Goal: Transaction & Acquisition: Purchase product/service

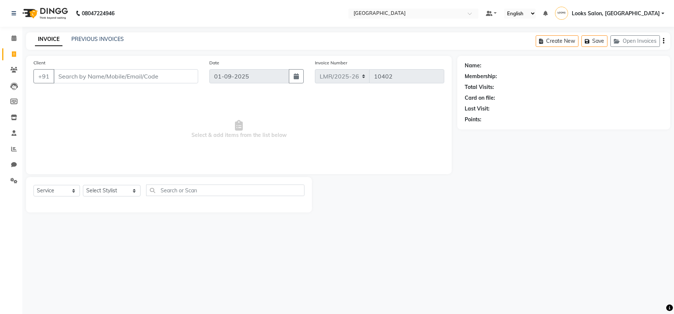
select select "service"
click at [174, 72] on input "Client" at bounding box center [126, 76] width 145 height 14
click at [173, 77] on input "Client" at bounding box center [126, 76] width 145 height 14
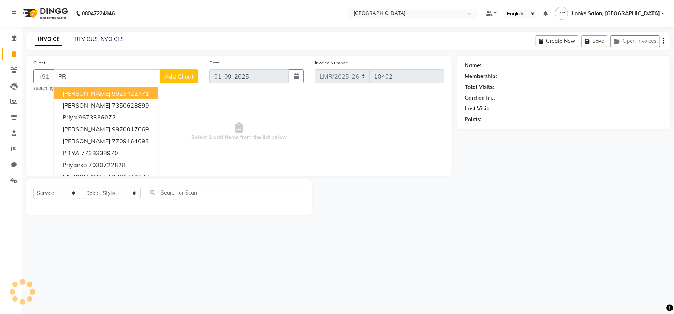
type input "P"
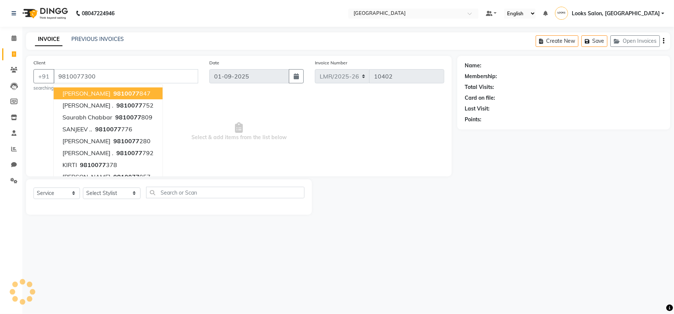
type input "9810077300"
select select "1: Object"
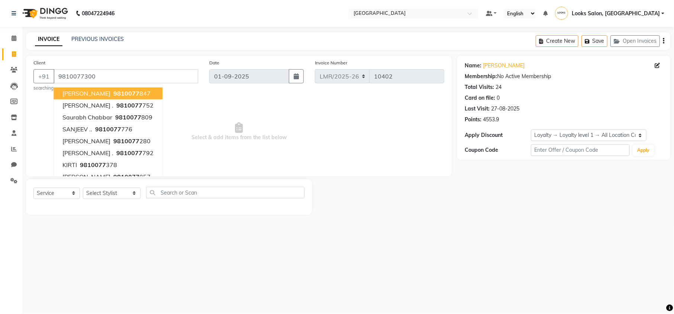
click at [446, 230] on div "08047224946 Select Location × Looks Mg Road, Sultanpur, New Delhi Default Panel…" at bounding box center [337, 157] width 674 height 314
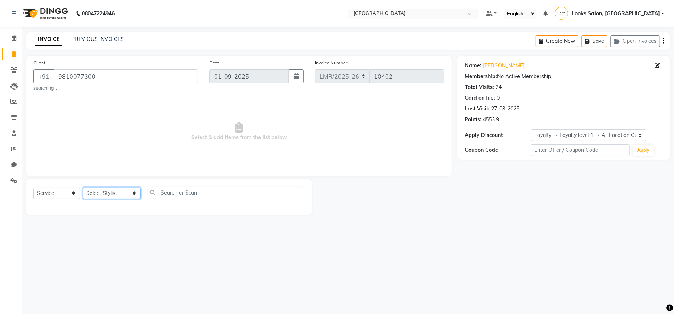
click at [122, 191] on select "Select Stylist Counter Sales DEVI [PERSON_NAME] Dr [PERSON_NAME] Farishta-2 Gau…" at bounding box center [112, 193] width 58 height 12
select select "66868"
click at [83, 187] on select "Select Stylist Counter Sales DEVI [PERSON_NAME] Dr [PERSON_NAME] Farishta-2 Gau…" at bounding box center [112, 193] width 58 height 12
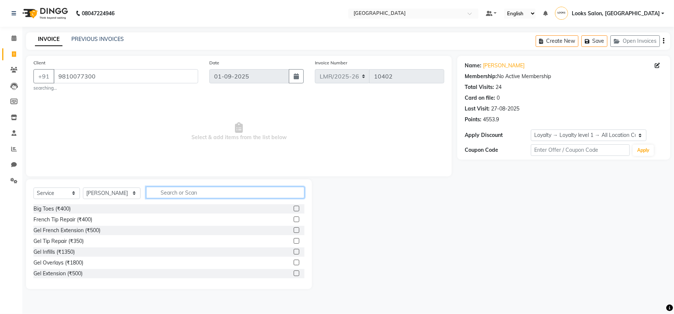
click at [161, 194] on input "text" at bounding box center [225, 193] width 158 height 12
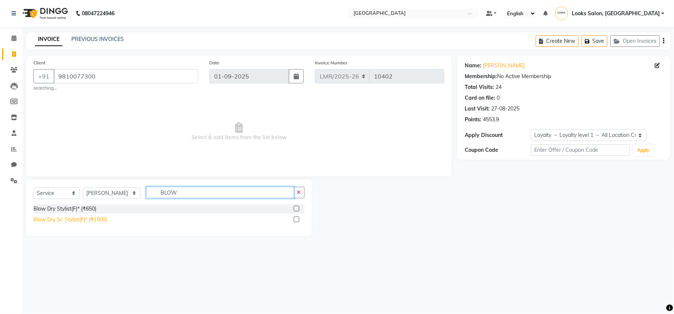
type input "BLOW"
click at [73, 222] on div "Blow Dry Sr. Stylist(F)* (₹1500)" at bounding box center [70, 220] width 74 height 8
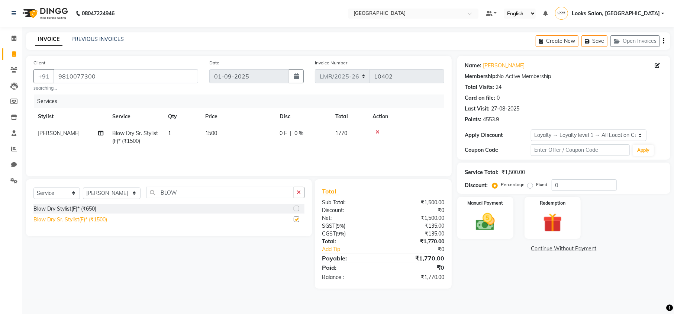
checkbox input "false"
click at [210, 134] on span "1500" at bounding box center [211, 133] width 12 height 7
select select "66868"
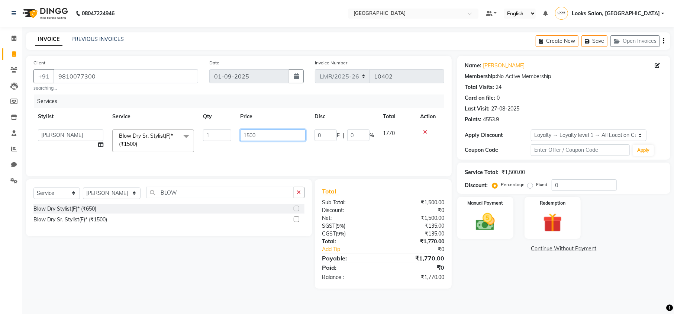
click at [257, 135] on input "1500" at bounding box center [272, 135] width 65 height 12
type input "1000"
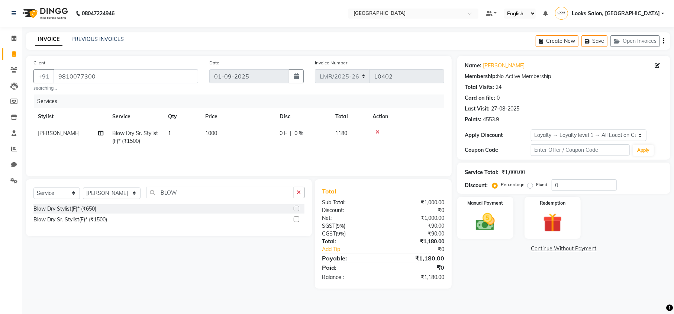
click at [139, 281] on div "Select Service Product Membership Package Voucher Prepaid Gift Card Select Styl…" at bounding box center [166, 233] width 292 height 109
click at [121, 192] on select "Select Stylist Counter Sales DEVI [PERSON_NAME] Dr [PERSON_NAME] Farishta-2 Gau…" at bounding box center [112, 193] width 58 height 12
select select "66880"
click at [170, 193] on input "BLOW" at bounding box center [220, 193] width 148 height 12
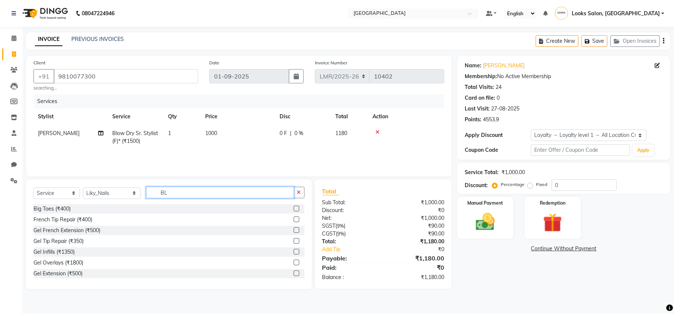
type input "B"
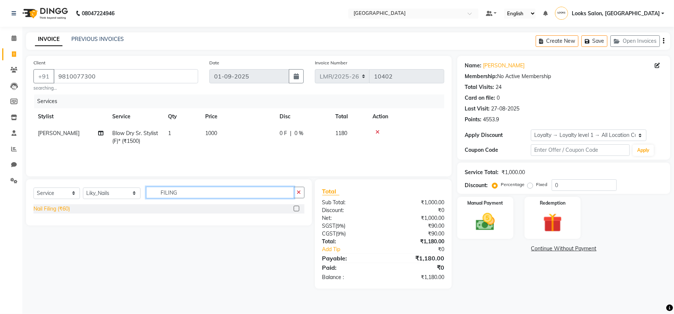
type input "FILING"
click at [66, 210] on div "Nail Filing (₹60)" at bounding box center [51, 209] width 36 height 8
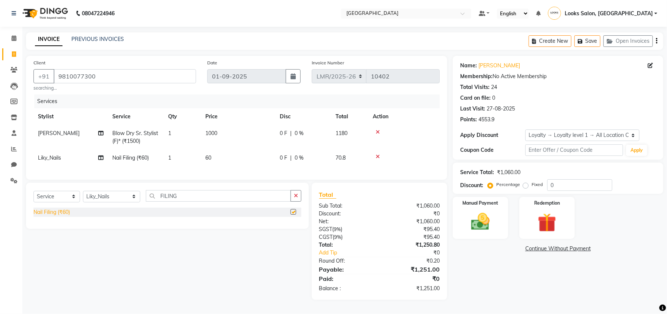
checkbox input "false"
click at [213, 159] on td "60" at bounding box center [238, 158] width 74 height 17
select select "66880"
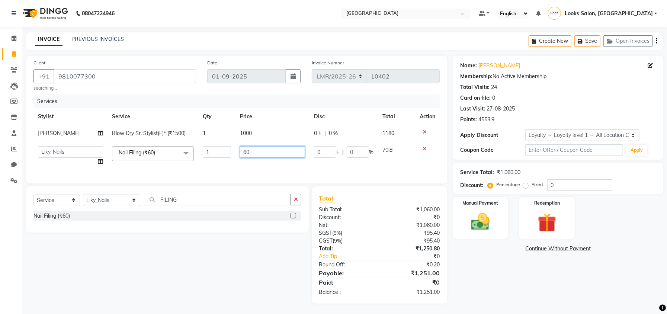
click at [262, 155] on input "60" at bounding box center [272, 152] width 65 height 12
type input "6"
type input "100"
click at [238, 261] on div "Select Service Product Membership Package Voucher Prepaid Gift Card Select Styl…" at bounding box center [166, 244] width 292 height 117
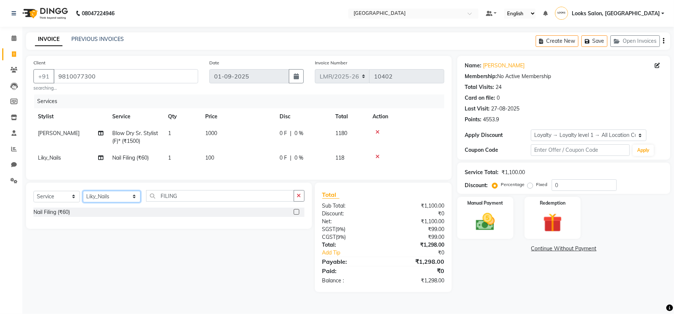
click at [121, 202] on select "Select Stylist Counter Sales DEVI [PERSON_NAME] Dr [PERSON_NAME] Farishta-2 Gau…" at bounding box center [112, 197] width 58 height 12
select select "66882"
click at [83, 198] on select "Select Stylist Counter Sales DEVI [PERSON_NAME] Dr [PERSON_NAME] Farishta-2 Gau…" at bounding box center [112, 197] width 58 height 12
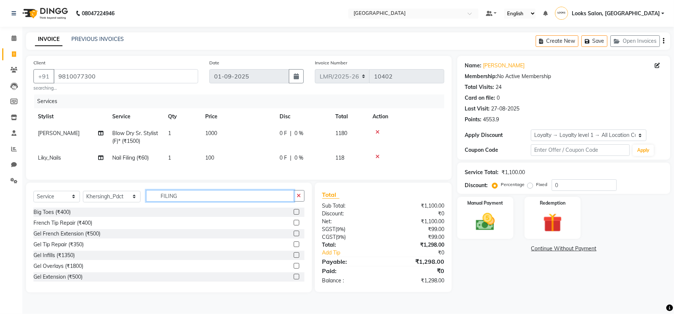
click at [184, 202] on input "FILING" at bounding box center [220, 196] width 148 height 12
type input "F"
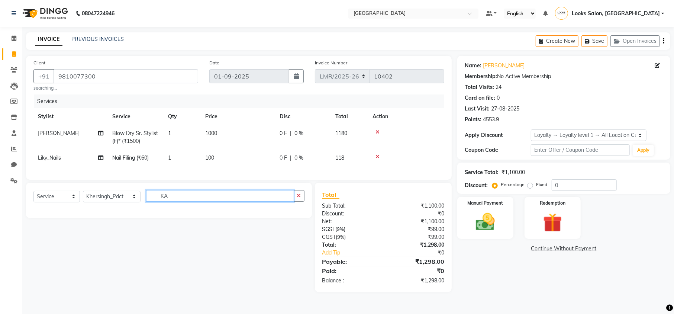
type input "K"
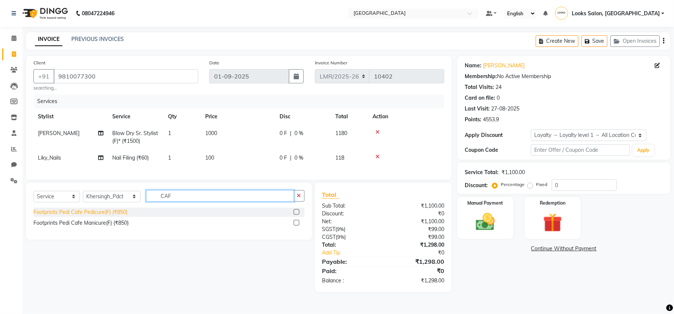
type input "CAF"
click at [93, 216] on div "Footprints Pedi Cafe Pedicure(F) (₹850)" at bounding box center [80, 212] width 94 height 8
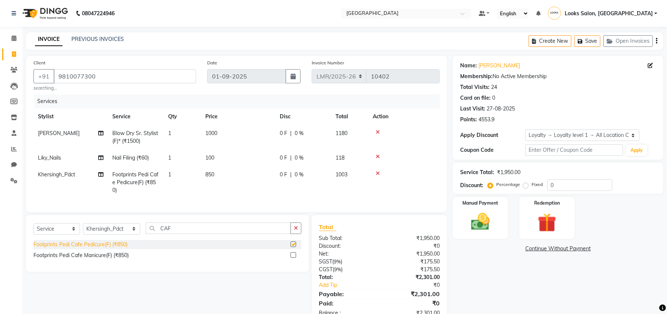
checkbox input "false"
click at [124, 235] on select "Select Stylist Counter Sales DEVI [PERSON_NAME] Dr [PERSON_NAME] Farishta-2 Gau…" at bounding box center [111, 229] width 57 height 12
select select "66877"
click at [83, 231] on select "Select Stylist Counter Sales DEVI [PERSON_NAME] Dr [PERSON_NAME] Farishta-2 Gau…" at bounding box center [111, 229] width 57 height 12
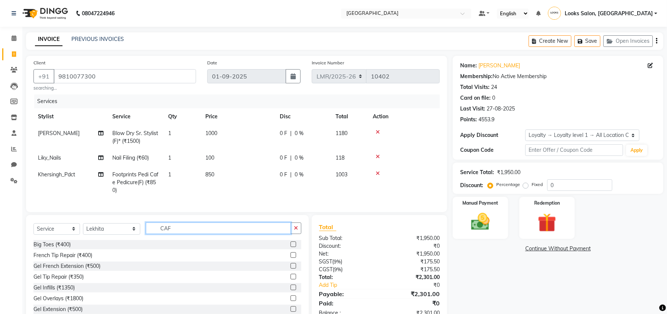
click at [178, 234] on input "CAF" at bounding box center [218, 228] width 145 height 12
type input "C"
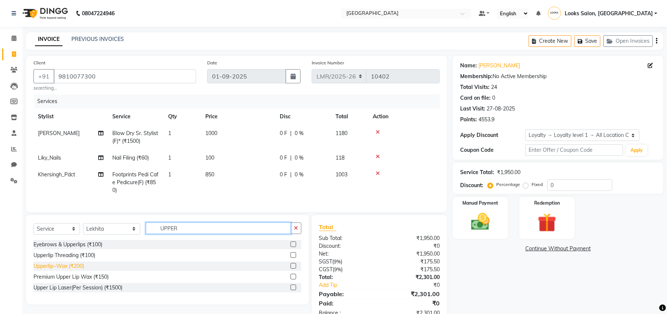
type input "UPPER"
click at [69, 270] on div "Upperlip~Wax (₹200)" at bounding box center [58, 266] width 51 height 8
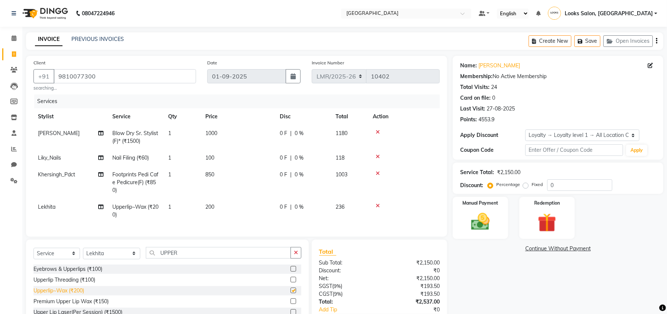
checkbox input "false"
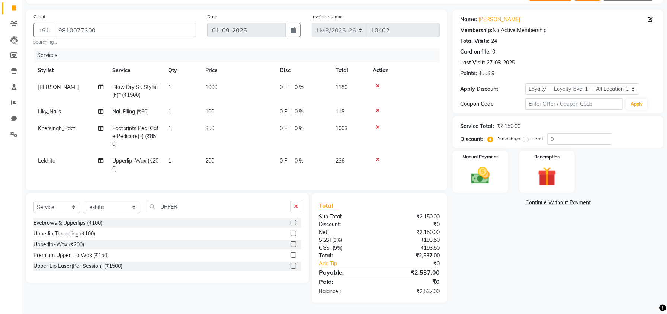
scroll to position [49, 0]
click at [550, 179] on img at bounding box center [547, 176] width 32 height 24
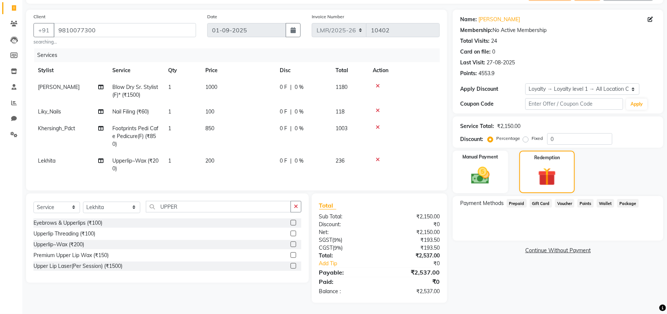
click at [585, 199] on span "Points" at bounding box center [585, 203] width 16 height 9
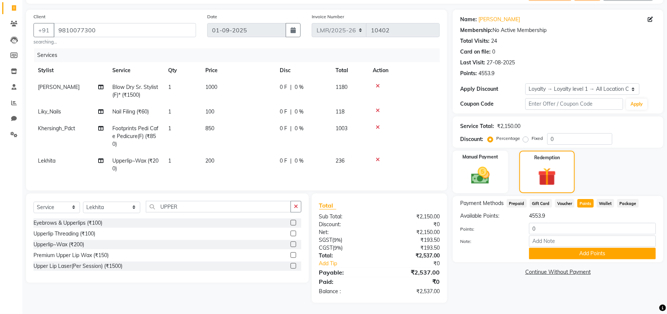
scroll to position [54, 0]
click at [620, 248] on button "Add Points" at bounding box center [592, 254] width 127 height 12
click at [549, 223] on input "0" at bounding box center [592, 229] width 127 height 12
type input "02537"
click at [612, 248] on button "Add Points" at bounding box center [592, 254] width 127 height 12
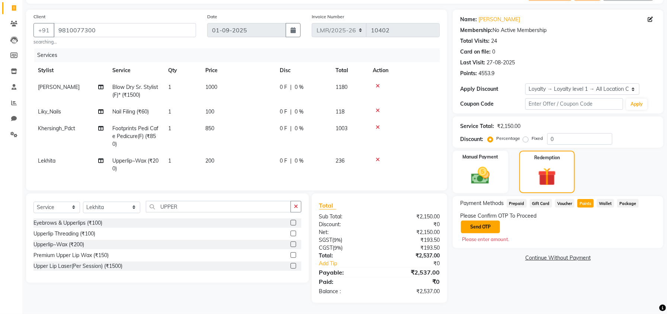
click at [484, 221] on button "Send OTP" at bounding box center [480, 227] width 39 height 13
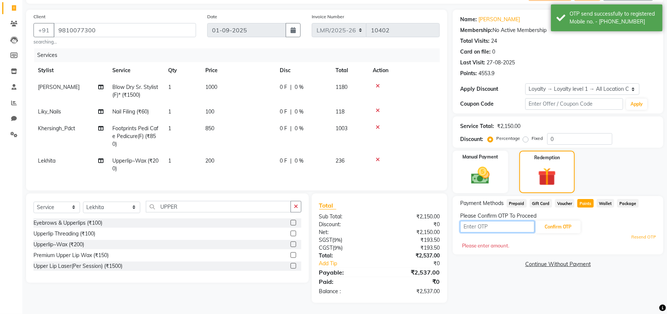
click at [496, 221] on input "text" at bounding box center [497, 227] width 74 height 12
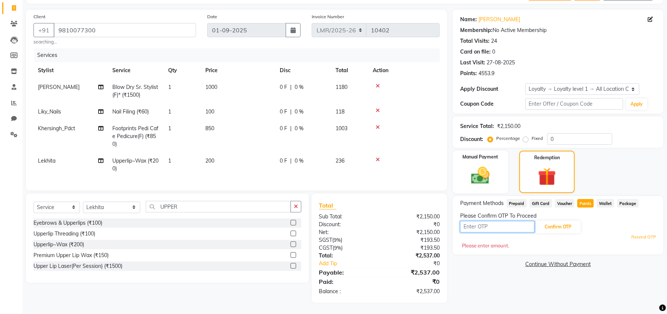
click at [504, 221] on input "text" at bounding box center [497, 227] width 74 height 12
type input "3066"
click at [565, 221] on button "Confirm OTP" at bounding box center [557, 227] width 45 height 13
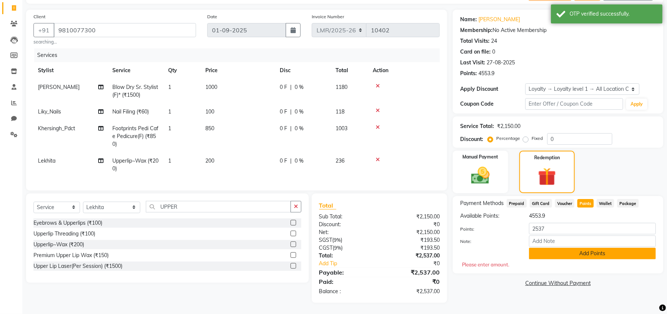
click at [583, 248] on button "Add Points" at bounding box center [592, 254] width 127 height 12
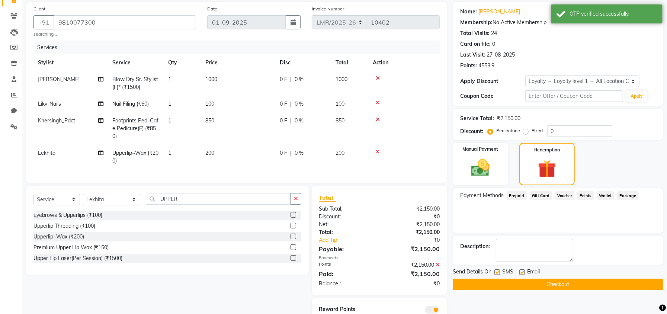
click at [567, 284] on button "Checkout" at bounding box center [558, 285] width 211 height 12
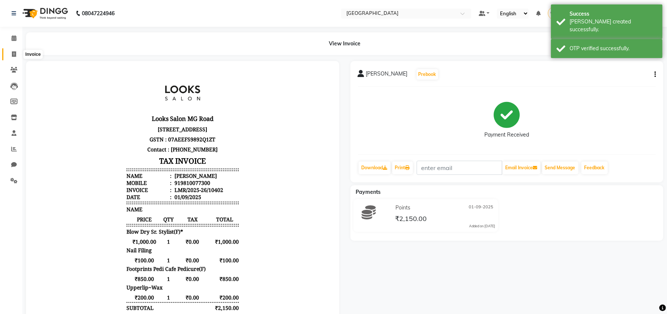
click at [14, 55] on icon at bounding box center [14, 54] width 4 height 6
select select "service"
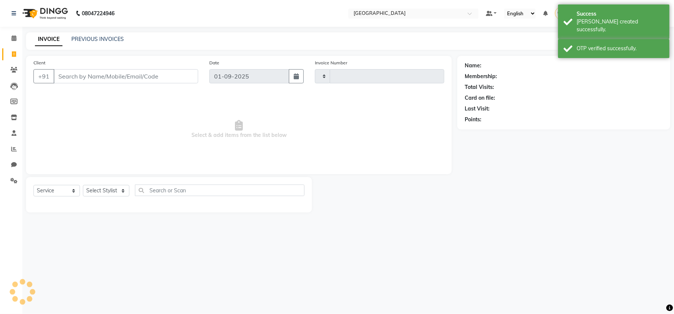
type input "10403"
select select "7647"
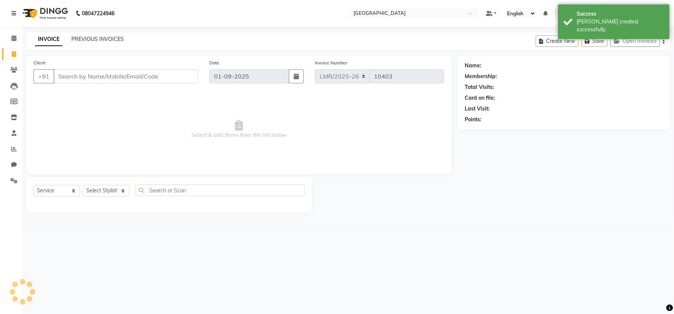
click at [87, 75] on input "Client" at bounding box center [126, 76] width 145 height 14
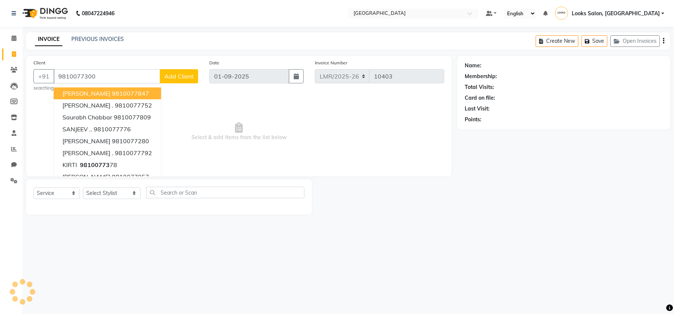
type input "9810077300"
select select "1: Object"
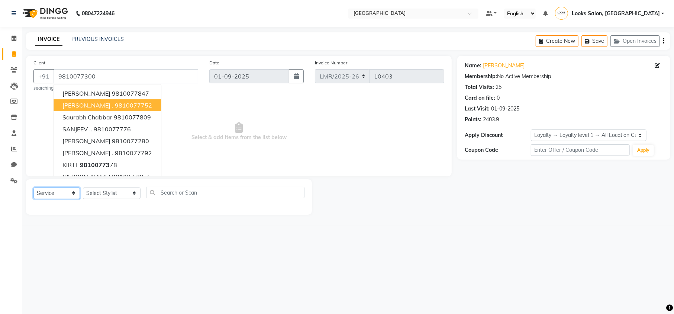
click at [73, 195] on select "Select Service Product Membership Package Voucher Prepaid Gift Card" at bounding box center [56, 193] width 46 height 12
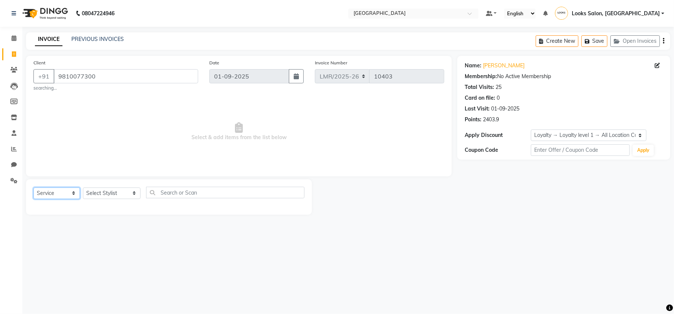
select select "product"
click at [33, 187] on select "Select Service Product Membership Package Voucher Prepaid Gift Card" at bounding box center [56, 193] width 46 height 12
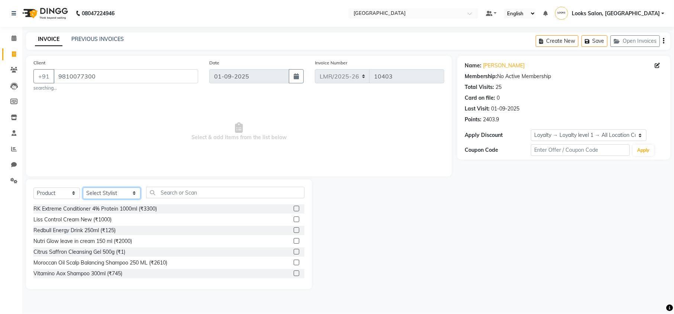
click at [124, 193] on select "Select Stylist Counter Sales DEVI [PERSON_NAME] Dr [PERSON_NAME] Farishta-2 Gau…" at bounding box center [112, 193] width 58 height 12
click at [83, 187] on select "Select Stylist Counter Sales DEVI [PERSON_NAME] Dr [PERSON_NAME] Farishta-2 Gau…" at bounding box center [112, 193] width 58 height 12
click at [125, 195] on select "Select Stylist Counter Sales DEVI [PERSON_NAME] Dr [PERSON_NAME] Farishta-2 Gau…" at bounding box center [112, 193] width 58 height 12
select select "66868"
click at [83, 187] on select "Select Stylist Counter Sales DEVI [PERSON_NAME] Dr [PERSON_NAME] Farishta-2 Gau…" at bounding box center [112, 193] width 58 height 12
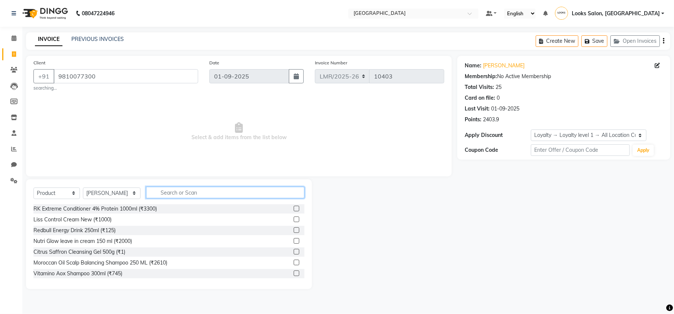
click at [171, 192] on input "text" at bounding box center [225, 193] width 158 height 12
type input "7290011521806"
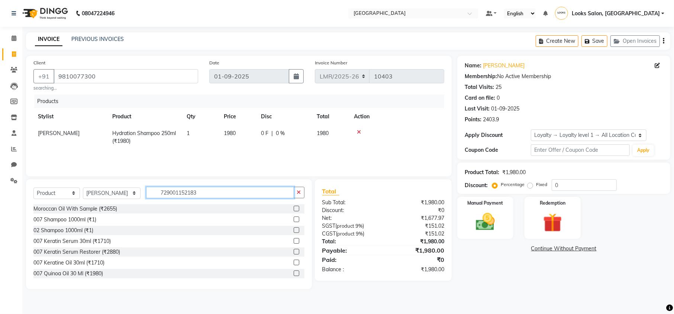
type input "7290011521837"
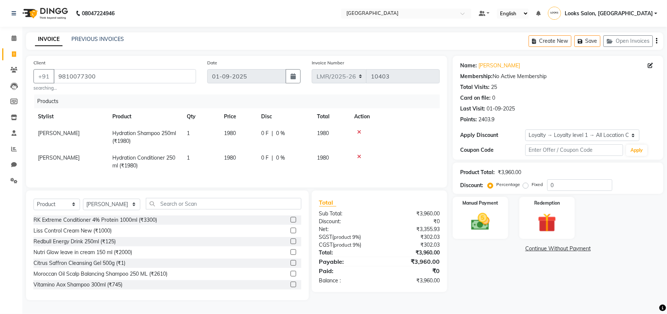
click at [324, 136] on span "1980" at bounding box center [323, 133] width 12 height 7
select select "66868"
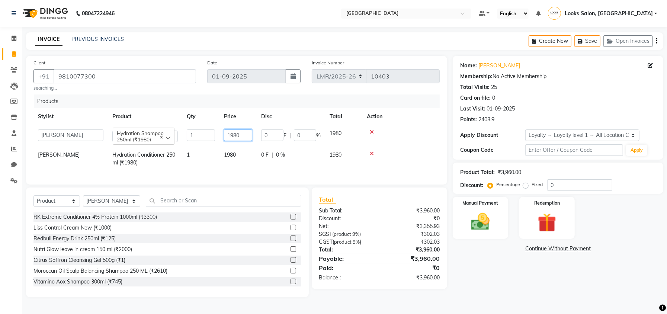
click at [250, 131] on input "1980" at bounding box center [238, 135] width 28 height 12
type input "1"
type input "2610"
click at [229, 155] on span "1980" at bounding box center [230, 154] width 12 height 7
select select "66868"
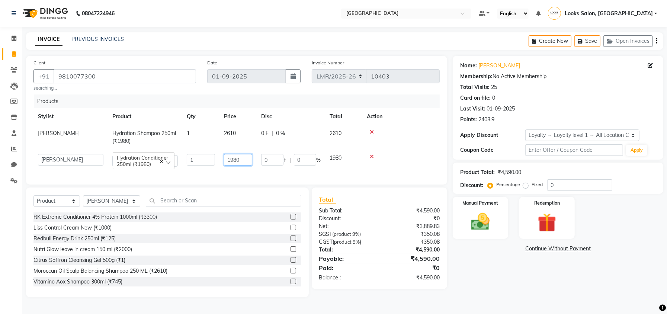
click at [243, 160] on input "1980" at bounding box center [238, 160] width 28 height 12
type input "1"
type input "2610"
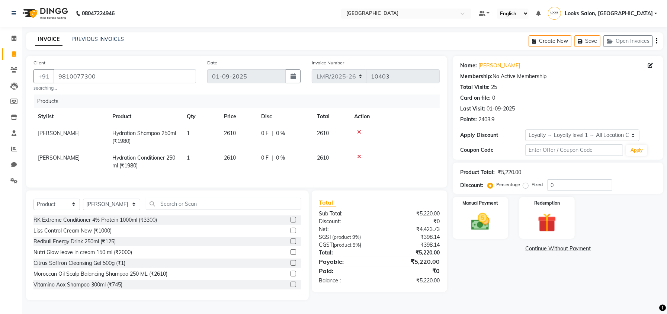
click at [486, 262] on div "Name: Priya Kapoor Membership: No Active Membership Total Visits: 25 Card on fi…" at bounding box center [561, 178] width 216 height 244
click at [481, 216] on img at bounding box center [481, 222] width 32 height 22
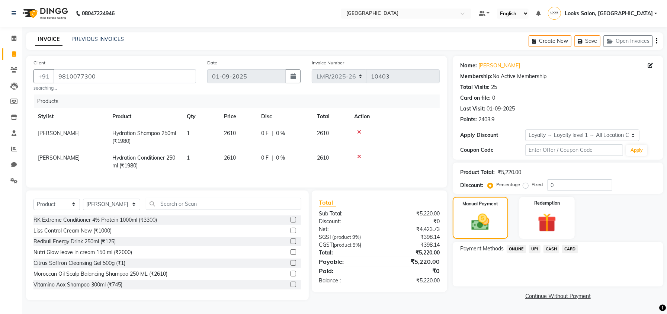
click at [548, 245] on span "CASH" at bounding box center [551, 249] width 16 height 9
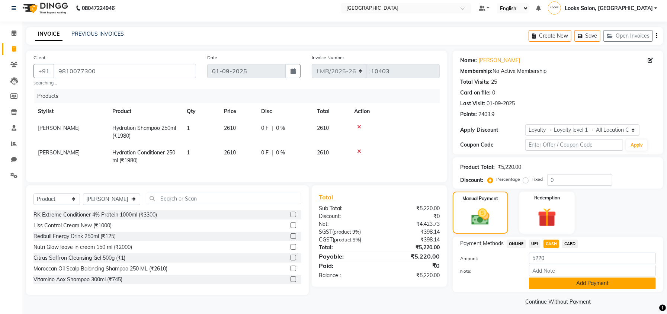
click at [557, 282] on button "Add Payment" at bounding box center [592, 283] width 127 height 12
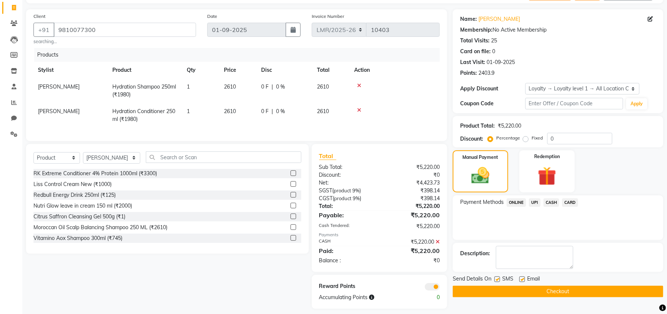
scroll to position [60, 0]
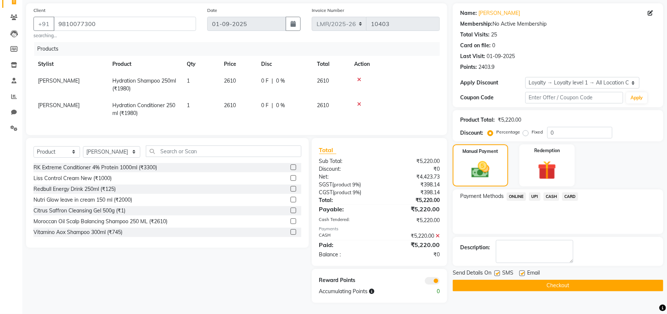
click at [563, 280] on button "Checkout" at bounding box center [558, 286] width 211 height 12
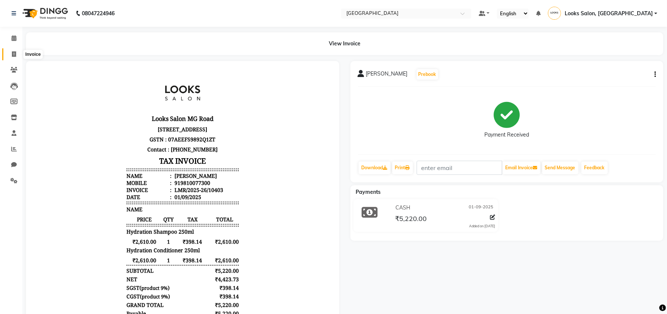
click at [15, 52] on icon at bounding box center [14, 54] width 4 height 6
select select "service"
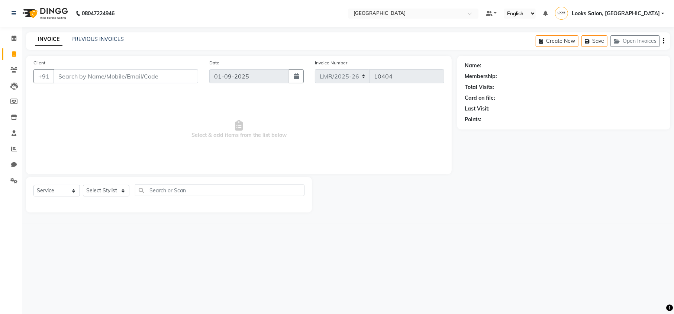
click at [92, 76] on input "Client" at bounding box center [126, 76] width 145 height 14
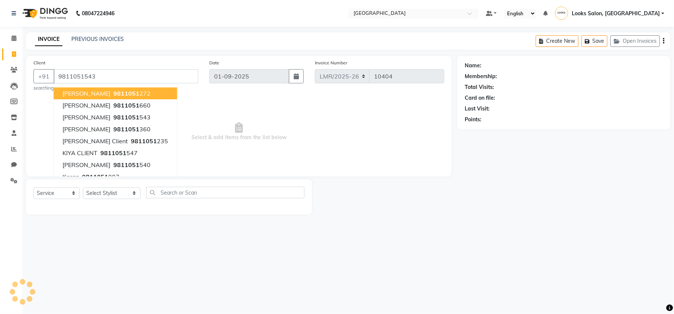
type input "9811051543"
select select "1: Object"
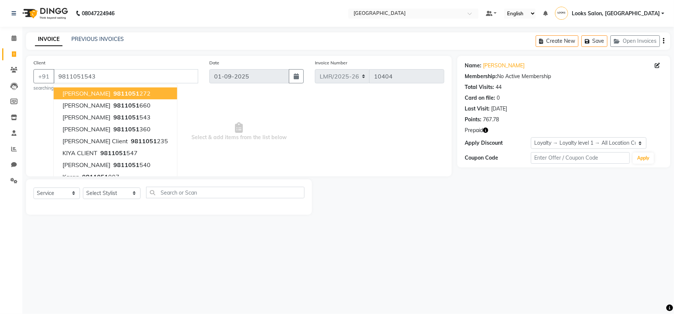
click at [485, 129] on icon "button" at bounding box center [485, 130] width 5 height 5
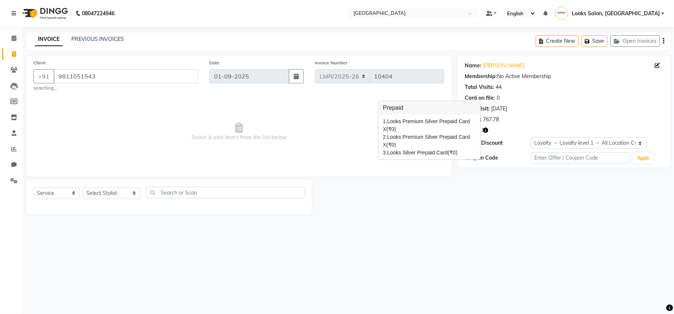
click at [471, 219] on main "INVOICE PREVIOUS INVOICES Create New Save Open Invoices Client +91 9811051543 s…" at bounding box center [348, 128] width 652 height 193
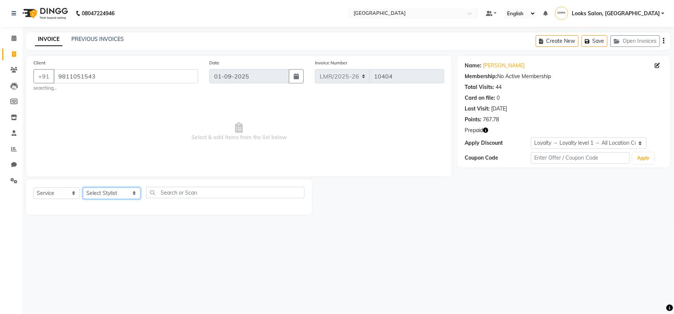
click at [122, 194] on select "Select Stylist Counter Sales DEVI [PERSON_NAME] Dr [PERSON_NAME] Farishta-2 Gau…" at bounding box center [112, 193] width 58 height 12
select select "86406"
click at [83, 187] on select "Select Stylist Counter Sales DEVI Dr Manika Dr Nimisha Faizu_asst Farishta-2 Ga…" at bounding box center [112, 193] width 58 height 12
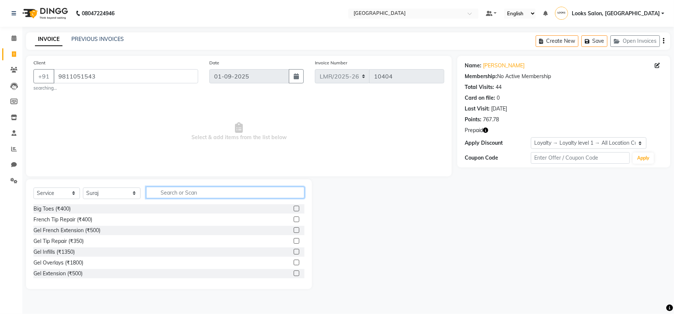
click at [167, 191] on input "text" at bounding box center [225, 193] width 158 height 12
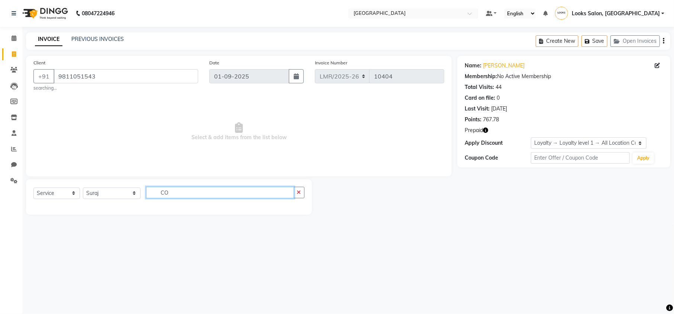
type input "C"
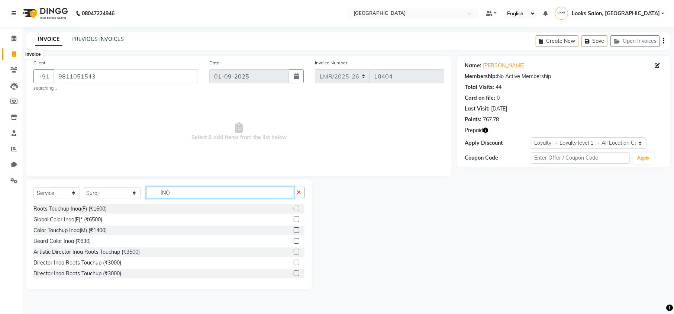
type input "INO"
click at [12, 54] on icon at bounding box center [14, 54] width 4 height 6
select select "service"
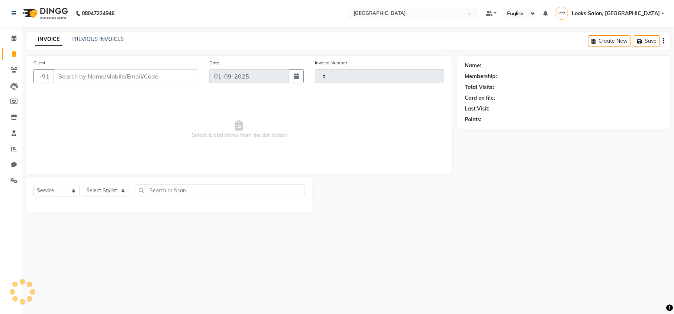
type input "10404"
select select "7647"
click at [545, 200] on div "Name: Membership: Total Visits: Card on file: Last Visit: Points:" at bounding box center [566, 134] width 219 height 157
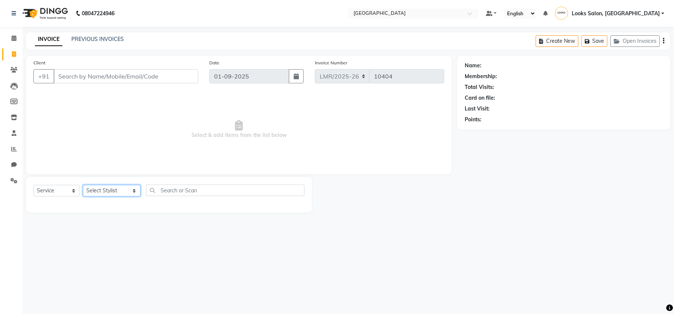
click at [122, 192] on select "Select Stylist Counter Sales DEVI Dr Manika Dr Nimisha Faizu_asst Farishta-2 Ga…" at bounding box center [112, 191] width 58 height 12
click at [152, 179] on div "Select Service Product Membership Package Voucher Prepaid Gift Card Select Styl…" at bounding box center [169, 194] width 286 height 35
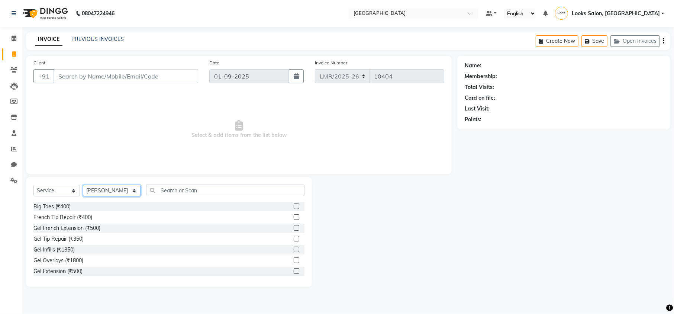
click at [124, 191] on select "Select Stylist Counter Sales DEVI Dr Manika Dr Nimisha Faizu_asst Farishta-2 Ga…" at bounding box center [112, 191] width 58 height 12
select select "86406"
click at [83, 185] on select "Select Stylist Counter Sales DEVI Dr Manika Dr Nimisha Faizu_asst Farishta-2 Ga…" at bounding box center [112, 191] width 58 height 12
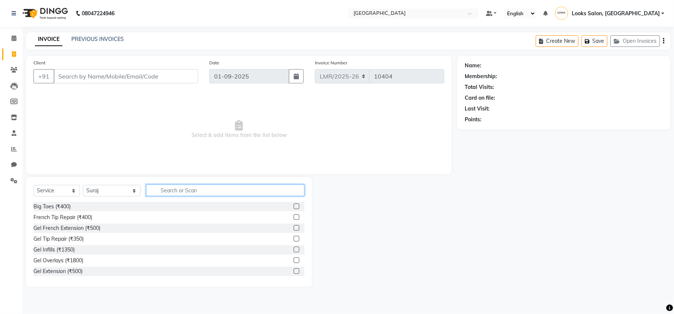
click at [158, 188] on input "text" at bounding box center [225, 190] width 158 height 12
type input "CUT"
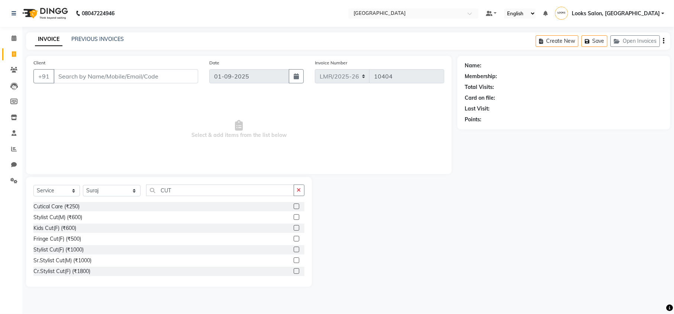
click at [94, 218] on div "Stylist Cut(M) (₹600)" at bounding box center [168, 217] width 271 height 9
click at [65, 218] on div "Stylist Cut(M) (₹600)" at bounding box center [57, 217] width 49 height 8
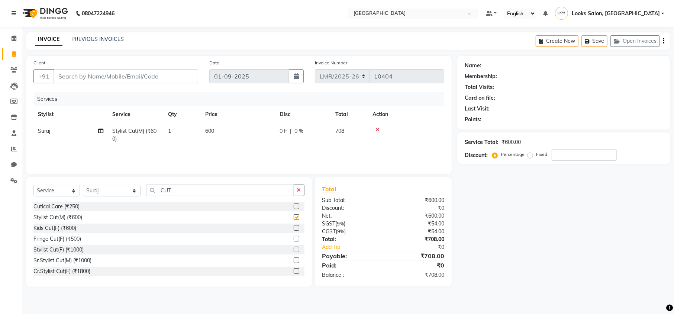
checkbox input "false"
click at [173, 190] on input "CUT" at bounding box center [220, 190] width 148 height 12
type input "C"
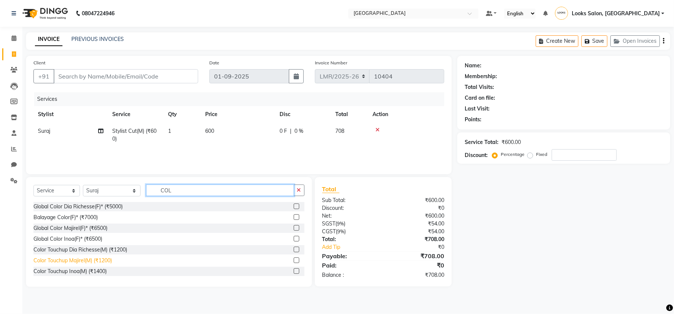
type input "COL"
click at [80, 259] on div "Color Touchup Majirel(M) (₹1200)" at bounding box center [72, 261] width 78 height 8
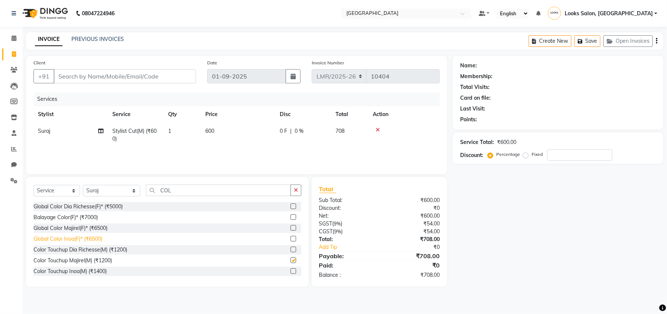
checkbox input "false"
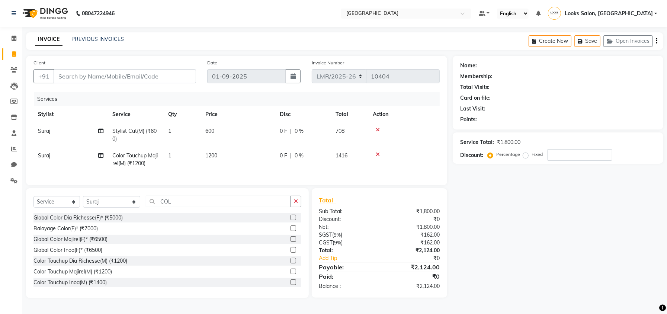
click at [219, 155] on td "1200" at bounding box center [238, 159] width 74 height 25
select select "86406"
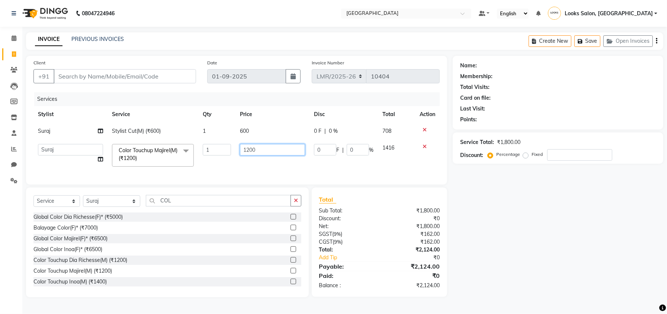
click at [260, 152] on input "1200" at bounding box center [272, 150] width 65 height 12
type input "1"
type input "600"
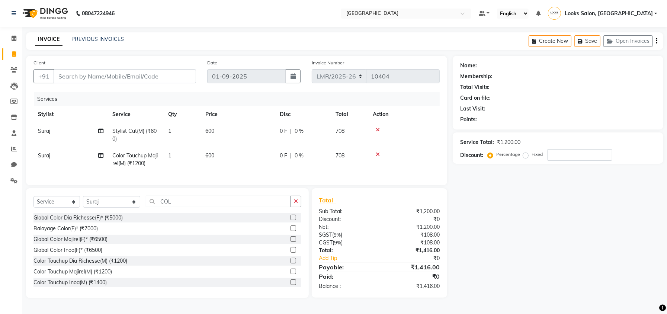
click at [495, 225] on div "Name: Membership: Total Visits: Card on file: Last Visit: Points: Service Total…" at bounding box center [561, 177] width 216 height 242
click at [215, 152] on td "600" at bounding box center [238, 159] width 74 height 25
select select "86406"
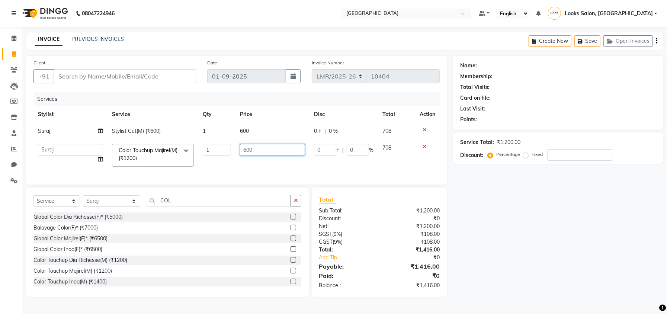
click at [260, 154] on input "600" at bounding box center [272, 150] width 65 height 12
type input "6"
type input "550"
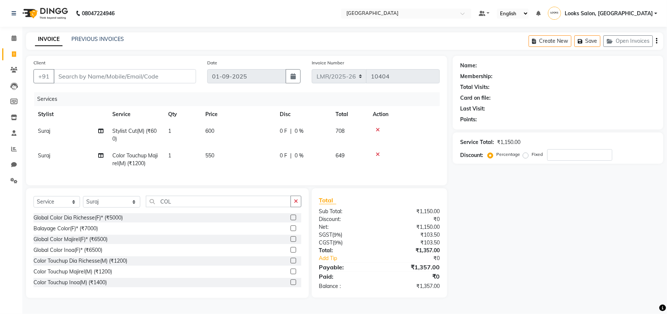
click at [532, 255] on div "Name: Membership: Total Visits: Card on file: Last Visit: Points: Service Total…" at bounding box center [561, 177] width 216 height 242
click at [213, 154] on span "550" at bounding box center [209, 155] width 9 height 7
select select "86406"
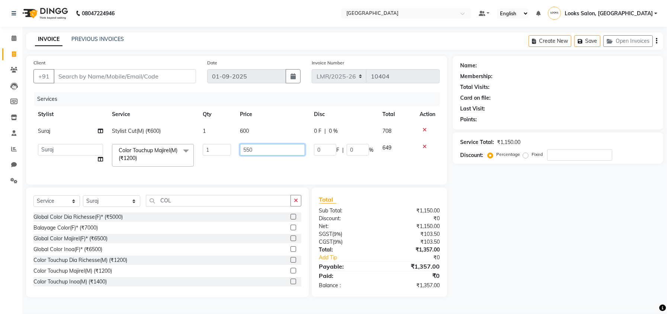
click at [259, 149] on input "550" at bounding box center [272, 150] width 65 height 12
type input "5"
type input "450"
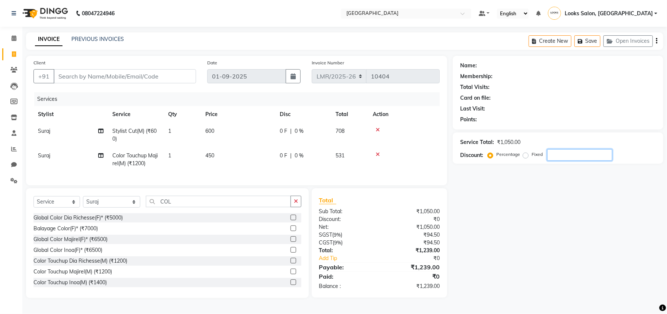
click at [633, 292] on div "Name: Membership: Total Visits: Card on file: Last Visit: Points: Service Total…" at bounding box center [561, 177] width 216 height 242
click at [218, 153] on td "450" at bounding box center [238, 159] width 74 height 25
select select "86406"
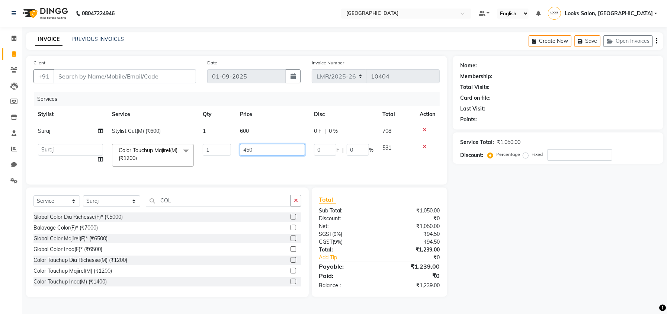
click at [256, 148] on input "450" at bounding box center [272, 150] width 65 height 12
type input "4"
type input "500"
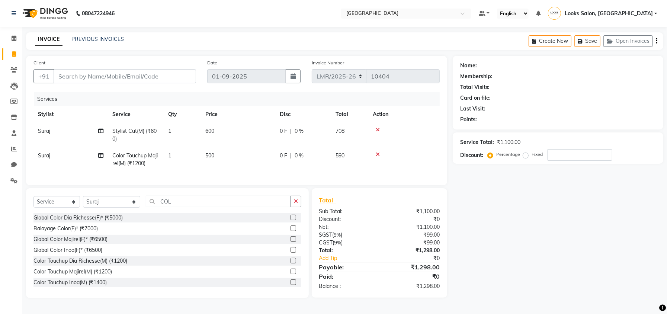
click at [494, 196] on div "Name: Membership: Total Visits: Card on file: Last Visit: Points: Service Total…" at bounding box center [561, 177] width 216 height 242
click at [100, 76] on input "Client" at bounding box center [125, 76] width 142 height 14
click at [80, 73] on input "Client" at bounding box center [125, 76] width 142 height 14
type input "1"
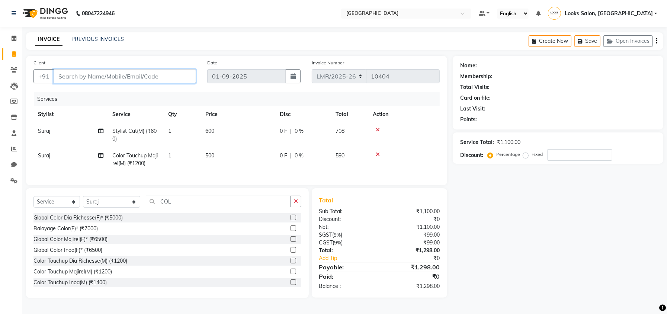
type input "0"
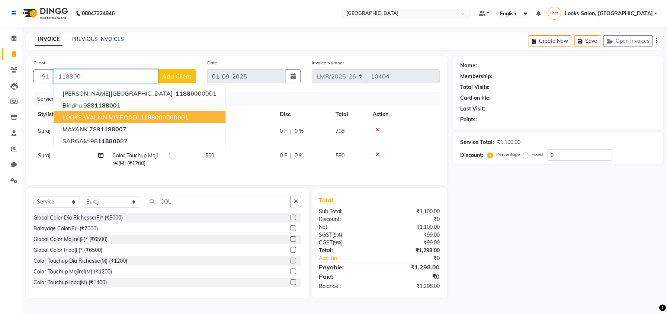
click at [164, 113] on ngb-highlight "118800 0000001" at bounding box center [164, 116] width 50 height 7
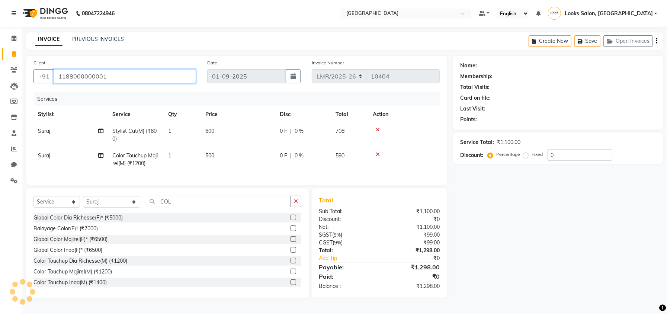
type input "1188000000001"
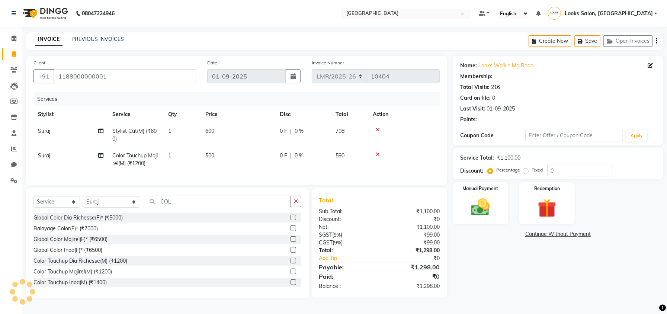
select select "1: Object"
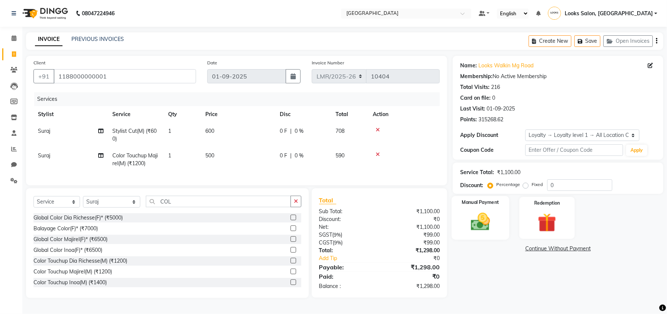
click at [481, 216] on img at bounding box center [481, 222] width 32 height 22
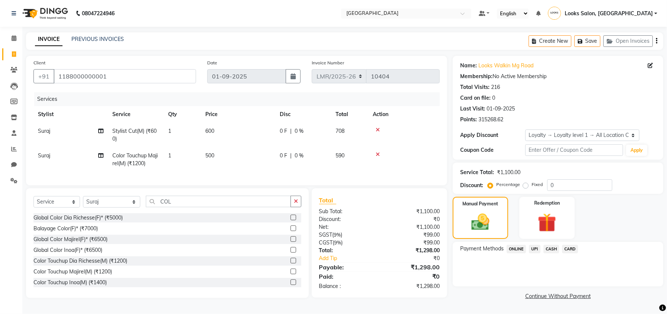
click at [547, 245] on span "CASH" at bounding box center [551, 249] width 16 height 9
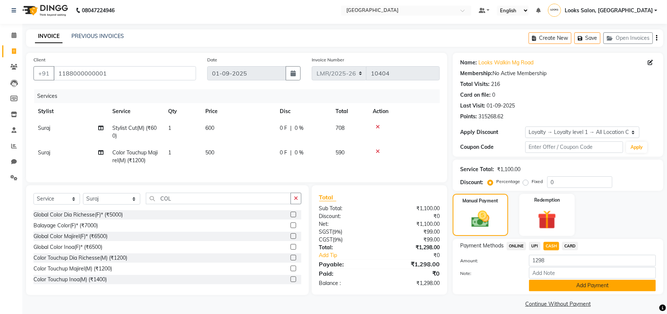
click at [559, 284] on button "Add Payment" at bounding box center [592, 286] width 127 height 12
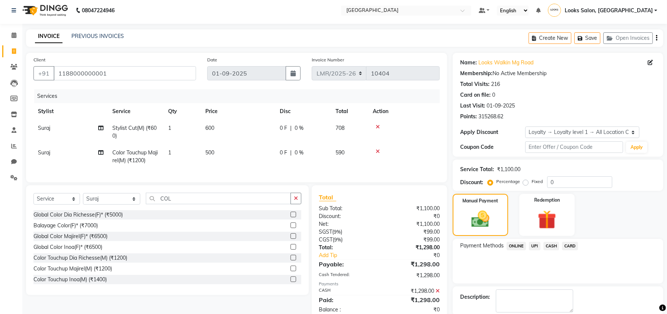
scroll to position [65, 0]
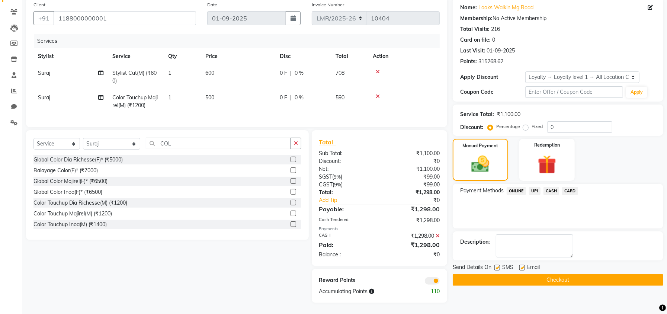
click at [531, 274] on button "Checkout" at bounding box center [558, 280] width 211 height 12
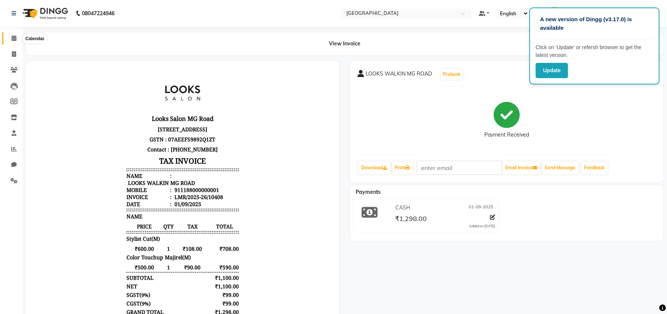
click at [9, 36] on span at bounding box center [13, 38] width 13 height 9
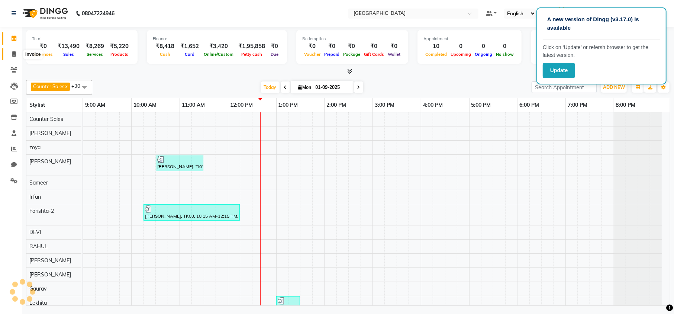
click at [12, 52] on icon at bounding box center [14, 54] width 4 height 6
select select "service"
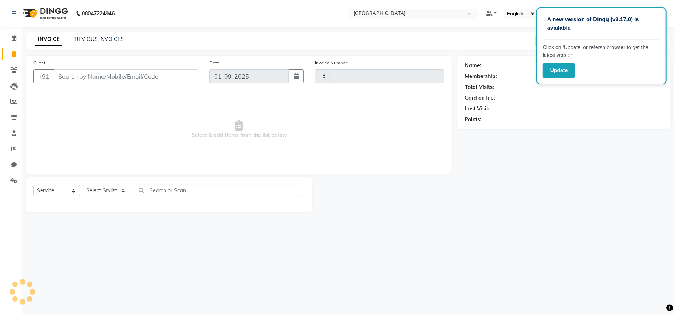
click at [102, 77] on input "Client" at bounding box center [126, 76] width 145 height 14
type input "10409"
select select "7647"
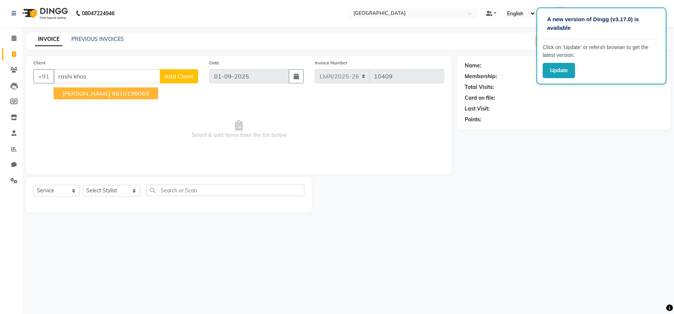
drag, startPoint x: 118, startPoint y: 93, endPoint x: 98, endPoint y: 133, distance: 44.9
click at [118, 93] on ngb-highlight "9810198060" at bounding box center [130, 93] width 37 height 7
type input "9810198060"
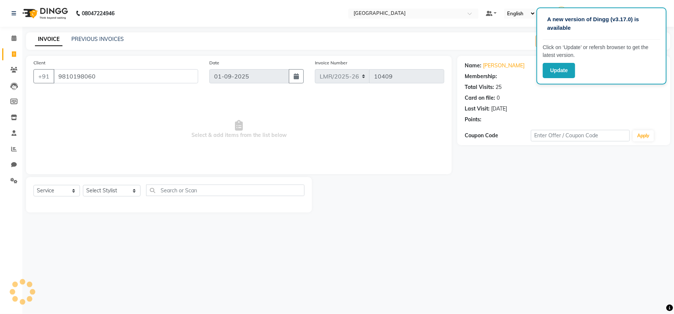
select select "1: Object"
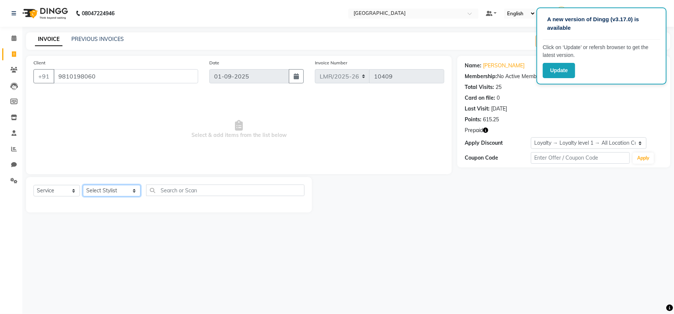
drag, startPoint x: 103, startPoint y: 193, endPoint x: 102, endPoint y: 186, distance: 6.9
click at [103, 193] on select "Select Stylist Counter Sales DEVI Dr Manika Dr Nimisha Faizu_asst Farishta-2 Ga…" at bounding box center [112, 191] width 58 height 12
select select "66868"
click at [83, 185] on select "Select Stylist Counter Sales DEVI Dr Manika Dr Nimisha Faizu_asst Farishta-2 Ga…" at bounding box center [112, 191] width 58 height 12
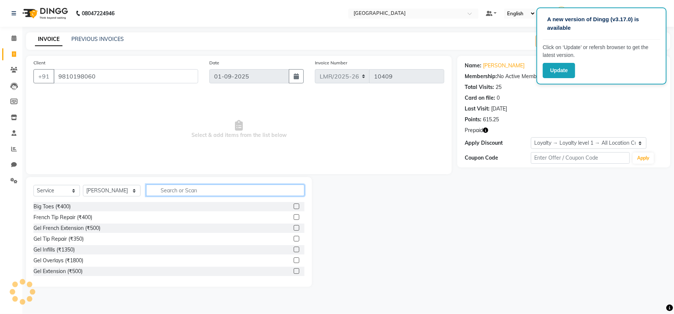
click at [158, 192] on input "text" at bounding box center [225, 190] width 158 height 12
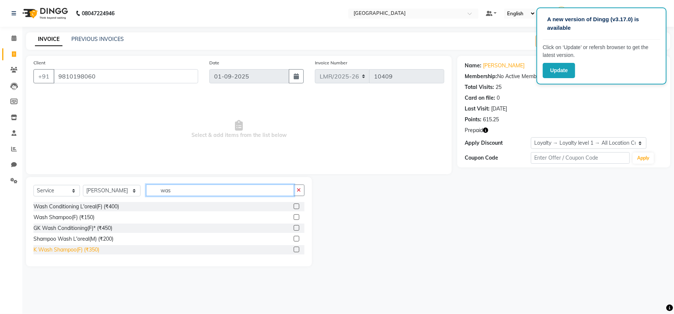
type input "was"
click at [77, 251] on div "K Wash Shampoo(F) (₹350)" at bounding box center [66, 250] width 66 height 8
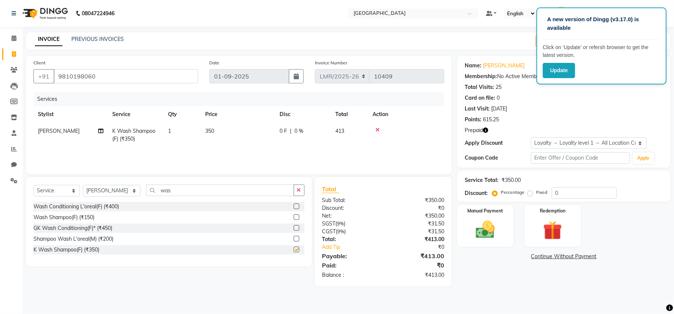
checkbox input "false"
click at [213, 137] on td "350" at bounding box center [238, 135] width 74 height 25
select select "66868"
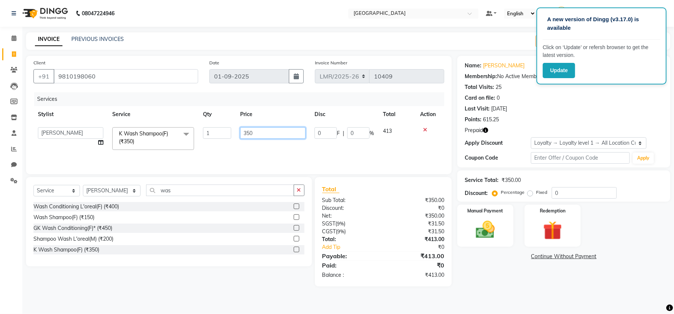
drag, startPoint x: 266, startPoint y: 133, endPoint x: 218, endPoint y: 145, distance: 49.8
click at [218, 145] on tr "Counter Sales DEVI Dr Manika Dr Nimisha Faizu_asst Farishta-2 Gaurav Inder_Pdct…" at bounding box center [238, 139] width 411 height 32
type input "500"
click at [481, 294] on main "INVOICE PREVIOUS INVOICES Create New Save Open Invoices Client +91 9810198060 D…" at bounding box center [348, 164] width 652 height 265
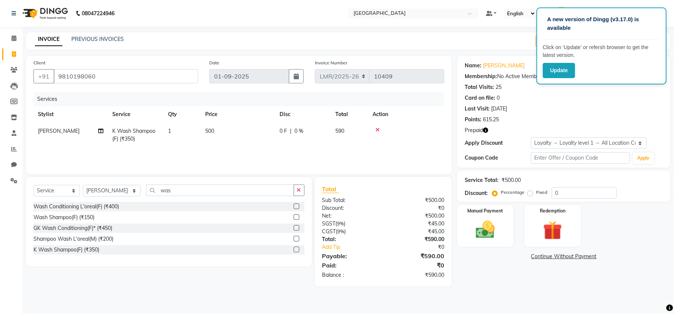
click at [485, 128] on icon "button" at bounding box center [485, 130] width 5 height 5
click at [518, 283] on div "Name: Rashi Khosla Membership: No Active Membership Total Visits: 25 Card on fi…" at bounding box center [566, 171] width 219 height 231
click at [498, 228] on img at bounding box center [485, 229] width 32 height 23
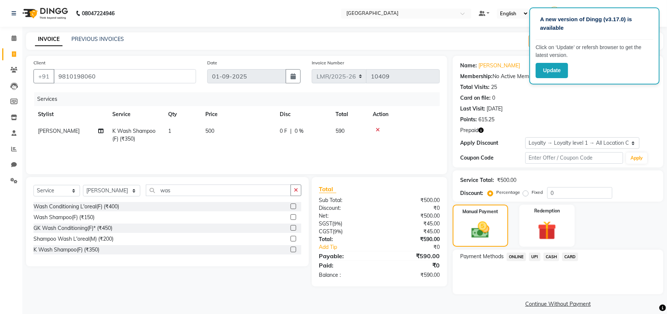
click at [566, 255] on span "CARD" at bounding box center [570, 257] width 16 height 9
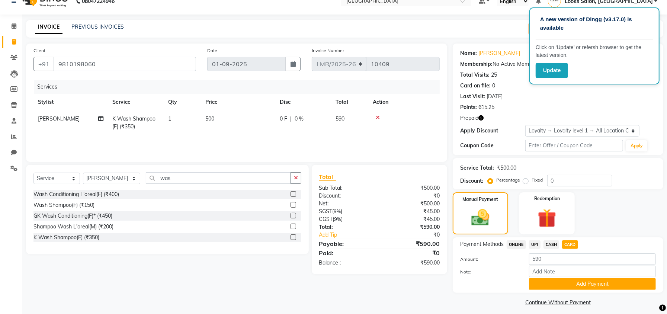
scroll to position [18, 0]
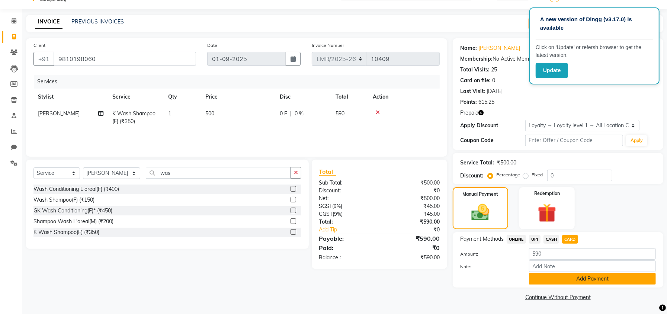
click at [565, 280] on button "Add Payment" at bounding box center [592, 279] width 127 height 12
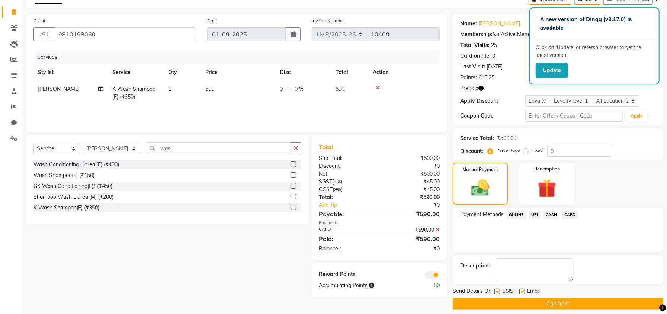
scroll to position [49, 0]
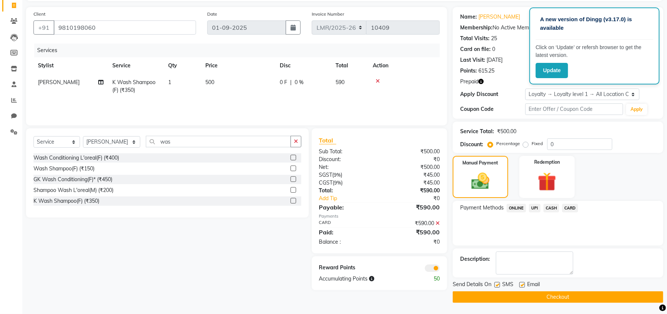
click at [519, 295] on button "Checkout" at bounding box center [558, 297] width 211 height 12
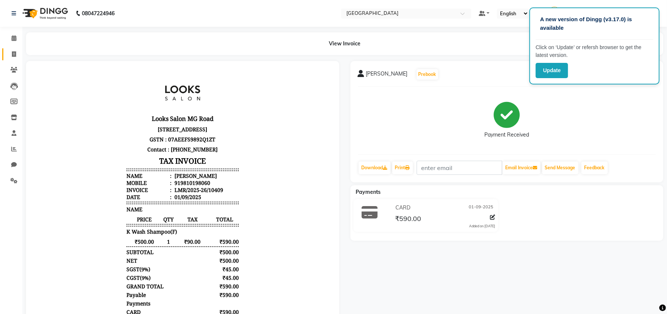
click at [16, 49] on link "Invoice" at bounding box center [11, 54] width 18 height 12
select select "service"
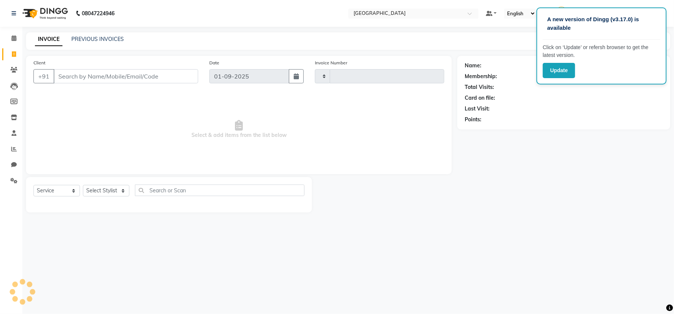
type input "10410"
select select "7647"
click at [87, 77] on input "Client" at bounding box center [126, 76] width 145 height 14
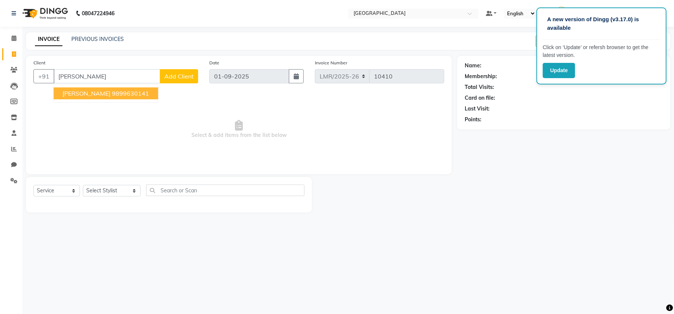
click at [105, 96] on span "ARJUN BHATIA" at bounding box center [86, 93] width 48 height 7
type input "9899630141"
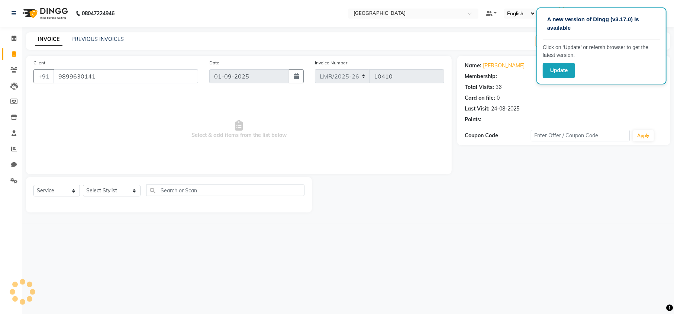
select select "1: Object"
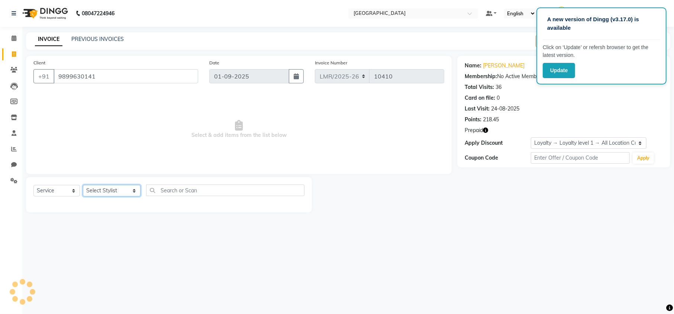
drag, startPoint x: 97, startPoint y: 189, endPoint x: 96, endPoint y: 185, distance: 4.4
click at [97, 189] on select "Select Stylist Counter Sales DEVI Dr Manika Dr Nimisha Faizu_asst Farishta-2 Ga…" at bounding box center [112, 191] width 58 height 12
select select "66882"
click at [83, 185] on select "Select Stylist Counter Sales DEVI Dr Manika Dr Nimisha Faizu_asst Farishta-2 Ga…" at bounding box center [112, 191] width 58 height 12
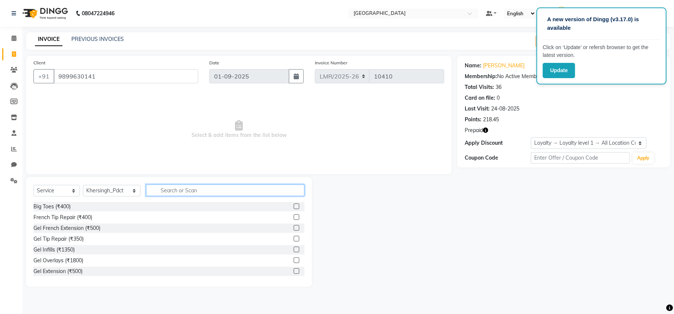
click at [163, 191] on input "text" at bounding box center [225, 190] width 158 height 12
type input "pedi"
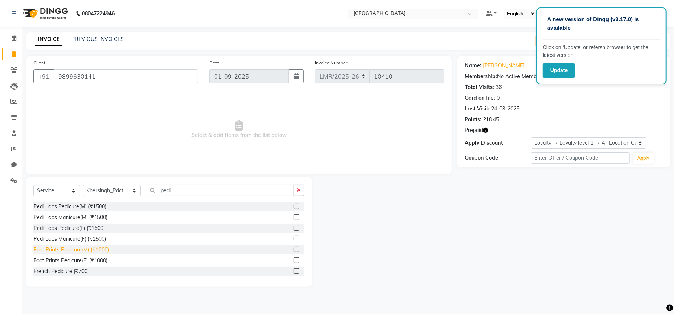
click at [67, 250] on div "Foot Prints Pedicure(M) (₹1000)" at bounding box center [70, 250] width 75 height 8
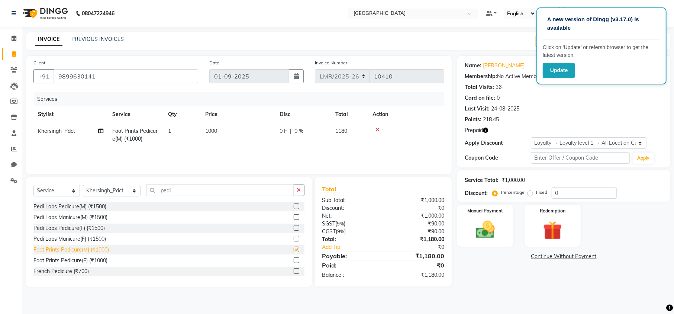
checkbox input "false"
click at [89, 189] on select "Select Stylist Counter Sales DEVI Dr Manika Dr Nimisha Faizu_asst Farishta-2 Ga…" at bounding box center [112, 191] width 58 height 12
select select "66874"
click at [83, 185] on select "Select Stylist Counter Sales DEVI Dr Manika Dr Nimisha Faizu_asst Farishta-2 Ga…" at bounding box center [112, 191] width 58 height 12
drag, startPoint x: 91, startPoint y: 185, endPoint x: 416, endPoint y: 79, distance: 341.6
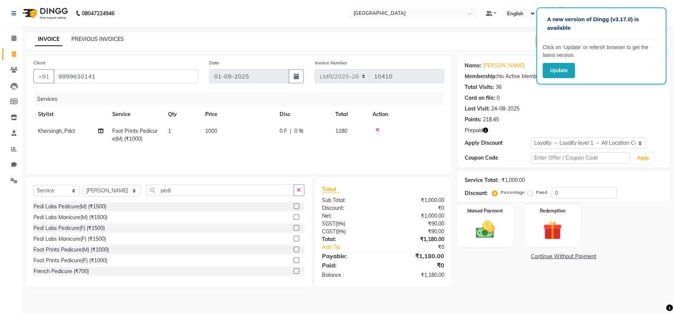
click at [105, 36] on link "PREVIOUS INVOICES" at bounding box center [97, 39] width 52 height 7
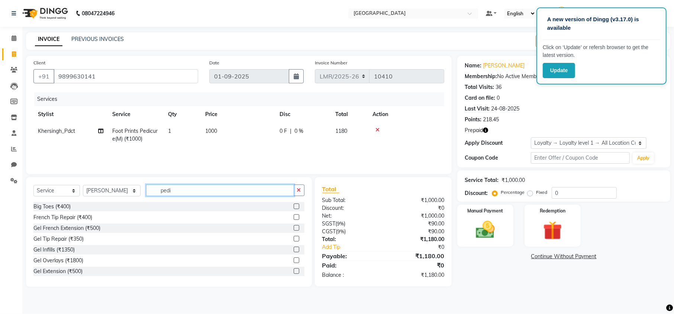
drag, startPoint x: 178, startPoint y: 191, endPoint x: 142, endPoint y: 196, distance: 36.5
click at [142, 196] on div "Select Service Product Membership Package Voucher Prepaid Gift Card Select Styl…" at bounding box center [168, 192] width 271 height 17
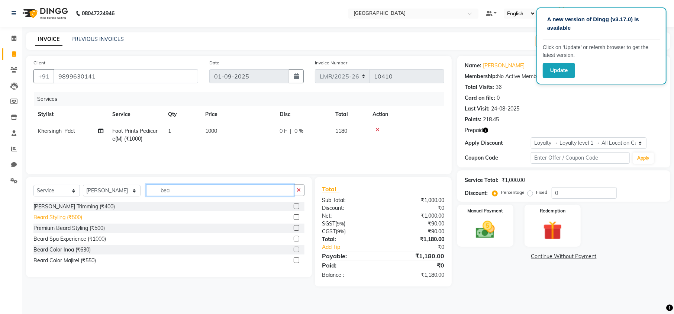
type input "bea"
click at [64, 219] on div "Beard Styling (₹500)" at bounding box center [57, 217] width 49 height 8
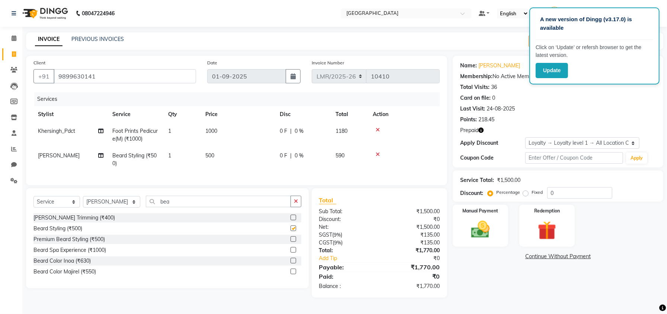
checkbox input "false"
click at [377, 129] on icon at bounding box center [378, 129] width 4 height 5
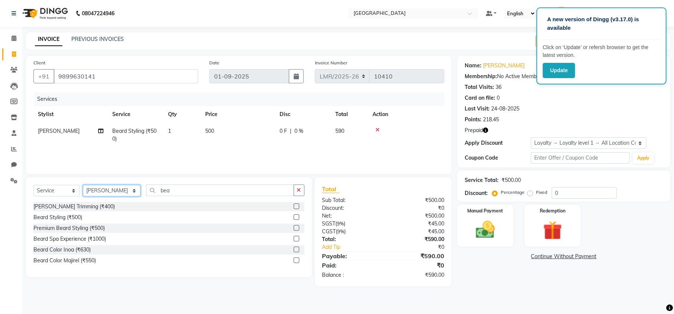
drag, startPoint x: 106, startPoint y: 194, endPoint x: 106, endPoint y: 185, distance: 8.9
click at [106, 192] on select "Select Stylist Counter Sales DEVI Dr Manika Dr Nimisha Faizu_asst Farishta-2 Ga…" at bounding box center [112, 191] width 58 height 12
select select "66882"
click at [83, 185] on select "Select Stylist Counter Sales DEVI Dr Manika Dr Nimisha Faizu_asst Farishta-2 Ga…" at bounding box center [112, 191] width 58 height 12
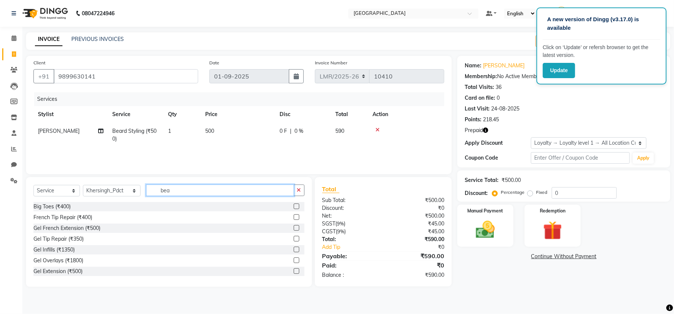
click at [173, 187] on input "bea" at bounding box center [220, 190] width 148 height 12
drag, startPoint x: 173, startPoint y: 188, endPoint x: 137, endPoint y: 192, distance: 35.9
click at [146, 192] on input "bea" at bounding box center [220, 190] width 148 height 12
type input "pedi"
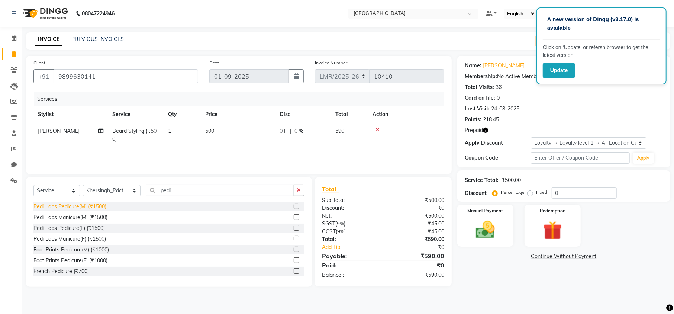
click at [69, 204] on div "Pedi Labs Pedicure(M) (₹1500)" at bounding box center [69, 207] width 73 height 8
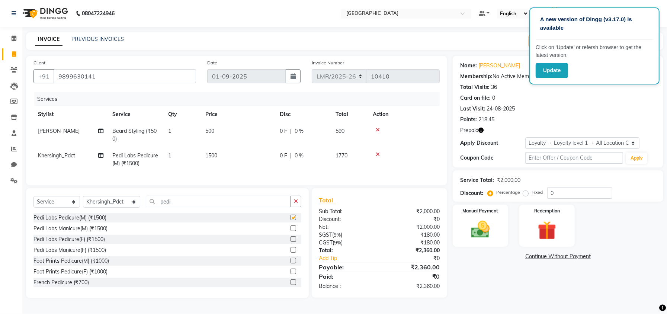
checkbox input "false"
click at [481, 234] on img at bounding box center [481, 229] width 32 height 22
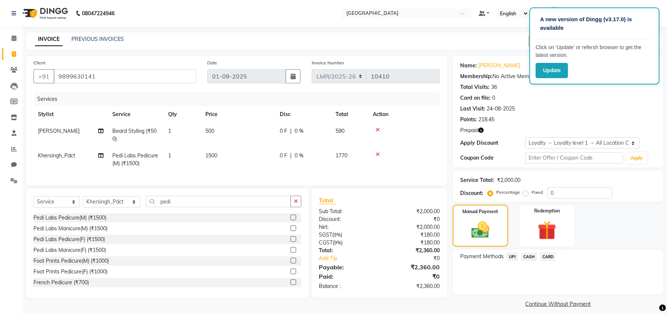
click at [543, 253] on span "CARD" at bounding box center [548, 257] width 16 height 9
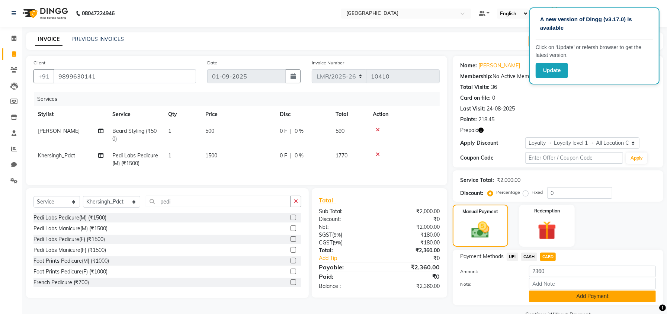
click at [553, 297] on button "Add Payment" at bounding box center [592, 296] width 127 height 12
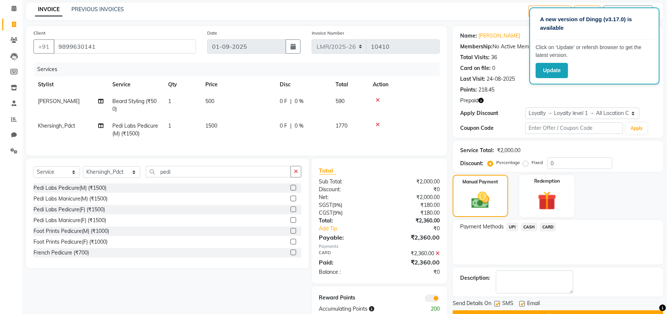
scroll to position [54, 0]
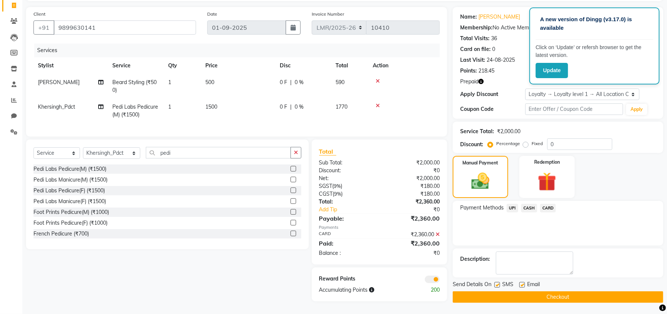
click at [547, 291] on button "Checkout" at bounding box center [558, 297] width 211 height 12
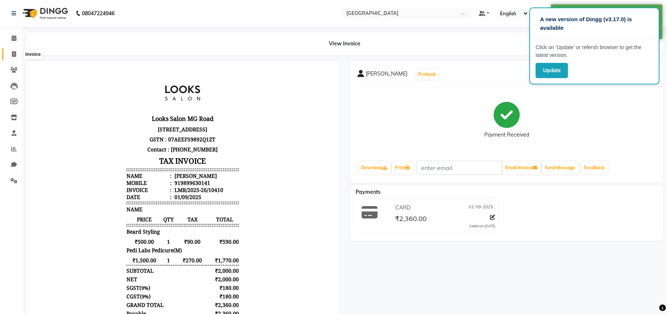
click at [14, 51] on icon at bounding box center [14, 54] width 4 height 6
select select "service"
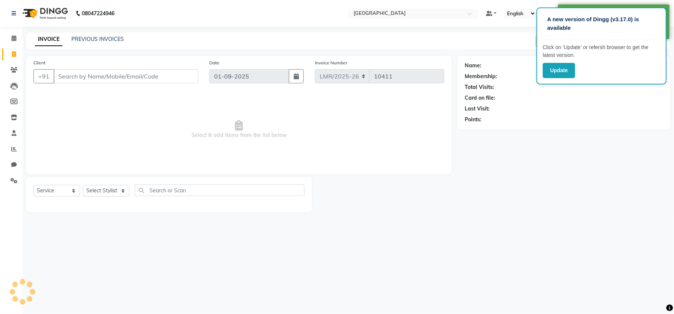
click at [132, 80] on input "Client" at bounding box center [126, 76] width 145 height 14
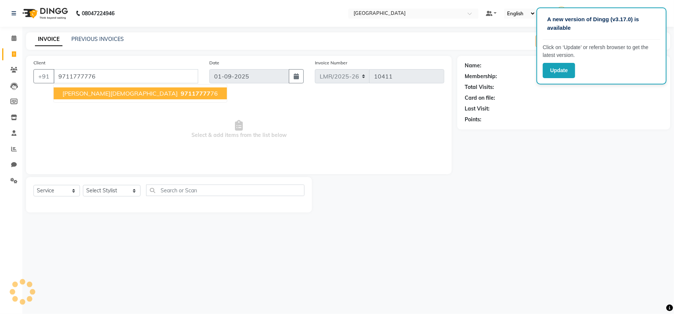
type input "9711777776"
select select "1: Object"
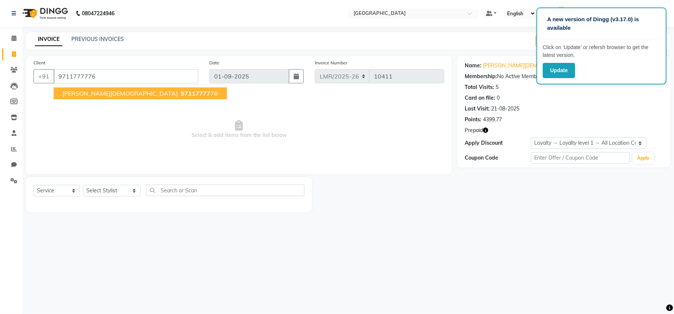
click at [181, 96] on span "97117777" at bounding box center [196, 93] width 30 height 7
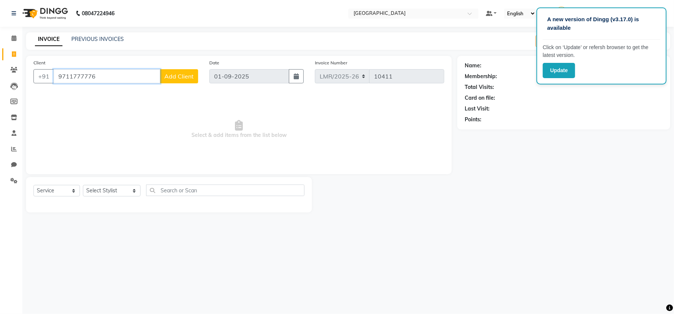
click at [112, 72] on input "9711777776" at bounding box center [107, 76] width 107 height 14
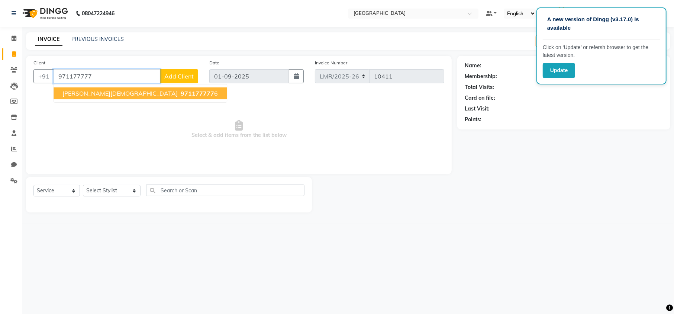
click at [181, 95] on span "971177777" at bounding box center [197, 93] width 33 height 7
type input "9711777776"
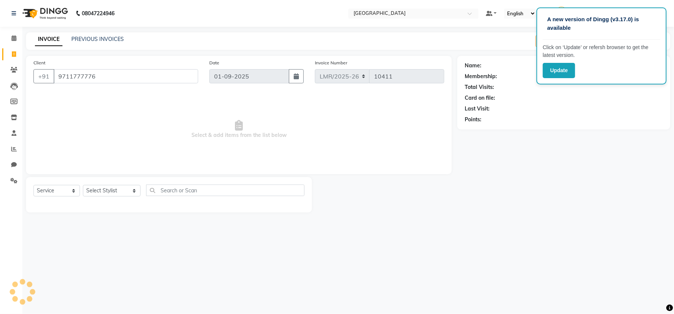
select select "1: Object"
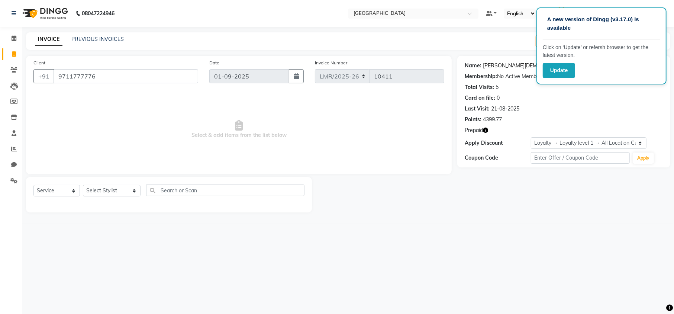
click at [491, 65] on link "Deepa Jain" at bounding box center [533, 66] width 100 height 8
click at [8, 37] on span at bounding box center [13, 38] width 13 height 9
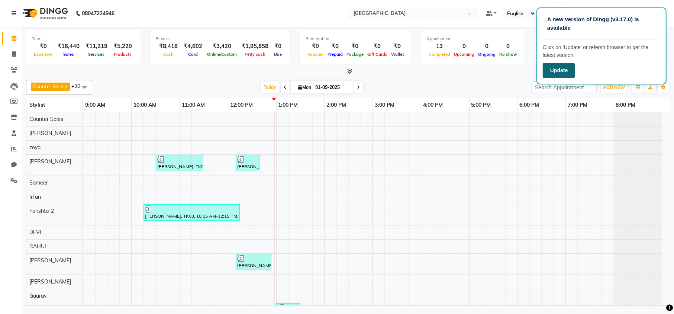
click at [560, 74] on button "Update" at bounding box center [559, 70] width 32 height 15
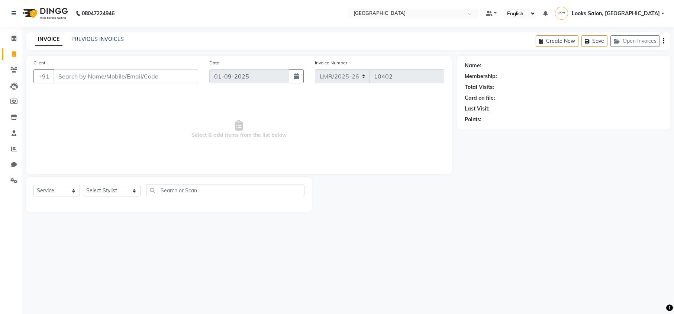
select select "service"
click at [10, 39] on span at bounding box center [13, 38] width 13 height 9
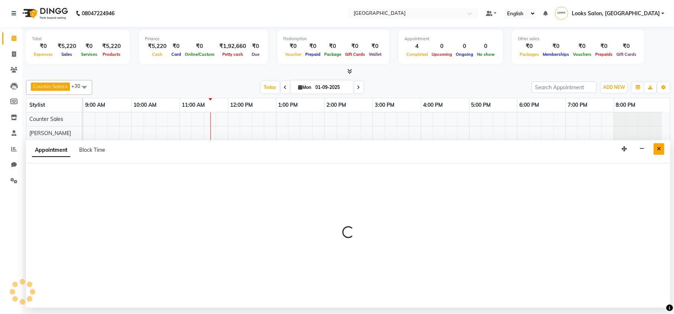
click at [658, 147] on icon "Close" at bounding box center [659, 148] width 4 height 5
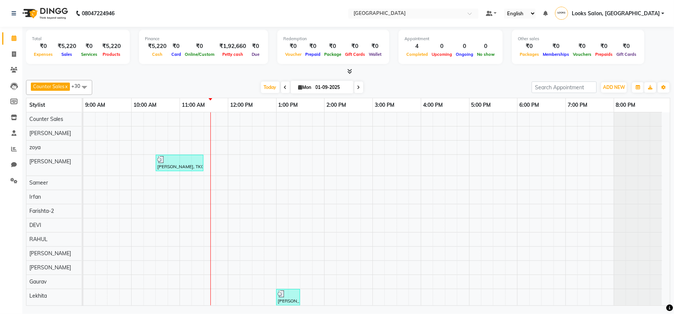
click at [351, 72] on icon at bounding box center [349, 71] width 5 height 6
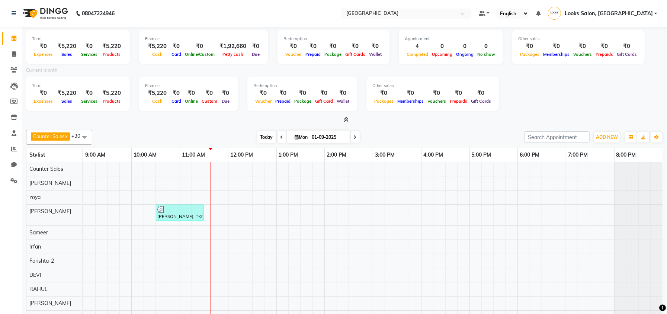
click at [267, 138] on span "Today" at bounding box center [266, 137] width 19 height 12
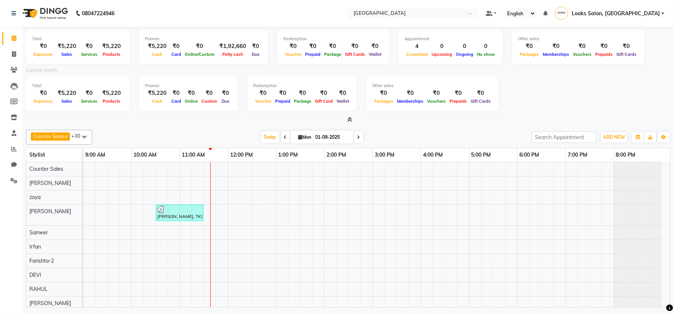
click at [284, 137] on icon at bounding box center [285, 137] width 3 height 4
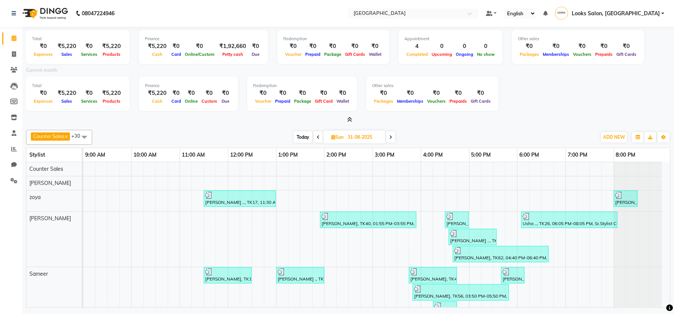
click at [392, 138] on icon at bounding box center [390, 137] width 3 height 4
type input "01-09-2025"
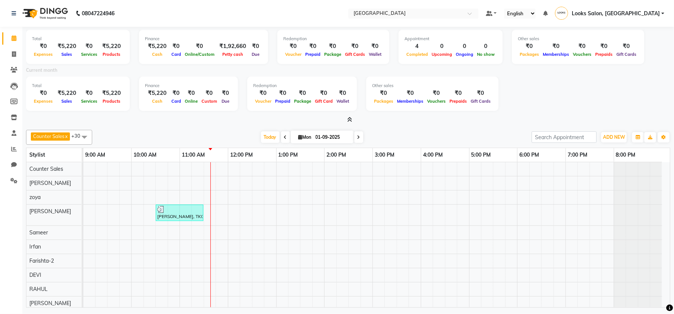
click at [402, 123] on div at bounding box center [348, 120] width 645 height 8
click at [348, 118] on icon at bounding box center [349, 120] width 5 height 6
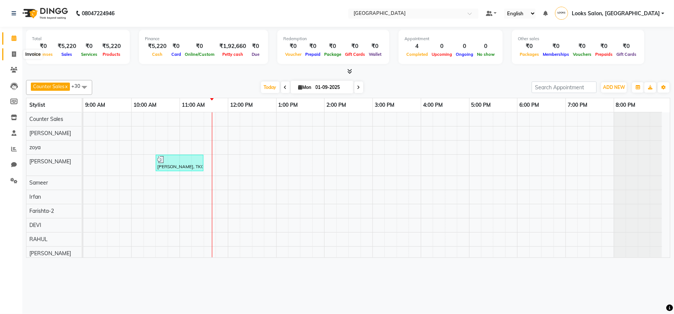
click at [13, 55] on icon at bounding box center [14, 54] width 4 height 6
select select "service"
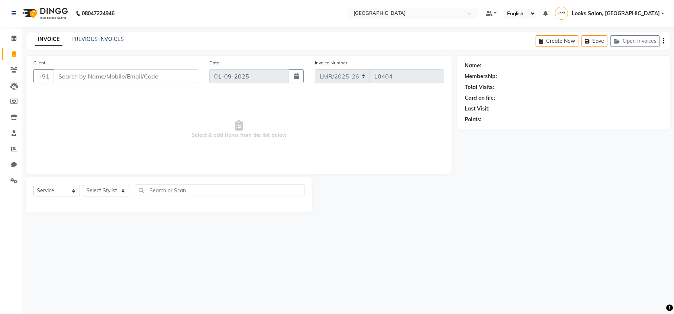
click at [112, 75] on input "Client" at bounding box center [126, 76] width 145 height 14
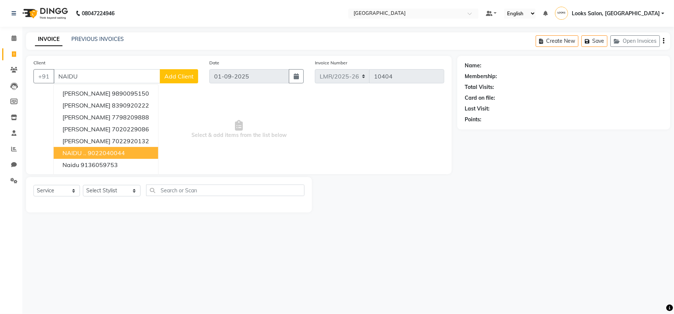
click at [106, 149] on ngb-highlight "9022040044" at bounding box center [106, 152] width 37 height 7
type input "9022040044"
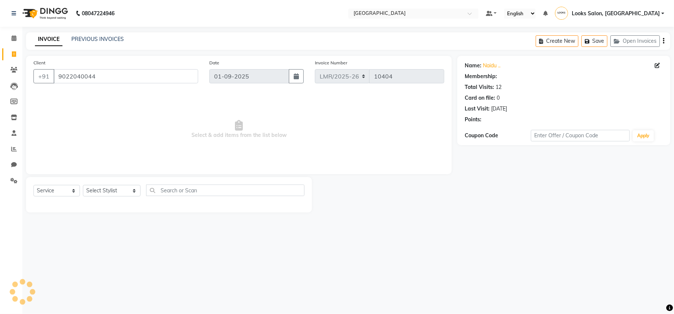
select select "1: Object"
click at [492, 67] on link "Naidu .." at bounding box center [491, 66] width 17 height 8
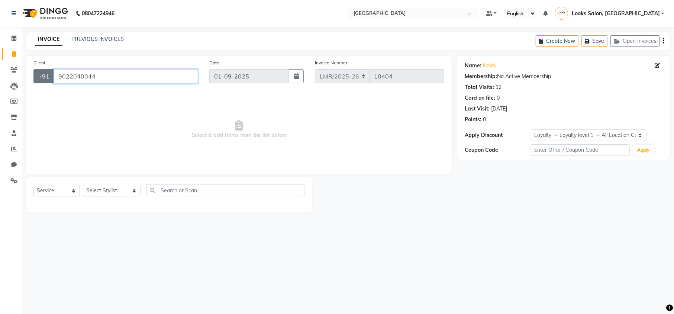
drag, startPoint x: 135, startPoint y: 78, endPoint x: 51, endPoint y: 83, distance: 84.9
click at [51, 83] on div "+91 9022040044" at bounding box center [115, 76] width 165 height 14
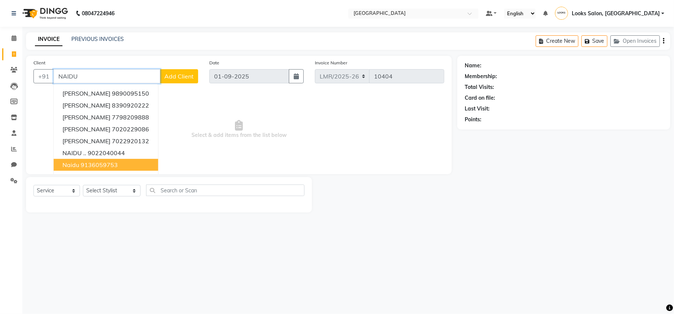
click at [81, 160] on button "Naidu 9136059753" at bounding box center [106, 165] width 105 height 12
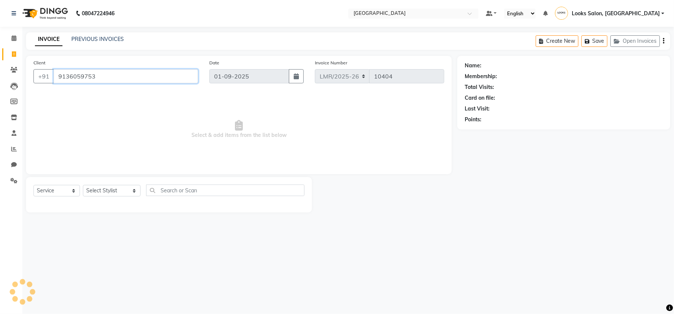
type input "9136059753"
select select "1: Object"
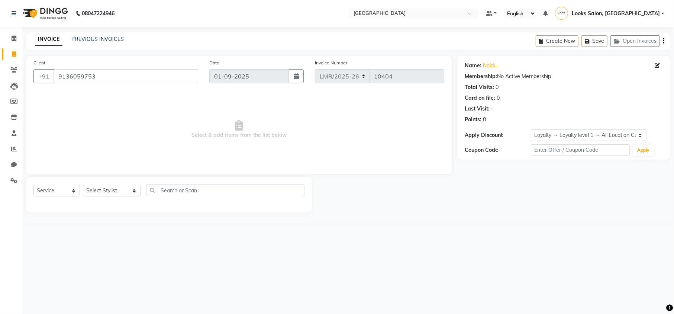
click at [483, 61] on div "Name: Naidu Membership: No Active Membership Total Visits: 0 Card on file: 0 La…" at bounding box center [564, 91] width 198 height 65
click at [488, 64] on link "Naidu" at bounding box center [490, 66] width 14 height 8
drag, startPoint x: 116, startPoint y: 73, endPoint x: 57, endPoint y: 76, distance: 60.0
click at [57, 76] on input "9136059753" at bounding box center [126, 76] width 145 height 14
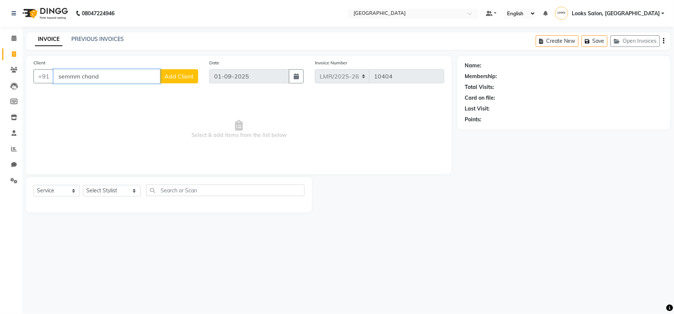
drag, startPoint x: 102, startPoint y: 78, endPoint x: 56, endPoint y: 78, distance: 46.1
click at [56, 78] on input "semmm chand" at bounding box center [107, 76] width 107 height 14
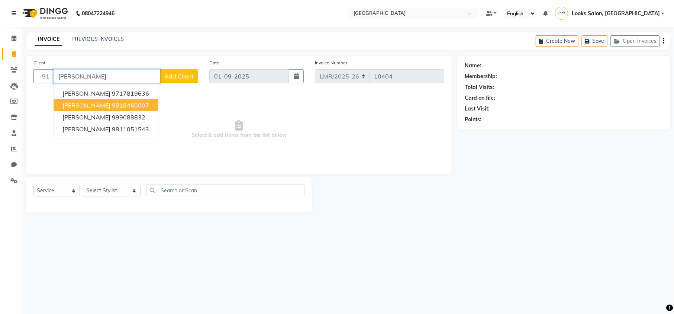
click at [94, 106] on span "[PERSON_NAME]" at bounding box center [86, 105] width 48 height 7
type input "9818460007"
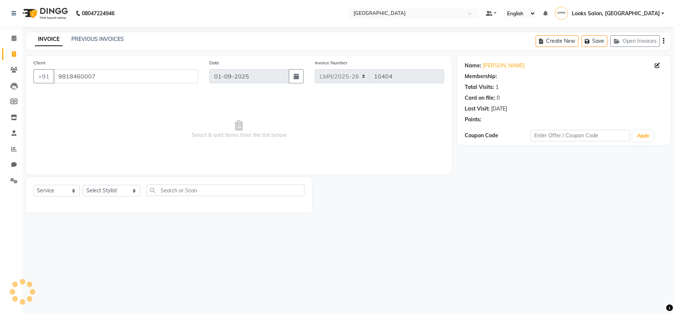
select select "1: Object"
drag, startPoint x: 126, startPoint y: 79, endPoint x: 58, endPoint y: 80, distance: 68.1
click at [58, 80] on input "9818460007" at bounding box center [126, 76] width 145 height 14
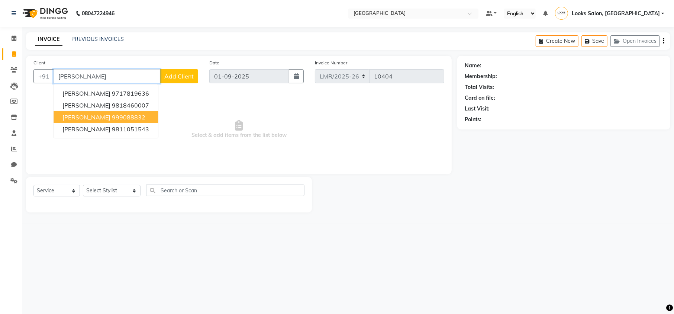
click at [94, 115] on span "[PERSON_NAME]" at bounding box center [86, 116] width 48 height 7
type input "999088832"
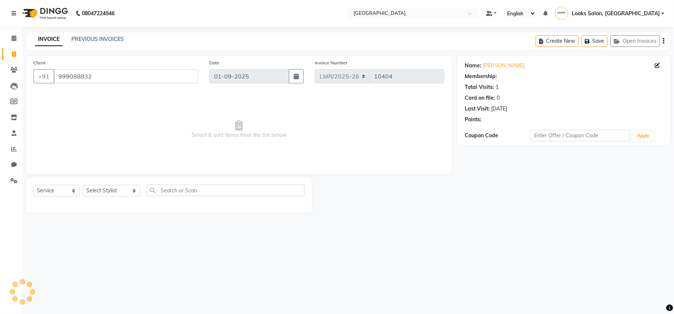
select select "1: Object"
drag, startPoint x: 106, startPoint y: 73, endPoint x: 58, endPoint y: 76, distance: 47.4
click at [58, 76] on input "999088832" at bounding box center [126, 76] width 145 height 14
click at [610, 179] on div "Name: Seema Chandra Membership: No Active Membership Total Visits: 1 Card on fi…" at bounding box center [566, 134] width 219 height 157
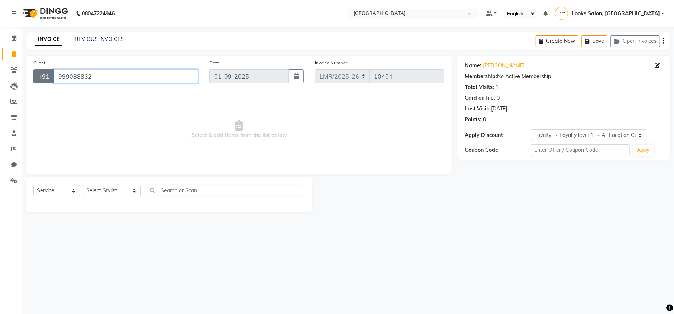
drag, startPoint x: 138, startPoint y: 73, endPoint x: 48, endPoint y: 83, distance: 90.9
click at [48, 83] on div "+91 999088832" at bounding box center [115, 76] width 165 height 14
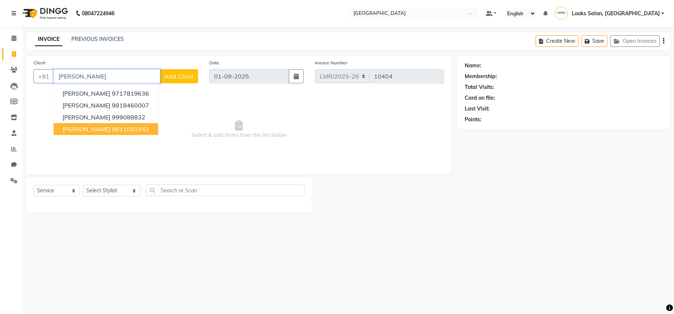
click at [100, 129] on span "[PERSON_NAME]" at bounding box center [86, 128] width 48 height 7
type input "9811051543"
select select "1: Object"
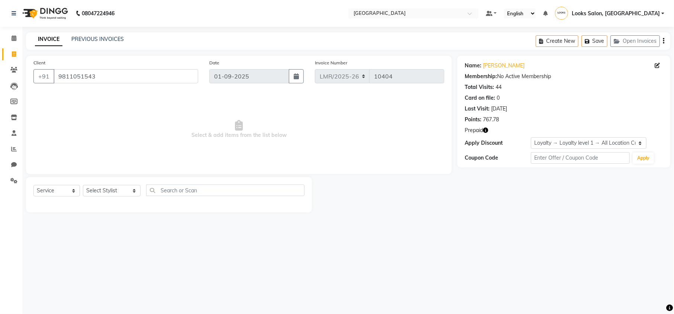
click at [488, 131] on icon "button" at bounding box center [485, 130] width 5 height 5
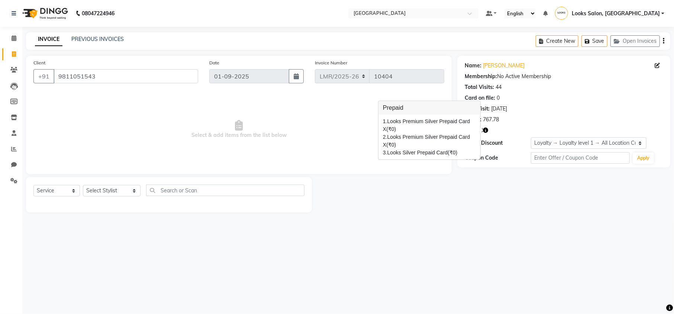
click at [528, 228] on div "08047224946 Select Location × Looks Mg Road, Sultanpur, New Delhi Default Panel…" at bounding box center [337, 157] width 674 height 314
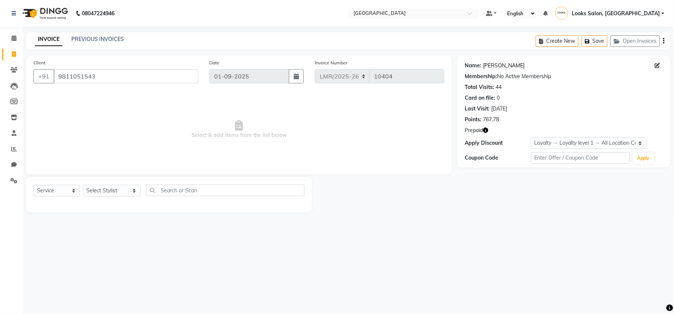
click at [499, 66] on link "[PERSON_NAME]" at bounding box center [504, 66] width 42 height 8
drag, startPoint x: 152, startPoint y: 71, endPoint x: 54, endPoint y: 77, distance: 98.4
click at [54, 77] on input "9811051543" at bounding box center [126, 76] width 145 height 14
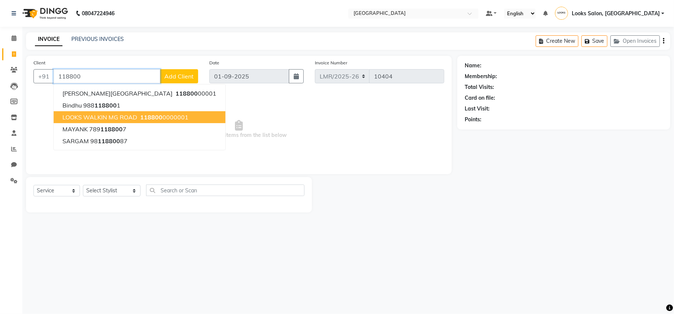
click at [122, 116] on span "LOOKS WALKIN MG ROAD" at bounding box center [99, 116] width 75 height 7
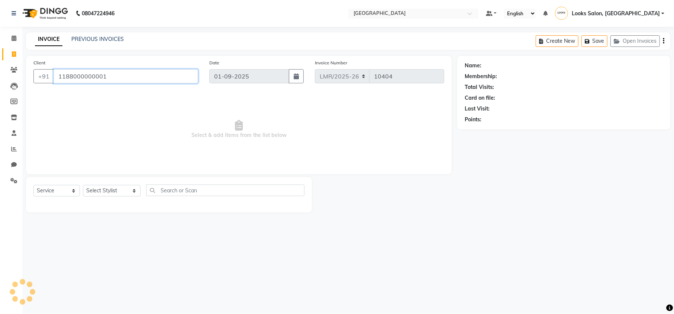
type input "1188000000001"
click at [113, 189] on select "Select Stylist Counter Sales DEVI [PERSON_NAME] Dr [PERSON_NAME] Farishta-2 Gau…" at bounding box center [112, 191] width 58 height 12
select select "1: Object"
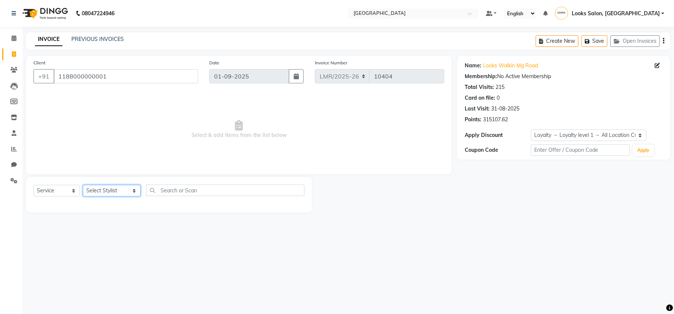
select select "67154"
click at [83, 185] on select "Select Stylist Counter Sales DEVI [PERSON_NAME] Dr [PERSON_NAME] Farishta-2 Gau…" at bounding box center [112, 191] width 58 height 12
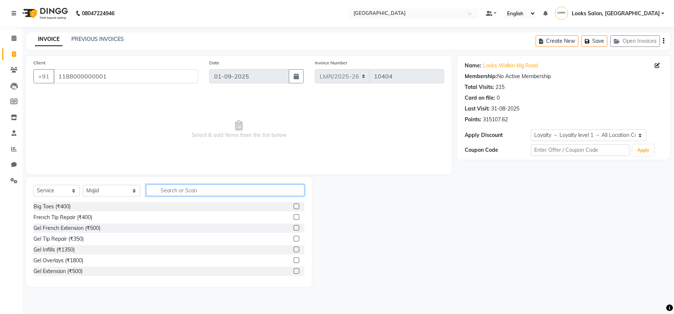
click at [160, 184] on input "text" at bounding box center [225, 190] width 158 height 12
type input "cut"
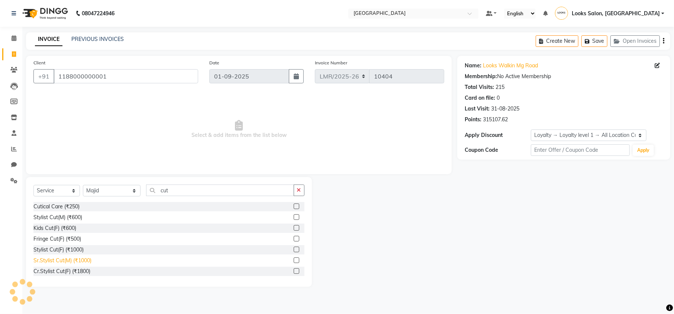
click at [54, 259] on div "Sr.Stylist Cut(M) (₹1000)" at bounding box center [62, 261] width 58 height 8
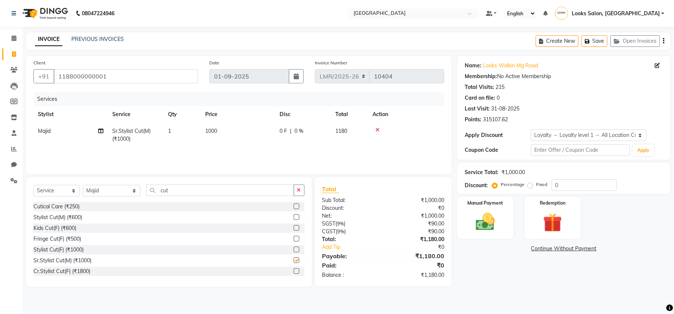
checkbox input "false"
click at [103, 188] on select "Select Stylist Counter Sales DEVI [PERSON_NAME] Dr [PERSON_NAME] Farishta-2 Gau…" at bounding box center [112, 191] width 58 height 12
select select "66885"
click at [83, 185] on select "Select Stylist Counter Sales DEVI [PERSON_NAME] Dr [PERSON_NAME] Farishta-2 Gau…" at bounding box center [112, 191] width 58 height 12
drag, startPoint x: 163, startPoint y: 189, endPoint x: 125, endPoint y: 190, distance: 37.2
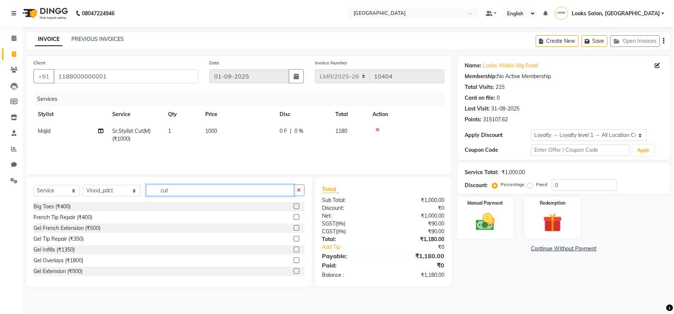
click at [125, 190] on div "Select Service Product Membership Package Voucher Prepaid Gift Card Select Styl…" at bounding box center [168, 192] width 271 height 17
type input "foot"
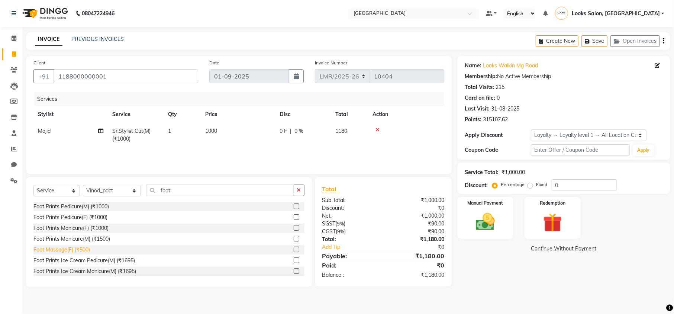
click at [64, 250] on div "Foot Massage(F) (₹500)" at bounding box center [61, 250] width 57 height 8
checkbox input "false"
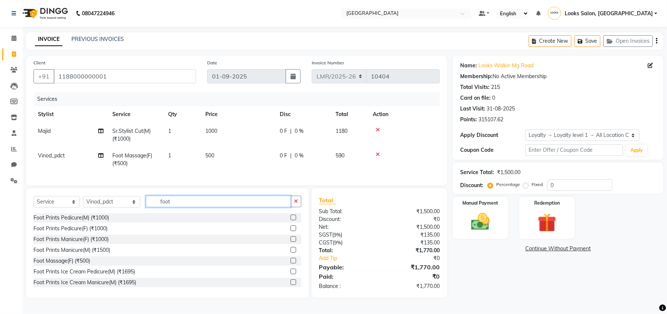
drag, startPoint x: 164, startPoint y: 206, endPoint x: 122, endPoint y: 212, distance: 42.8
click at [122, 212] on div "Select Service Product Membership Package Voucher Prepaid Gift Card Select Styl…" at bounding box center [167, 204] width 268 height 17
type input "hea"
click at [62, 243] on div "Head Massage(F) (₹600)" at bounding box center [62, 239] width 59 height 8
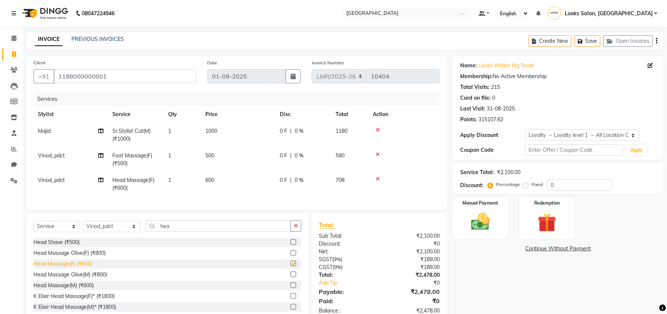
checkbox input "false"
drag, startPoint x: 144, startPoint y: 238, endPoint x: 126, endPoint y: 241, distance: 18.2
click at [126, 238] on div "Select Service Product Membership Package Voucher Prepaid Gift Card Select Styl…" at bounding box center [167, 228] width 268 height 17
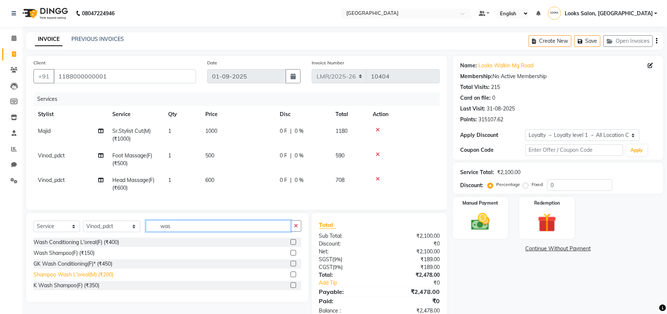
type input "was"
click at [78, 279] on div "Shampoo Wash L'oreal(M) (₹200)" at bounding box center [73, 275] width 80 height 8
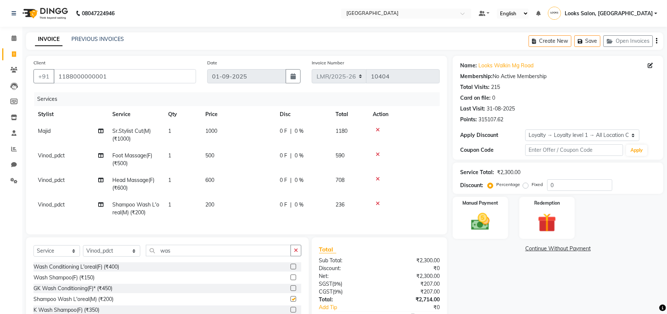
checkbox input "false"
drag, startPoint x: 559, startPoint y: 188, endPoint x: 533, endPoint y: 188, distance: 26.4
click at [533, 188] on div "Percentage Fixed 0" at bounding box center [550, 185] width 123 height 12
type input "30"
click at [528, 279] on div "Name: Looks Walkin Mg Road Membership: No Active Membership Total Visits: 215 C…" at bounding box center [561, 205] width 216 height 299
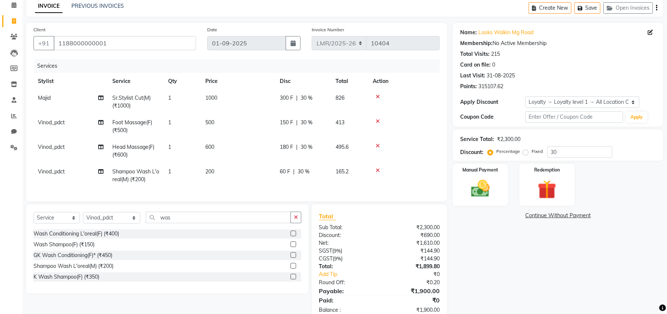
scroll to position [60, 0]
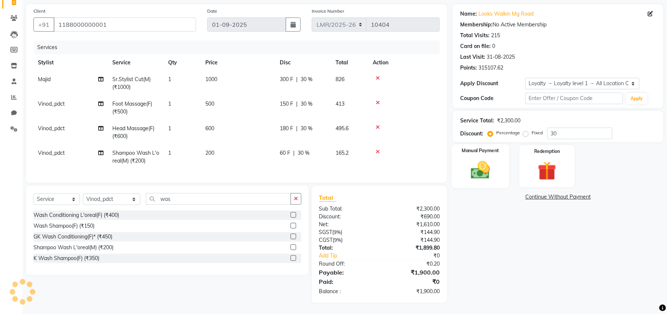
click at [484, 170] on img at bounding box center [481, 170] width 32 height 22
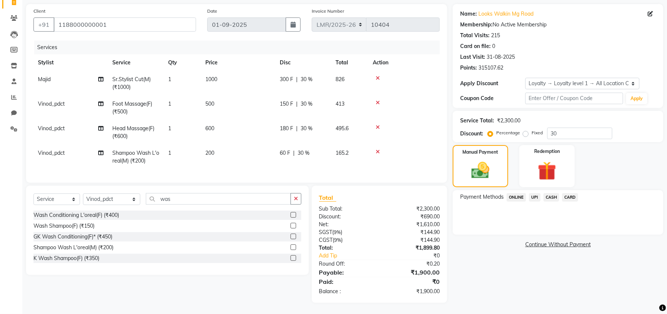
click at [547, 193] on span "CASH" at bounding box center [551, 197] width 16 height 9
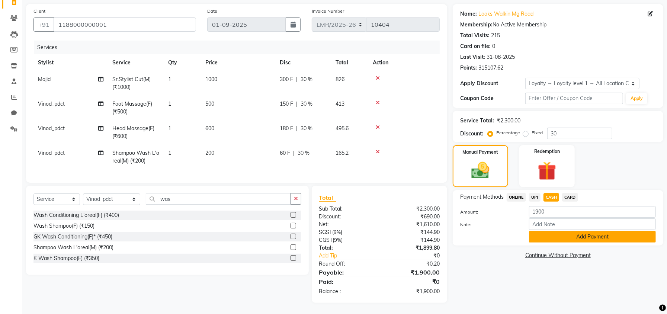
click at [548, 231] on button "Add Payment" at bounding box center [592, 237] width 127 height 12
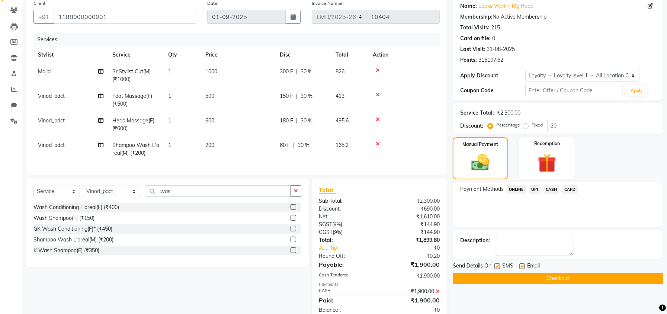
click at [534, 277] on button "Checkout" at bounding box center [558, 279] width 211 height 12
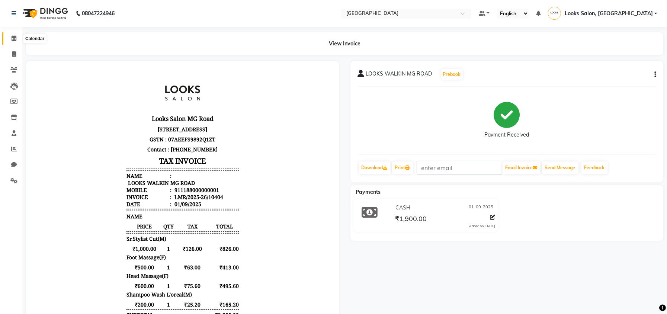
click at [15, 39] on icon at bounding box center [14, 38] width 5 height 6
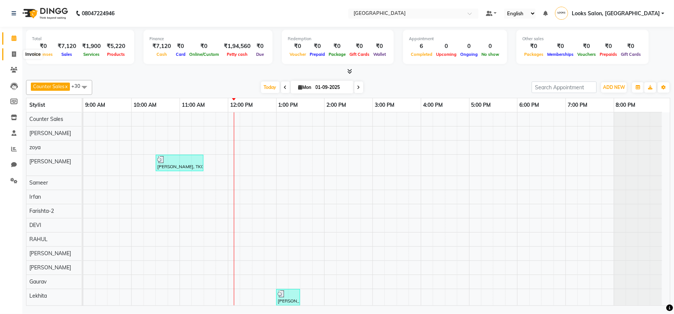
click at [16, 51] on span at bounding box center [13, 54] width 13 height 9
select select "service"
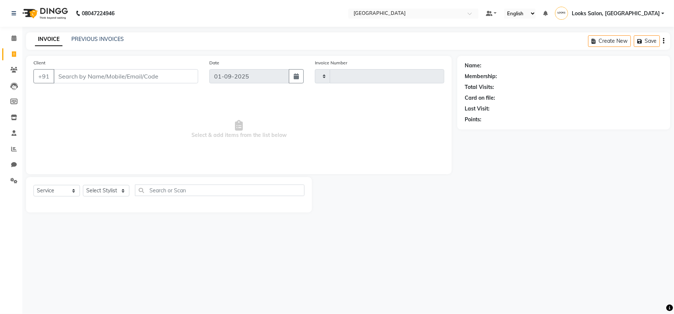
type input "10405"
select select "7647"
click at [80, 79] on input "Client" at bounding box center [126, 76] width 145 height 14
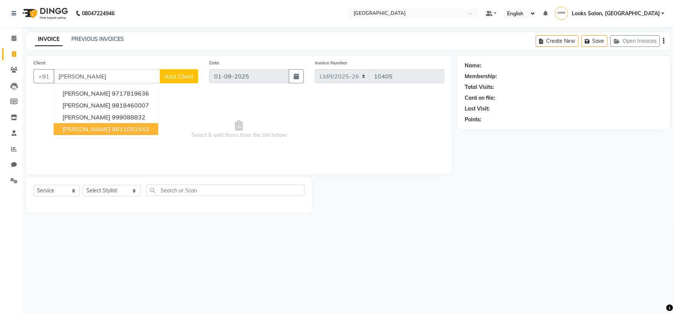
click at [125, 126] on ngb-highlight "9811051543" at bounding box center [130, 128] width 37 height 7
type input "9811051543"
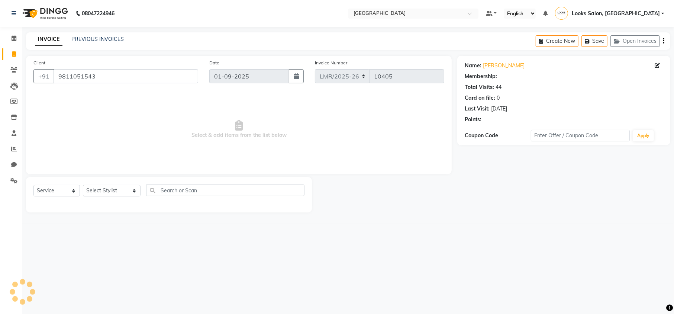
select select "1: Object"
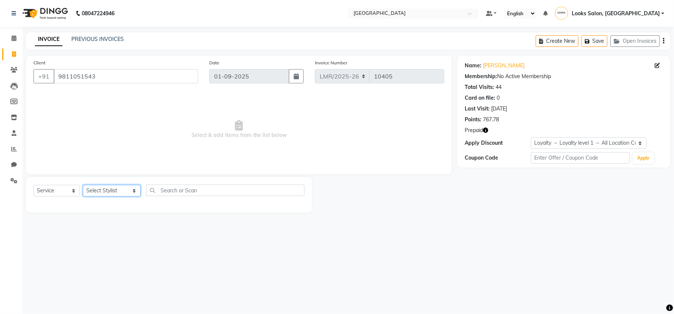
click at [100, 191] on select "Select Stylist Counter Sales DEVI Dr Manika Dr Nimisha Faizu_asst Farishta-2 Ga…" at bounding box center [112, 191] width 58 height 12
select select "66887"
click at [83, 185] on select "Select Stylist Counter Sales DEVI Dr Manika Dr Nimisha Faizu_asst Farishta-2 Ga…" at bounding box center [112, 191] width 58 height 12
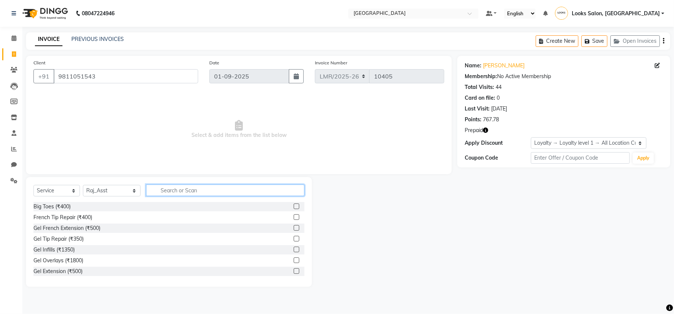
click at [160, 187] on input "text" at bounding box center [225, 190] width 158 height 12
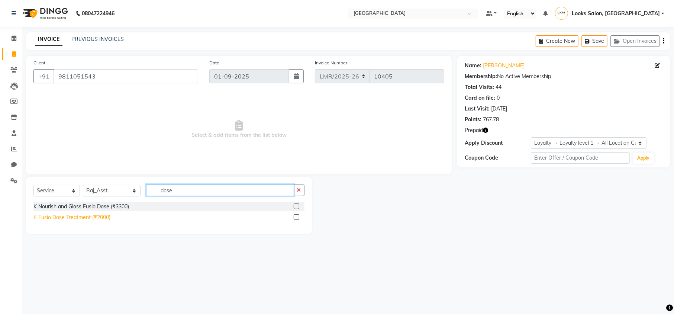
type input "dose"
click at [84, 216] on div "K Fusio Dose Treatment (₹2000)" at bounding box center [71, 217] width 77 height 8
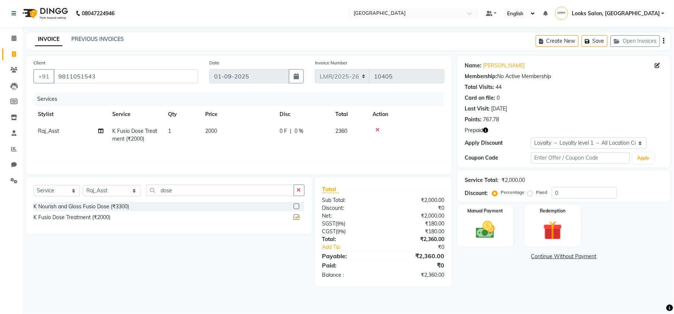
checkbox input "false"
click at [215, 128] on span "2000" at bounding box center [211, 131] width 12 height 7
select select "66887"
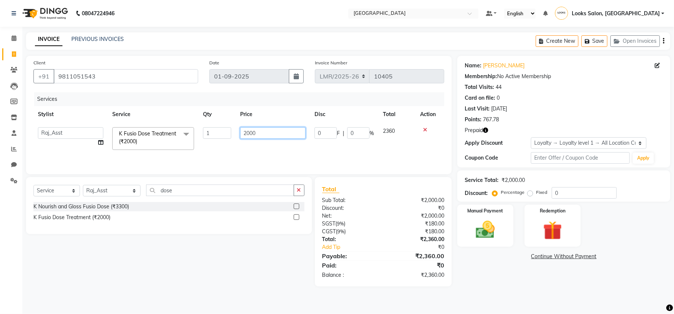
drag, startPoint x: 272, startPoint y: 130, endPoint x: 196, endPoint y: 141, distance: 76.7
click at [196, 141] on tr "Counter Sales DEVI Dr Manika Dr Nimisha Faizu_asst Farishta-2 Gaurav Inder_Pdct…" at bounding box center [238, 139] width 411 height 32
type input "2500"
click at [522, 286] on div "Name: Seema Chandra Membership: No Active Membership Total Visits: 44 Card on f…" at bounding box center [566, 171] width 219 height 231
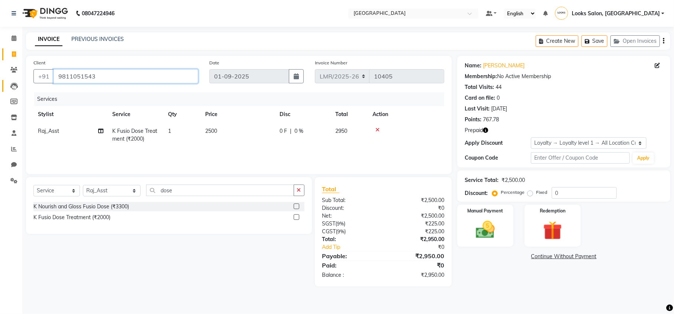
drag, startPoint x: 145, startPoint y: 74, endPoint x: 3, endPoint y: 87, distance: 142.2
click at [3, 87] on app-home "08047224946 Select Location × Looks Mg Road, Sultanpur, New Delhi Default Panel…" at bounding box center [337, 149] width 674 height 298
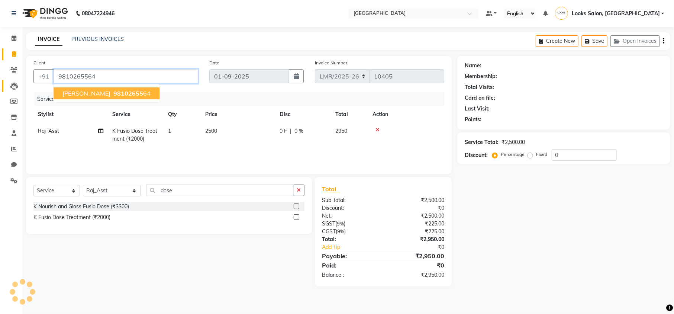
type input "9810265564"
select select "1: Object"
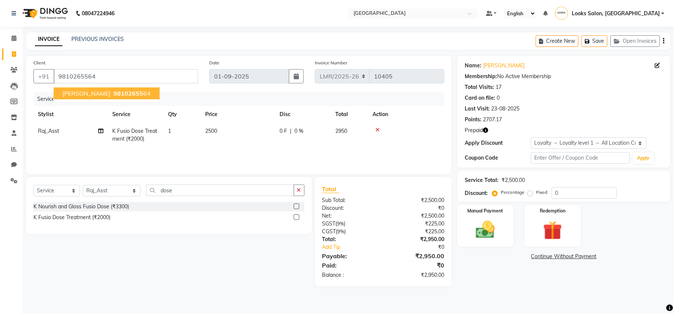
click at [112, 87] on button "NAYYA SETHI 98102655 64" at bounding box center [107, 93] width 106 height 12
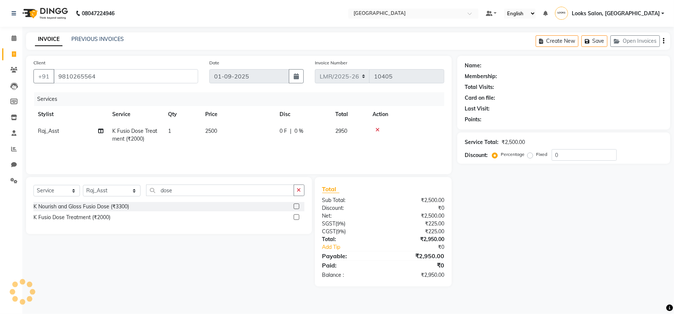
select select "1: Object"
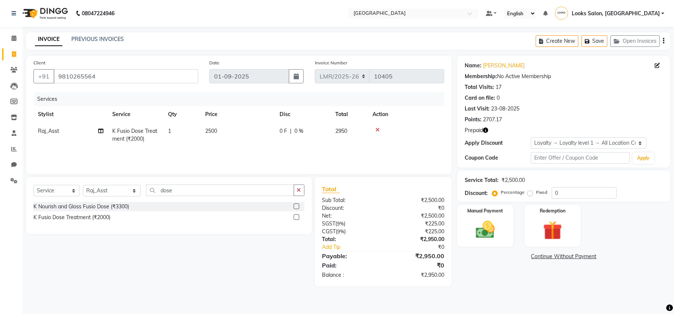
click at [58, 128] on span "Raj_Asst" at bounding box center [48, 131] width 21 height 7
select select "66887"
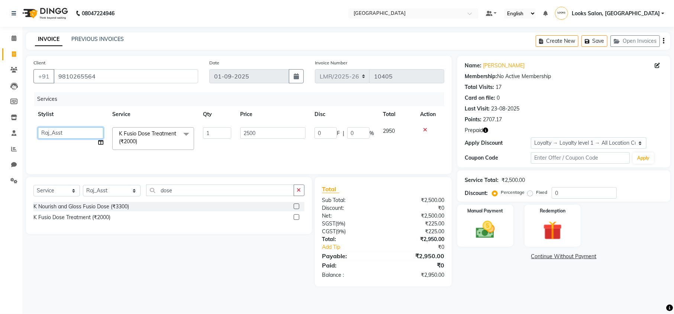
click at [63, 129] on select "Counter Sales DEVI [PERSON_NAME] Dr [PERSON_NAME] Farishta-2 Gaurav Inder_Pdct …" at bounding box center [70, 133] width 65 height 12
select select "66871"
click at [183, 135] on span at bounding box center [186, 134] width 15 height 14
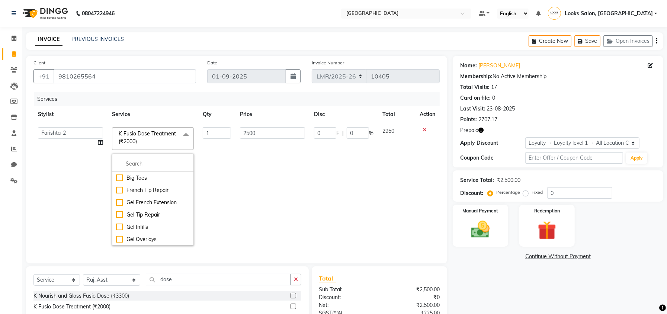
click at [155, 139] on span "K Fusio Dose Treatment (₹2000) x" at bounding box center [149, 138] width 65 height 16
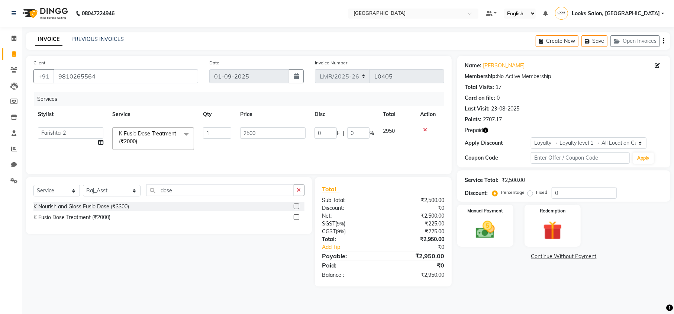
click at [423, 126] on td at bounding box center [430, 139] width 29 height 32
click at [424, 127] on icon at bounding box center [425, 129] width 4 height 5
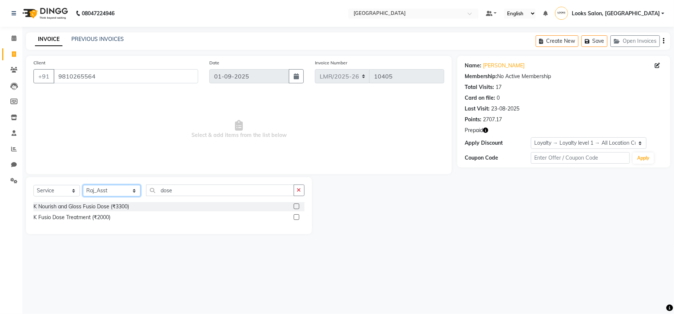
click at [100, 189] on select "Select Stylist Counter Sales DEVI [PERSON_NAME] Dr [PERSON_NAME] Farishta-2 Gau…" at bounding box center [112, 191] width 58 height 12
select select "66871"
click at [83, 185] on select "Select Stylist Counter Sales DEVI [PERSON_NAME] Dr [PERSON_NAME] Farishta-2 Gau…" at bounding box center [112, 191] width 58 height 12
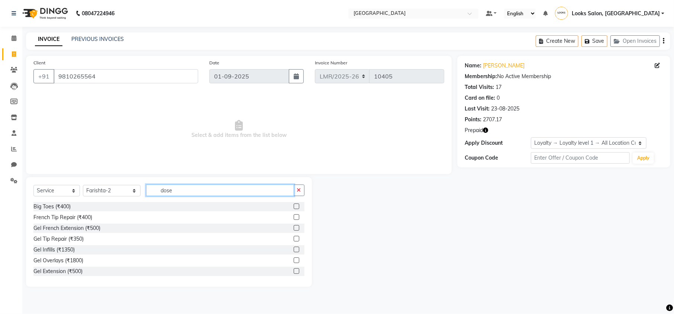
drag, startPoint x: 169, startPoint y: 191, endPoint x: 135, endPoint y: 195, distance: 33.7
click at [146, 195] on input "dose" at bounding box center [220, 190] width 148 height 12
type input "ino"
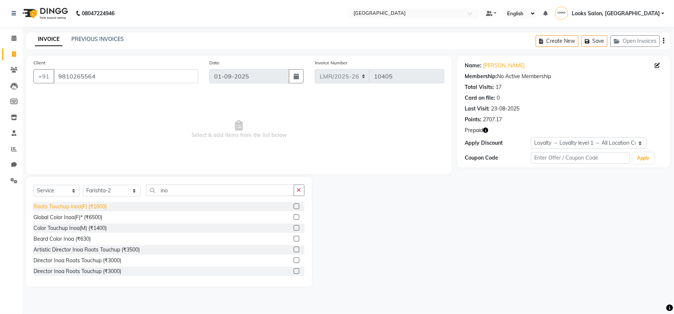
click at [84, 204] on div "Roots Touchup Inoa(F) (₹1600)" at bounding box center [69, 207] width 73 height 8
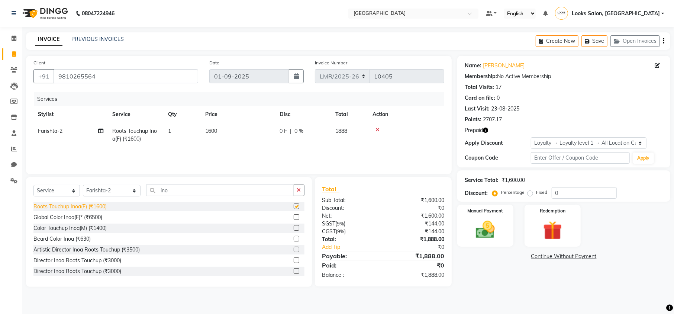
checkbox input "false"
drag, startPoint x: 168, startPoint y: 193, endPoint x: 133, endPoint y: 193, distance: 35.0
click at [133, 193] on div "Select Service Product Membership Package Voucher Prepaid Gift Card Select Styl…" at bounding box center [168, 192] width 271 height 17
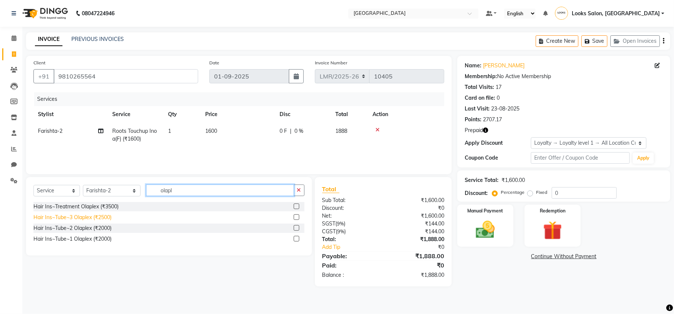
type input "olapl"
click at [91, 216] on div "Hair Ins~Tube~3 Olaplex (₹2500)" at bounding box center [72, 217] width 78 height 8
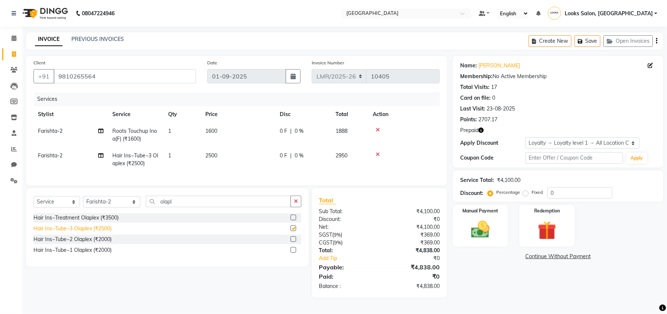
checkbox input "false"
click at [483, 129] on icon "button" at bounding box center [480, 130] width 5 height 5
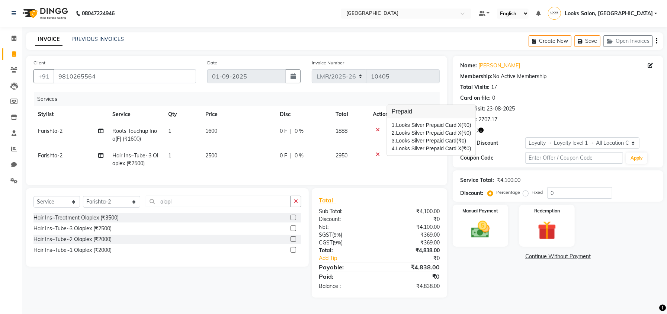
click at [600, 231] on div "Manual Payment Redemption" at bounding box center [558, 226] width 222 height 42
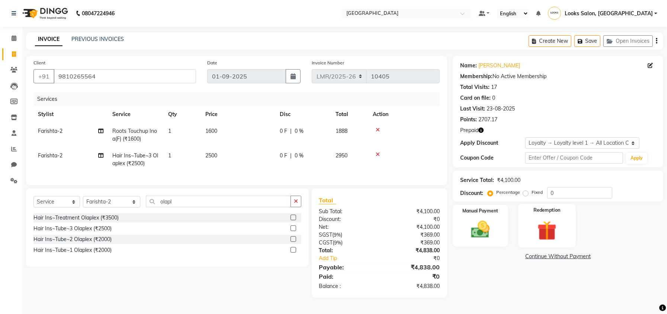
click at [549, 228] on img at bounding box center [547, 230] width 32 height 24
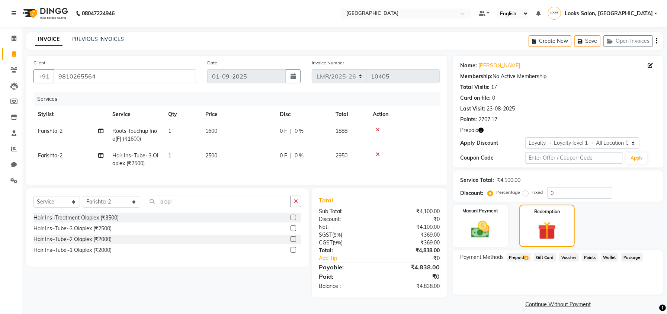
click at [217, 158] on td "2500" at bounding box center [238, 159] width 74 height 25
select select "66871"
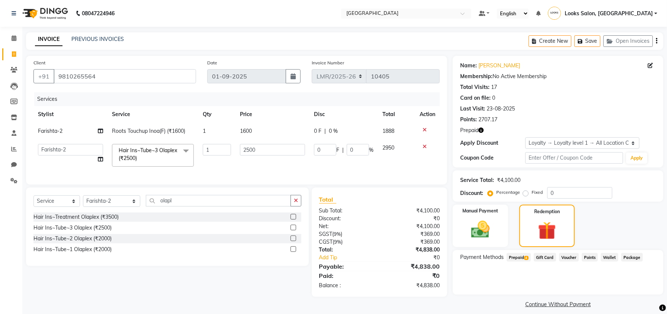
click at [481, 290] on div "Payment Methods Prepaid 4 Gift Card Voucher Points Wallet Package" at bounding box center [558, 272] width 211 height 45
drag, startPoint x: 269, startPoint y: 151, endPoint x: 232, endPoint y: 154, distance: 36.6
click at [232, 154] on tr "Counter Sales DEVI Dr Manika Dr Nimisha Faizu_asst Farishta-2 Gaurav Inder_Pdct…" at bounding box center [236, 155] width 406 height 32
type input "1"
type input "2500"
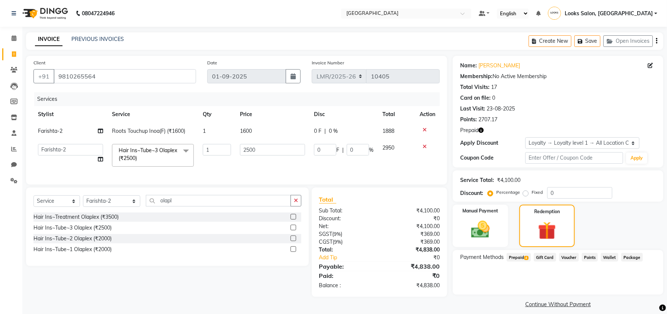
click at [478, 291] on div "Payment Methods Prepaid 4 Gift Card Voucher Points Wallet Package" at bounding box center [558, 272] width 211 height 45
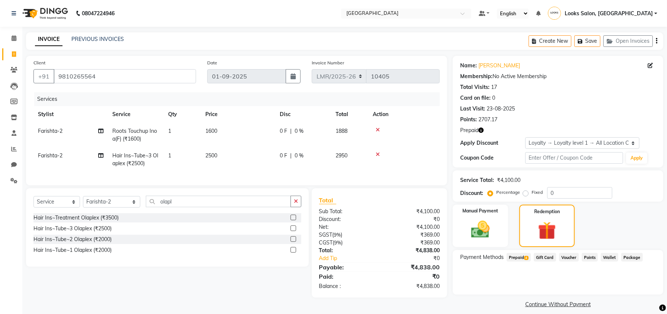
click at [589, 257] on span "Points" at bounding box center [590, 257] width 16 height 9
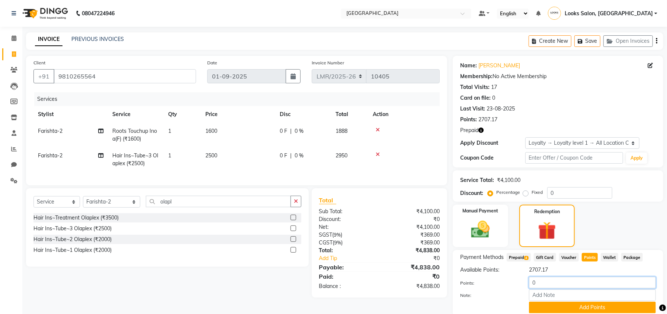
drag, startPoint x: 557, startPoint y: 282, endPoint x: 476, endPoint y: 290, distance: 81.5
click at [476, 290] on div "Points: 0 Note: Add Points" at bounding box center [558, 295] width 196 height 36
type input "2700"
click at [553, 306] on button "Add Points" at bounding box center [592, 308] width 127 height 12
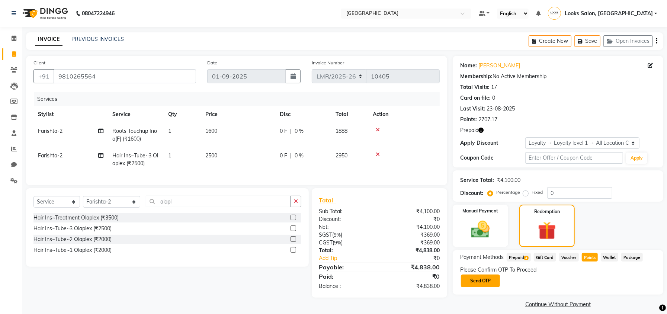
click at [478, 279] on button "Send OTP" at bounding box center [480, 280] width 39 height 13
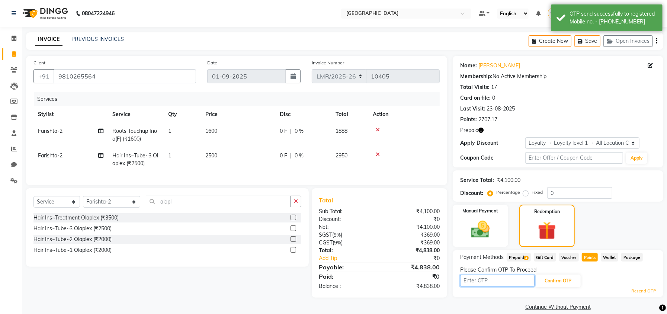
click at [468, 282] on input "text" at bounding box center [497, 281] width 74 height 12
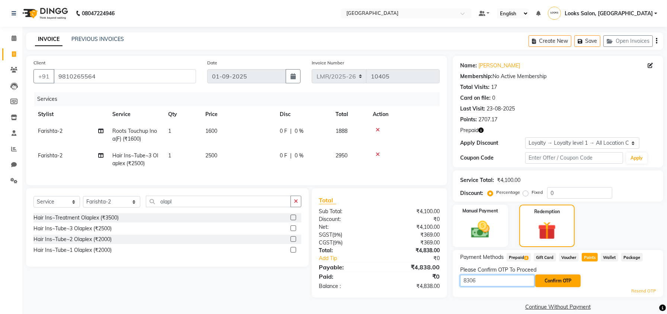
type input "8306"
click at [554, 278] on button "Confirm OTP" at bounding box center [557, 280] width 45 height 13
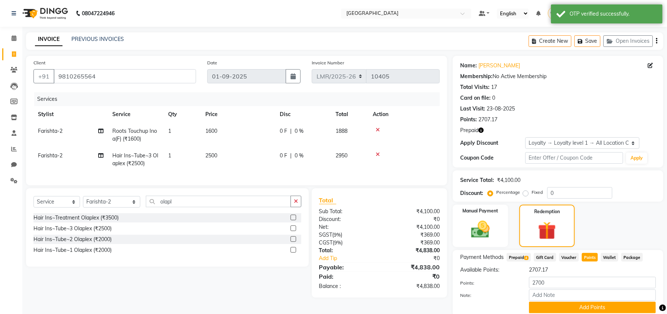
scroll to position [29, 0]
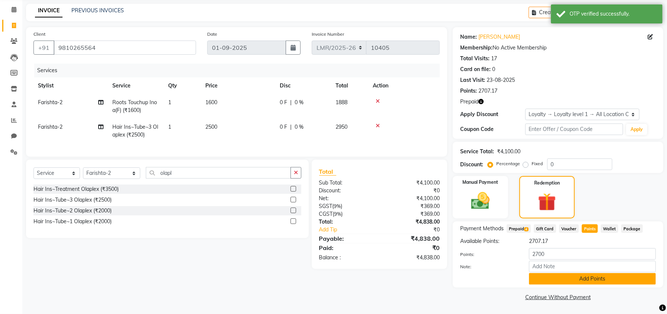
click at [566, 273] on button "Add Points" at bounding box center [592, 279] width 127 height 12
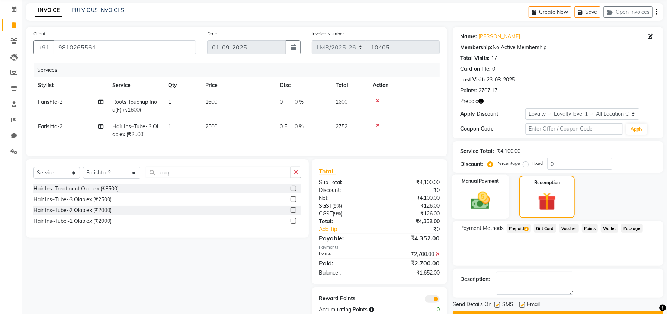
click at [494, 201] on img at bounding box center [481, 200] width 32 height 22
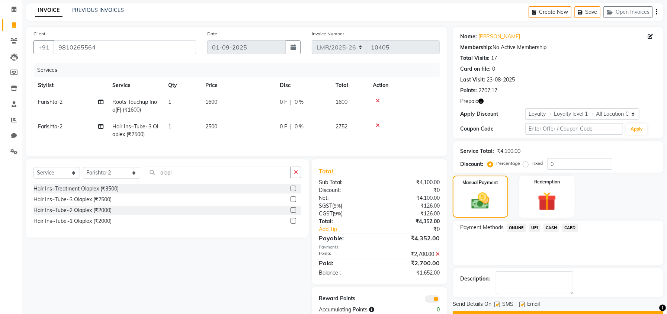
click at [570, 225] on span "CARD" at bounding box center [570, 228] width 16 height 9
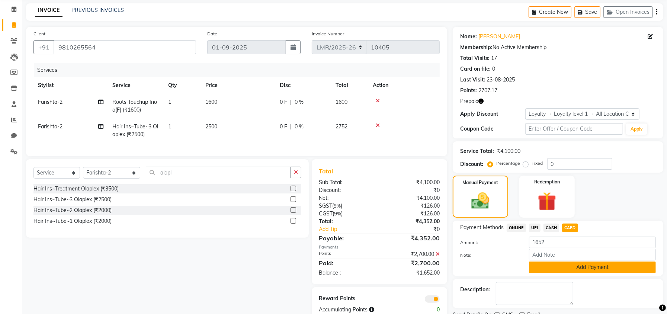
click at [569, 267] on button "Add Payment" at bounding box center [592, 267] width 127 height 12
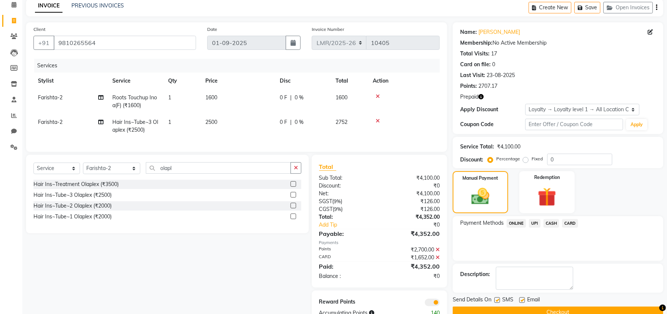
scroll to position [62, 0]
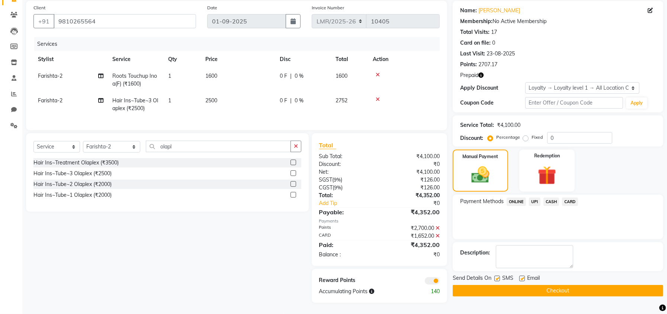
click at [505, 286] on button "Checkout" at bounding box center [558, 291] width 211 height 12
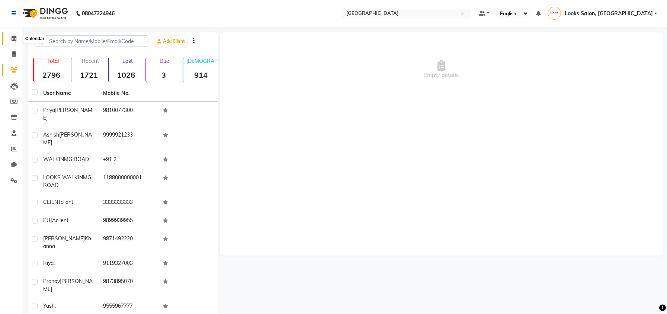
click at [12, 39] on icon at bounding box center [14, 38] width 5 height 6
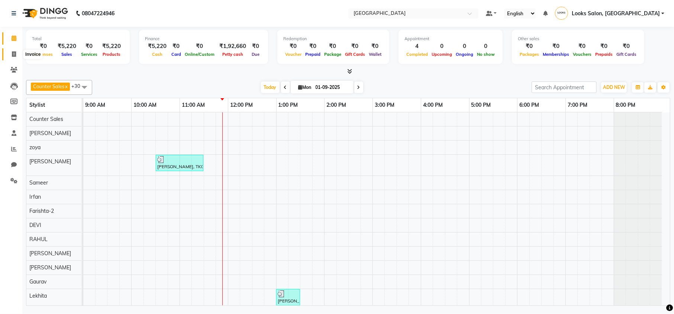
click at [11, 56] on span at bounding box center [13, 54] width 13 height 9
select select "service"
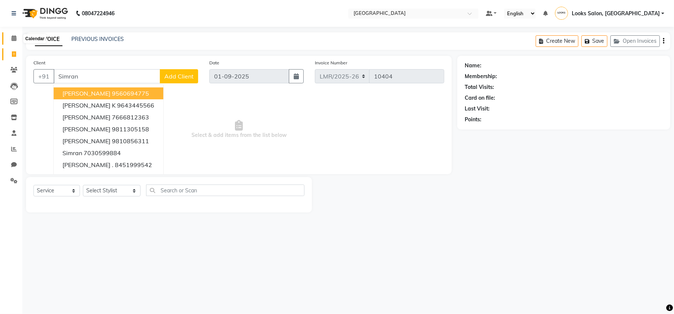
type input "Simran"
click at [13, 39] on icon at bounding box center [14, 38] width 5 height 6
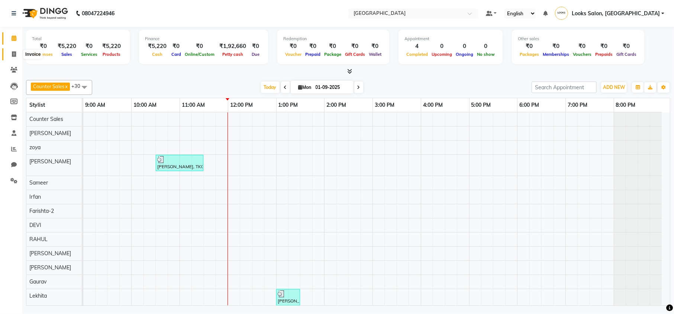
click at [12, 52] on icon at bounding box center [14, 54] width 4 height 6
select select "service"
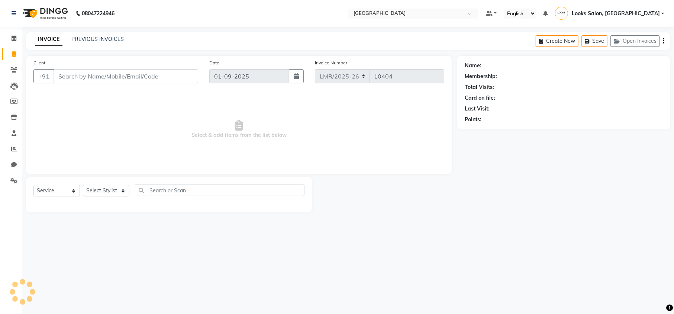
click at [105, 74] on input "Client" at bounding box center [126, 76] width 145 height 14
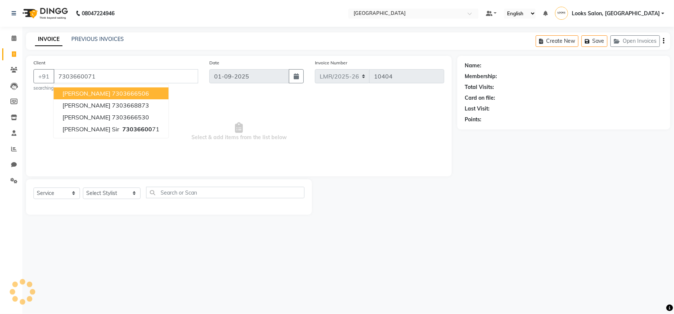
type input "7303660071"
select select "1: Object"
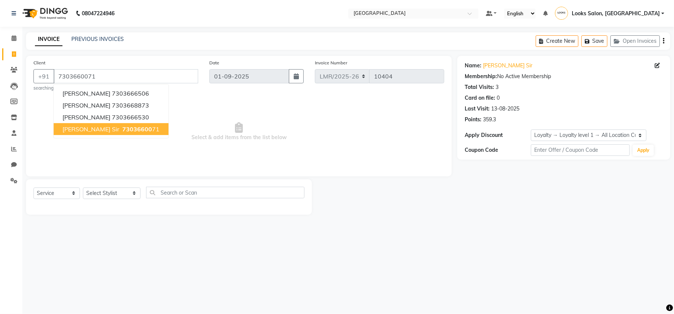
drag, startPoint x: 126, startPoint y: 229, endPoint x: 118, endPoint y: 223, distance: 10.4
click at [125, 229] on div "08047224946 Select Location × Looks Mg Road, Sultanpur, New Delhi Default Panel…" at bounding box center [337, 157] width 674 height 314
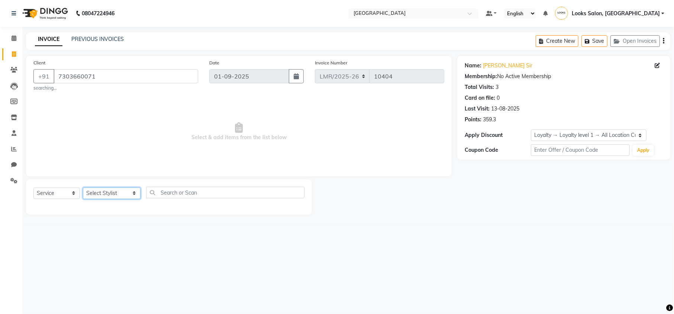
click at [96, 196] on select "Select Stylist Counter Sales DEVI [PERSON_NAME] Dr [PERSON_NAME] Farishta-2 Gau…" at bounding box center [112, 193] width 58 height 12
select select "66876"
click at [83, 187] on select "Select Stylist Counter Sales DEVI [PERSON_NAME] Dr [PERSON_NAME] Farishta-2 Gau…" at bounding box center [112, 193] width 58 height 12
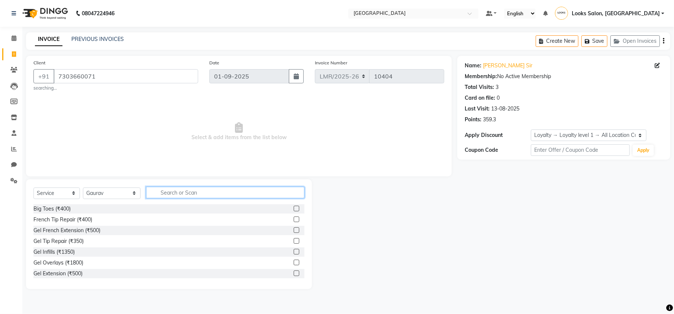
click at [164, 194] on input "text" at bounding box center [225, 193] width 158 height 12
type input "cut"
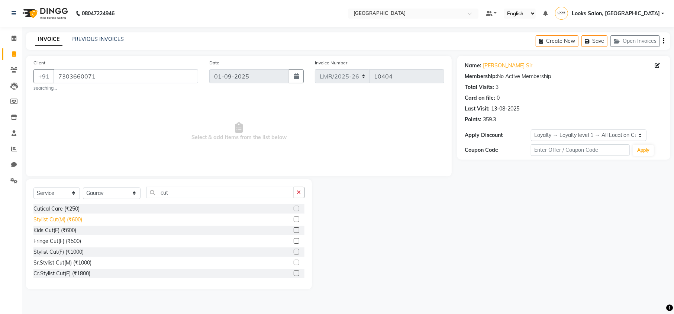
click at [74, 218] on div "Stylist Cut(M) (₹600)" at bounding box center [57, 220] width 49 height 8
checkbox input "false"
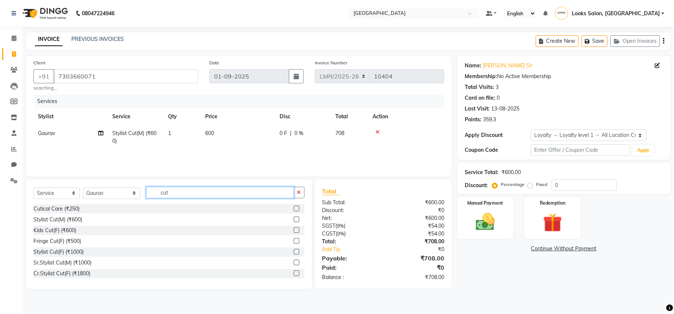
drag, startPoint x: 163, startPoint y: 195, endPoint x: 132, endPoint y: 188, distance: 32.0
click at [146, 190] on input "cut" at bounding box center [220, 193] width 148 height 12
type input "be"
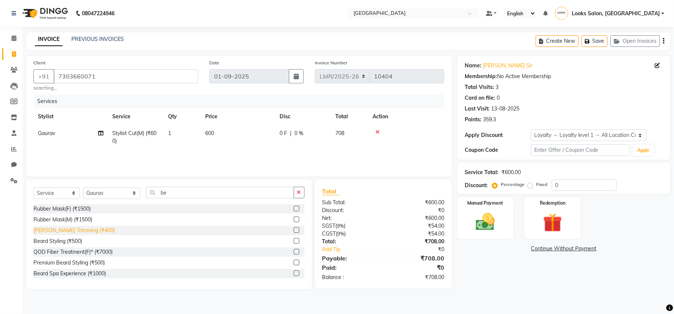
click at [51, 234] on div "[PERSON_NAME] Trimming (₹400)" at bounding box center [73, 230] width 81 height 8
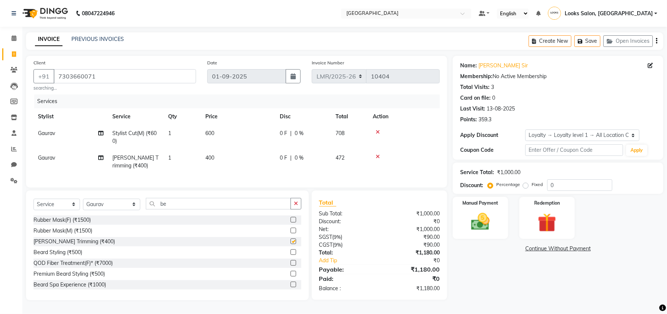
checkbox input "false"
click at [495, 66] on link "Raghav Sir" at bounding box center [502, 66] width 49 height 8
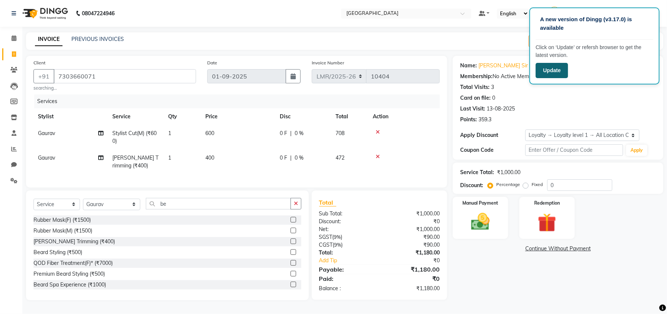
click at [552, 70] on button "Update" at bounding box center [552, 70] width 32 height 15
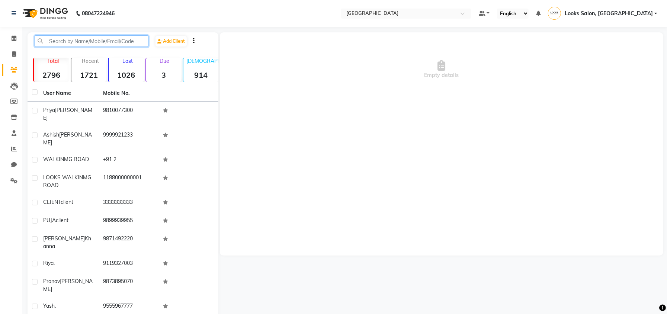
click at [72, 41] on input "text" at bounding box center [92, 41] width 114 height 12
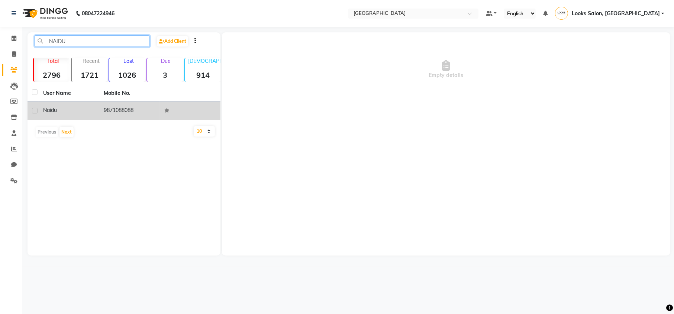
type input "NAIDU"
click at [51, 112] on span "naidu" at bounding box center [50, 110] width 14 height 7
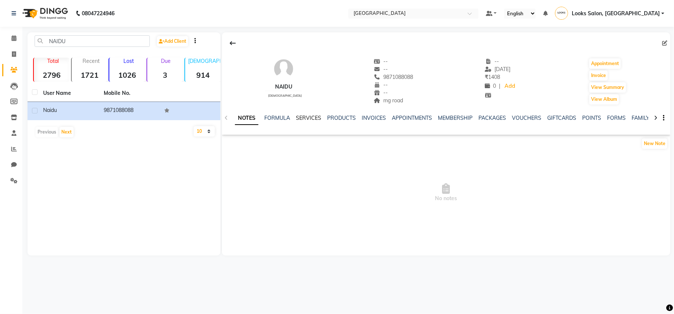
click at [303, 116] on link "SERVICES" at bounding box center [308, 118] width 25 height 7
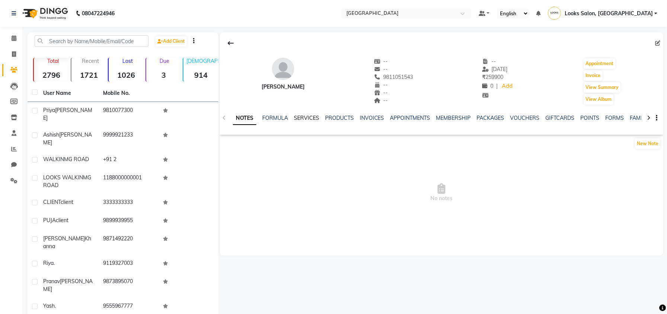
click at [301, 118] on link "SERVICES" at bounding box center [306, 118] width 25 height 7
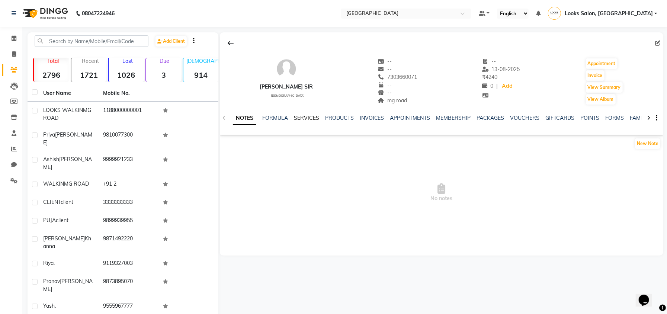
click at [304, 118] on link "SERVICES" at bounding box center [306, 118] width 25 height 7
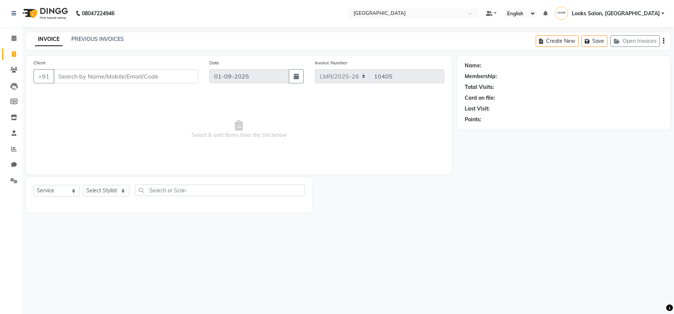
select select "service"
click at [112, 72] on input "Client" at bounding box center [126, 76] width 145 height 14
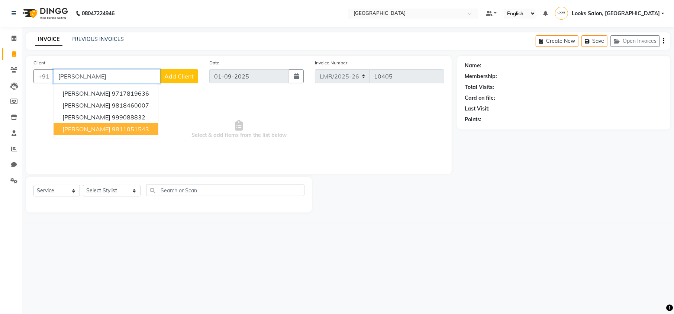
click at [103, 132] on span "[PERSON_NAME]" at bounding box center [86, 128] width 48 height 7
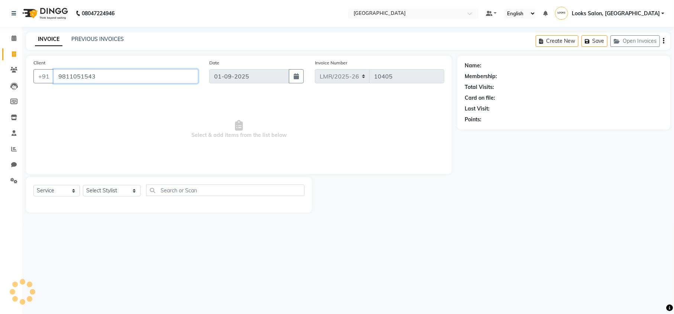
type input "9811051543"
select select "1: Object"
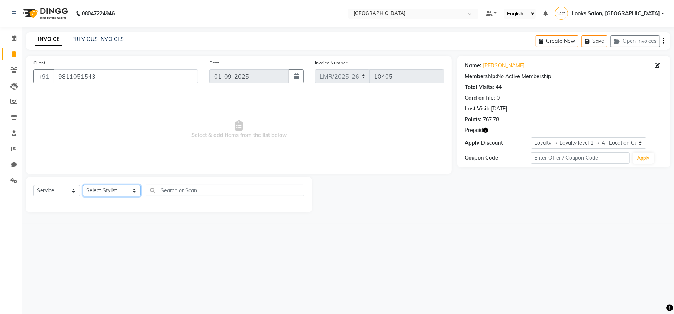
click at [107, 196] on select "Select Stylist Counter Sales DEVI [PERSON_NAME] Dr [PERSON_NAME] Farishta-2 Gau…" at bounding box center [112, 191] width 58 height 12
select select "66887"
click at [83, 185] on select "Select Stylist Counter Sales DEVI [PERSON_NAME] Dr [PERSON_NAME] Farishta-2 Gau…" at bounding box center [112, 191] width 58 height 12
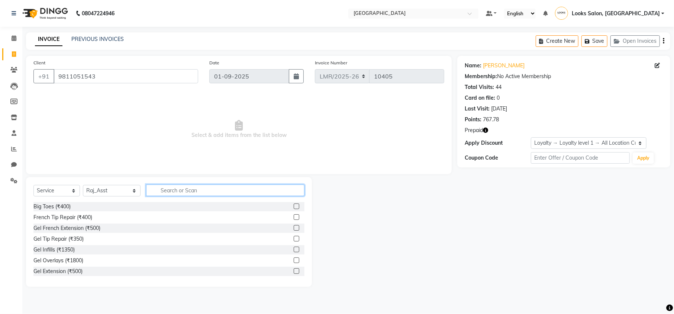
click at [164, 191] on input "text" at bounding box center [225, 190] width 158 height 12
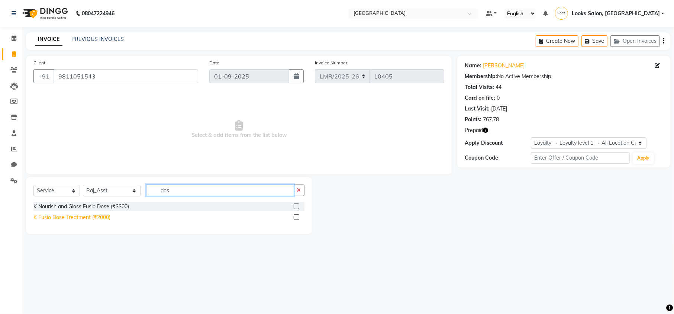
type input "dos"
click at [90, 219] on div "K Fusio Dose Treatment (₹2000)" at bounding box center [71, 217] width 77 height 8
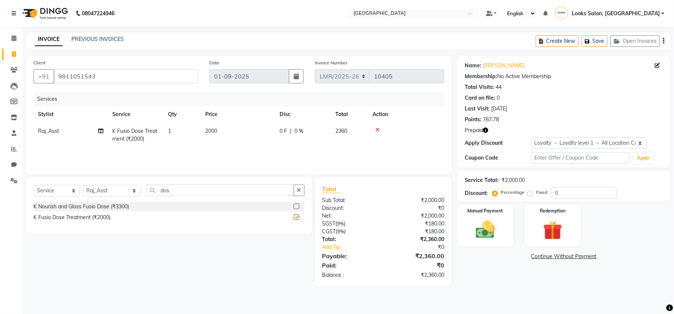
checkbox input "false"
click at [216, 132] on span "2000" at bounding box center [211, 131] width 12 height 7
select select "66887"
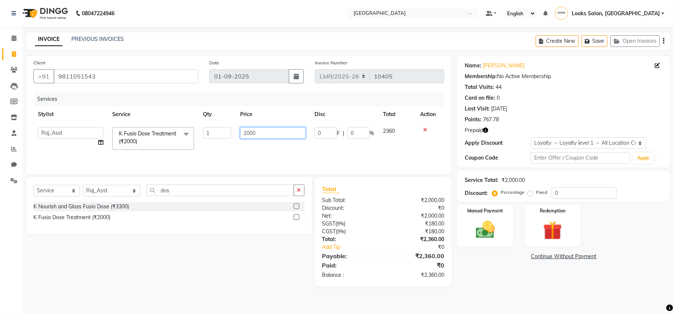
drag, startPoint x: 271, startPoint y: 131, endPoint x: 229, endPoint y: 132, distance: 41.3
click at [229, 132] on tr "Counter Sales DEVI [PERSON_NAME] Dr [PERSON_NAME] Farishta-2 Gaurav Inder_Pdct …" at bounding box center [238, 139] width 411 height 32
type input "2500"
click at [480, 277] on div "Name: [PERSON_NAME] Membership: No Active Membership Total Visits: 44 Card on f…" at bounding box center [566, 171] width 219 height 231
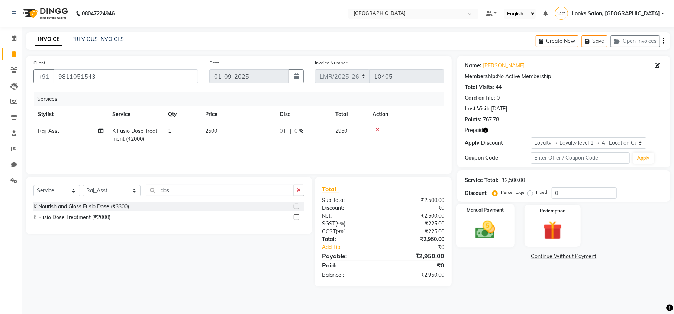
click at [494, 231] on img at bounding box center [485, 229] width 32 height 23
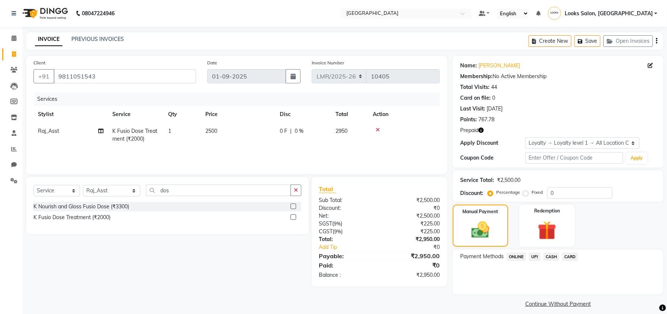
click at [567, 258] on span "CARD" at bounding box center [570, 257] width 16 height 9
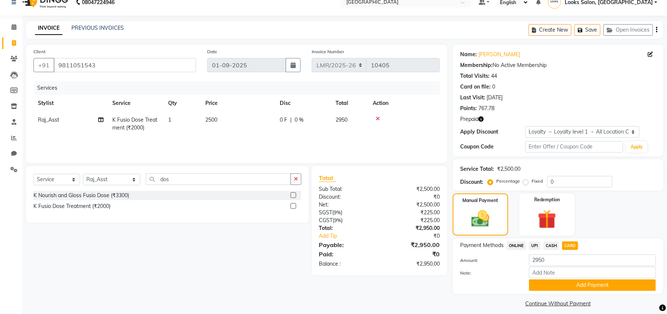
scroll to position [18, 0]
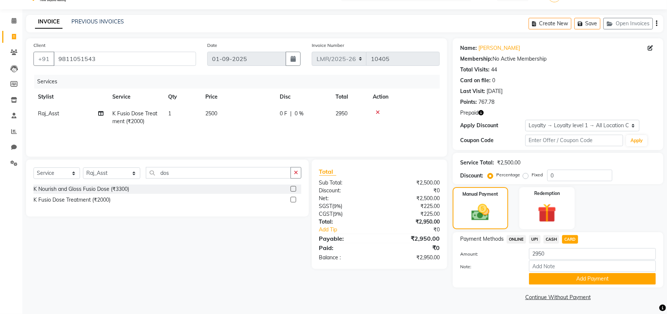
click at [533, 240] on span "UPI" at bounding box center [535, 239] width 12 height 9
click at [544, 264] on input "Note:" at bounding box center [592, 266] width 127 height 12
paste input "110620833816"
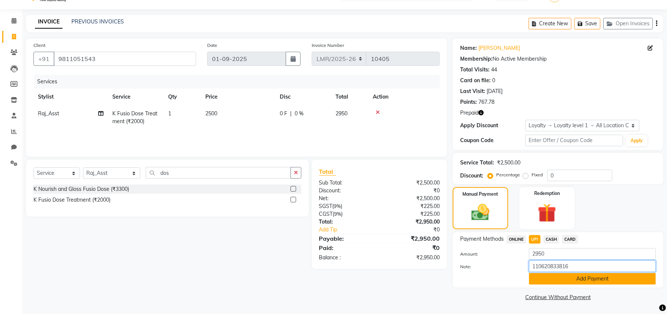
type input "110620833816"
click at [549, 277] on button "Add Payment" at bounding box center [592, 279] width 127 height 12
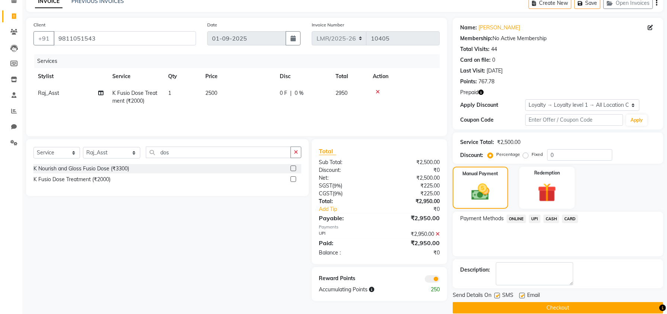
scroll to position [49, 0]
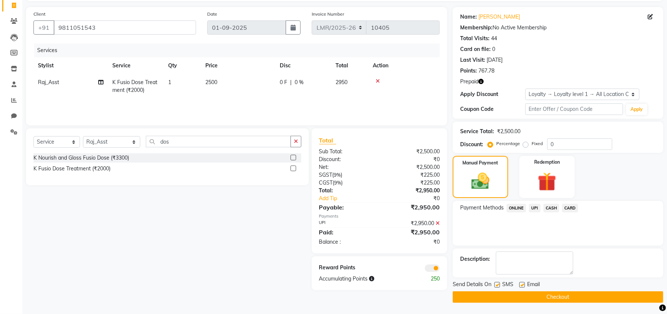
click at [527, 298] on button "Checkout" at bounding box center [558, 297] width 211 height 12
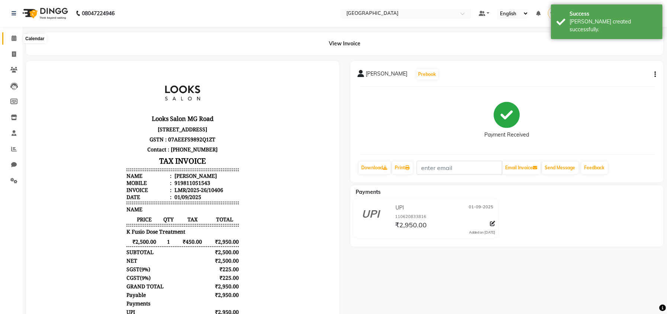
click at [13, 38] on icon at bounding box center [14, 38] width 5 height 6
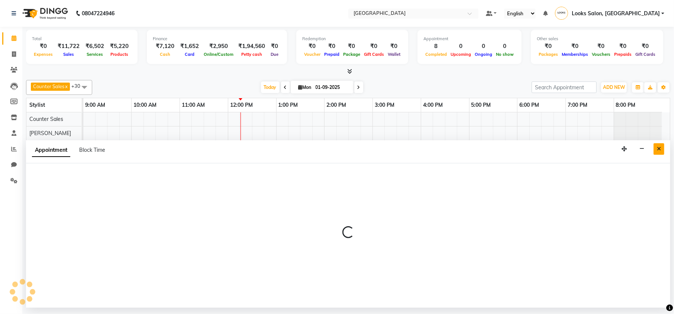
click at [660, 149] on icon "Close" at bounding box center [659, 148] width 4 height 5
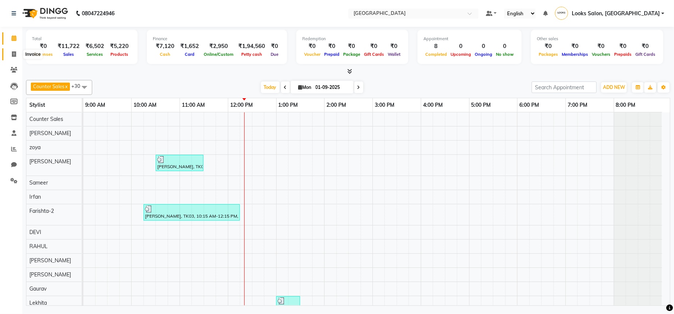
click at [13, 55] on icon at bounding box center [14, 54] width 4 height 6
select select "service"
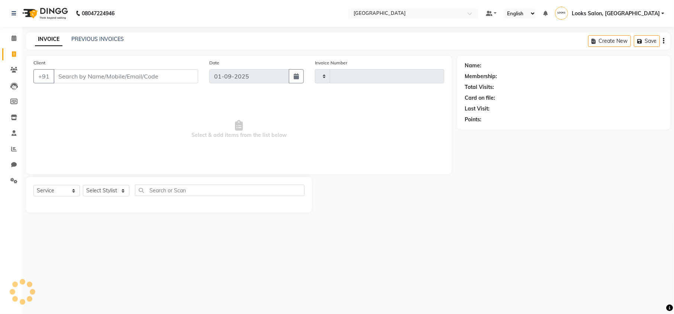
type input "10407"
select select "7647"
click at [93, 77] on input "Client" at bounding box center [126, 76] width 145 height 14
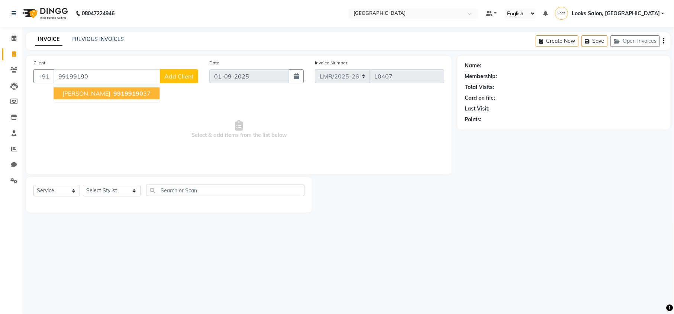
click at [91, 91] on span "[PERSON_NAME]" at bounding box center [86, 93] width 48 height 7
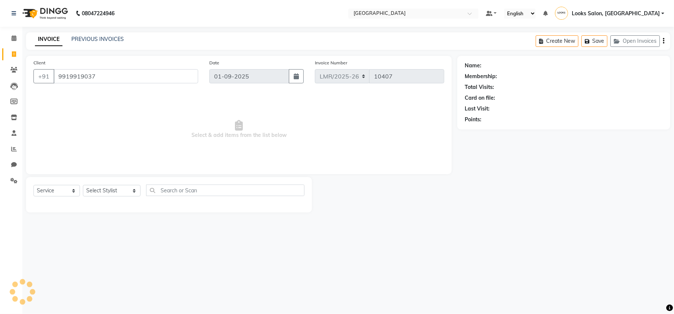
type input "9919919037"
select select "1: Object"
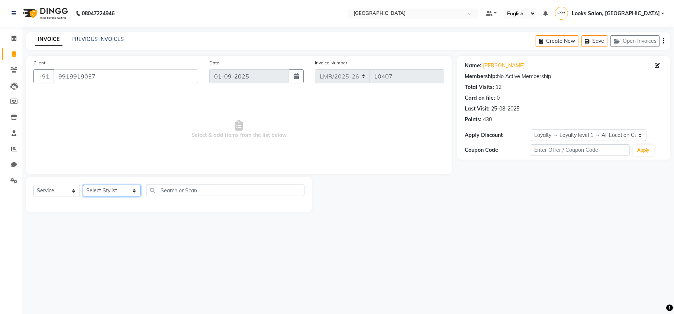
click at [94, 192] on select "Select Stylist Counter Sales DEVI [PERSON_NAME] Dr [PERSON_NAME] Farishta-2 Gau…" at bounding box center [112, 191] width 58 height 12
click at [97, 189] on select "Select Stylist Counter Sales DEVI [PERSON_NAME] Dr [PERSON_NAME] Farishta-2 Gau…" at bounding box center [112, 191] width 58 height 12
select select "66886"
click at [83, 185] on select "Select Stylist Counter Sales DEVI [PERSON_NAME] Dr [PERSON_NAME] Farishta-2 Gau…" at bounding box center [112, 191] width 58 height 12
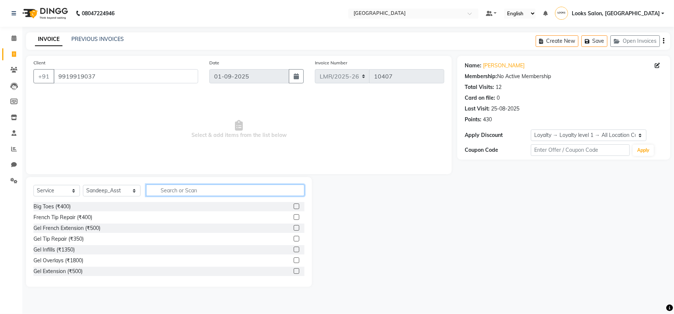
click at [156, 190] on input "text" at bounding box center [225, 190] width 158 height 12
type input "was"
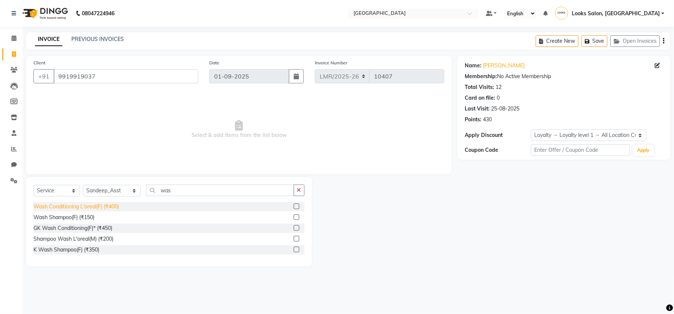
click at [93, 203] on div "Wash Conditioning L'oreal(F) (₹400)" at bounding box center [76, 207] width 86 height 8
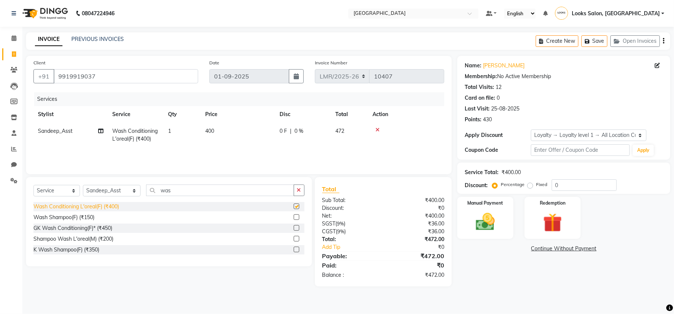
checkbox input "false"
click at [208, 129] on span "400" at bounding box center [209, 131] width 9 height 7
select select "66886"
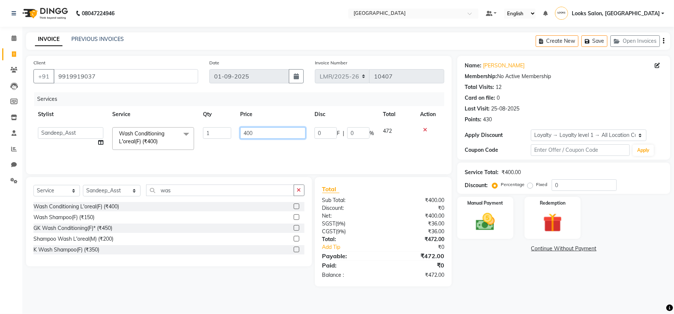
drag, startPoint x: 259, startPoint y: 131, endPoint x: 220, endPoint y: 139, distance: 39.8
click at [220, 139] on tr "Counter Sales DEVI [PERSON_NAME] Dr [PERSON_NAME] Farishta-2 Gaurav Inder_Pdct …" at bounding box center [238, 139] width 411 height 32
type input "398"
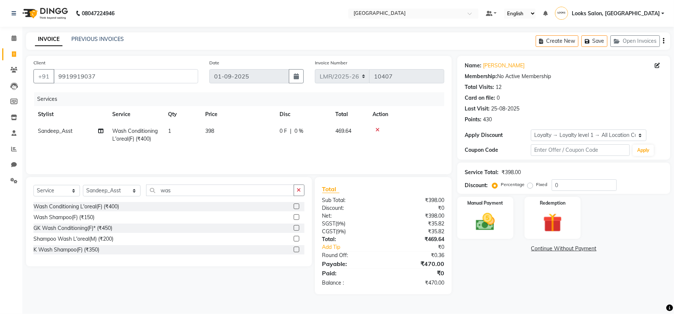
click at [494, 293] on main "INVOICE PREVIOUS INVOICES Create New Save Open Invoices Client [PHONE_NUMBER] D…" at bounding box center [348, 168] width 652 height 273
click at [489, 225] on img at bounding box center [485, 222] width 32 height 23
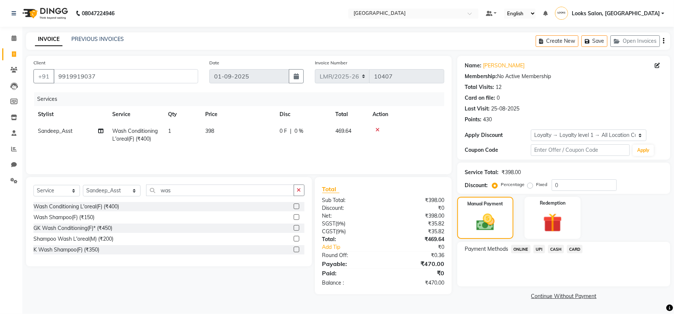
click at [539, 247] on span "UPI" at bounding box center [540, 249] width 12 height 9
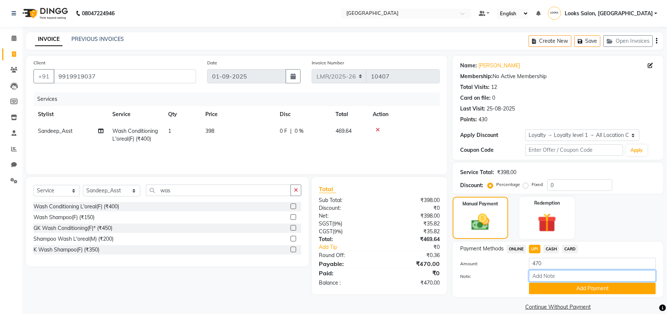
click at [552, 277] on input "Note:" at bounding box center [592, 276] width 127 height 12
paste input "110621338432"
type input "110621338432"
click at [557, 289] on button "Add Payment" at bounding box center [592, 289] width 127 height 12
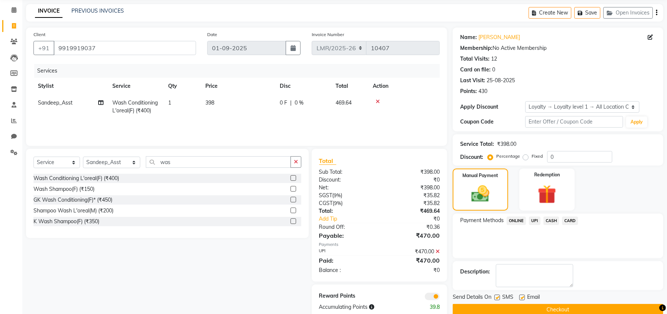
scroll to position [44, 0]
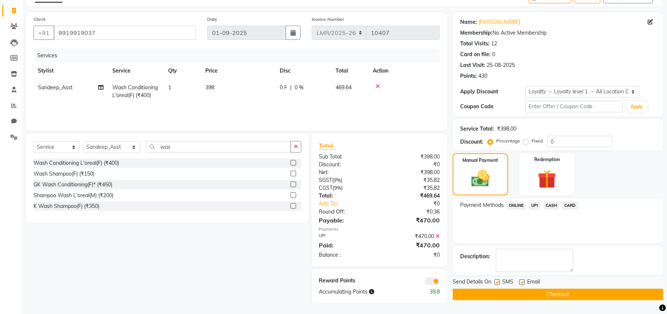
click at [551, 296] on button "Checkout" at bounding box center [558, 295] width 211 height 12
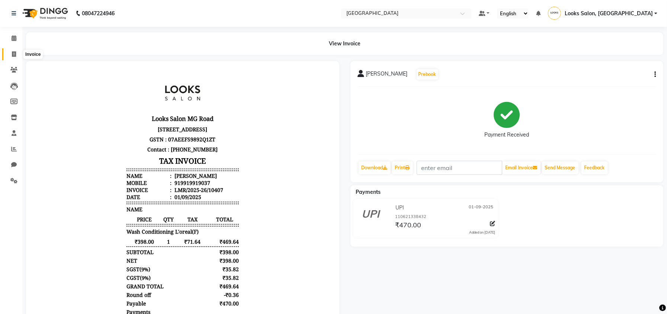
click at [14, 55] on icon at bounding box center [14, 54] width 4 height 6
select select "service"
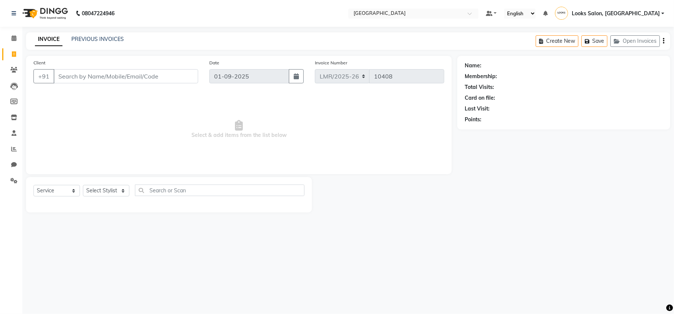
click at [85, 75] on input "Client" at bounding box center [126, 76] width 145 height 14
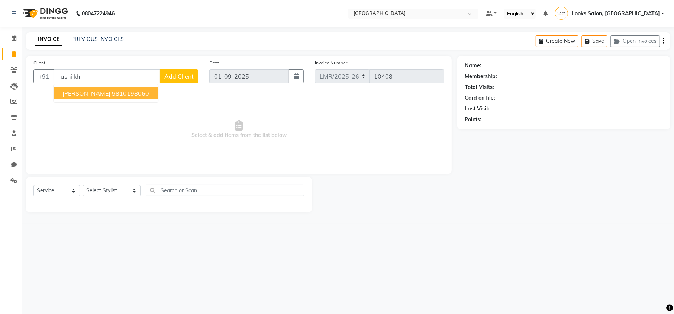
click at [88, 94] on span "[PERSON_NAME]" at bounding box center [86, 93] width 48 height 7
type input "9810198060"
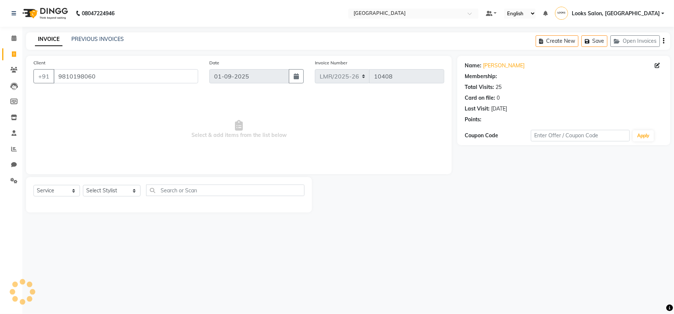
select select "1: Object"
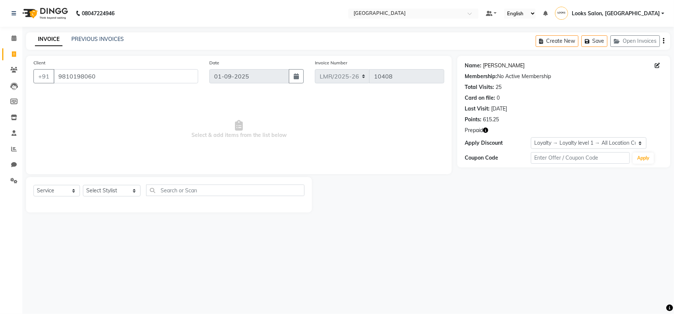
click at [492, 62] on link "Rashi Khosla" at bounding box center [504, 66] width 42 height 8
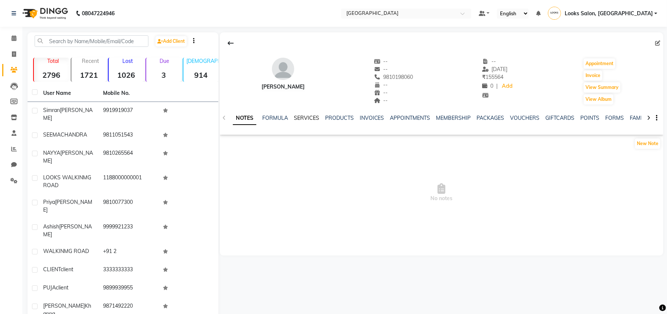
click at [300, 118] on link "SERVICES" at bounding box center [306, 118] width 25 height 7
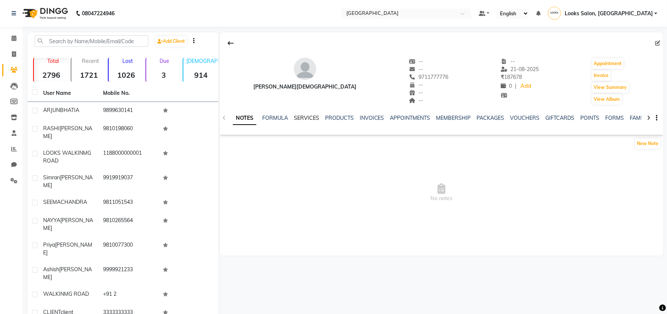
click at [314, 118] on link "SERVICES" at bounding box center [306, 118] width 25 height 7
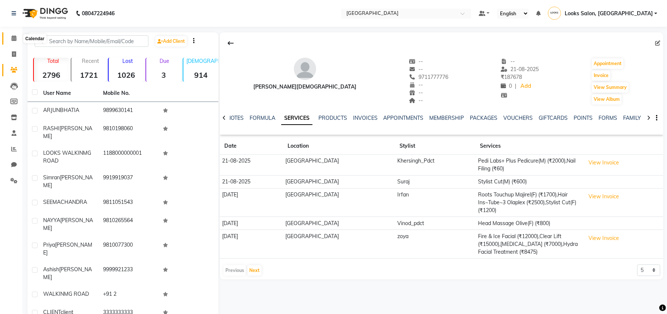
click at [17, 36] on span at bounding box center [13, 38] width 13 height 9
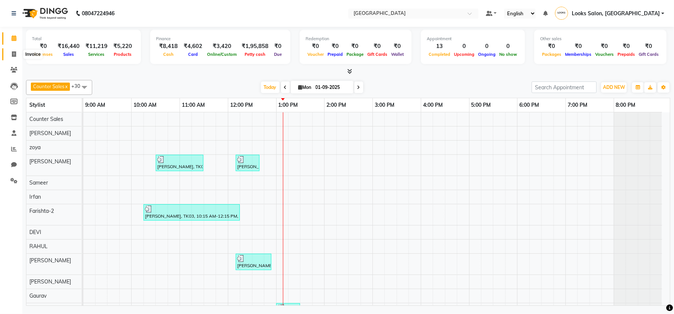
drag, startPoint x: 13, startPoint y: 52, endPoint x: 24, endPoint y: 56, distance: 11.1
click at [13, 52] on icon at bounding box center [14, 54] width 4 height 6
select select "service"
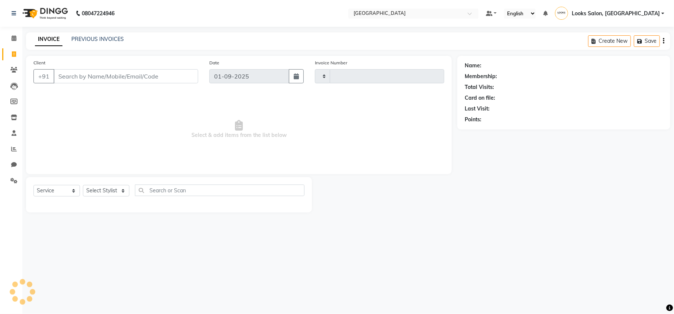
type input "10411"
select select "7647"
click at [109, 73] on input "Client" at bounding box center [126, 76] width 145 height 14
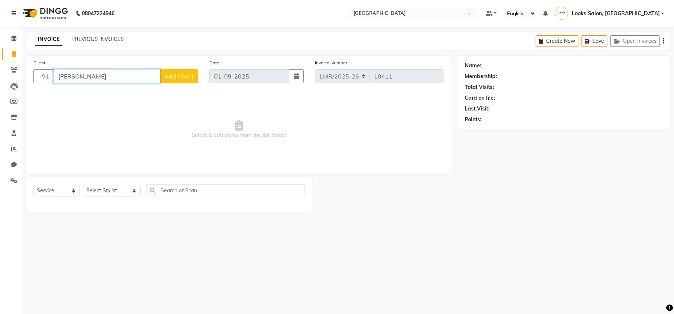
drag, startPoint x: 106, startPoint y: 77, endPoint x: 57, endPoint y: 79, distance: 49.1
click at [57, 79] on input "raghav kanwar" at bounding box center [107, 76] width 107 height 14
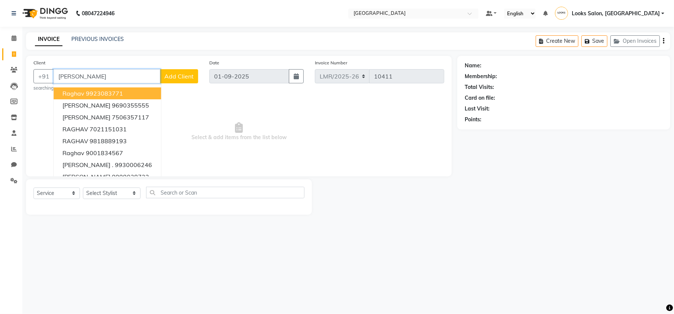
type input "Raghav Kan"
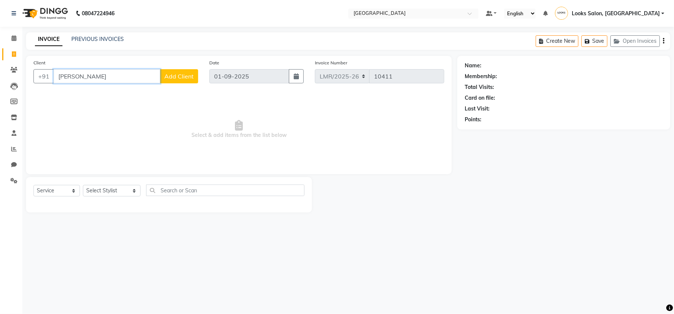
drag, startPoint x: 108, startPoint y: 76, endPoint x: 60, endPoint y: 81, distance: 48.6
click at [60, 81] on input "Raghav Kan" at bounding box center [107, 76] width 107 height 14
click at [13, 36] on icon at bounding box center [14, 38] width 5 height 6
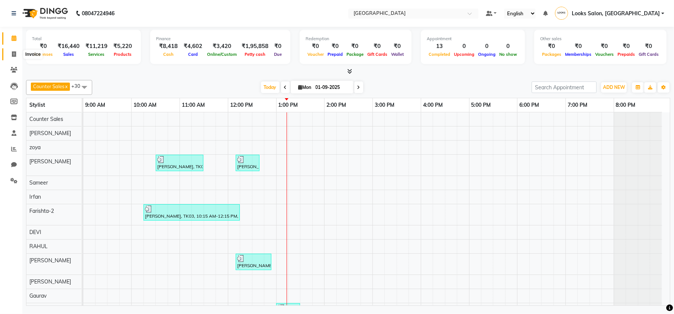
click at [16, 55] on icon at bounding box center [14, 54] width 4 height 6
select select "service"
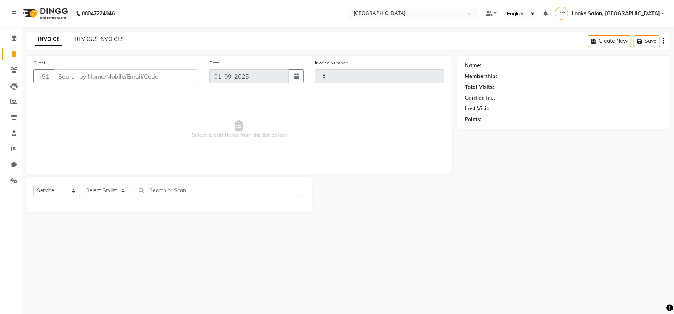
type input "10411"
select select "7647"
click at [95, 76] on input "Client" at bounding box center [126, 76] width 145 height 14
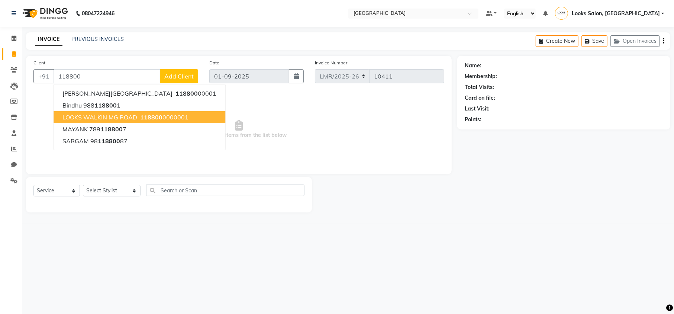
click at [136, 115] on span "LOOKS WALKIN MG ROAD" at bounding box center [99, 116] width 75 height 7
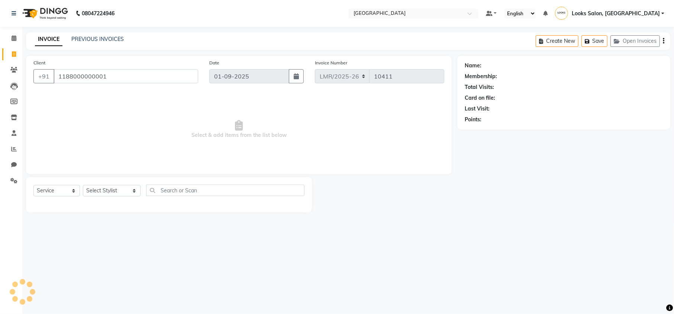
type input "1188000000001"
select select "1: Object"
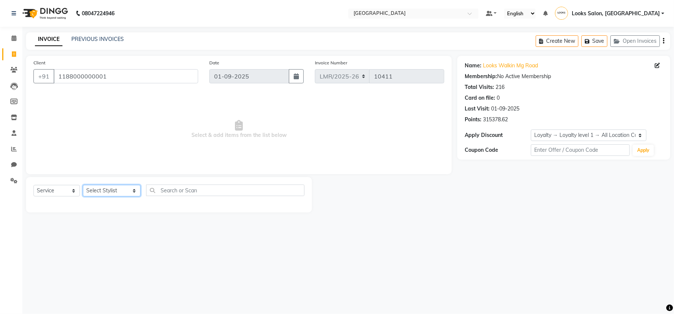
click at [106, 186] on select "Select Stylist Counter Sales DEVI [PERSON_NAME] Dr [PERSON_NAME] Farishta-2 Gau…" at bounding box center [112, 191] width 58 height 12
select select "66880"
click at [83, 185] on select "Select Stylist Counter Sales DEVI [PERSON_NAME] Dr [PERSON_NAME] Farishta-2 Gau…" at bounding box center [112, 191] width 58 height 12
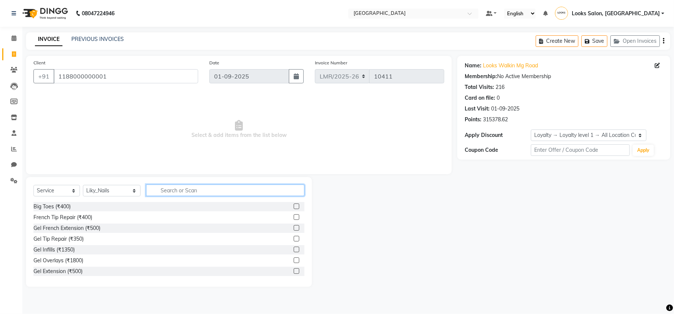
click at [166, 194] on input "text" at bounding box center [225, 190] width 158 height 12
type input "gel p"
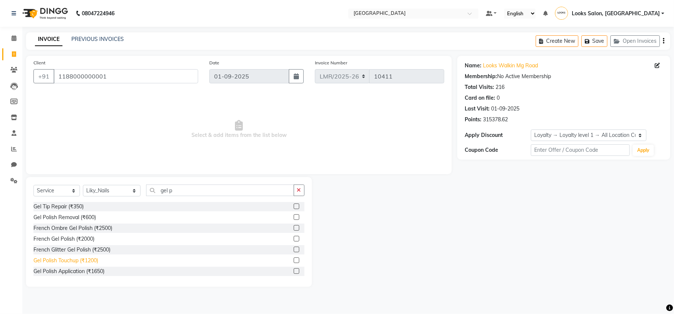
click at [74, 262] on div "Gel Polish Touchup (₹1200)" at bounding box center [65, 261] width 65 height 8
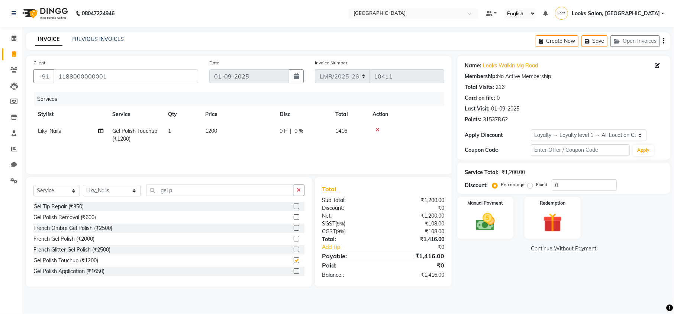
checkbox input "false"
click at [212, 133] on span "1200" at bounding box center [211, 131] width 12 height 7
select select "66880"
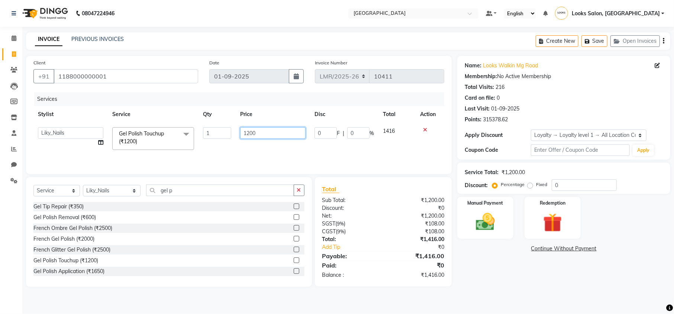
drag, startPoint x: 264, startPoint y: 131, endPoint x: 224, endPoint y: 134, distance: 40.3
click at [224, 134] on tr "Counter Sales DEVI Dr Manika Dr Nimisha Faizu_asst Farishta-2 Gaurav Inder_Pdct…" at bounding box center [238, 139] width 411 height 32
type input "1000"
click at [483, 208] on div "Manual Payment" at bounding box center [485, 218] width 58 height 44
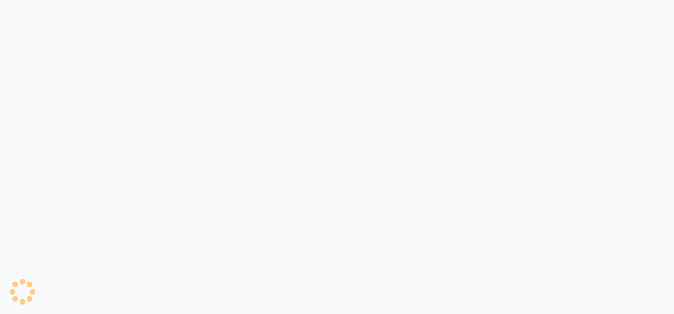
select select "service"
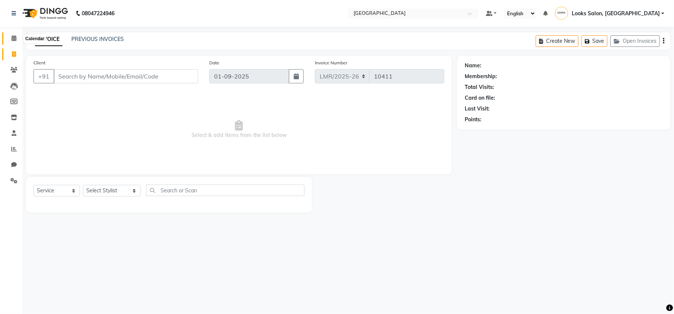
click at [15, 41] on icon at bounding box center [14, 38] width 5 height 6
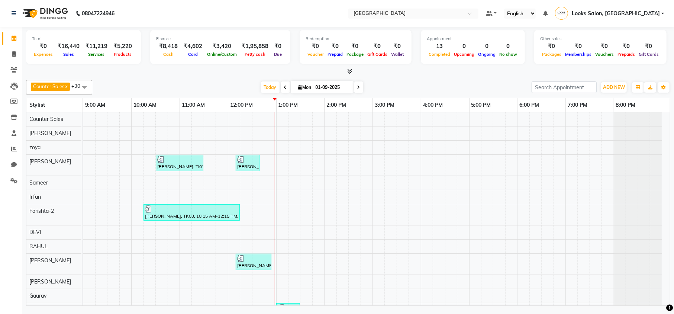
click at [348, 71] on icon at bounding box center [349, 71] width 5 height 6
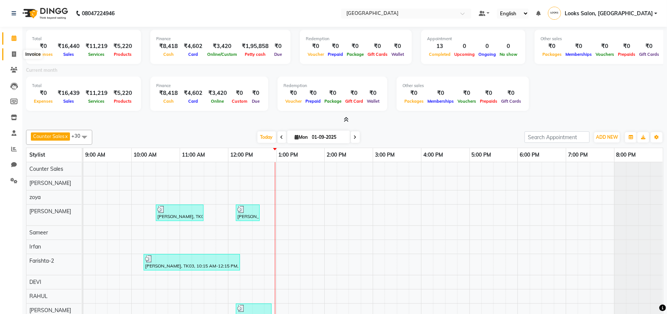
click at [19, 50] on span at bounding box center [13, 54] width 13 height 9
select select "service"
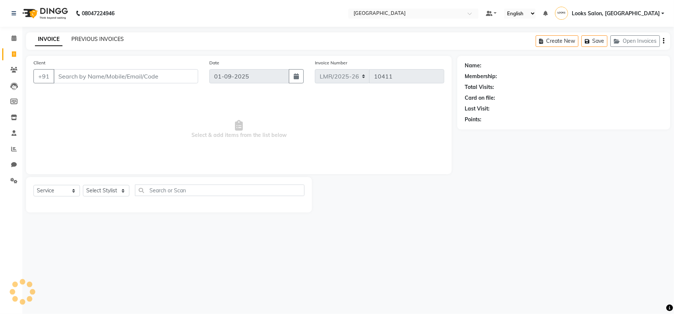
click at [101, 37] on link "PREVIOUS INVOICES" at bounding box center [97, 39] width 52 height 7
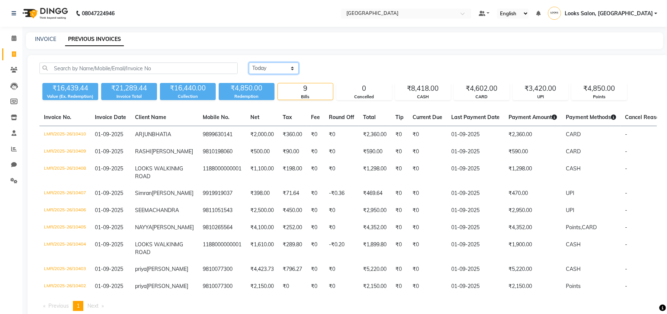
click at [266, 64] on select "[DATE] [DATE] Custom Range" at bounding box center [274, 68] width 50 height 12
select select "[DATE]"
click at [249, 62] on select "[DATE] [DATE] Custom Range" at bounding box center [274, 68] width 50 height 12
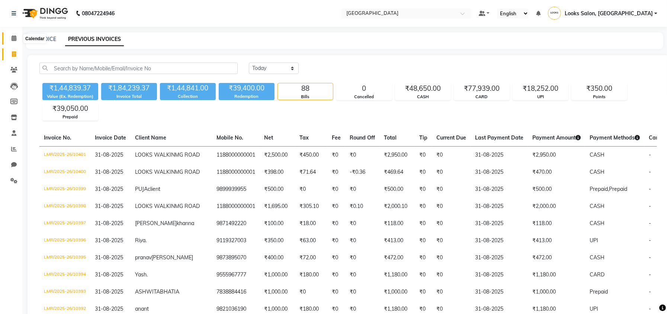
click at [12, 39] on icon at bounding box center [14, 38] width 5 height 6
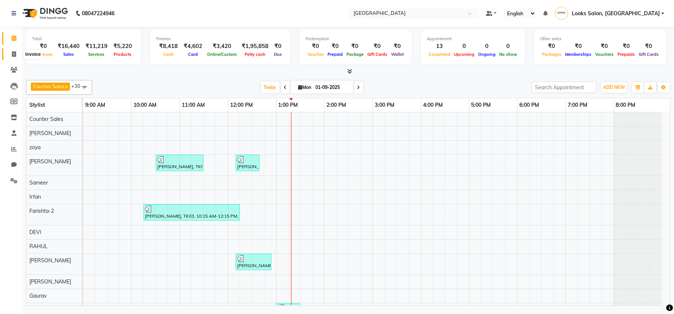
click at [8, 54] on span at bounding box center [13, 54] width 13 height 9
select select "service"
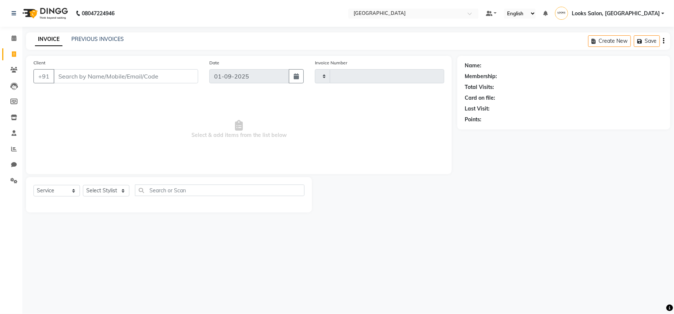
type input "10411"
select select "7647"
click at [89, 75] on input "Client" at bounding box center [126, 76] width 145 height 14
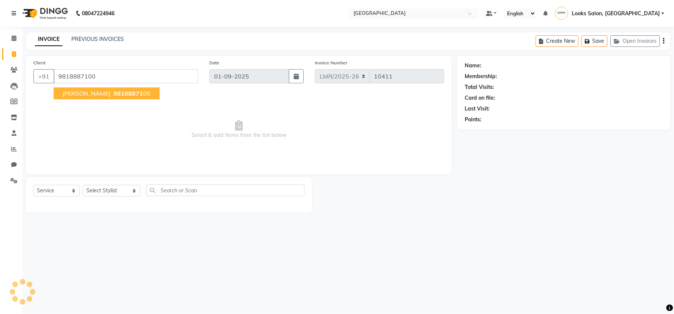
type input "9818887100"
select select "1: Object"
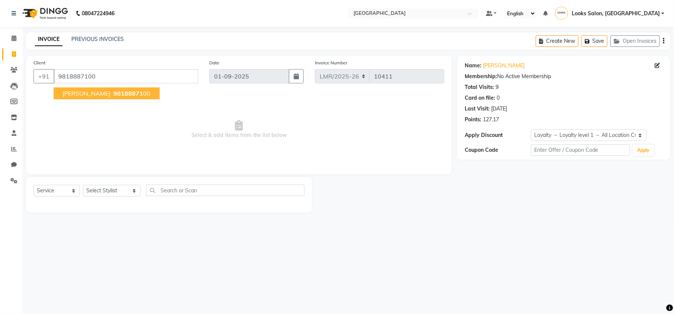
click at [127, 92] on span "98188871" at bounding box center [128, 93] width 30 height 7
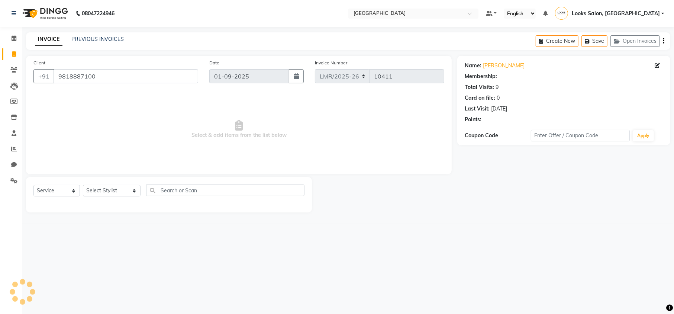
select select "1: Object"
click at [491, 61] on div "Name: [PERSON_NAME] Membership: No Active Membership Total Visits: 9 Card on fi…" at bounding box center [564, 91] width 198 height 65
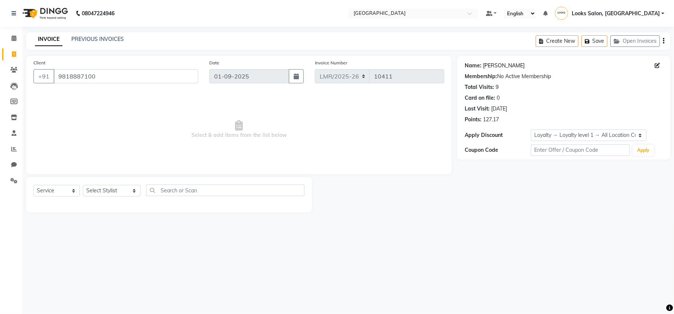
click at [497, 66] on link "[PERSON_NAME]" at bounding box center [504, 66] width 42 height 8
click at [98, 186] on select "Select Stylist Counter Sales DEVI [PERSON_NAME] Dr [PERSON_NAME] Farishta-2 Gau…" at bounding box center [112, 191] width 58 height 12
select select "66868"
click at [83, 185] on select "Select Stylist Counter Sales DEVI [PERSON_NAME] Dr [PERSON_NAME] Farishta-2 Gau…" at bounding box center [112, 191] width 58 height 12
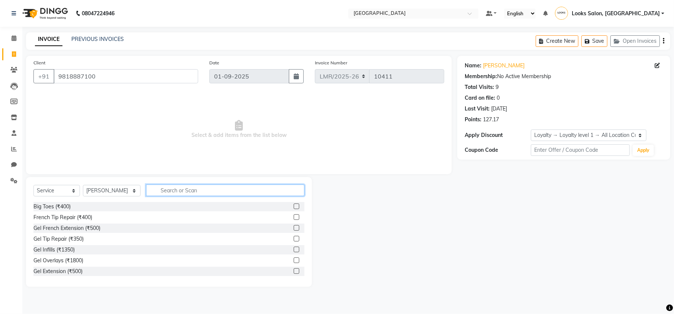
click at [176, 192] on input "text" at bounding box center [225, 190] width 158 height 12
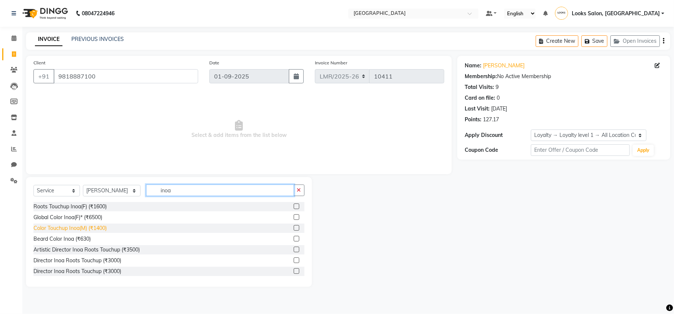
type input "inoa"
click at [70, 226] on div "Color Touchup Inoa(M) (₹1400)" at bounding box center [69, 228] width 73 height 8
checkbox input "false"
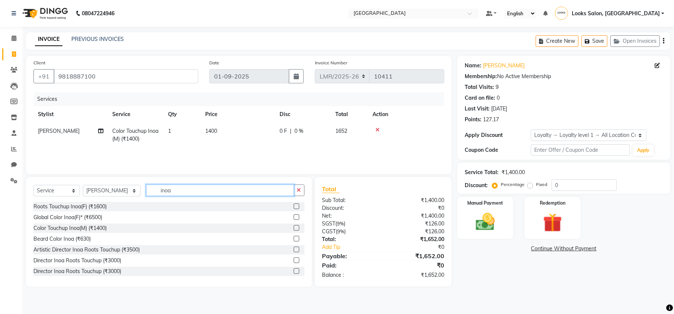
drag, startPoint x: 172, startPoint y: 191, endPoint x: 129, endPoint y: 193, distance: 42.5
click at [129, 193] on div "Select Service Product Membership Package Voucher Prepaid Gift Card Select Styl…" at bounding box center [168, 192] width 271 height 17
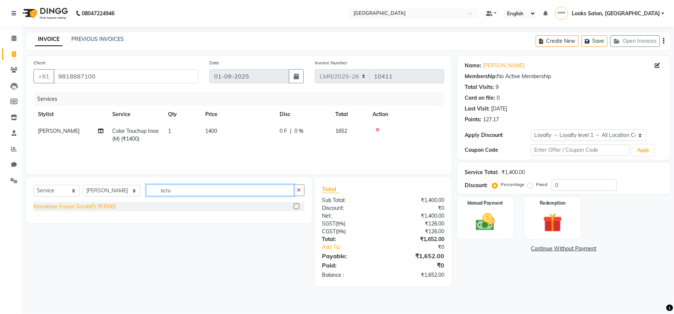
type input "scru"
click at [83, 207] on div "Kersatase Fusion Scrub(F) (₹3500)" at bounding box center [74, 207] width 82 height 8
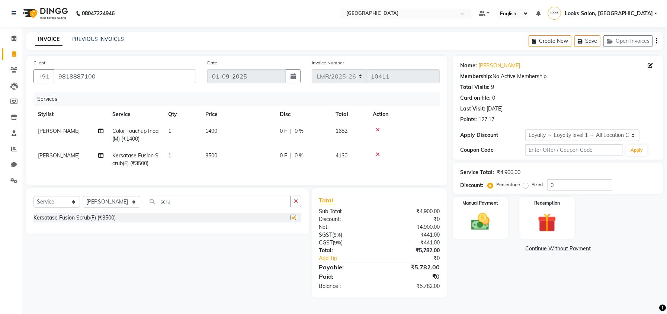
checkbox input "false"
click at [217, 155] on span "3500" at bounding box center [211, 155] width 12 height 7
select select "66868"
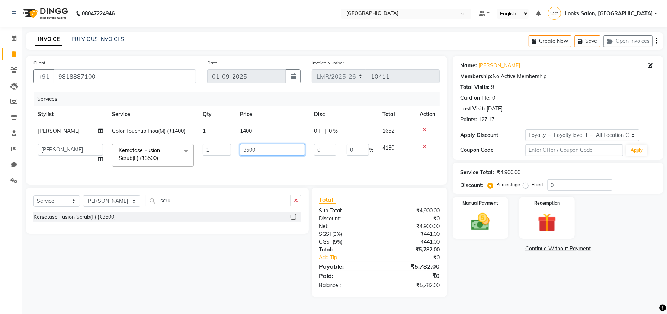
drag, startPoint x: 268, startPoint y: 155, endPoint x: 202, endPoint y: 159, distance: 66.4
click at [202, 159] on tr "Counter Sales DEVI [PERSON_NAME] Dr [PERSON_NAME] Farishta-2 Gaurav Inder_Pdct …" at bounding box center [236, 155] width 406 height 32
type input "2500"
click at [495, 269] on div "Name: [PERSON_NAME] Membership: No Active Membership Total Visits: 9 Card on fi…" at bounding box center [561, 176] width 216 height 241
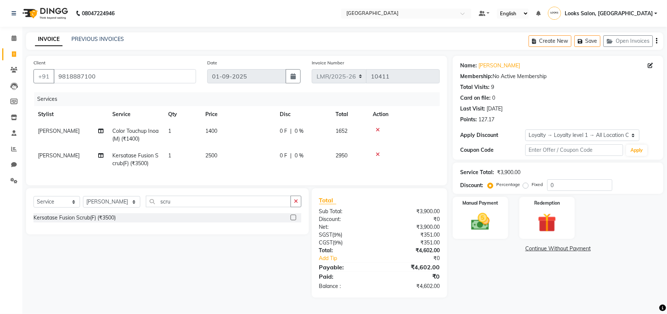
scroll to position [2, 0]
click at [218, 125] on td "1400" at bounding box center [238, 135] width 74 height 25
select select "66868"
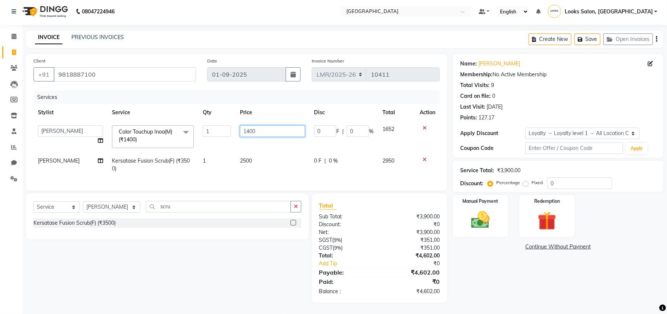
drag, startPoint x: 274, startPoint y: 129, endPoint x: 237, endPoint y: 137, distance: 37.7
click at [237, 137] on td "1400" at bounding box center [272, 137] width 74 height 32
type input "1000"
click at [494, 272] on div "Name: [PERSON_NAME] Membership: No Active Membership Total Visits: 9 Card on fi…" at bounding box center [561, 178] width 216 height 249
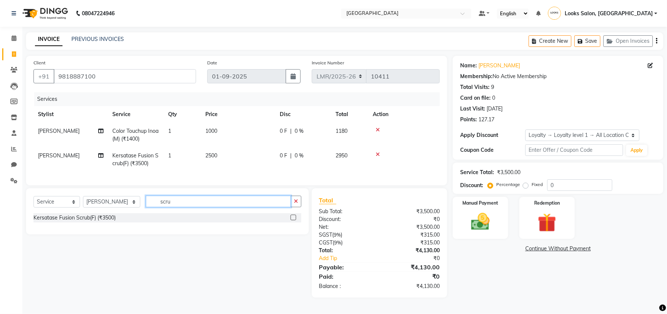
drag, startPoint x: 173, startPoint y: 210, endPoint x: 118, endPoint y: 209, distance: 54.3
click at [118, 209] on div "Select Service Product Membership Package Voucher Prepaid Gift Card Select Styl…" at bounding box center [167, 204] width 268 height 17
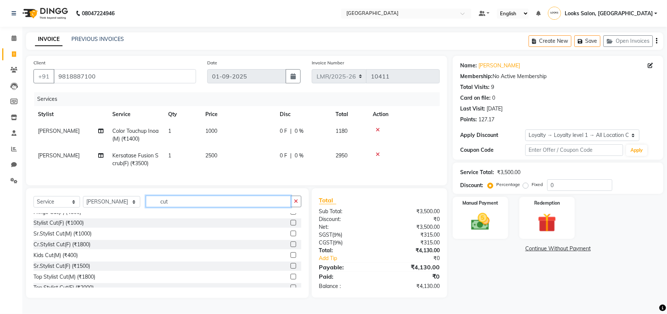
scroll to position [87, 0]
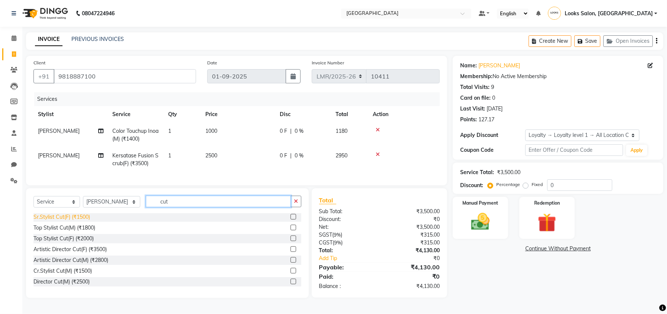
type input "cut"
click at [62, 221] on div "Sr.Stylist Cut(F) (₹1500)" at bounding box center [61, 217] width 57 height 8
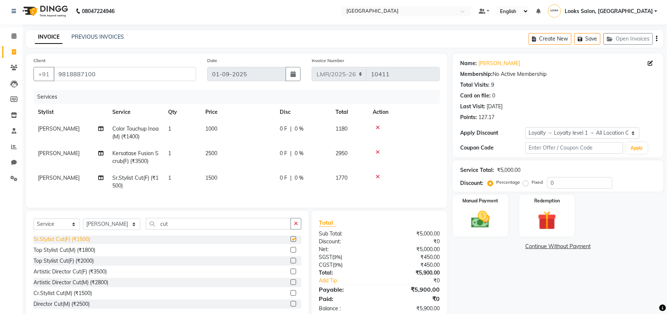
checkbox input "false"
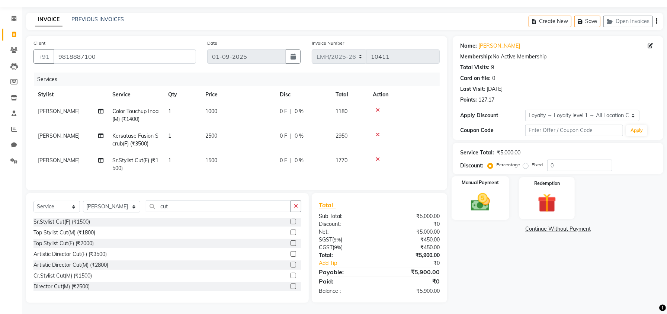
click at [488, 195] on img at bounding box center [481, 202] width 32 height 22
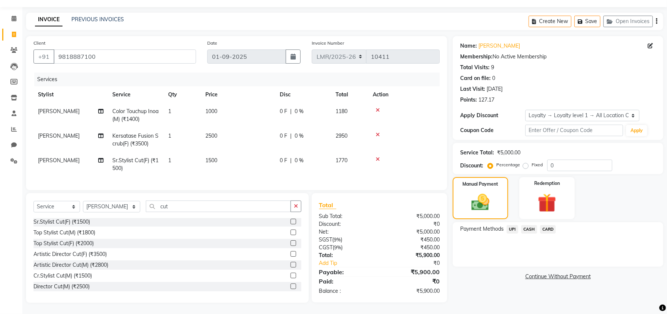
click at [527, 225] on span "CASH" at bounding box center [529, 229] width 16 height 9
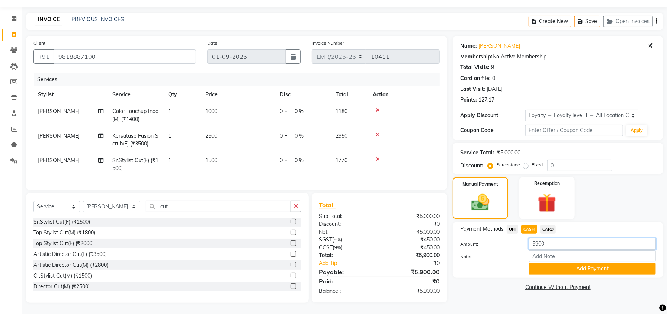
drag, startPoint x: 554, startPoint y: 238, endPoint x: 505, endPoint y: 242, distance: 49.3
click at [505, 242] on div "Amount: 5900" at bounding box center [557, 244] width 207 height 13
type input "4000"
click at [557, 263] on button "Add Payment" at bounding box center [592, 269] width 127 height 12
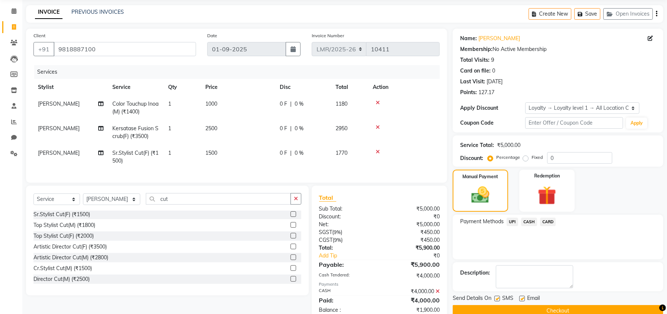
click at [553, 222] on span "CARD" at bounding box center [548, 222] width 16 height 9
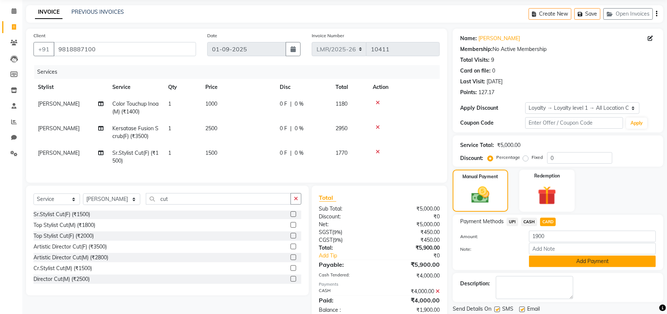
click at [567, 259] on button "Add Payment" at bounding box center [592, 262] width 127 height 12
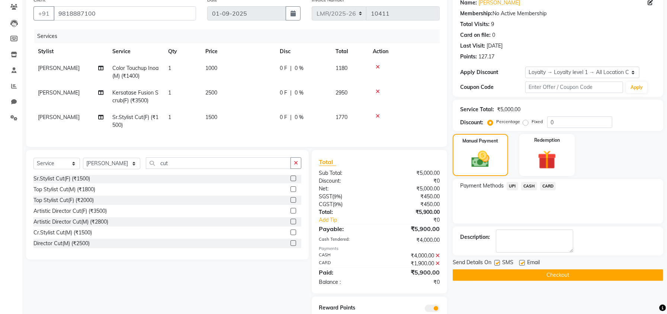
scroll to position [97, 0]
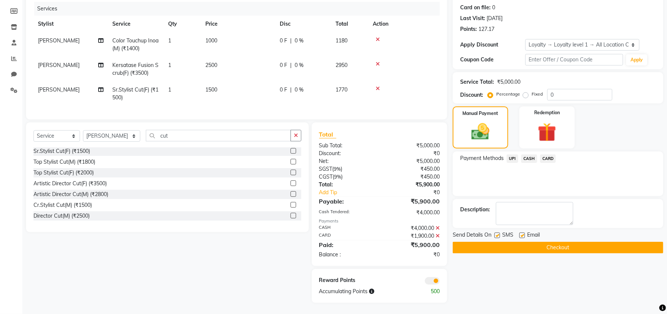
click at [496, 242] on button "Checkout" at bounding box center [558, 248] width 211 height 12
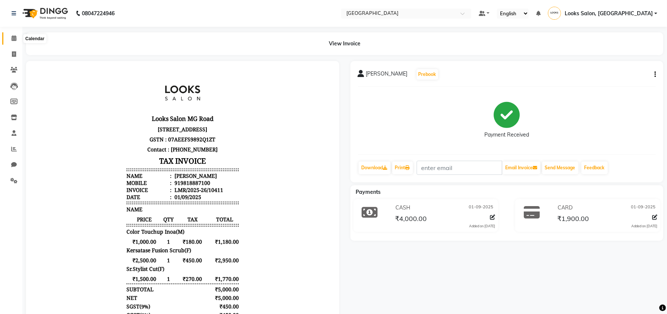
click at [12, 38] on icon at bounding box center [14, 38] width 5 height 6
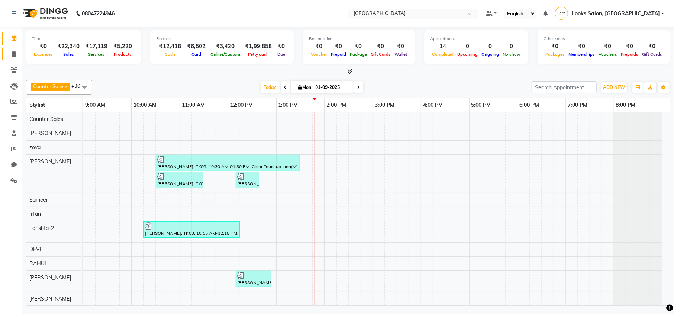
click at [17, 50] on span at bounding box center [13, 54] width 13 height 9
select select "service"
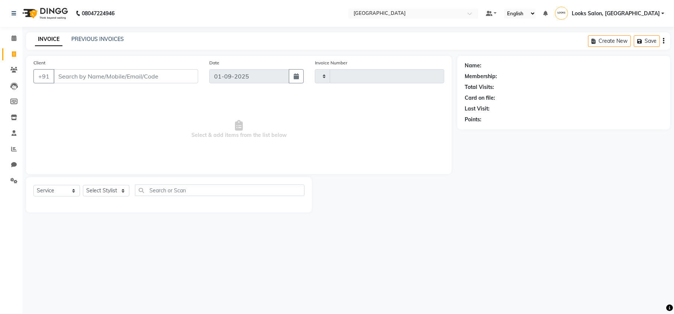
type input "10412"
select select "7647"
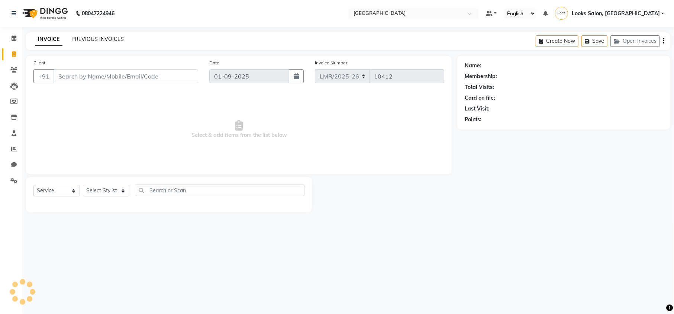
click at [115, 37] on link "PREVIOUS INVOICES" at bounding box center [97, 39] width 52 height 7
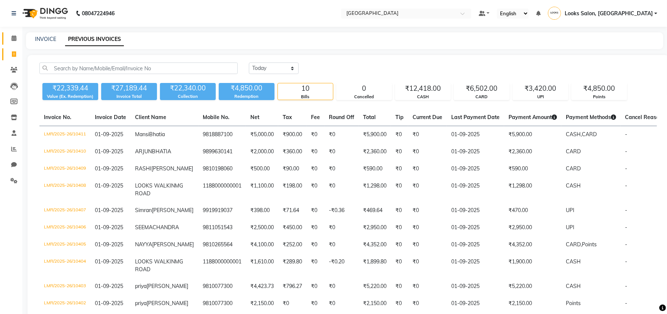
click at [6, 39] on link "Calendar" at bounding box center [11, 38] width 18 height 12
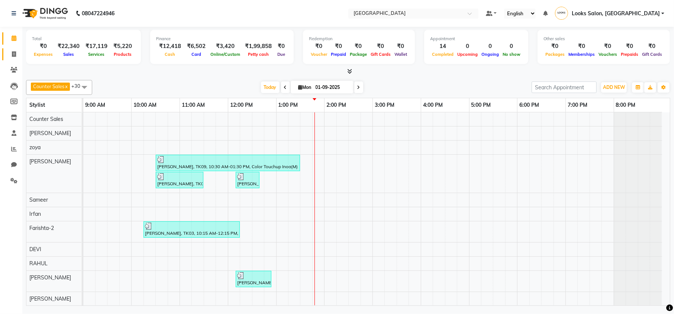
click at [11, 48] on link "Invoice" at bounding box center [11, 54] width 18 height 12
select select "service"
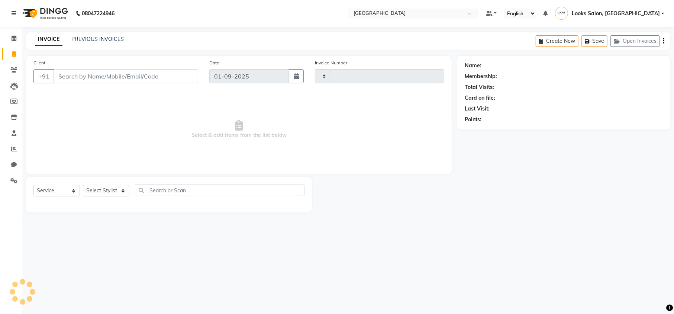
type input "10412"
select select "7647"
click at [159, 78] on input "Client" at bounding box center [126, 76] width 145 height 14
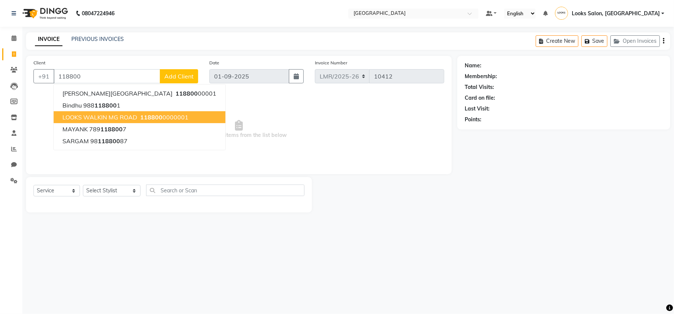
click at [141, 118] on span "118800" at bounding box center [151, 116] width 22 height 7
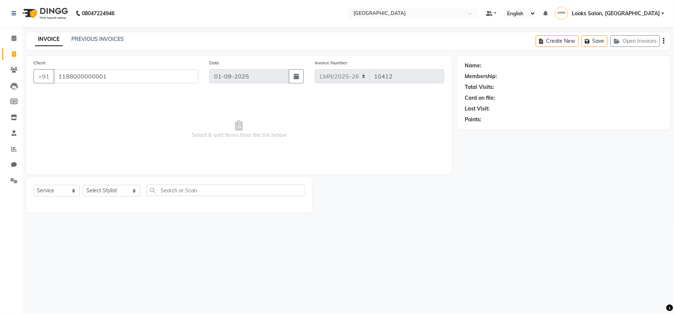
type input "1188000000001"
click at [93, 199] on div "Select Service Product Membership Package Voucher Prepaid Gift Card Select Styl…" at bounding box center [168, 192] width 271 height 17
click at [94, 194] on select "Select Stylist Counter Sales DEVI [PERSON_NAME] Dr [PERSON_NAME] Farishta-2 Gau…" at bounding box center [112, 191] width 58 height 12
select select "1: Object"
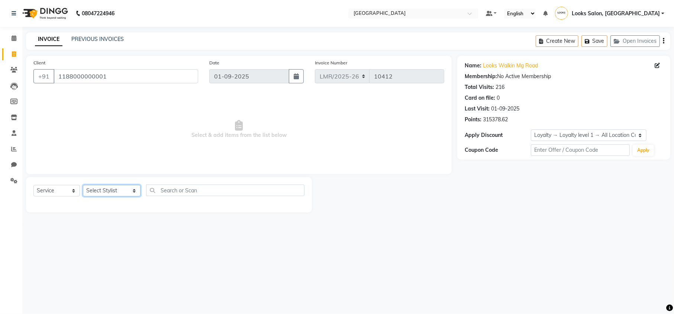
select select "66880"
click at [83, 185] on select "Select Stylist Counter Sales DEVI [PERSON_NAME] Dr [PERSON_NAME] Farishta-2 Gau…" at bounding box center [112, 191] width 58 height 12
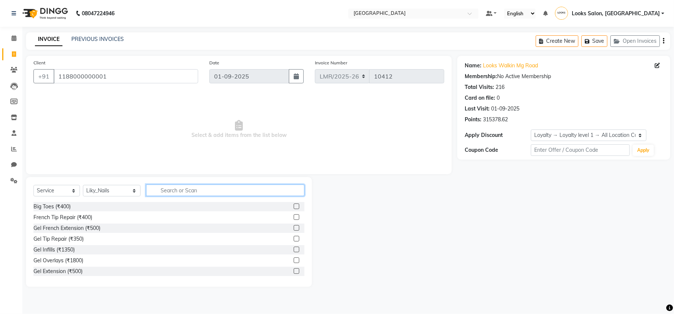
click at [165, 189] on input "text" at bounding box center [225, 190] width 158 height 12
type input "gel p"
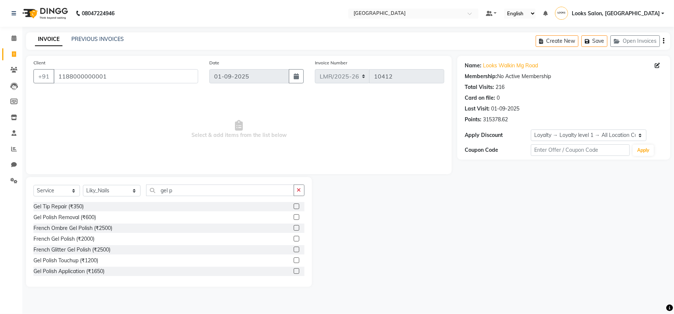
click at [82, 256] on div "Gel Polish Touchup (₹1200)" at bounding box center [168, 260] width 271 height 9
click at [81, 260] on div "Gel Polish Touchup (₹1200)" at bounding box center [65, 261] width 65 height 8
checkbox input "false"
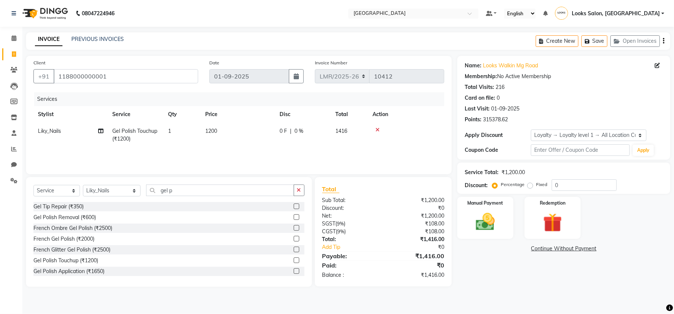
click at [226, 128] on td "1200" at bounding box center [238, 135] width 74 height 25
select select "66880"
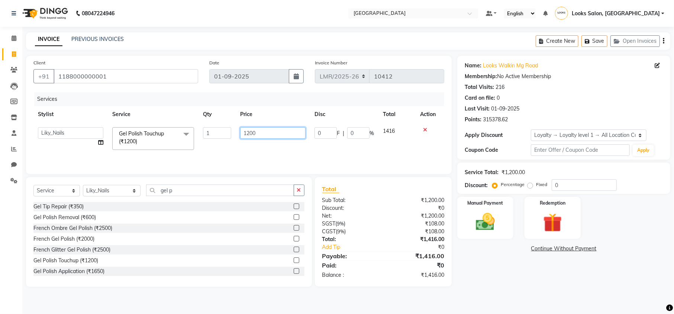
drag, startPoint x: 255, startPoint y: 132, endPoint x: 237, endPoint y: 132, distance: 18.2
click at [237, 132] on td "1200" at bounding box center [273, 139] width 74 height 32
type input "1000"
click at [514, 270] on div "Name: Looks Walkin Mg Road Membership: No Active Membership Total Visits: 216 C…" at bounding box center [566, 171] width 219 height 231
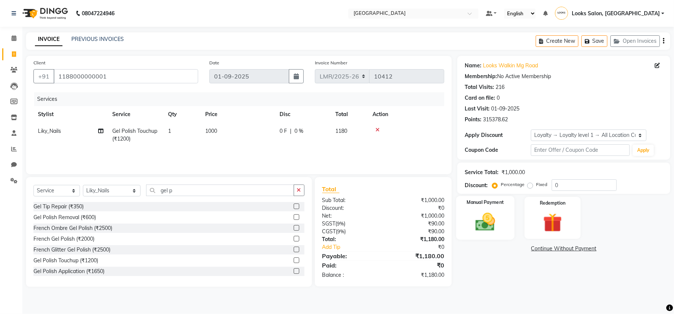
click at [490, 222] on img at bounding box center [485, 222] width 32 height 23
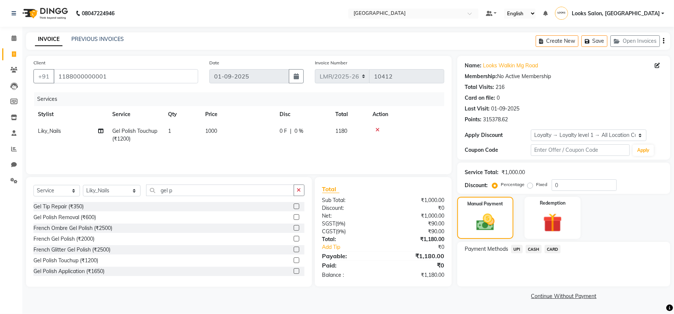
click at [535, 248] on span "CASH" at bounding box center [534, 249] width 16 height 9
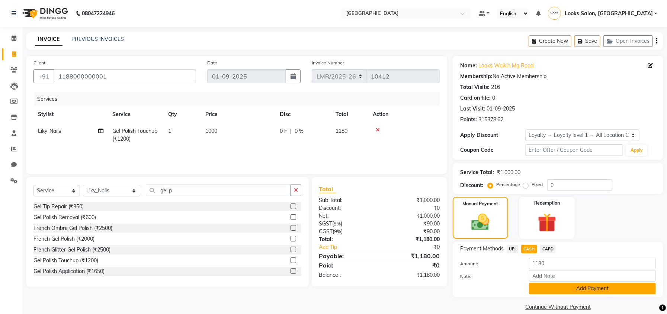
click at [550, 285] on button "Add Payment" at bounding box center [592, 289] width 127 height 12
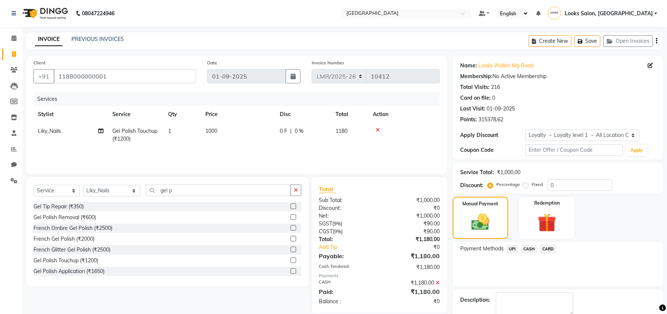
scroll to position [46, 0]
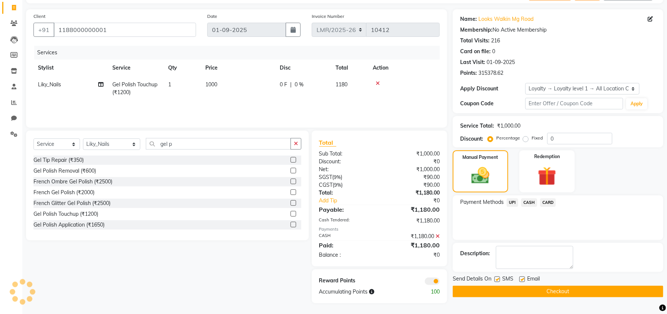
click at [506, 294] on button "Checkout" at bounding box center [558, 292] width 211 height 12
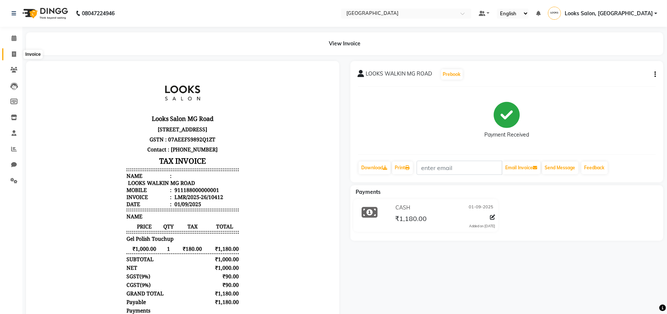
drag, startPoint x: 8, startPoint y: 51, endPoint x: 31, endPoint y: 57, distance: 24.4
click at [8, 51] on span at bounding box center [13, 54] width 13 height 9
select select "service"
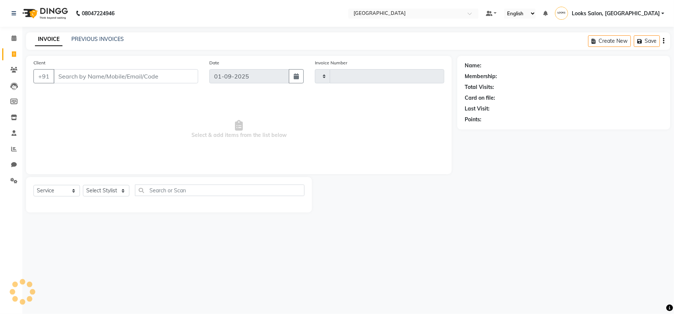
type input "10413"
select select "7647"
click at [80, 74] on input "Client" at bounding box center [126, 76] width 145 height 14
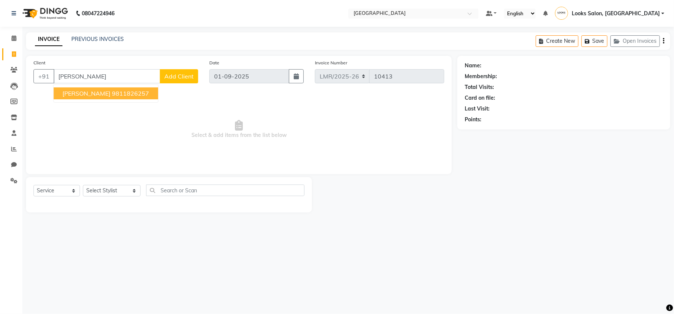
click at [115, 94] on ngb-highlight "9811826257" at bounding box center [130, 93] width 37 height 7
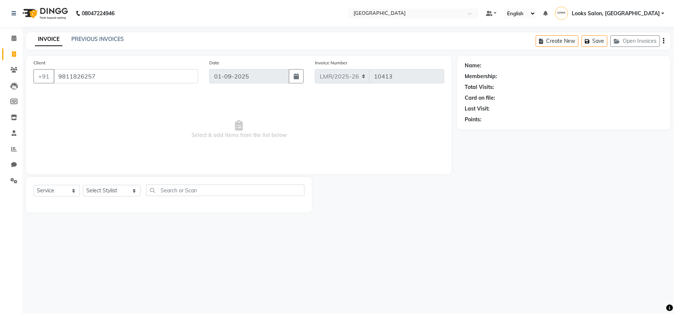
type input "9811826257"
click at [104, 185] on select "Select Stylist Counter Sales DEVI [PERSON_NAME] Dr [PERSON_NAME] Farishta-2 Gau…" at bounding box center [112, 191] width 58 height 12
select select "1: Object"
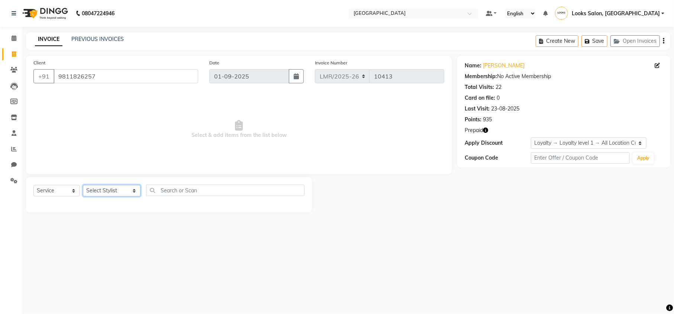
select select "66883"
click at [83, 185] on select "Select Stylist Counter Sales DEVI [PERSON_NAME] Dr [PERSON_NAME] Farishta-2 Gau…" at bounding box center [112, 191] width 58 height 12
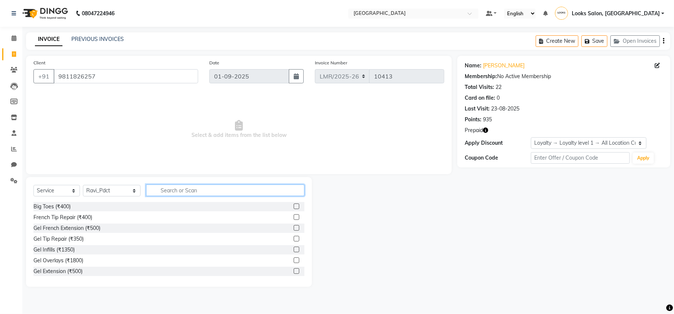
click at [166, 192] on input "text" at bounding box center [225, 190] width 158 height 12
type input "pedi lab"
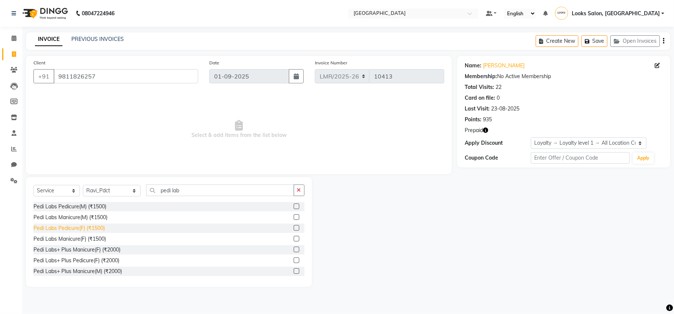
click at [65, 229] on div "Pedi Labs Pedicure(F) (₹1500)" at bounding box center [68, 228] width 71 height 8
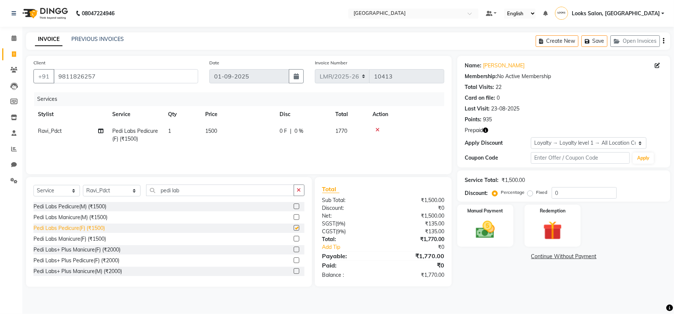
checkbox input "false"
click at [99, 192] on select "Select Stylist Counter Sales DEVI [PERSON_NAME] Dr [PERSON_NAME] Farishta-2 Gau…" at bounding box center [112, 191] width 58 height 12
select select "66868"
click at [83, 185] on select "Select Stylist Counter Sales DEVI [PERSON_NAME] Dr [PERSON_NAME] Farishta-2 Gau…" at bounding box center [112, 191] width 58 height 12
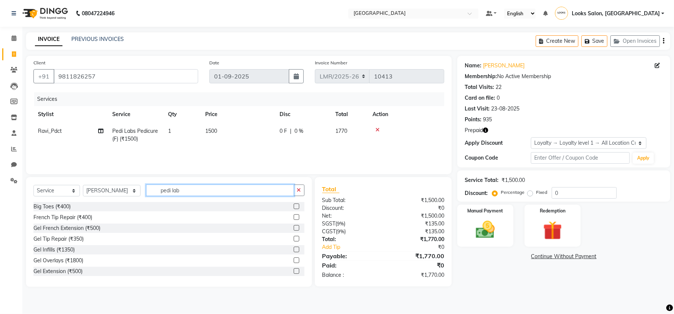
drag, startPoint x: 176, startPoint y: 191, endPoint x: 149, endPoint y: 196, distance: 27.0
click at [149, 196] on div "Select Service Product Membership Package Voucher Prepaid Gift Card Select Styl…" at bounding box center [168, 192] width 271 height 17
type input "inoa"
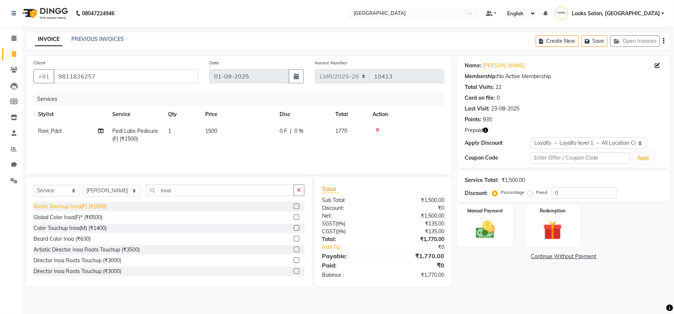
click at [69, 206] on div "Roots Touchup Inoa(F) (₹1600)" at bounding box center [69, 207] width 73 height 8
checkbox input "false"
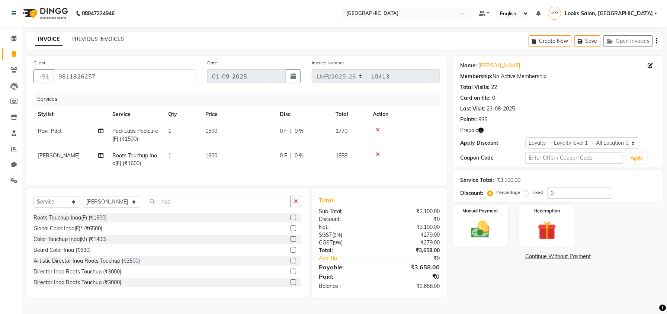
click at [483, 129] on icon "button" at bounding box center [480, 130] width 5 height 5
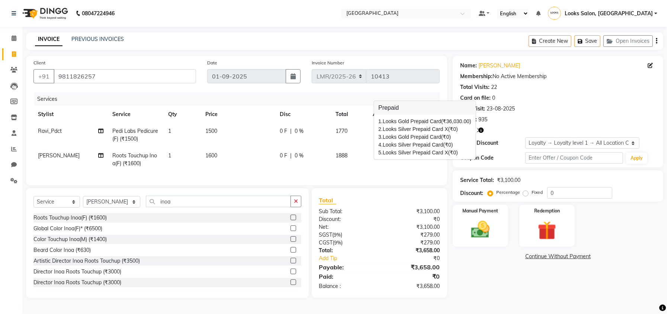
click at [483, 129] on icon "button" at bounding box center [480, 130] width 5 height 5
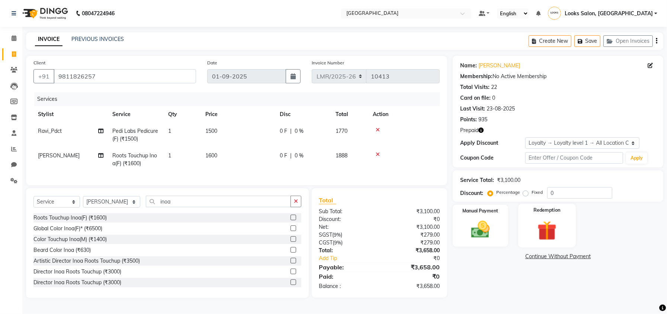
click at [548, 227] on img at bounding box center [547, 230] width 32 height 24
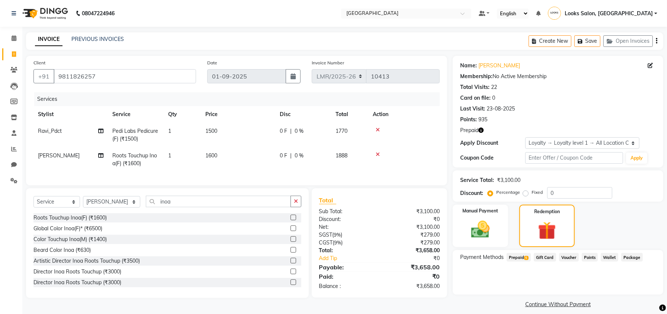
click at [509, 254] on span "Prepaid 5" at bounding box center [519, 257] width 24 height 9
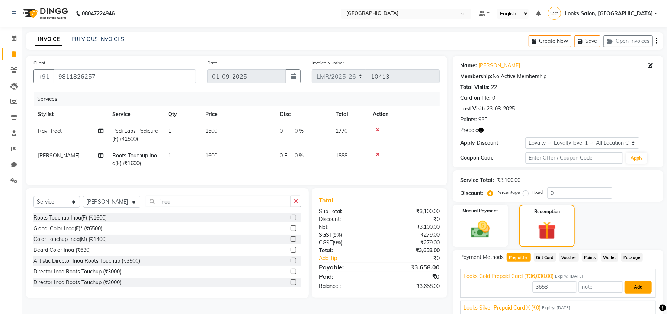
click at [626, 285] on button "Add" at bounding box center [637, 287] width 27 height 13
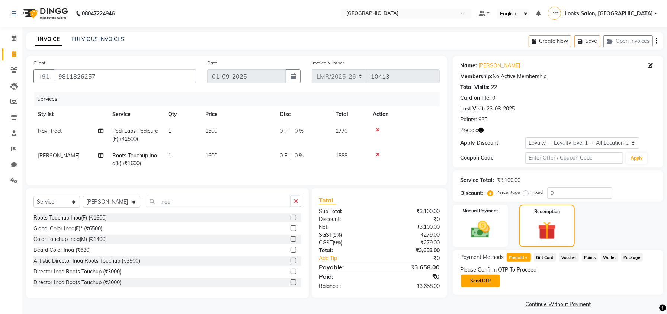
click at [485, 282] on button "Send OTP" at bounding box center [480, 280] width 39 height 13
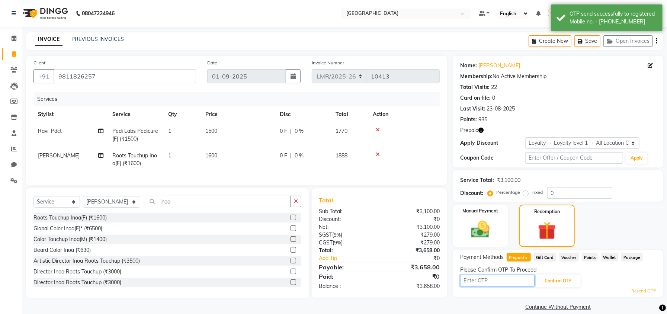
click at [483, 281] on input "text" at bounding box center [497, 281] width 74 height 12
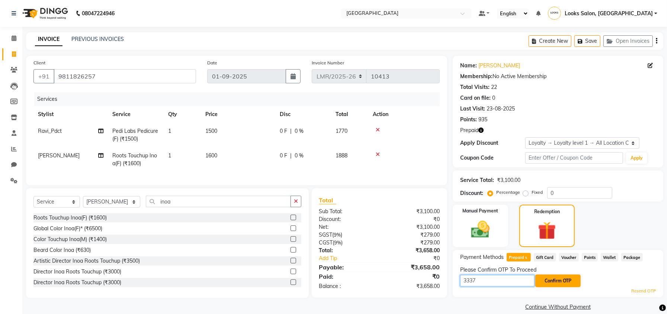
type input "3337"
click at [556, 282] on button "Confirm OTP" at bounding box center [557, 280] width 45 height 13
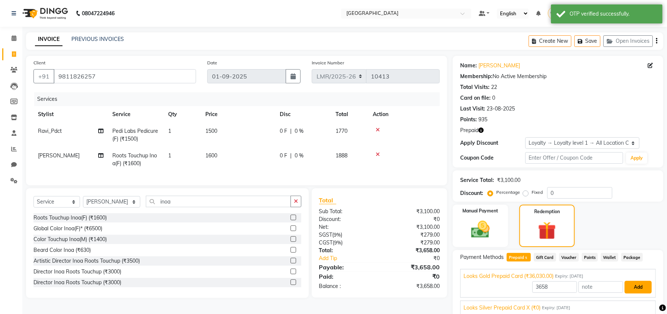
click at [624, 283] on button "Add" at bounding box center [637, 287] width 27 height 13
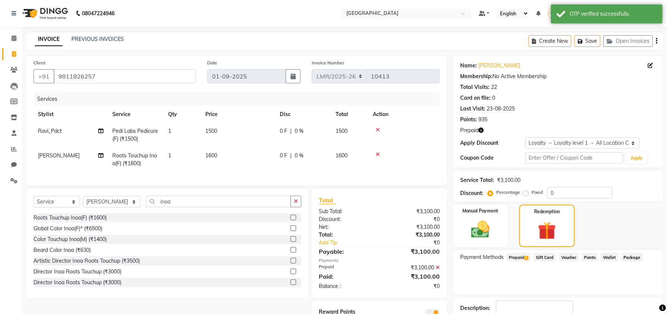
scroll to position [49, 0]
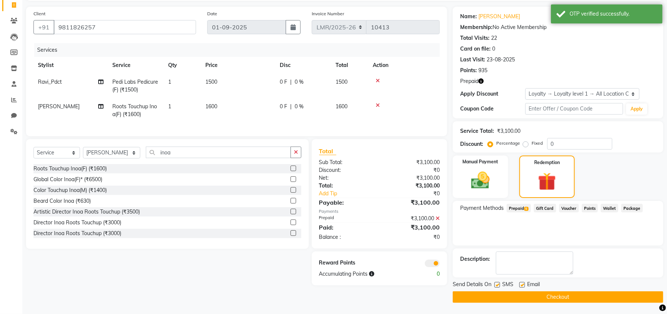
click at [585, 295] on button "Checkout" at bounding box center [558, 297] width 211 height 12
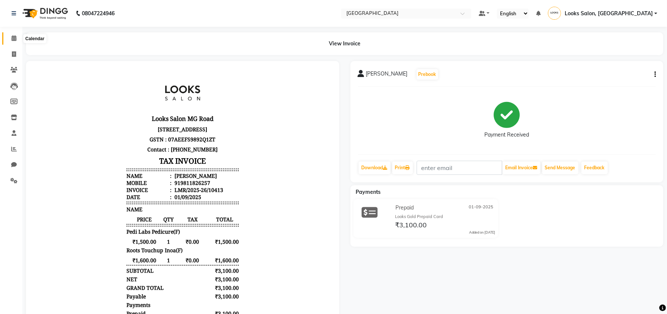
click at [13, 36] on icon at bounding box center [14, 38] width 5 height 6
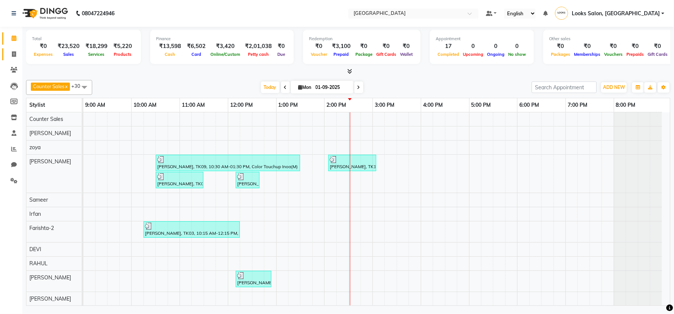
click at [9, 51] on span at bounding box center [13, 54] width 13 height 9
select select "service"
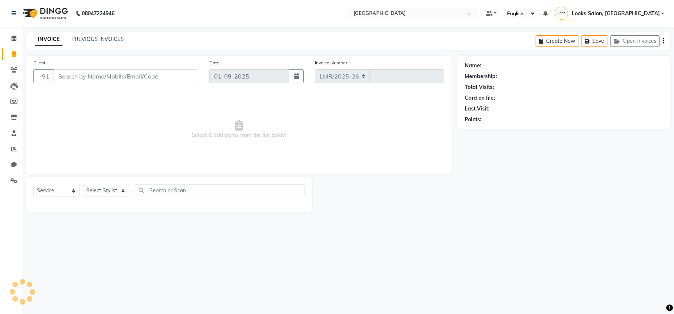
select select "7647"
type input "10414"
click at [87, 39] on link "PREVIOUS INVOICES" at bounding box center [97, 39] width 52 height 7
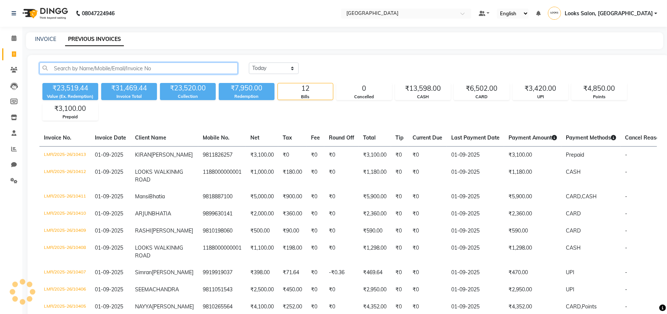
click at [92, 70] on input "text" at bounding box center [138, 68] width 198 height 12
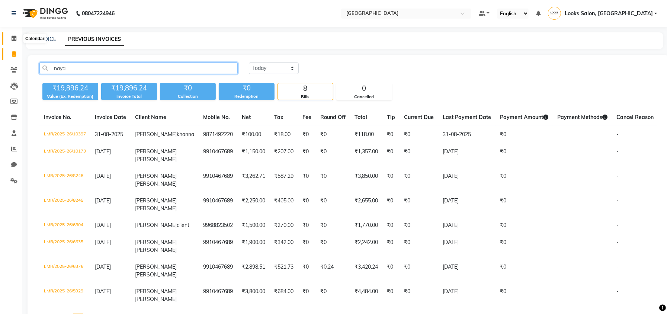
type input "naya"
click at [13, 39] on icon at bounding box center [14, 38] width 5 height 6
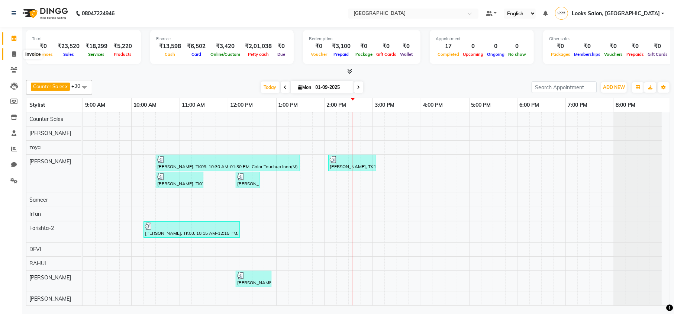
click at [10, 51] on span at bounding box center [13, 54] width 13 height 9
select select "service"
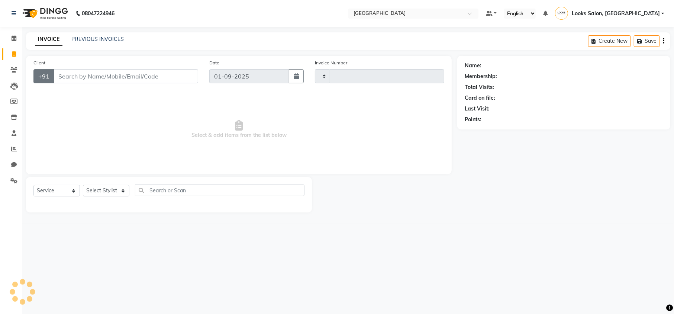
type input "10414"
select select "7647"
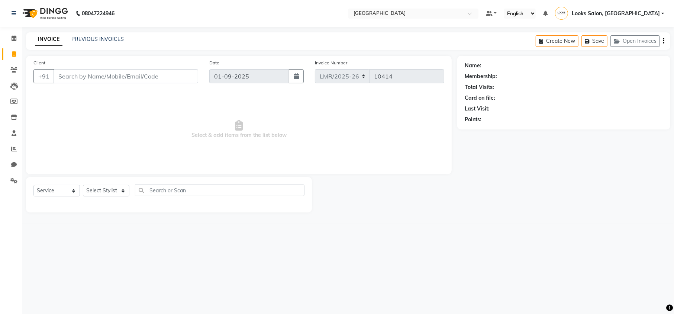
click at [90, 77] on input "Client" at bounding box center [126, 76] width 145 height 14
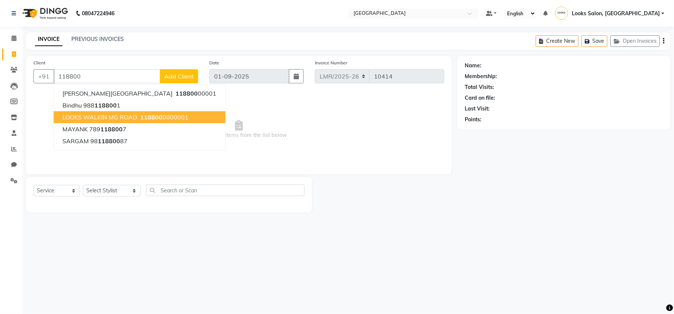
click at [139, 119] on ngb-highlight "118800 0000001" at bounding box center [164, 116] width 50 height 7
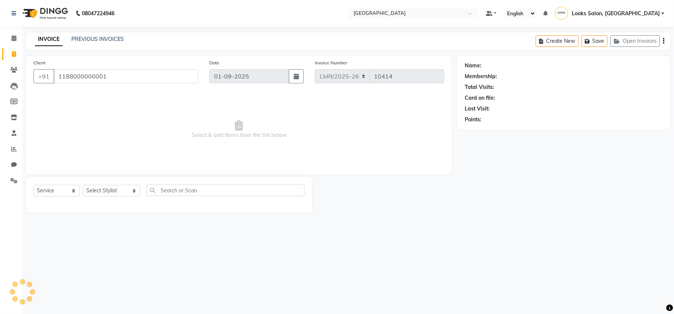
type input "1188000000001"
select select "1: Object"
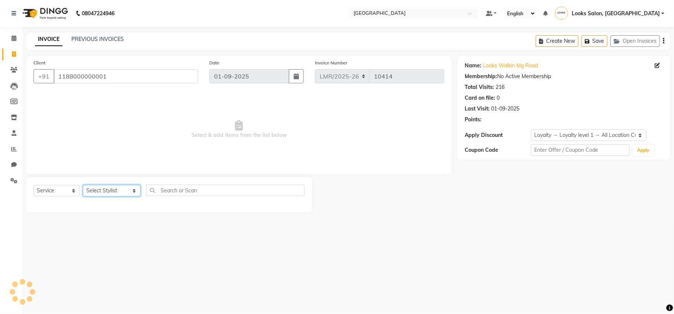
drag, startPoint x: 109, startPoint y: 190, endPoint x: 109, endPoint y: 185, distance: 4.9
click at [109, 190] on select "Select Stylist Counter Sales DEVI [PERSON_NAME] Dr [PERSON_NAME] Farishta-2 Gau…" at bounding box center [112, 191] width 58 height 12
select select "66876"
click at [83, 185] on select "Select Stylist Counter Sales DEVI [PERSON_NAME] Dr [PERSON_NAME] Farishta-2 Gau…" at bounding box center [112, 191] width 58 height 12
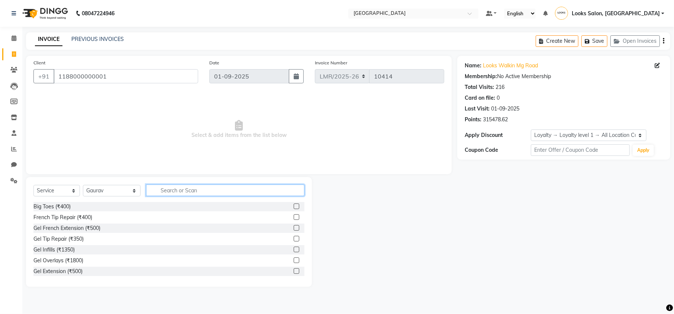
click at [187, 190] on input "text" at bounding box center [225, 190] width 158 height 12
type input "cut"
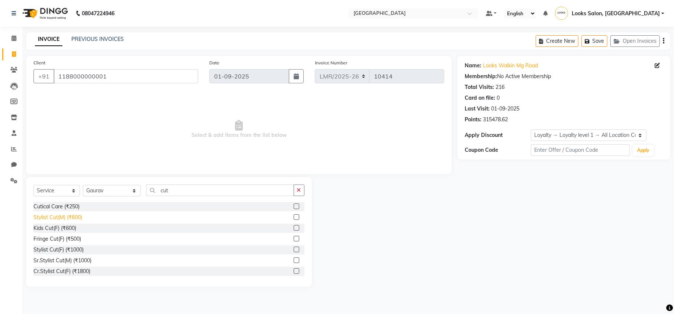
click at [67, 216] on div "Stylist Cut(M) (₹600)" at bounding box center [57, 217] width 49 height 8
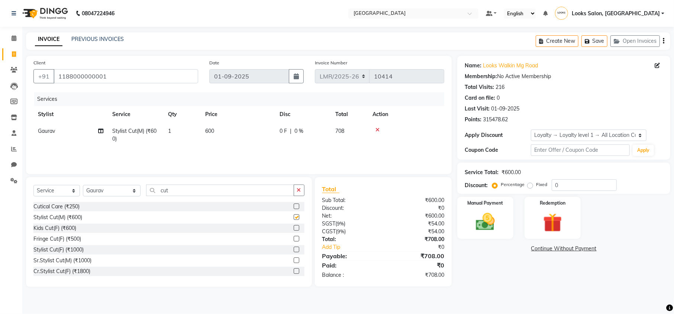
checkbox input "false"
click at [213, 126] on td "600" at bounding box center [238, 135] width 74 height 25
select select "66876"
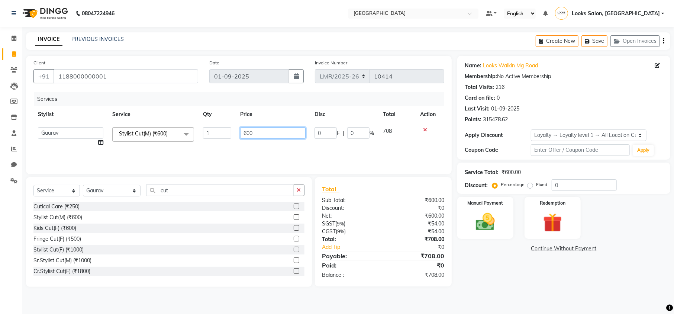
drag, startPoint x: 261, startPoint y: 135, endPoint x: 223, endPoint y: 133, distance: 38.0
click at [223, 133] on tr "Counter Sales DEVI [PERSON_NAME] Dr [PERSON_NAME] Farishta-2 Gaurav Inder_Pdct …" at bounding box center [238, 137] width 411 height 28
type input "593"
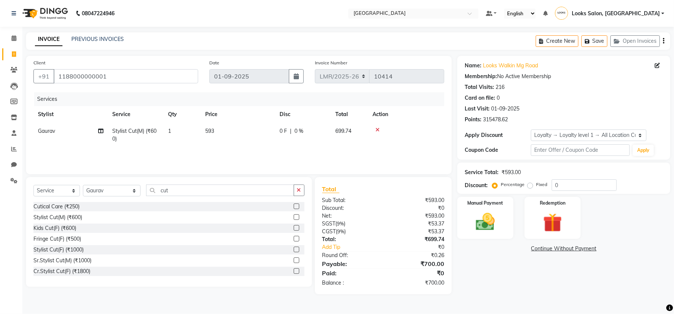
click at [478, 279] on div "Name: Looks Walkin Mg Road Membership: No Active Membership Total Visits: 216 C…" at bounding box center [566, 175] width 219 height 238
click at [469, 219] on div "Manual Payment" at bounding box center [485, 218] width 58 height 44
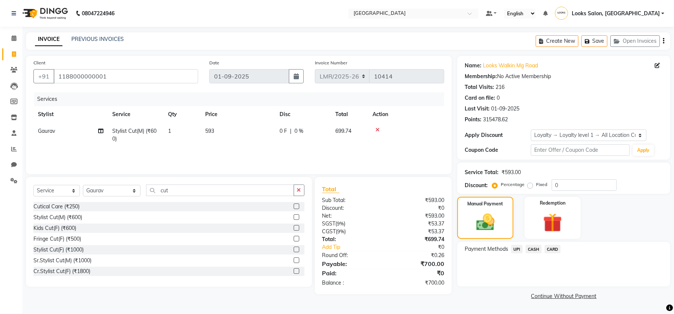
click at [533, 250] on span "CASH" at bounding box center [534, 249] width 16 height 9
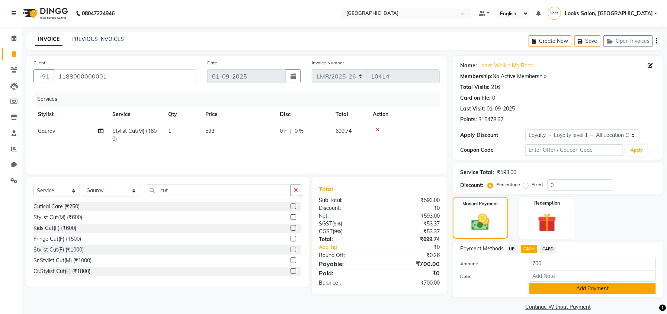
click at [571, 293] on button "Add Payment" at bounding box center [592, 289] width 127 height 12
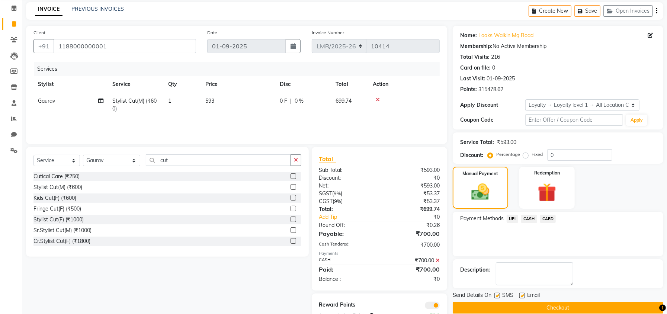
scroll to position [54, 0]
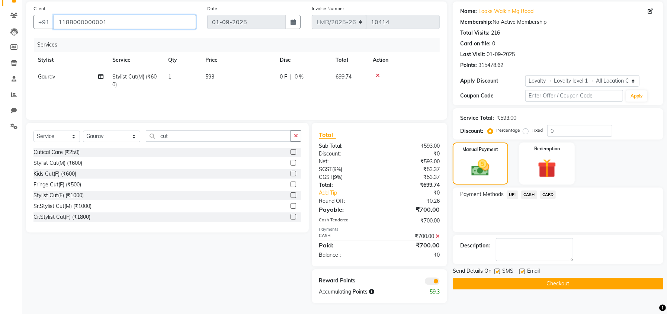
drag, startPoint x: 111, startPoint y: 20, endPoint x: 54, endPoint y: 28, distance: 57.8
click at [54, 28] on input "1188000000001" at bounding box center [125, 22] width 142 height 14
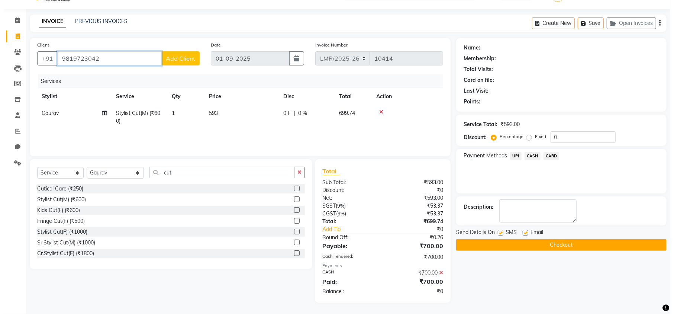
scroll to position [18, 0]
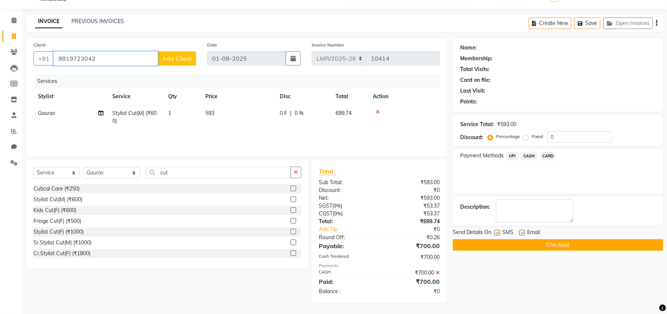
type input "9819723042"
click at [177, 57] on span "Add Client" at bounding box center [176, 58] width 29 height 7
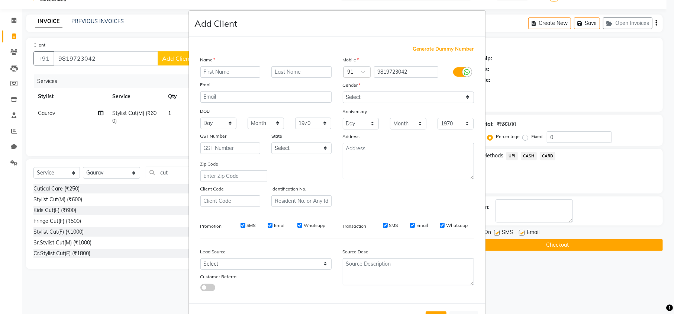
click at [216, 72] on input "text" at bounding box center [230, 72] width 60 height 12
type input "E"
type input "Ishita"
type input "Client"
click at [344, 93] on select "Select [DEMOGRAPHIC_DATA] [DEMOGRAPHIC_DATA] Other Prefer Not To Say" at bounding box center [408, 97] width 131 height 12
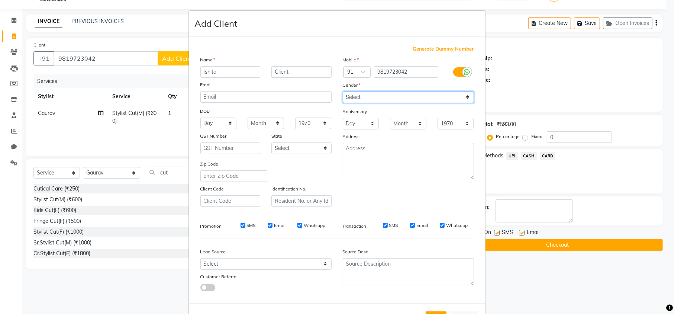
select select "[DEMOGRAPHIC_DATA]"
click at [343, 91] on select "Select [DEMOGRAPHIC_DATA] [DEMOGRAPHIC_DATA] Other Prefer Not To Say" at bounding box center [408, 97] width 131 height 12
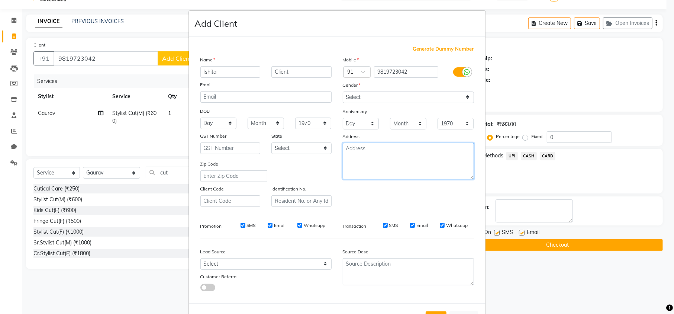
click at [374, 170] on textarea at bounding box center [408, 161] width 131 height 36
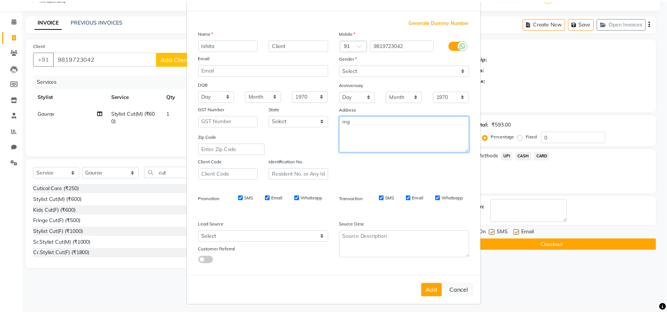
scroll to position [28, 0]
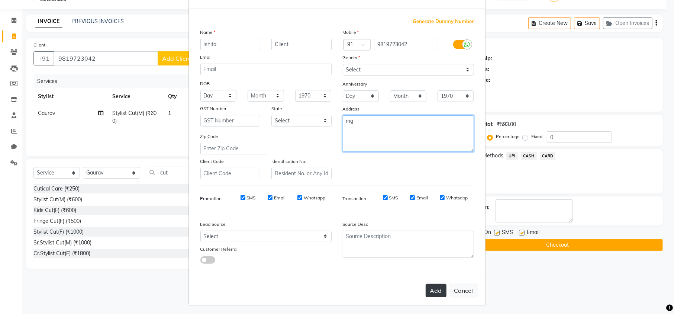
type textarea "mg"
click at [428, 287] on button "Add" at bounding box center [436, 290] width 21 height 13
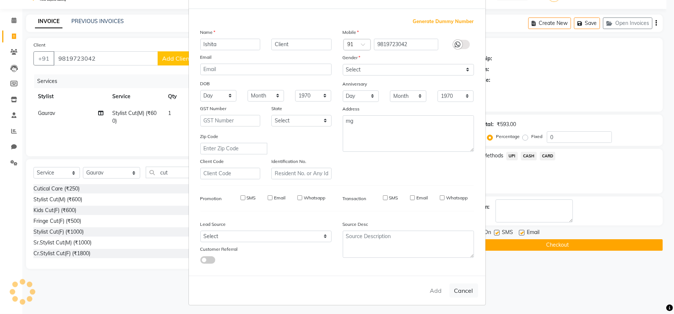
select select
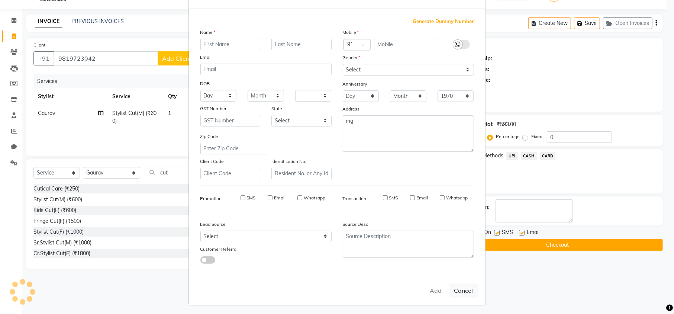
select select
checkbox input "false"
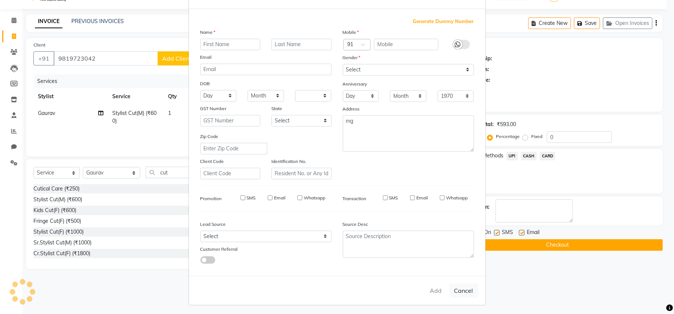
checkbox input "false"
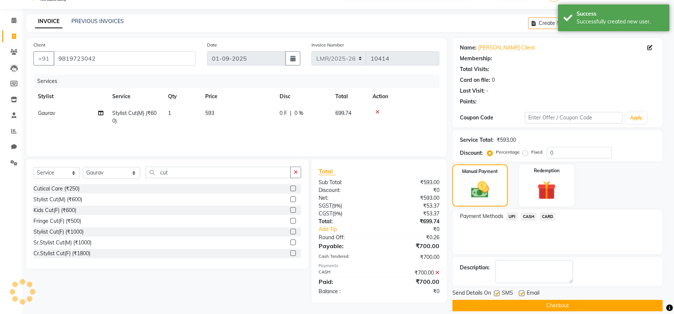
select select "1: Object"
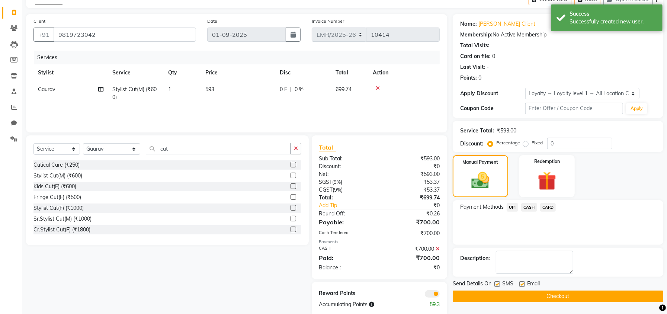
scroll to position [54, 0]
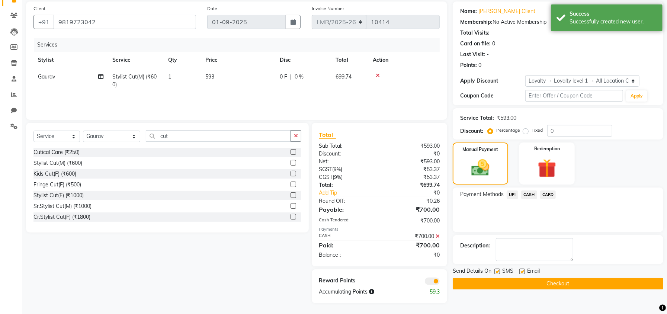
drag, startPoint x: 526, startPoint y: 194, endPoint x: 527, endPoint y: 198, distance: 3.9
click at [526, 194] on span "CASH" at bounding box center [529, 194] width 16 height 9
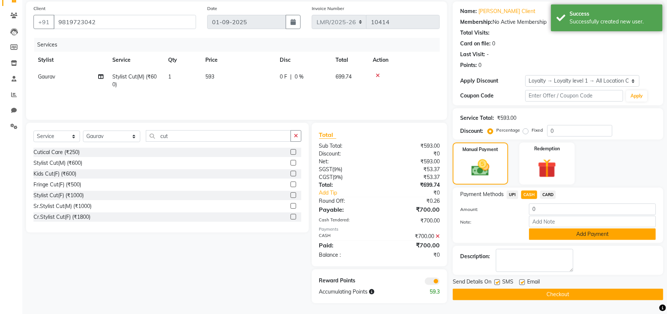
click at [539, 235] on button "Add Payment" at bounding box center [592, 234] width 127 height 12
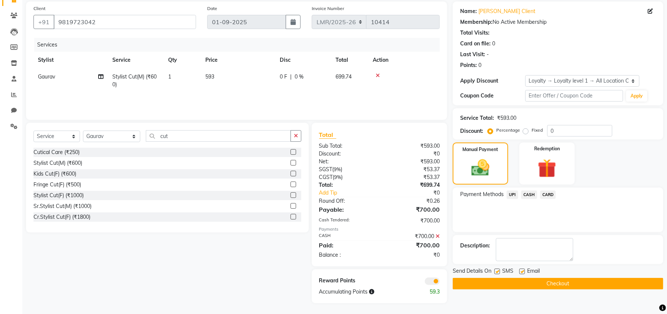
click at [504, 280] on button "Checkout" at bounding box center [558, 284] width 211 height 12
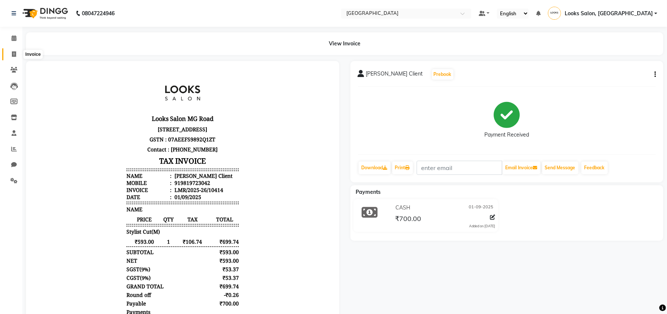
click at [9, 54] on span at bounding box center [13, 54] width 13 height 9
select select "service"
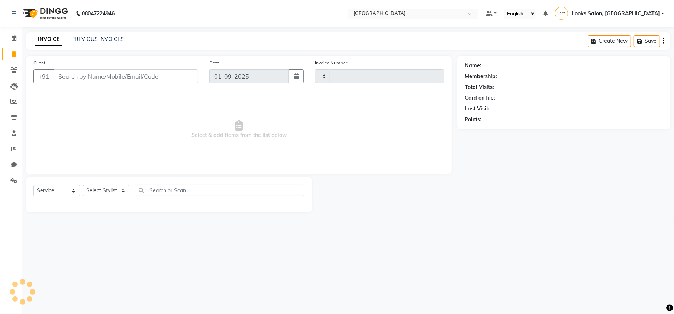
type input "10415"
select select "7647"
click at [91, 73] on input "Client" at bounding box center [126, 76] width 145 height 14
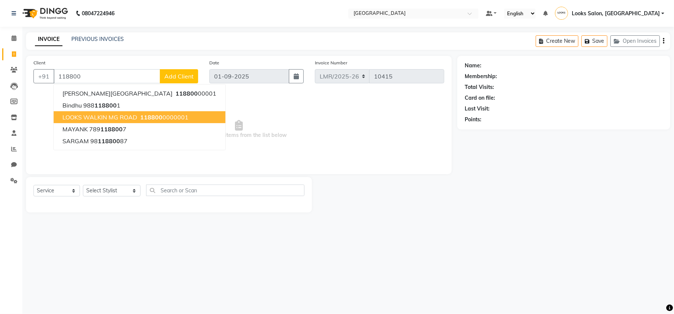
click at [108, 116] on span "LOOKS WALKIN MG ROAD" at bounding box center [99, 116] width 75 height 7
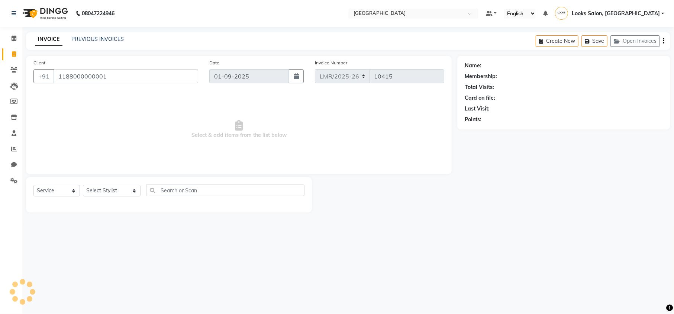
type input "1188000000001"
select select "1: Object"
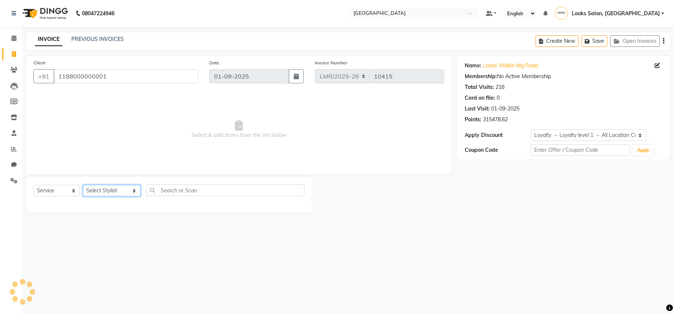
click at [102, 187] on select "Select Stylist Counter Sales DEVI [PERSON_NAME] Dr [PERSON_NAME] Farishta-2 Gau…" at bounding box center [112, 191] width 58 height 12
select select "66871"
click at [83, 185] on select "Select Stylist Counter Sales DEVI [PERSON_NAME] Dr [PERSON_NAME] Farishta-2 Gau…" at bounding box center [112, 191] width 58 height 12
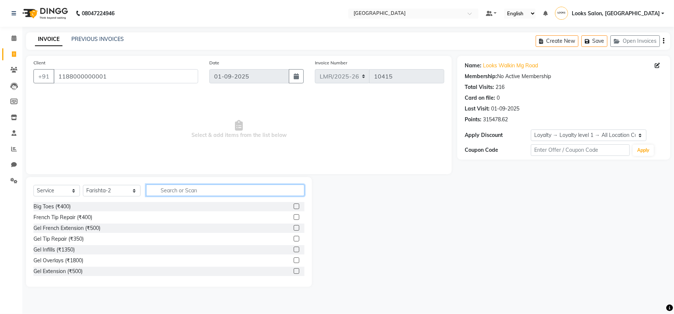
click at [178, 194] on input "text" at bounding box center [225, 190] width 158 height 12
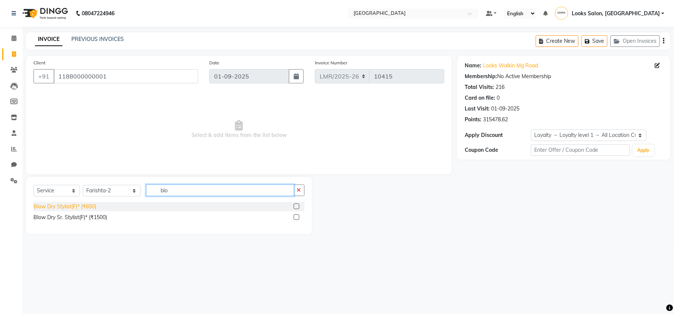
type input "blo"
click at [69, 205] on div "Blow Dry Stylist(F)* (₹650)" at bounding box center [64, 207] width 63 height 8
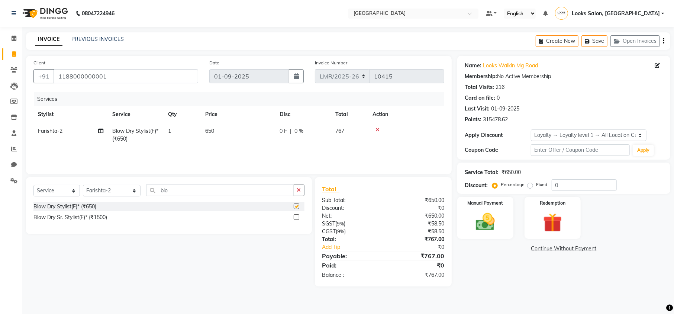
checkbox input "false"
click at [96, 191] on select "Select Stylist Counter Sales DEVI [PERSON_NAME] Dr [PERSON_NAME] Farishta-2 Gau…" at bounding box center [112, 191] width 58 height 12
select select "66886"
click at [83, 185] on select "Select Stylist Counter Sales DEVI [PERSON_NAME] Dr [PERSON_NAME] Farishta-2 Gau…" at bounding box center [112, 191] width 58 height 12
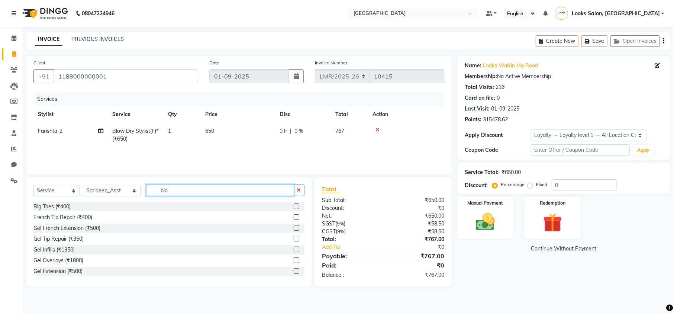
drag, startPoint x: 164, startPoint y: 191, endPoint x: 144, endPoint y: 191, distance: 20.8
click at [146, 191] on input "blo" at bounding box center [220, 190] width 148 height 12
type input "was"
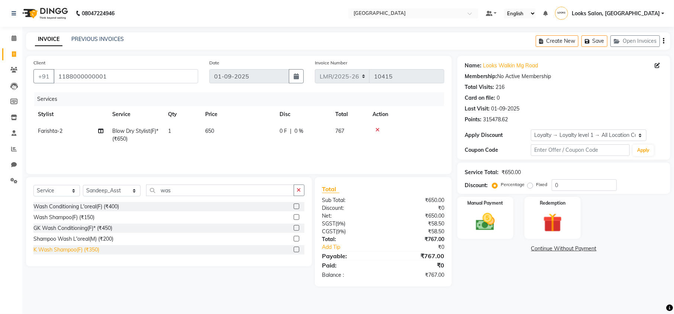
click at [70, 251] on div "K Wash Shampoo(F) (₹350)" at bounding box center [66, 250] width 66 height 8
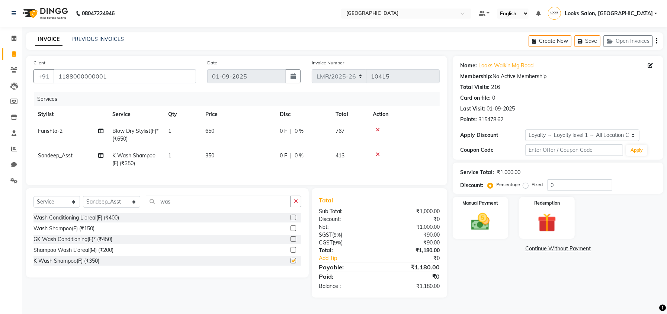
checkbox input "false"
click at [210, 155] on span "350" at bounding box center [209, 155] width 9 height 7
select select "66886"
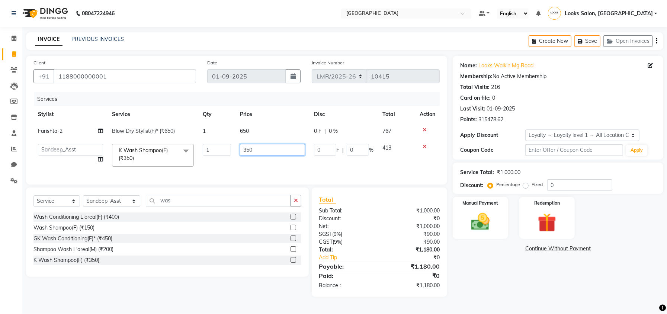
drag, startPoint x: 264, startPoint y: 151, endPoint x: 208, endPoint y: 167, distance: 57.7
click at [208, 167] on tr "Counter Sales DEVI [PERSON_NAME] Dr [PERSON_NAME] Farishta-2 Gaurav Inder_Pdct …" at bounding box center [236, 155] width 406 height 32
type input "500"
click at [483, 287] on div "Name: Looks Walkin Mg Road Membership: No Active Membership Total Visits: 216 C…" at bounding box center [561, 176] width 216 height 241
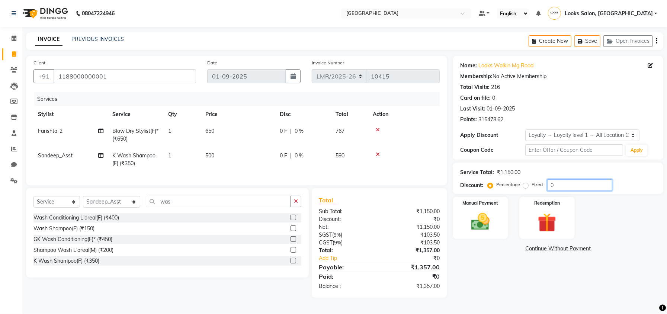
drag, startPoint x: 565, startPoint y: 183, endPoint x: 538, endPoint y: 191, distance: 27.9
click at [538, 191] on div "Percentage Fixed 0" at bounding box center [550, 185] width 123 height 12
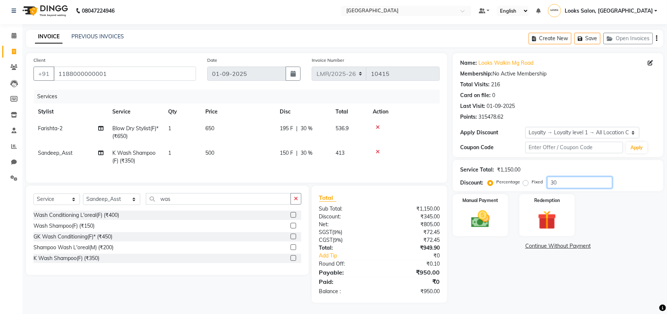
scroll to position [10, 0]
type input "30"
click at [517, 280] on div "Name: Looks Walkin Mg Road Membership: No Active Membership Total Visits: 216 C…" at bounding box center [561, 178] width 216 height 250
click at [467, 208] on img at bounding box center [481, 219] width 32 height 22
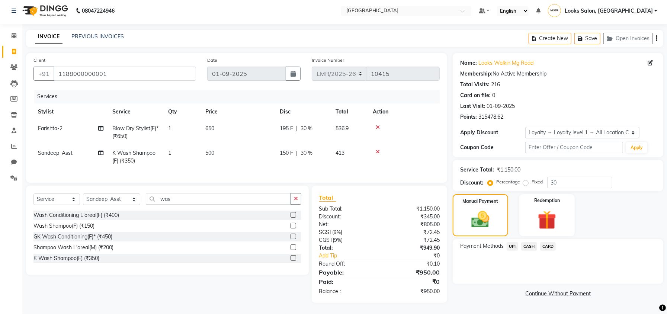
click at [528, 242] on span "CASH" at bounding box center [529, 246] width 16 height 9
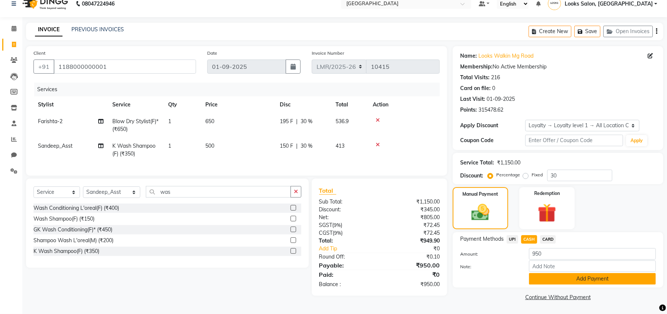
click at [542, 279] on button "Add Payment" at bounding box center [592, 279] width 127 height 12
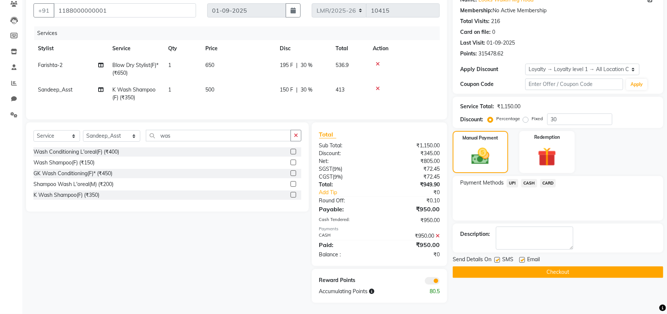
scroll to position [73, 0]
click at [505, 266] on button "Checkout" at bounding box center [558, 272] width 211 height 12
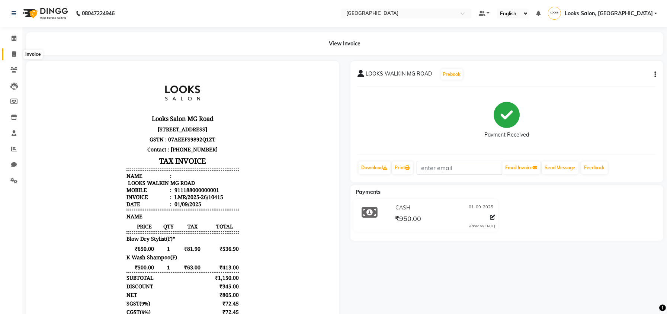
click at [12, 56] on icon at bounding box center [14, 54] width 4 height 6
select select "service"
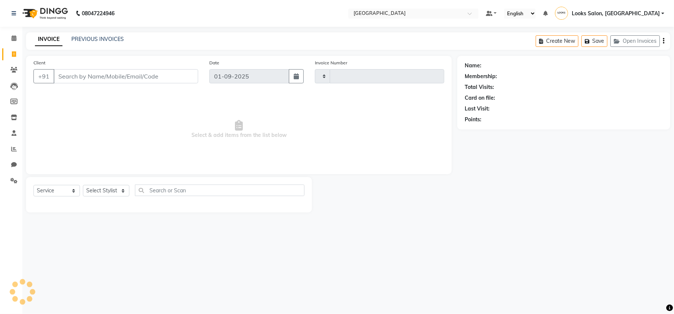
click at [91, 75] on input "Client" at bounding box center [126, 76] width 145 height 14
type input "10416"
select select "7647"
type input "9822049222"
select select "1: Object"
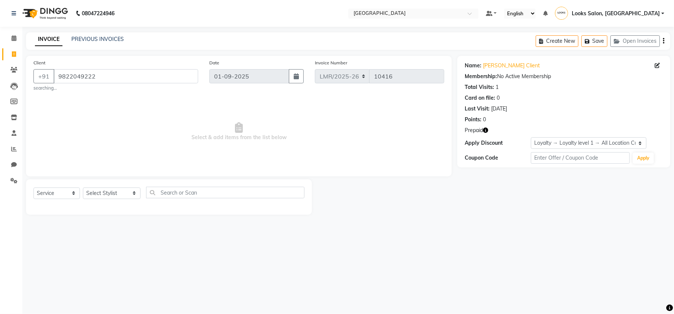
click at [113, 213] on div "Select Service Product Membership Package Voucher Prepaid Gift Card Select Styl…" at bounding box center [169, 196] width 286 height 35
click at [99, 196] on select "Select Stylist Counter Sales DEVI [PERSON_NAME] Dr [PERSON_NAME] Farishta-2 Gau…" at bounding box center [112, 193] width 58 height 12
select select "66882"
click at [83, 187] on select "Select Stylist Counter Sales DEVI [PERSON_NAME] Dr [PERSON_NAME] Farishta-2 Gau…" at bounding box center [112, 193] width 58 height 12
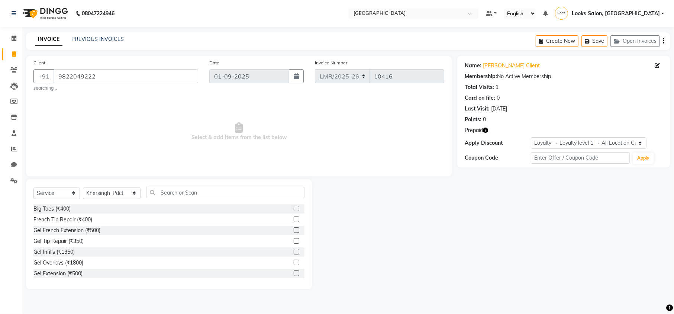
click at [169, 187] on div "Select Service Product Membership Package Voucher Prepaid Gift Card Select Styl…" at bounding box center [169, 234] width 286 height 110
click at [157, 195] on input "text" at bounding box center [225, 193] width 158 height 12
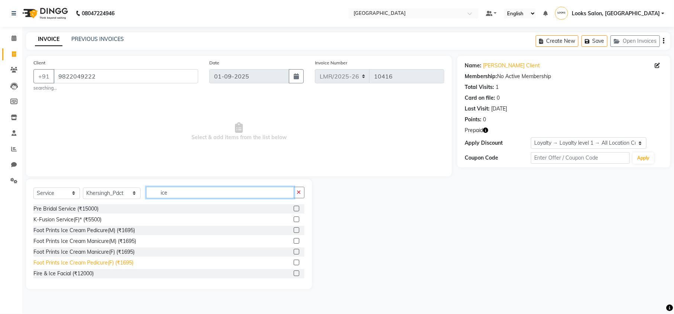
type input "ice"
click at [85, 265] on div "Foot Prints Ice Cream Pedicure(F) (₹1695)" at bounding box center [83, 263] width 100 height 8
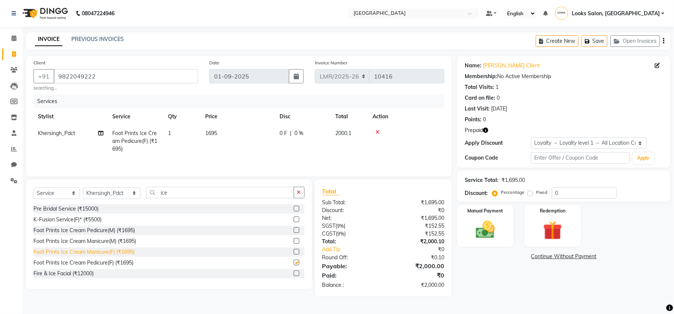
checkbox input "false"
click at [105, 192] on select "Select Stylist Counter Sales DEVI [PERSON_NAME] Dr [PERSON_NAME] Farishta-2 Gau…" at bounding box center [112, 193] width 58 height 12
select select "66868"
click at [83, 189] on select "Select Stylist Counter Sales DEVI [PERSON_NAME] Dr [PERSON_NAME] Farishta-2 Gau…" at bounding box center [112, 193] width 58 height 12
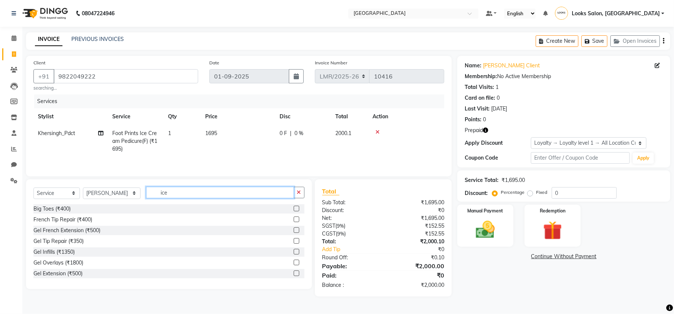
drag, startPoint x: 170, startPoint y: 196, endPoint x: 146, endPoint y: 199, distance: 24.4
click at [146, 198] on input "ice" at bounding box center [220, 193] width 148 height 12
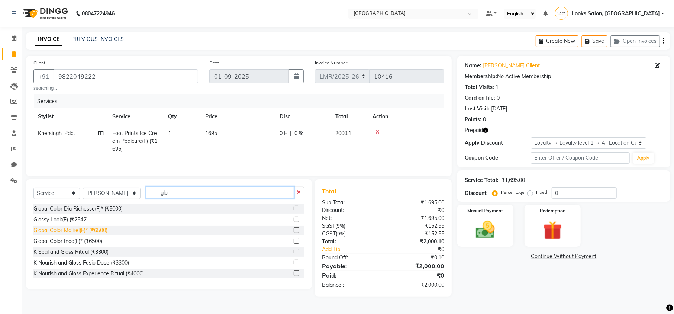
type input "glo"
click at [81, 234] on div "Global Color Majirel(F)* (₹6500)" at bounding box center [70, 230] width 74 height 8
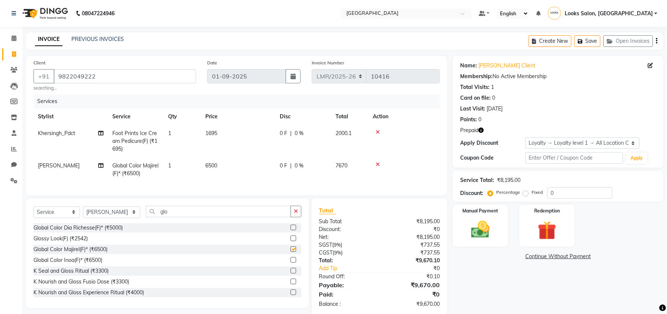
checkbox input "false"
click at [212, 164] on span "6500" at bounding box center [211, 165] width 12 height 7
select select "66868"
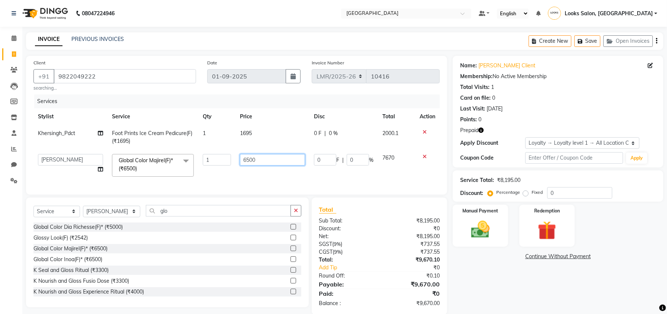
drag, startPoint x: 264, startPoint y: 160, endPoint x: 208, endPoint y: 165, distance: 56.1
click at [208, 165] on tr "Counter Sales DEVI [PERSON_NAME] Dr [PERSON_NAME] Farishta-2 Gaurav Inder_Pdct …" at bounding box center [236, 166] width 406 height 32
type input "7500"
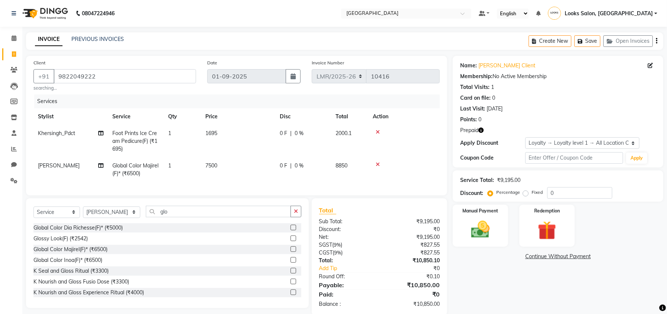
click at [469, 280] on div "Name: [PERSON_NAME] Client Membership: No Active Membership Total Visits: 1 Car…" at bounding box center [561, 186] width 216 height 260
click at [479, 131] on icon "button" at bounding box center [480, 130] width 5 height 5
click at [547, 229] on img at bounding box center [547, 230] width 32 height 24
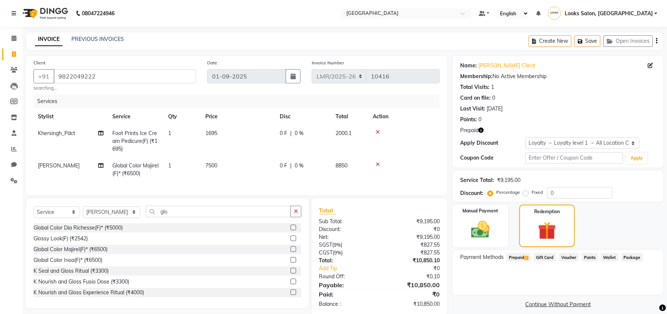
click at [518, 253] on span "Prepaid 1" at bounding box center [519, 257] width 24 height 9
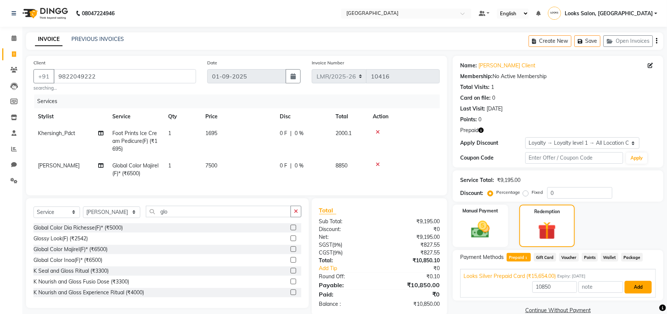
click at [632, 287] on button "Add" at bounding box center [637, 287] width 27 height 13
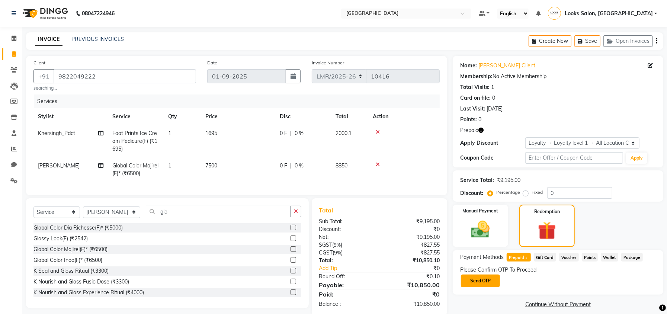
click at [478, 277] on button "Send OTP" at bounding box center [480, 280] width 39 height 13
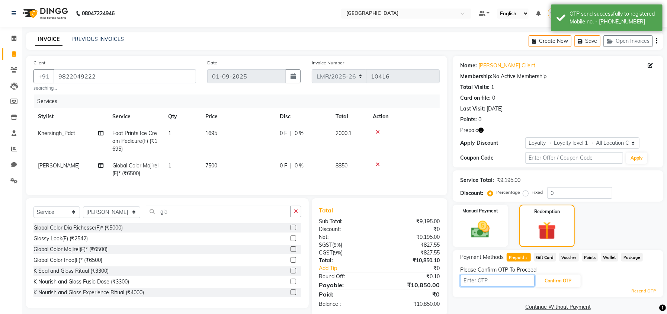
click at [487, 283] on input "text" at bounding box center [497, 281] width 74 height 12
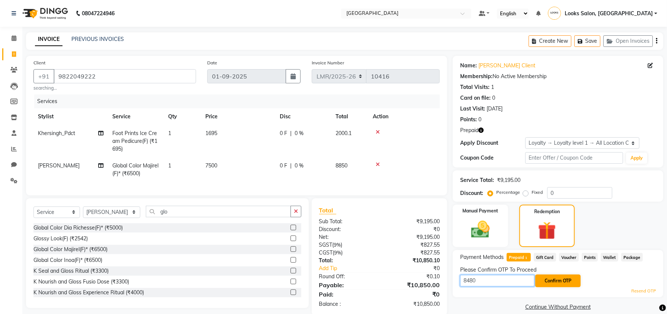
type input "8480"
click at [550, 283] on button "Confirm OTP" at bounding box center [557, 280] width 45 height 13
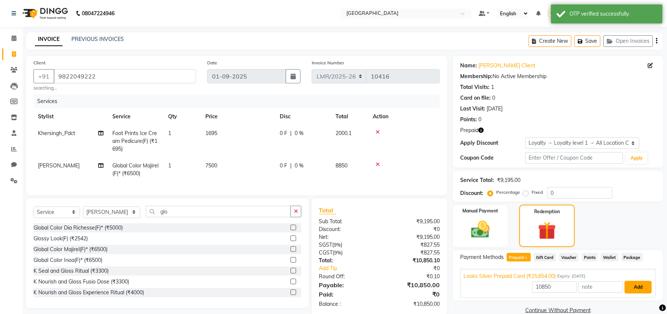
click at [633, 290] on button "Add" at bounding box center [637, 287] width 27 height 13
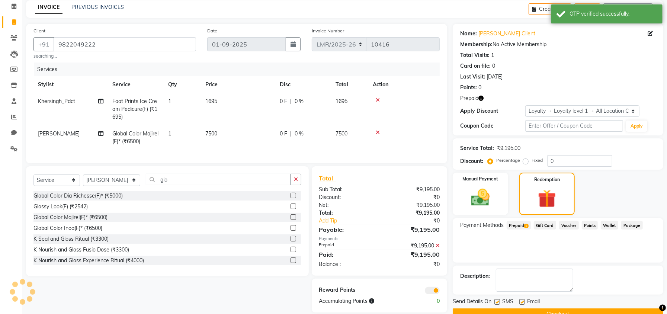
scroll to position [49, 0]
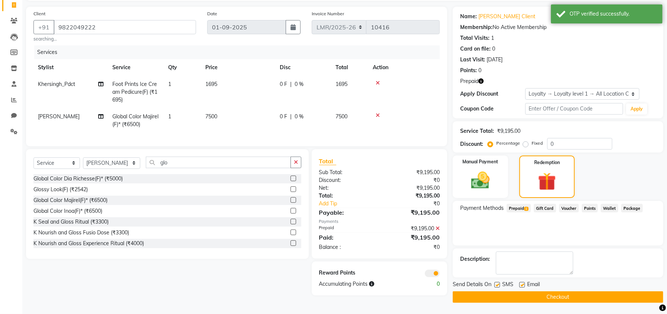
click at [479, 81] on icon "button" at bounding box center [480, 80] width 5 height 5
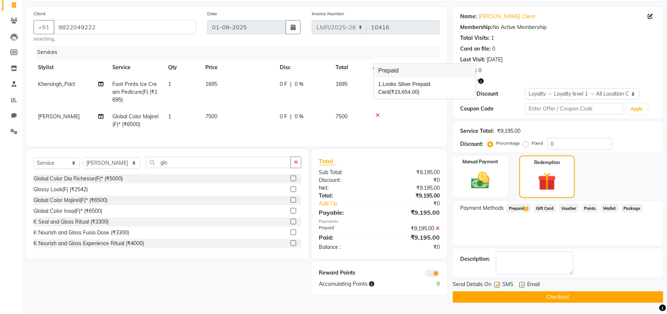
click at [515, 298] on button "Checkout" at bounding box center [558, 297] width 211 height 12
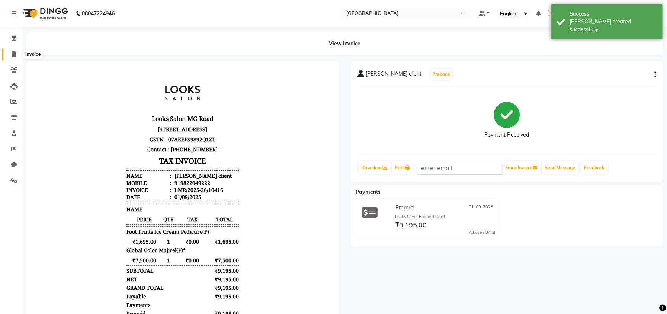
click at [7, 54] on span at bounding box center [13, 54] width 13 height 9
select select "service"
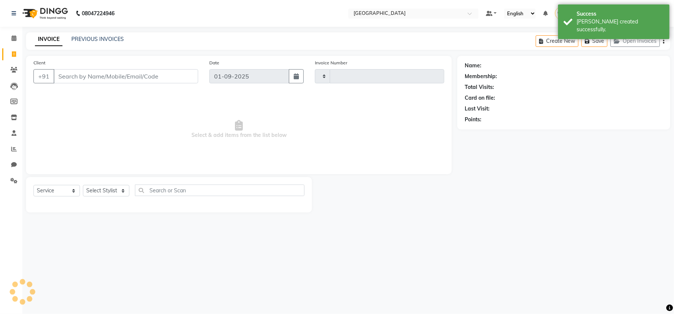
type input "10417"
select select "7647"
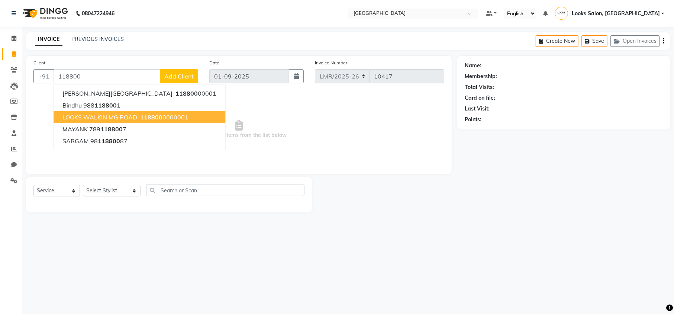
click at [149, 116] on span "118800" at bounding box center [151, 116] width 22 height 7
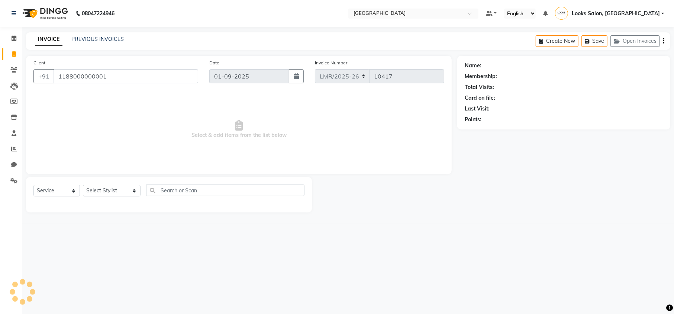
type input "1188000000001"
select select "1: Object"
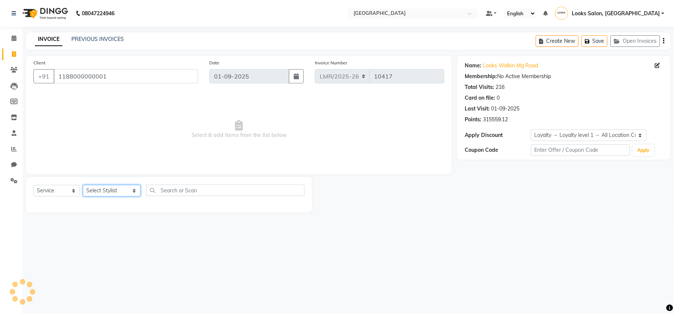
click at [104, 191] on select "Select Stylist Counter Sales DEVI [PERSON_NAME] Dr [PERSON_NAME] Farishta-2 Gau…" at bounding box center [112, 191] width 58 height 12
select select "66877"
click at [83, 185] on select "Select Stylist Counter Sales DEVI [PERSON_NAME] Dr [PERSON_NAME] Farishta-2 Gau…" at bounding box center [112, 191] width 58 height 12
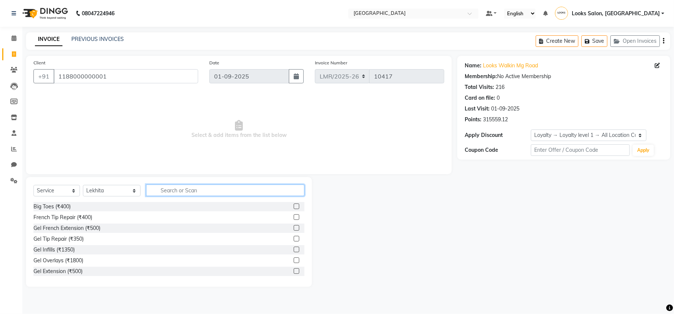
click at [167, 192] on input "text" at bounding box center [225, 190] width 158 height 12
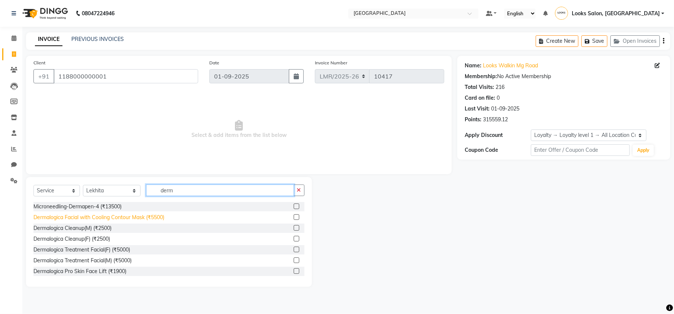
type input "derm"
click at [97, 216] on div "Dermalogica Facial with Cooling Contour Mask (₹5500)" at bounding box center [98, 217] width 131 height 8
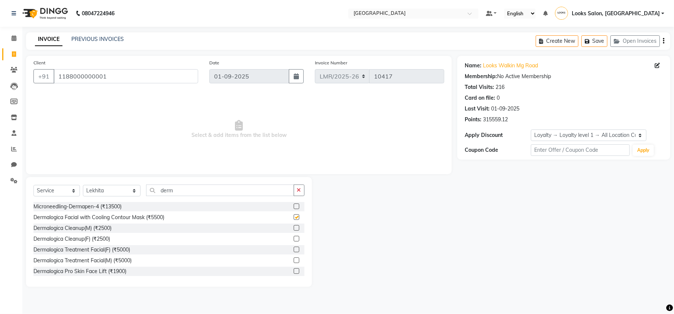
checkbox input "false"
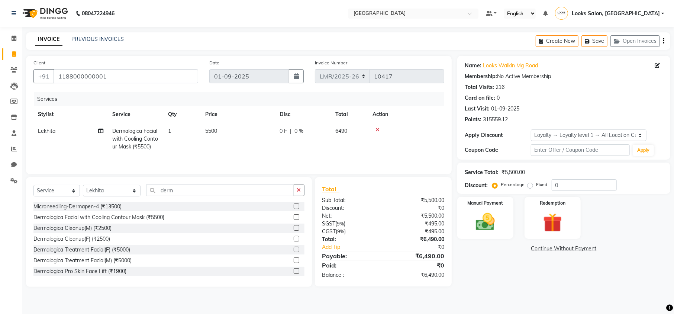
click at [212, 137] on td "5500" at bounding box center [238, 139] width 74 height 32
select select "66877"
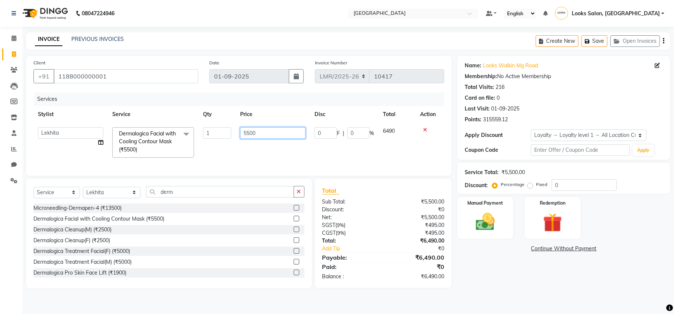
drag, startPoint x: 264, startPoint y: 136, endPoint x: 218, endPoint y: 140, distance: 46.3
click at [218, 140] on tr "Counter Sales DEVI [PERSON_NAME] Dr [PERSON_NAME] Farishta-2 Gaurav Inder_Pdct …" at bounding box center [238, 142] width 411 height 39
type input "6000"
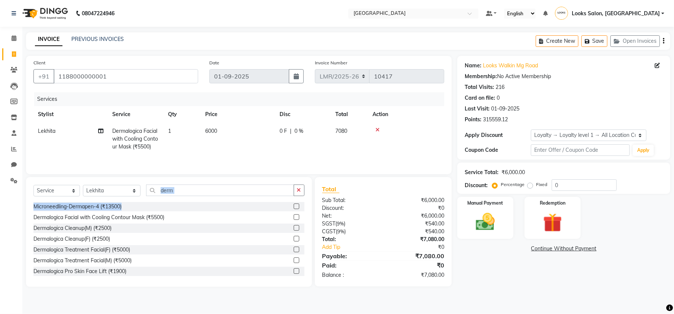
drag, startPoint x: 165, startPoint y: 203, endPoint x: 139, endPoint y: 202, distance: 26.0
click at [139, 202] on div "Select Service Product Membership Package Voucher Prepaid Gift Card Select Styl…" at bounding box center [168, 192] width 271 height 17
click at [178, 190] on input "derm" at bounding box center [220, 190] width 148 height 12
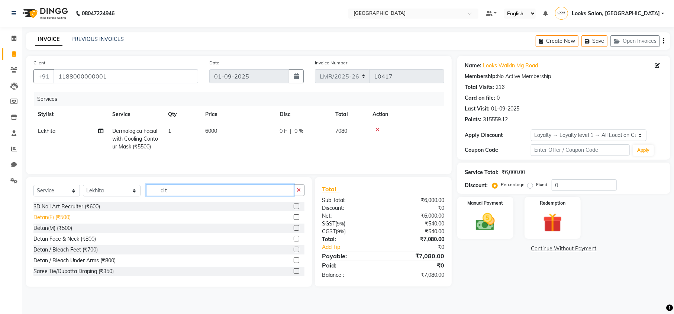
type input "d t"
click at [56, 216] on div "Detan(F) (₹500)" at bounding box center [51, 217] width 37 height 8
checkbox input "false"
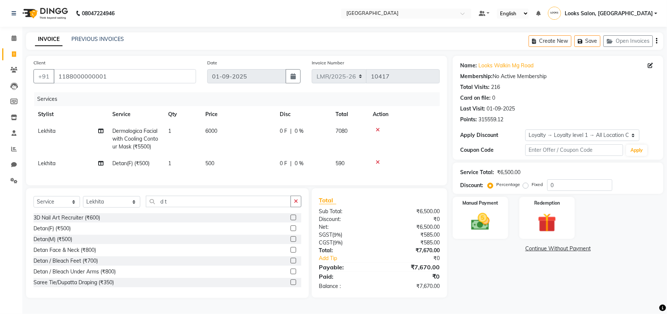
click at [209, 160] on span "500" at bounding box center [209, 163] width 9 height 7
select select "66877"
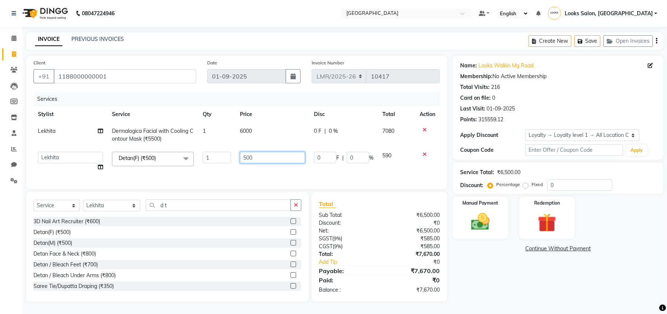
drag, startPoint x: 244, startPoint y: 158, endPoint x: 216, endPoint y: 163, distance: 28.2
click at [216, 163] on tr "Counter Sales DEVI [PERSON_NAME] Dr [PERSON_NAME] Farishta-2 Gaurav Inder_Pdct …" at bounding box center [236, 161] width 406 height 28
type input "100"
drag, startPoint x: 503, startPoint y: 283, endPoint x: 438, endPoint y: 267, distance: 67.2
click at [503, 283] on div "Name: Looks Walkin Mg Road Membership: No Active Membership Total Visits: 216 C…" at bounding box center [561, 179] width 216 height 246
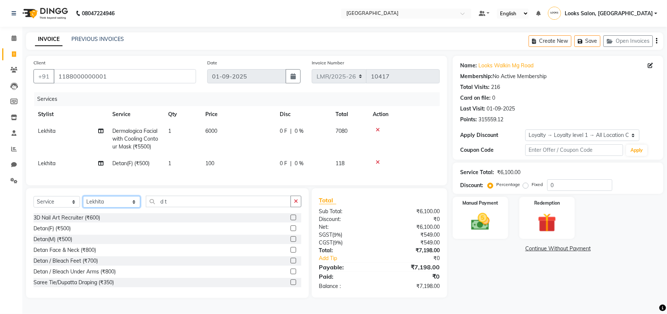
click at [104, 208] on select "Select Stylist Counter Sales DEVI [PERSON_NAME] Dr [PERSON_NAME] Farishta-2 Gau…" at bounding box center [111, 202] width 57 height 12
click at [101, 208] on select "Select Stylist Counter Sales DEVI [PERSON_NAME] Dr [PERSON_NAME] Farishta-2 Gau…" at bounding box center [111, 202] width 57 height 12
drag, startPoint x: 162, startPoint y: 209, endPoint x: 130, endPoint y: 212, distance: 32.1
click at [130, 212] on div "Select Service Product Membership Package Voucher Prepaid Gift Card Select Styl…" at bounding box center [167, 204] width 268 height 17
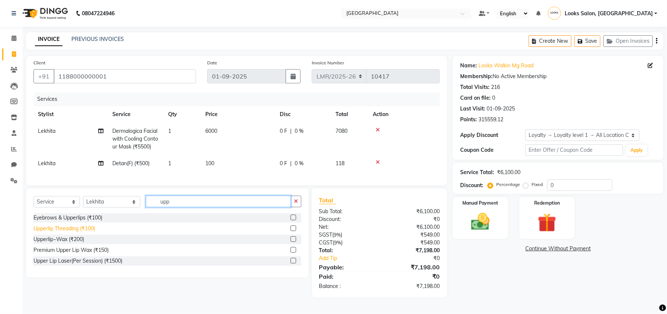
type input "upp"
click at [57, 232] on div "Upperlip Threading (₹100)" at bounding box center [64, 229] width 62 height 8
checkbox input "false"
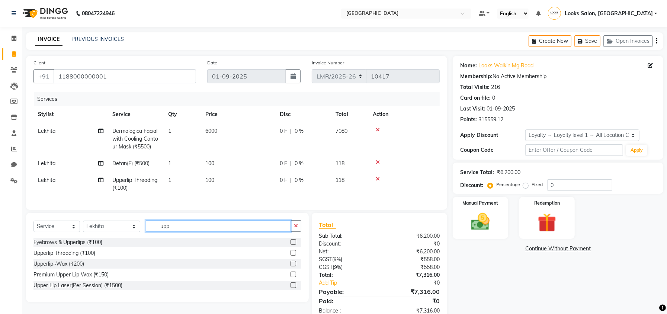
drag, startPoint x: 165, startPoint y: 234, endPoint x: 132, endPoint y: 237, distance: 32.8
click at [132, 237] on div "Select Service Product Membership Package Voucher Prepaid Gift Card Select Styl…" at bounding box center [167, 228] width 268 height 17
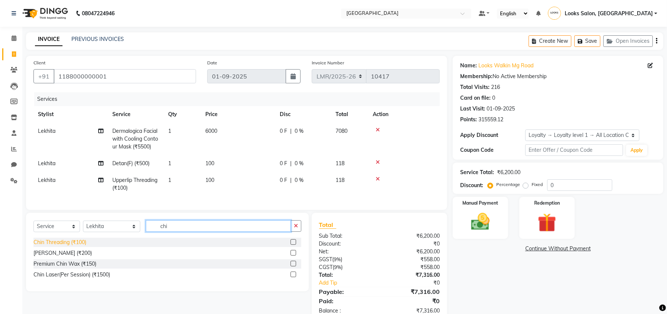
type input "chi"
click at [54, 246] on div "Chin Threading (₹100)" at bounding box center [59, 242] width 53 height 8
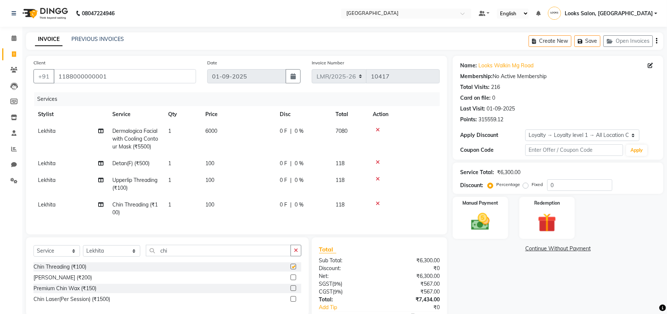
checkbox input "false"
click at [491, 294] on div "Name: Looks Walkin Mg Road Membership: No Active Membership Total Visits: 216 C…" at bounding box center [561, 201] width 216 height 291
click at [96, 257] on select "Select Stylist Counter Sales DEVI Dr Manika Dr Nimisha Faizu_asst Farishta-2 Ga…" at bounding box center [111, 251] width 57 height 12
select select "66884"
click at [83, 253] on select "Select Stylist Counter Sales DEVI Dr Manika Dr Nimisha Faizu_asst Farishta-2 Ga…" at bounding box center [111, 251] width 57 height 12
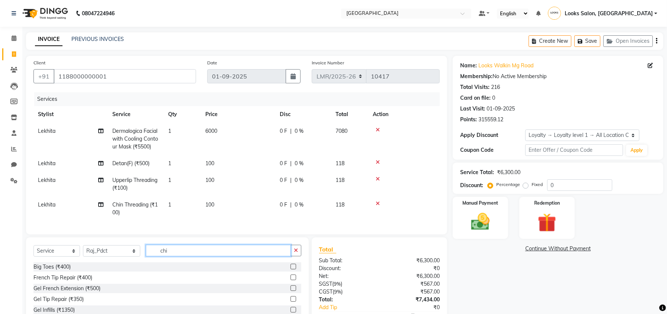
drag, startPoint x: 184, startPoint y: 254, endPoint x: 131, endPoint y: 257, distance: 52.9
click at [131, 257] on div "Select Service Product Membership Package Voucher Prepaid Gift Card Select Styl…" at bounding box center [167, 253] width 268 height 17
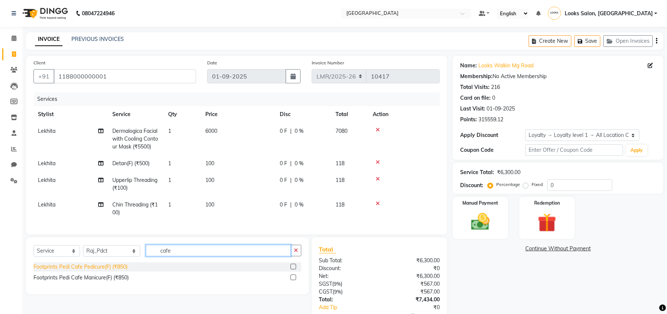
type input "cafe"
click at [96, 271] on div "Footprints Pedi Cafe Pedicure(F) (₹850)" at bounding box center [80, 267] width 94 height 8
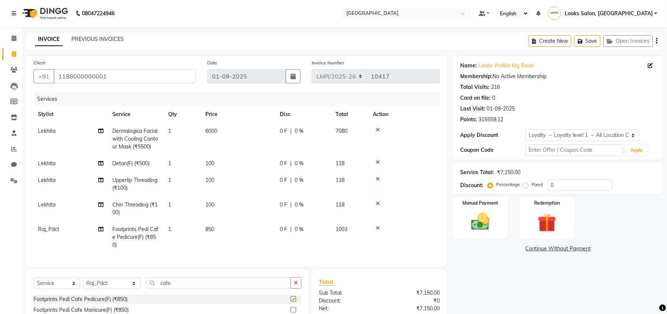
checkbox input "false"
click at [100, 288] on select "Select Stylist Counter Sales DEVI Dr Manika Dr Nimisha Faizu_asst Farishta-2 Ga…" at bounding box center [111, 283] width 57 height 12
select select "67155"
click at [83, 285] on select "Select Stylist Counter Sales DEVI Dr Manika Dr Nimisha Faizu_asst Farishta-2 Ga…" at bounding box center [111, 283] width 57 height 12
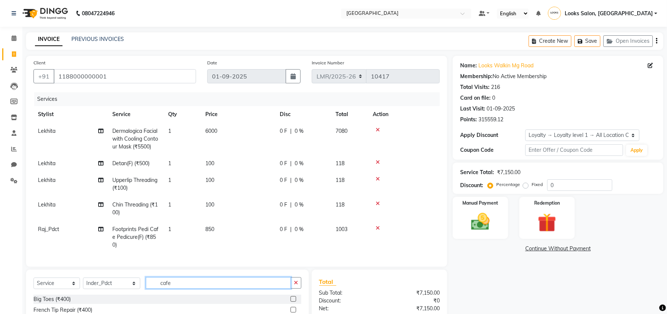
click at [172, 289] on input "cafe" at bounding box center [218, 283] width 145 height 12
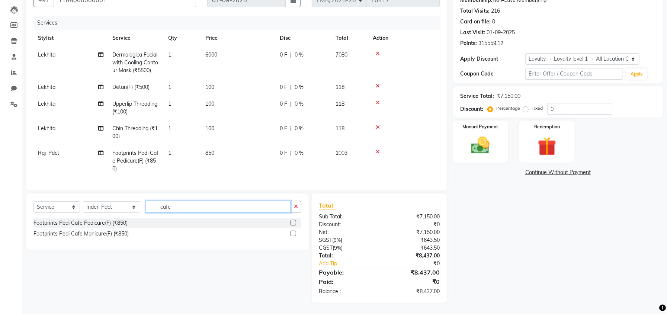
scroll to position [84, 0]
type input "cafe"
click at [92, 232] on div "Footprints Pedi Cafe Manicure(F) (₹850)" at bounding box center [80, 234] width 95 height 8
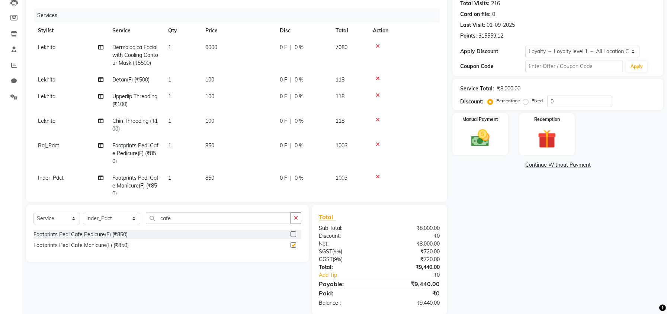
checkbox input "false"
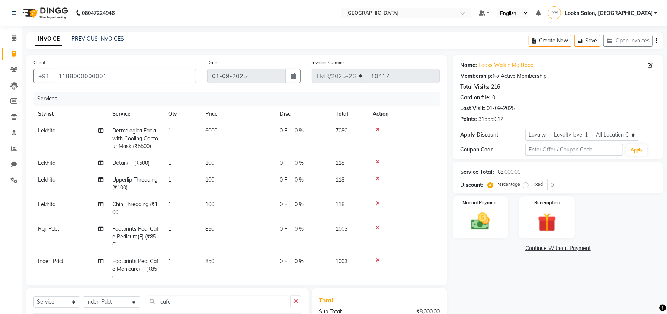
scroll to position [0, 0]
click at [204, 164] on td "100" at bounding box center [238, 163] width 74 height 17
select select "66877"
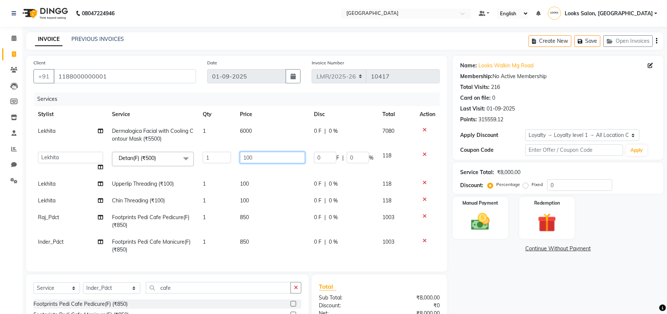
drag, startPoint x: 261, startPoint y: 155, endPoint x: 231, endPoint y: 161, distance: 30.6
click at [231, 161] on tr "Counter Sales DEVI Dr Manika Dr Nimisha Faizu_asst Farishta-2 Gaurav Inder_Pdct…" at bounding box center [236, 161] width 406 height 28
type input "1000"
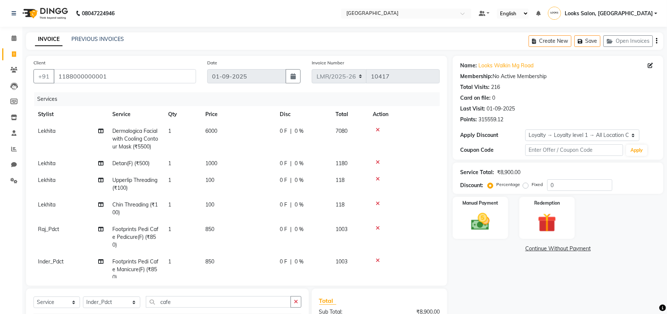
click at [489, 266] on div "Name: Looks Walkin Mg Road Membership: No Active Membership Total Visits: 216 C…" at bounding box center [561, 227] width 216 height 342
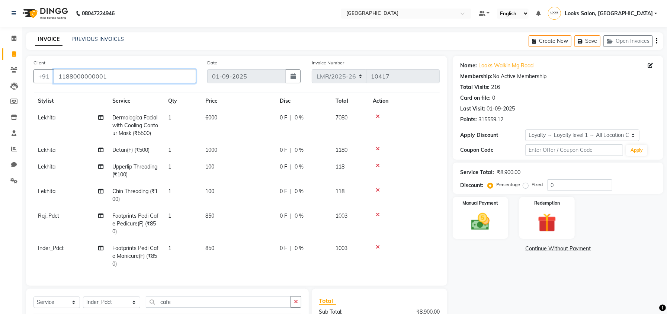
drag, startPoint x: 126, startPoint y: 77, endPoint x: 53, endPoint y: 88, distance: 74.4
click at [53, 88] on div "Client +91 1188000000001" at bounding box center [115, 74] width 174 height 30
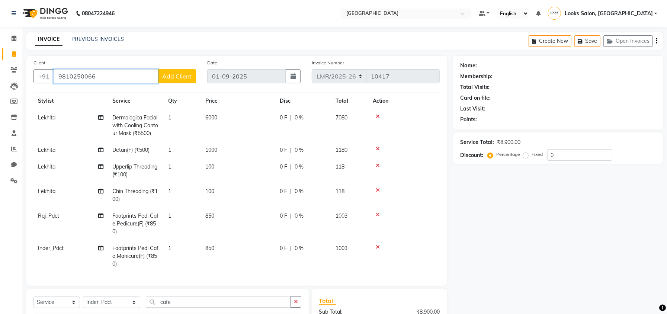
type input "9810250066"
click at [173, 74] on span "Add Client" at bounding box center [176, 76] width 29 height 7
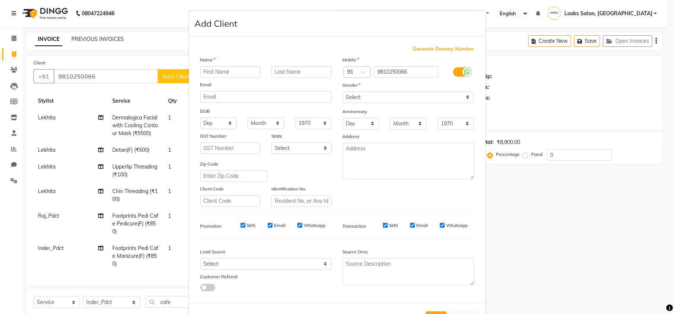
click at [224, 72] on input "text" at bounding box center [230, 72] width 60 height 12
type input "Raman"
type input "Singh"
click at [352, 99] on select "Select Male Female Other Prefer Not To Say" at bounding box center [408, 97] width 131 height 12
select select "[DEMOGRAPHIC_DATA]"
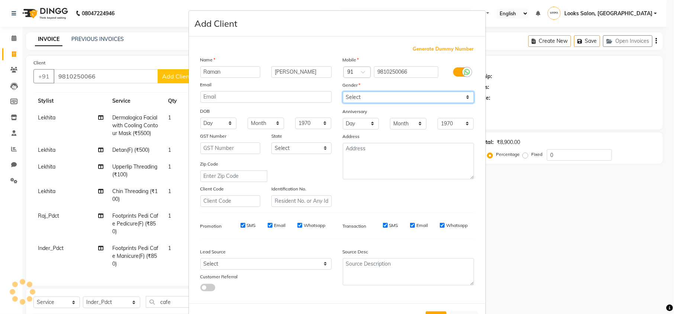
click at [343, 91] on select "Select Male Female Other Prefer Not To Say" at bounding box center [408, 97] width 131 height 12
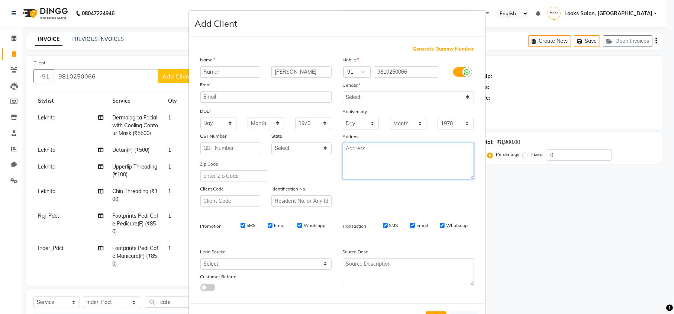
click at [367, 165] on textarea at bounding box center [408, 161] width 131 height 36
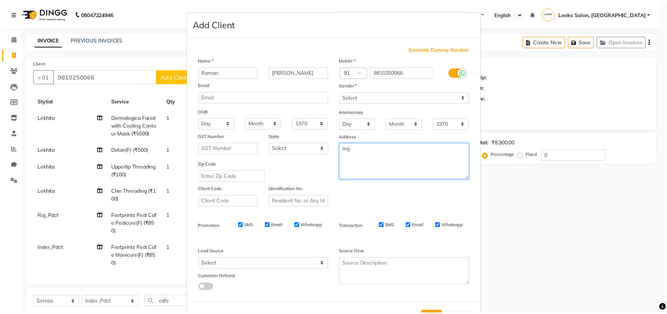
scroll to position [28, 0]
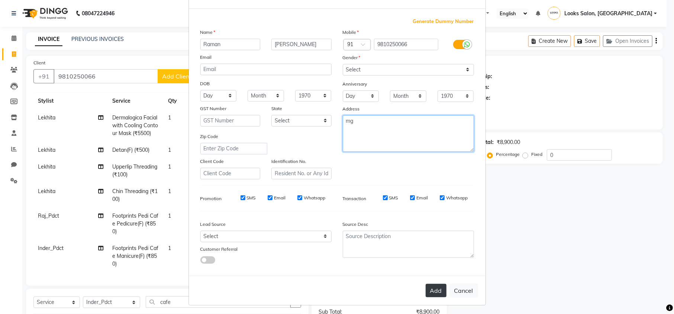
type textarea "mg"
click at [428, 290] on button "Add" at bounding box center [436, 290] width 21 height 13
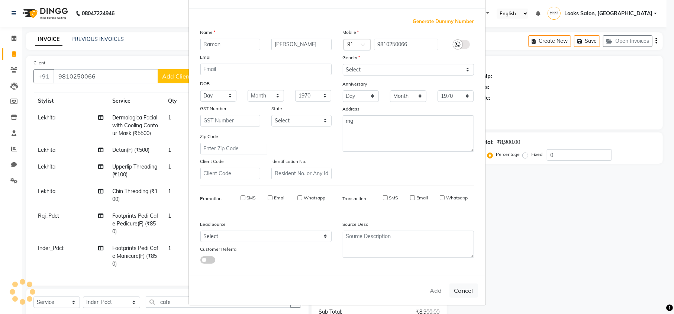
select select
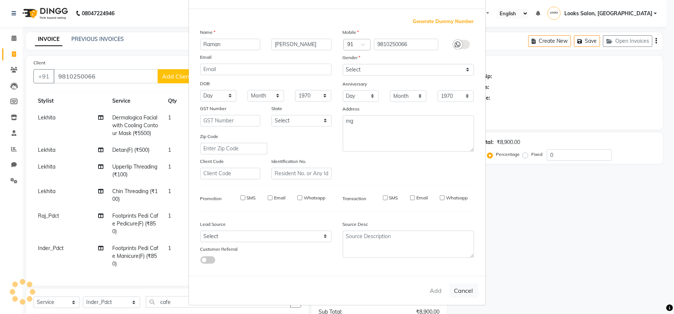
select select
checkbox input "false"
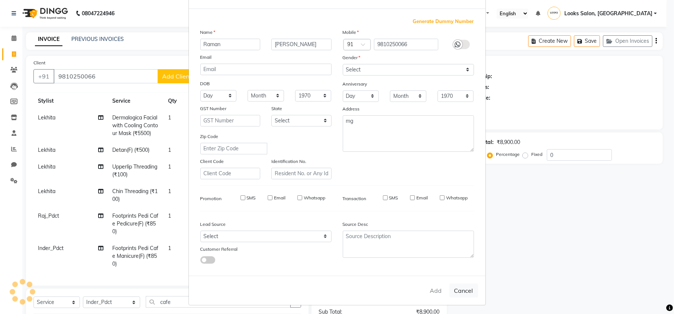
checkbox input "false"
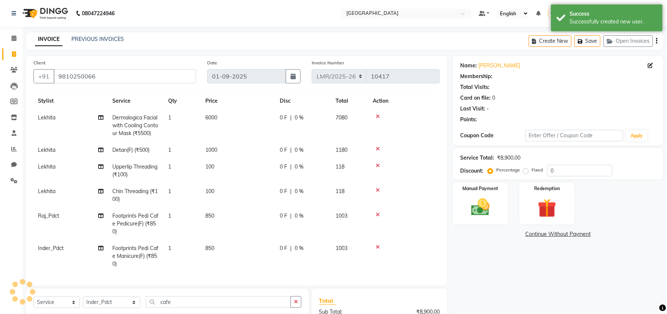
select select "1: Object"
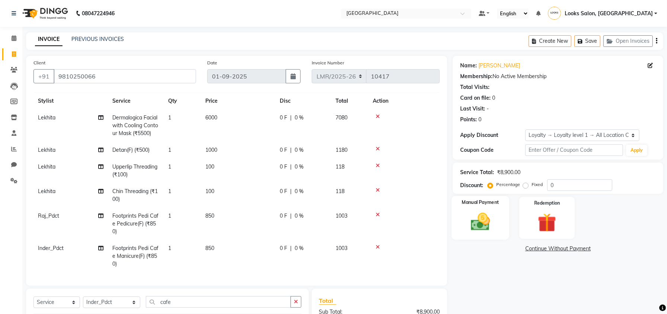
click at [478, 221] on img at bounding box center [481, 222] width 32 height 22
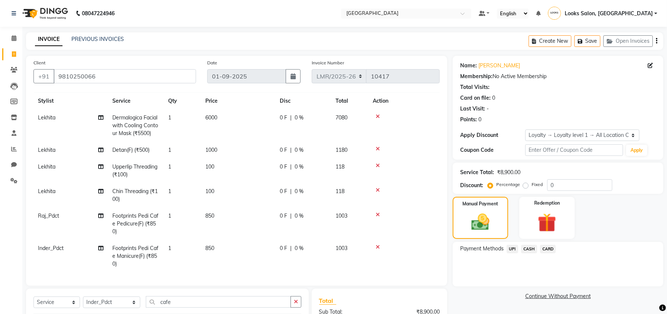
click at [525, 246] on span "CASH" at bounding box center [529, 249] width 16 height 9
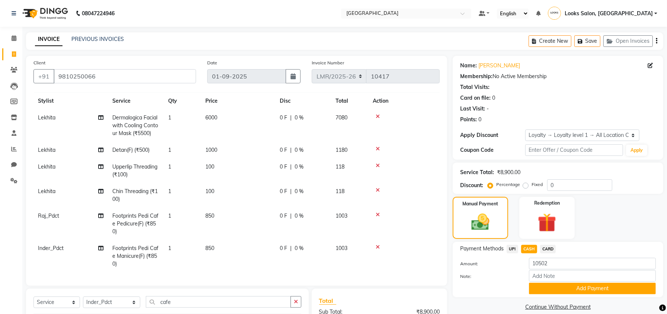
scroll to position [96, 0]
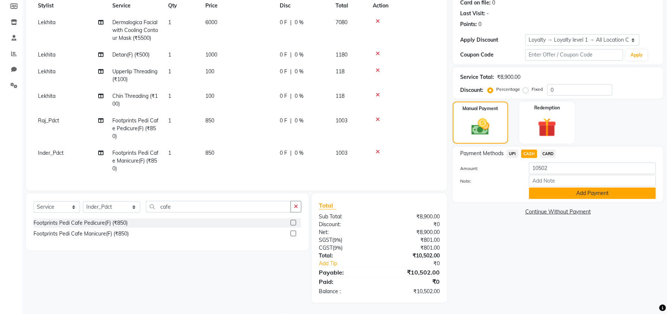
click at [539, 195] on button "Add Payment" at bounding box center [592, 193] width 127 height 12
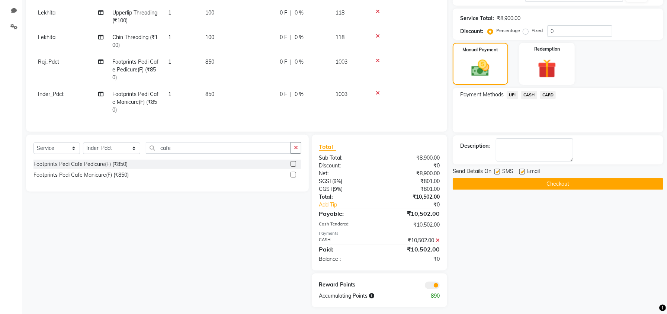
scroll to position [158, 0]
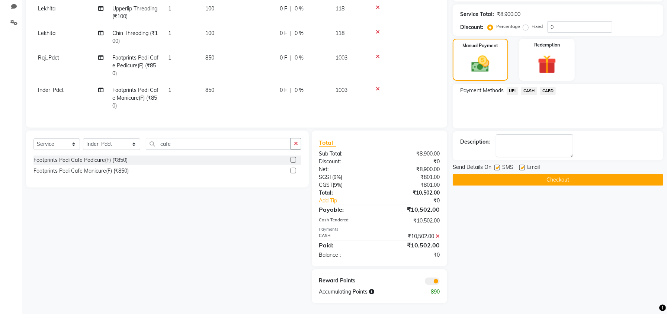
click at [517, 176] on button "Checkout" at bounding box center [558, 180] width 211 height 12
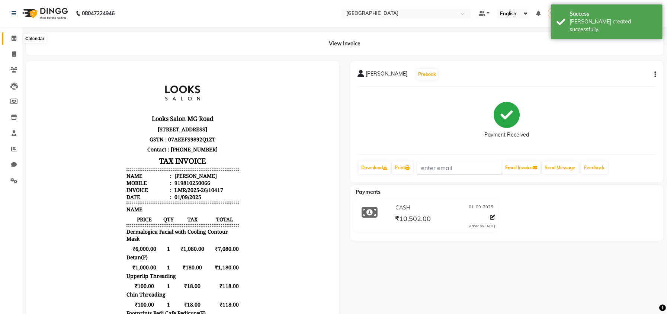
click at [11, 35] on span at bounding box center [13, 38] width 13 height 9
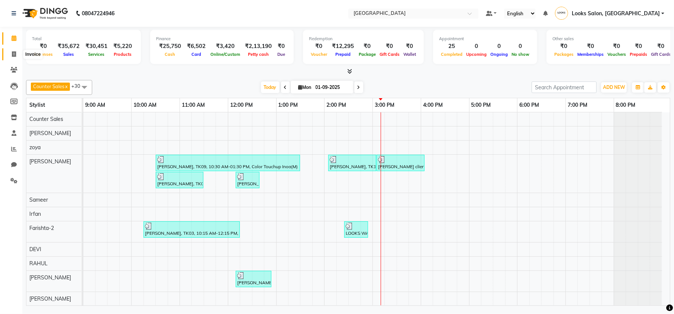
click at [9, 57] on span at bounding box center [13, 54] width 13 height 9
select select "service"
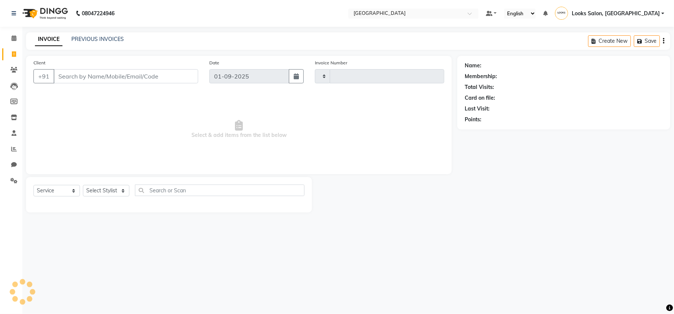
type input "10418"
select select "7647"
click at [87, 82] on input "Client" at bounding box center [126, 76] width 145 height 14
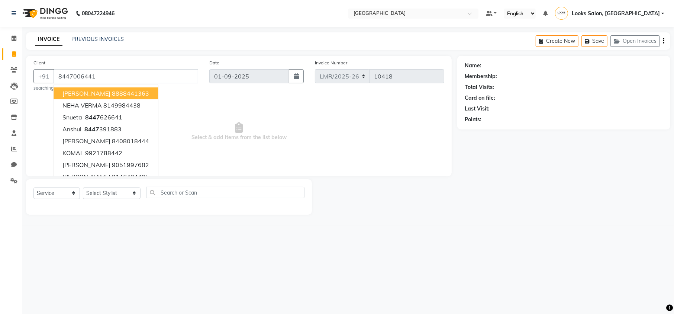
type input "8447006441"
select select "1: Object"
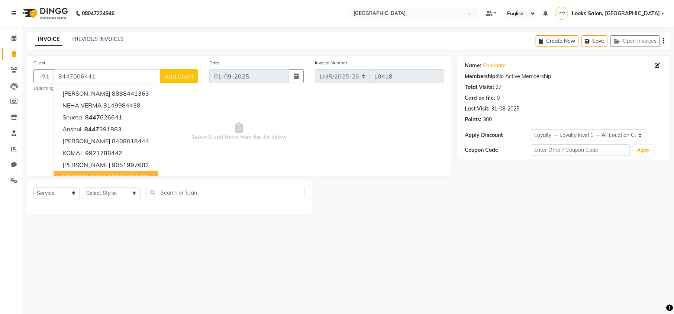
drag, startPoint x: 145, startPoint y: 262, endPoint x: 116, endPoint y: 225, distance: 46.6
click at [145, 262] on div "08047224946 Select Location × Looks Mg Road, Sultanpur, New Delhi Default Panel…" at bounding box center [337, 157] width 674 height 314
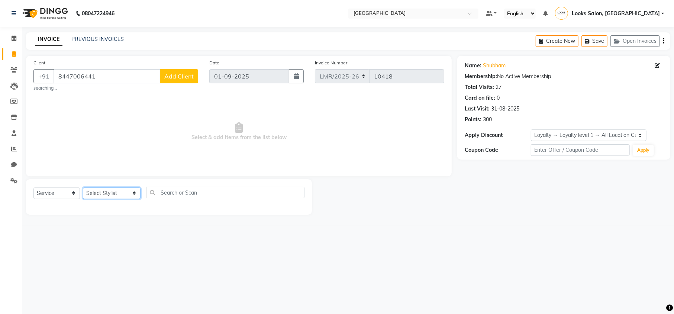
click at [102, 197] on select "Select Stylist Counter Sales DEVI Dr Manika Dr Nimisha Faizu_asst Farishta-2 Ga…" at bounding box center [112, 193] width 58 height 12
select select "86406"
click at [83, 187] on select "Select Stylist Counter Sales DEVI Dr Manika Dr Nimisha Faizu_asst Farishta-2 Ga…" at bounding box center [112, 193] width 58 height 12
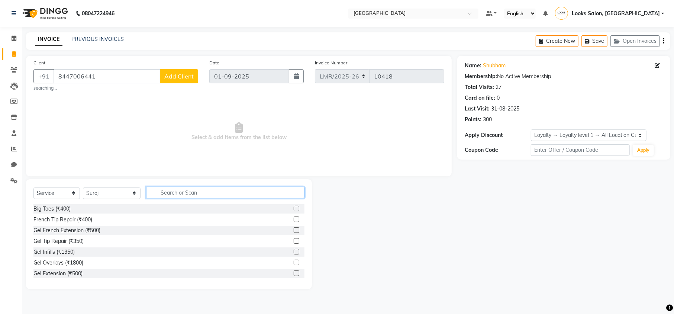
click at [167, 190] on input "text" at bounding box center [225, 193] width 158 height 12
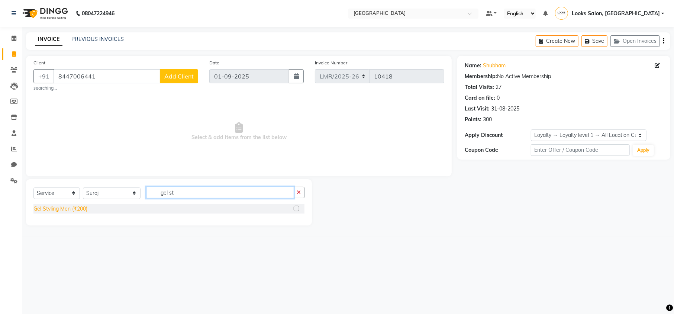
type input "gel st"
click at [60, 212] on div "Gel Styling Men (₹200)" at bounding box center [60, 209] width 54 height 8
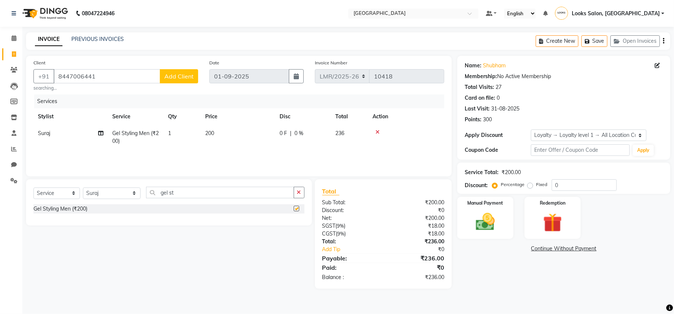
checkbox input "false"
drag, startPoint x: 218, startPoint y: 130, endPoint x: 237, endPoint y: 133, distance: 19.2
click at [219, 130] on td "200" at bounding box center [238, 137] width 74 height 25
select select "86406"
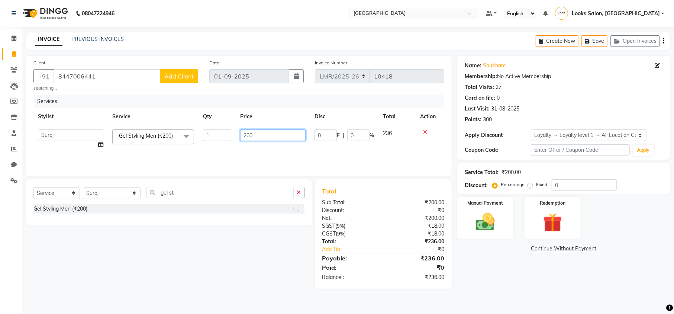
drag, startPoint x: 258, startPoint y: 133, endPoint x: 238, endPoint y: 136, distance: 20.3
click at [238, 136] on td "200" at bounding box center [273, 139] width 74 height 28
type input "203"
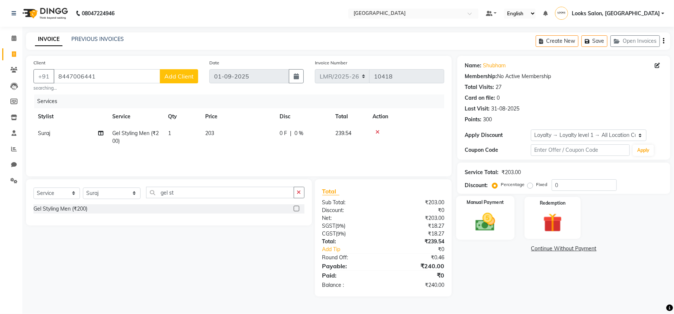
click at [491, 226] on img at bounding box center [485, 222] width 32 height 23
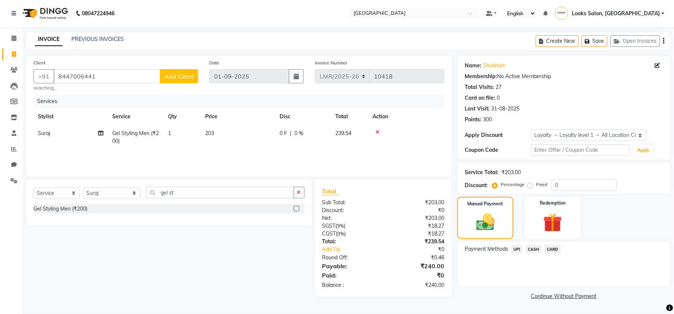
click at [516, 249] on span "UPI" at bounding box center [517, 249] width 12 height 9
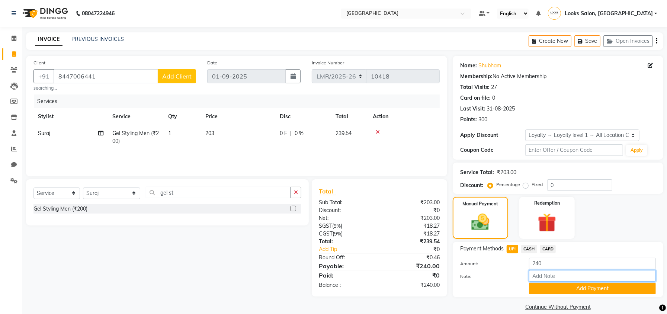
drag, startPoint x: 523, startPoint y: 256, endPoint x: 539, endPoint y: 276, distance: 25.9
click at [539, 276] on input "Note:" at bounding box center [592, 276] width 127 height 12
paste input "524413264166"
type input "524413264166"
click at [546, 285] on button "Add Payment" at bounding box center [592, 289] width 127 height 12
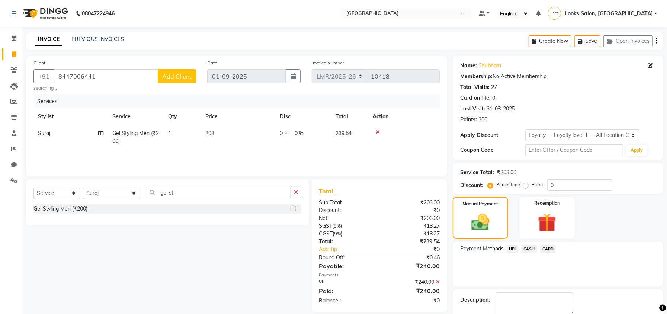
scroll to position [46, 0]
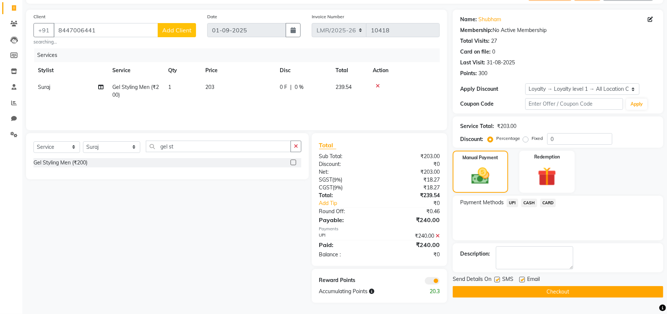
click at [511, 289] on button "Checkout" at bounding box center [558, 292] width 211 height 12
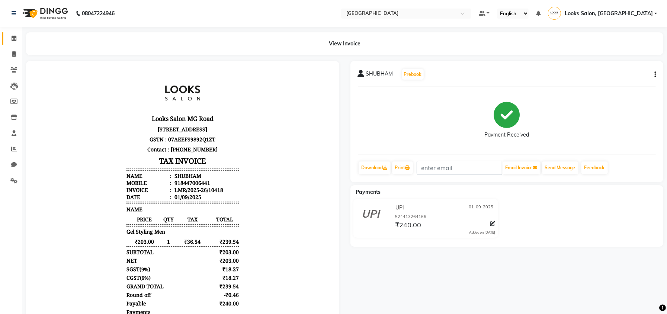
click at [14, 42] on link "Calendar" at bounding box center [11, 38] width 18 height 12
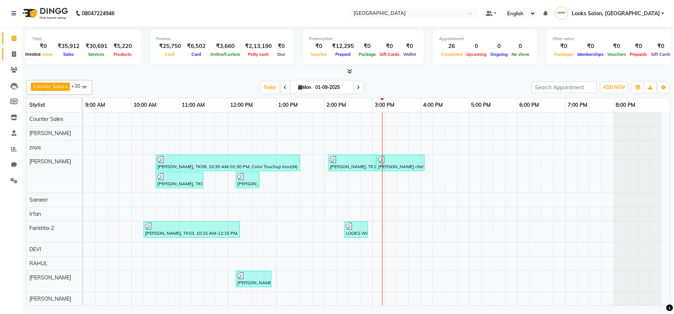
click at [15, 52] on icon at bounding box center [14, 54] width 4 height 6
select select "service"
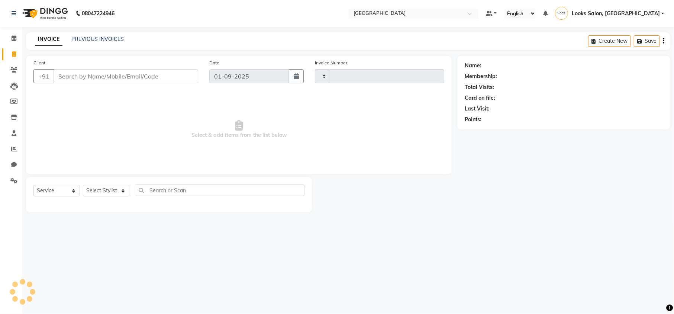
type input "10419"
select select "7647"
click at [110, 74] on input "Client" at bounding box center [126, 76] width 145 height 14
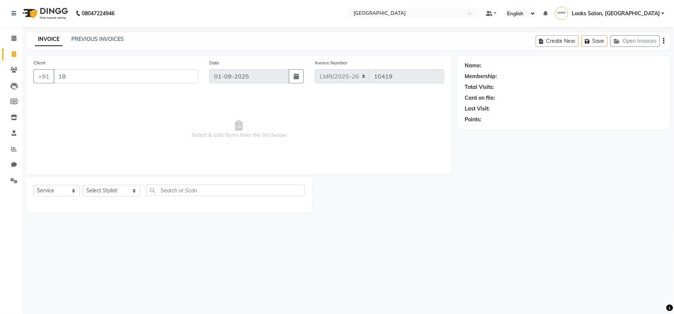
type input "1"
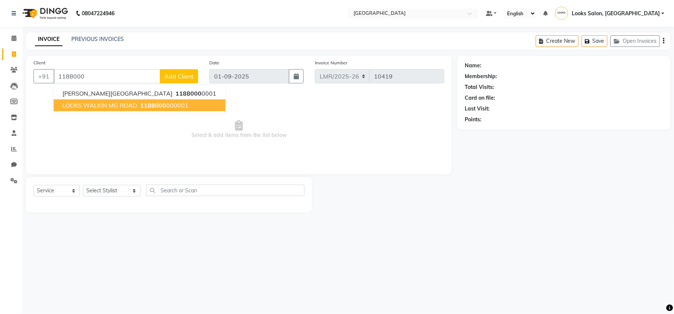
click at [156, 106] on span "1188000" at bounding box center [153, 105] width 26 height 7
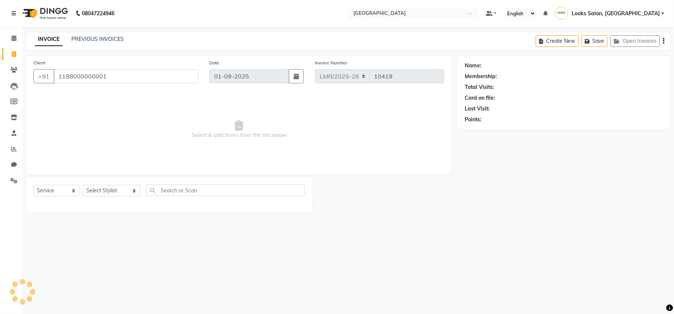
type input "1188000000001"
select select "1: Object"
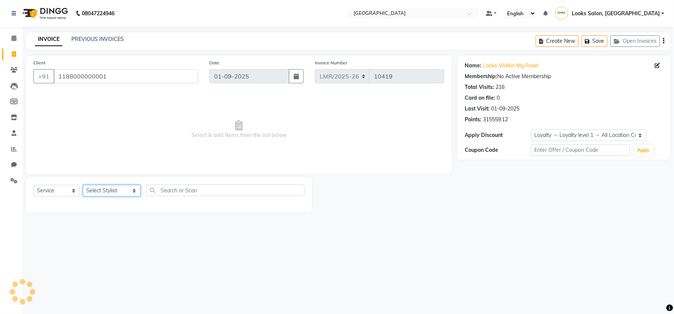
click at [106, 192] on select "Select Stylist Counter Sales DEVI Dr Manika Dr Nimisha Faizu_asst Farishta-2 Ga…" at bounding box center [112, 191] width 58 height 12
select select "67155"
click at [83, 185] on select "Select Stylist Counter Sales DEVI Dr Manika Dr Nimisha Faizu_asst Farishta-2 Ga…" at bounding box center [112, 191] width 58 height 12
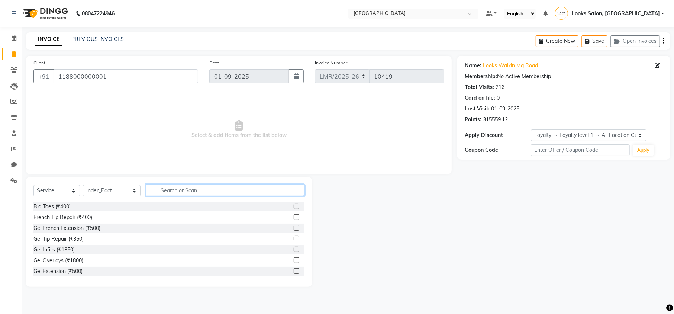
click at [184, 193] on input "text" at bounding box center [225, 190] width 158 height 12
type input "wa"
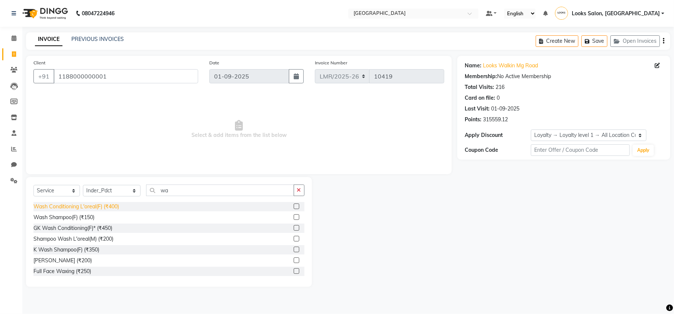
click at [96, 207] on div "Wash Conditioning L'oreal(F) (₹400)" at bounding box center [76, 207] width 86 height 8
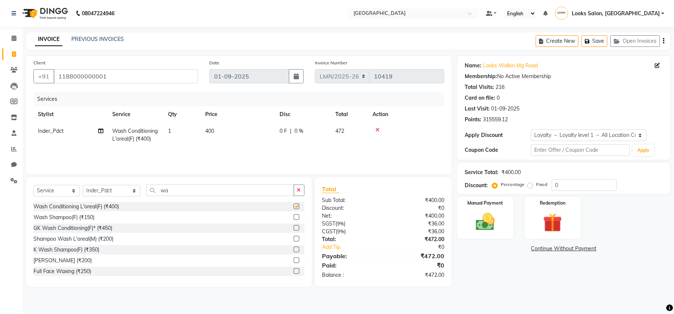
checkbox input "false"
click at [214, 131] on span "400" at bounding box center [209, 131] width 9 height 7
select select "67155"
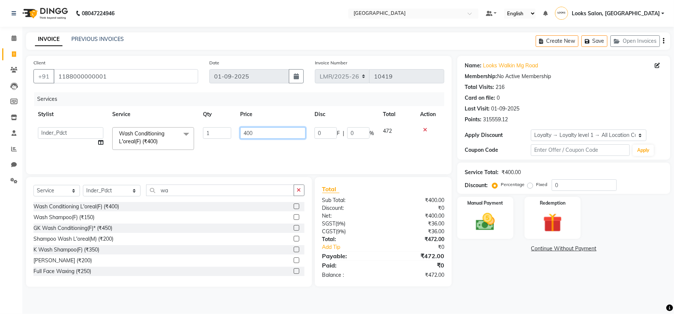
drag, startPoint x: 255, startPoint y: 131, endPoint x: 237, endPoint y: 135, distance: 19.0
click at [238, 135] on td "400" at bounding box center [273, 139] width 74 height 32
type input "398"
click at [490, 283] on div "Name: Looks Walkin Mg Road Membership: No Active Membership Total Visits: 216 C…" at bounding box center [566, 171] width 219 height 231
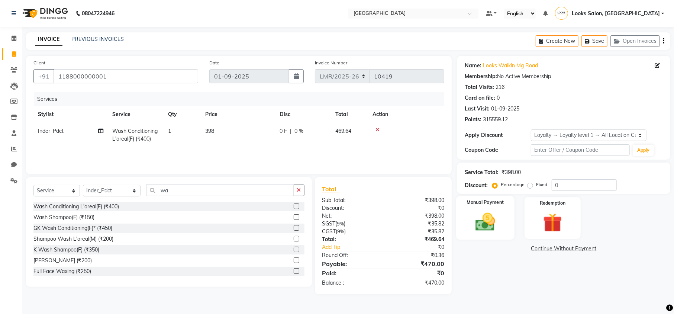
click at [487, 228] on img at bounding box center [485, 222] width 32 height 23
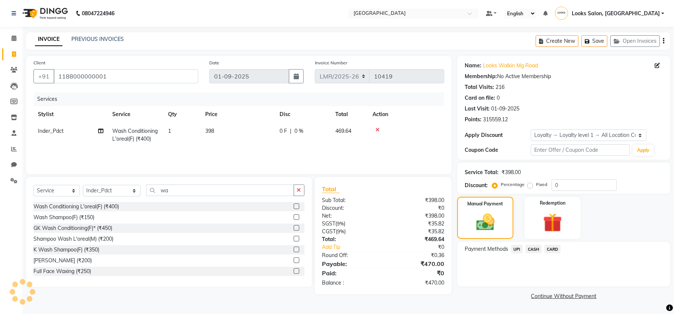
click at [532, 249] on span "CASH" at bounding box center [534, 249] width 16 height 9
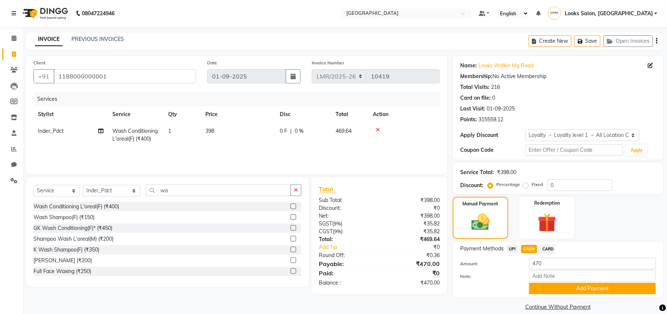
click at [555, 295] on div "Payment Methods UPI CASH CARD Amount: 470 Note: Add Payment" at bounding box center [558, 269] width 211 height 55
click at [552, 289] on button "Add Payment" at bounding box center [592, 289] width 127 height 12
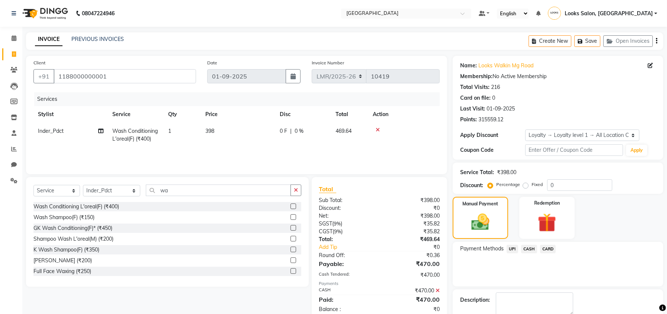
scroll to position [54, 0]
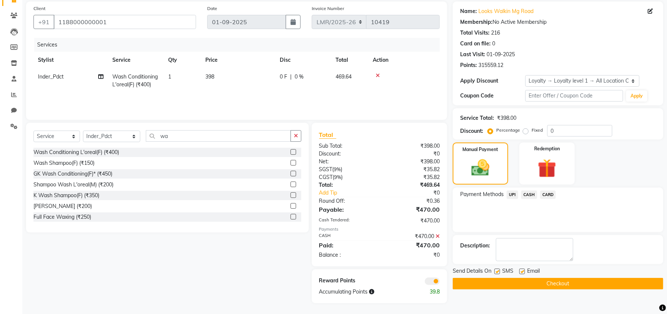
click at [536, 280] on button "Checkout" at bounding box center [558, 284] width 211 height 12
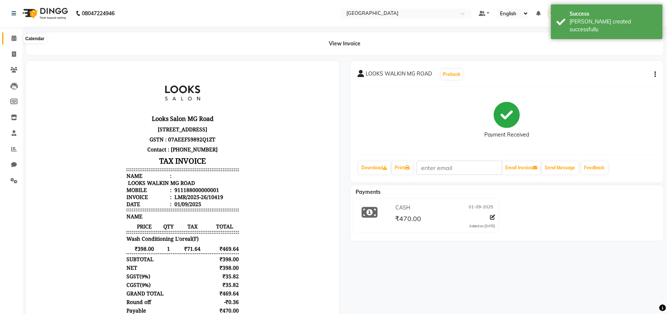
click at [12, 36] on icon at bounding box center [14, 38] width 5 height 6
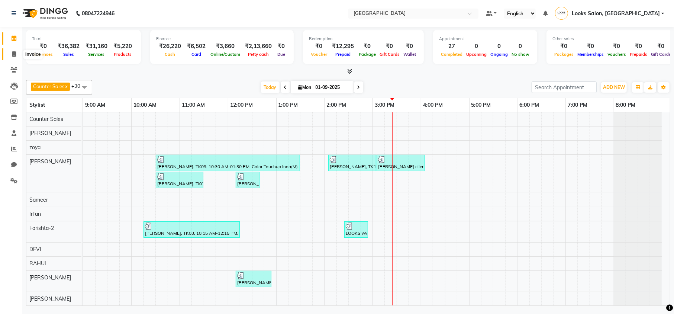
click at [11, 52] on span at bounding box center [13, 54] width 13 height 9
select select "service"
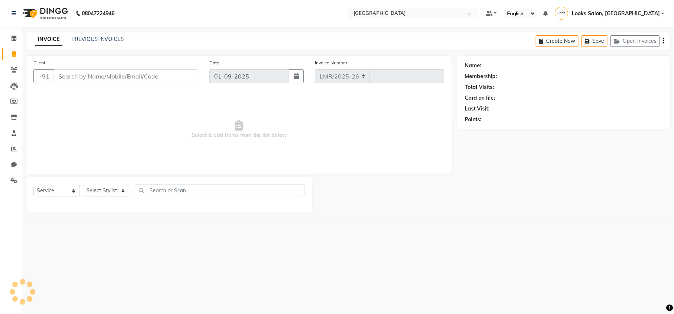
select select "7647"
type input "10420"
click at [107, 77] on input "Client" at bounding box center [126, 76] width 145 height 14
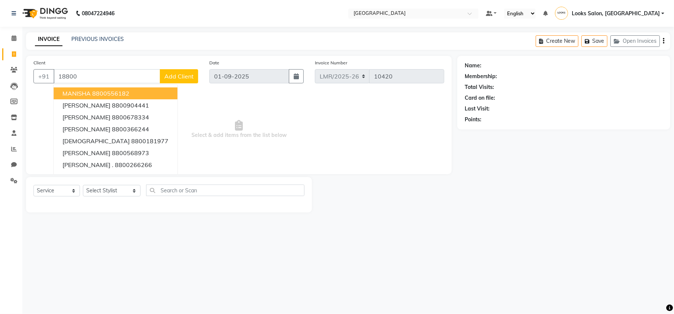
click at [62, 73] on input "18800" at bounding box center [107, 76] width 107 height 14
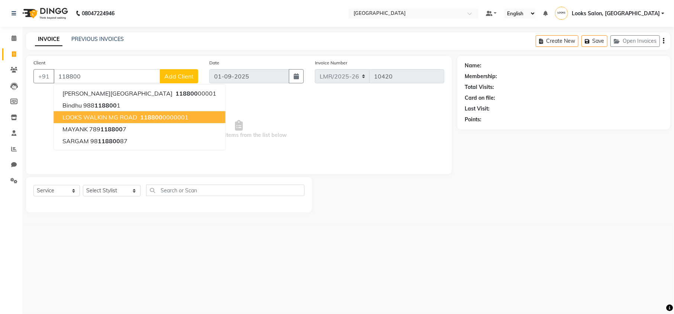
click at [110, 115] on span "LOOKS WALKIN MG ROAD" at bounding box center [99, 116] width 75 height 7
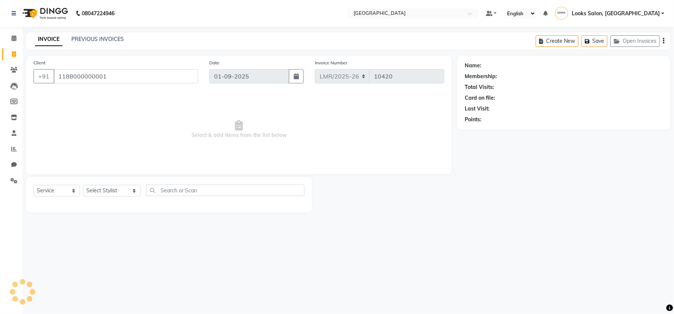
type input "1188000000001"
click at [106, 186] on select "Select Stylist Counter Sales DEVI Dr Manika Dr Nimisha Faizu_asst Farishta-2 Ga…" at bounding box center [112, 191] width 58 height 12
select select "1: Object"
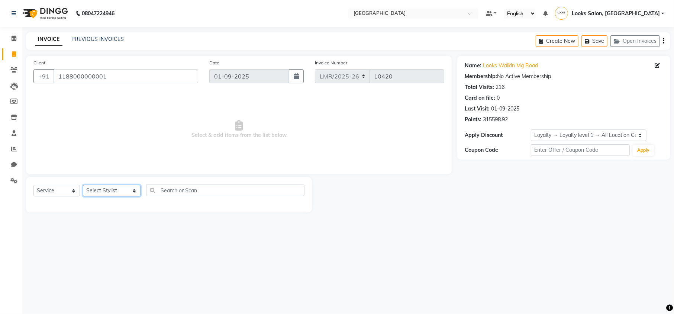
select select "66879"
click at [83, 185] on select "Select Stylist Counter Sales DEVI Dr Manika Dr Nimisha Faizu_asst Farishta-2 Ga…" at bounding box center [112, 191] width 58 height 12
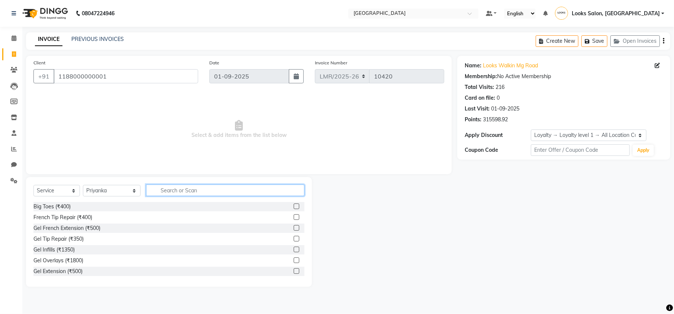
click at [158, 190] on input "text" at bounding box center [225, 190] width 158 height 12
type input "ey"
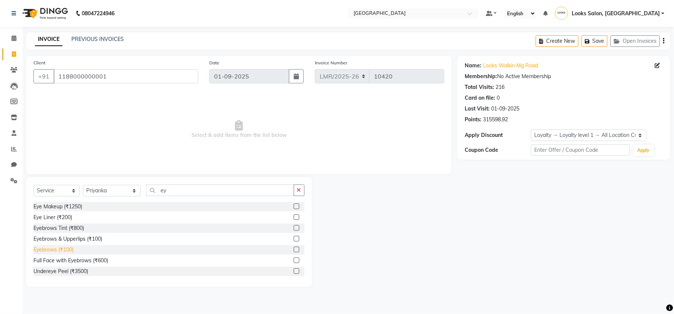
click at [53, 248] on div "Eyebrows (₹100)" at bounding box center [53, 250] width 40 height 8
checkbox input "false"
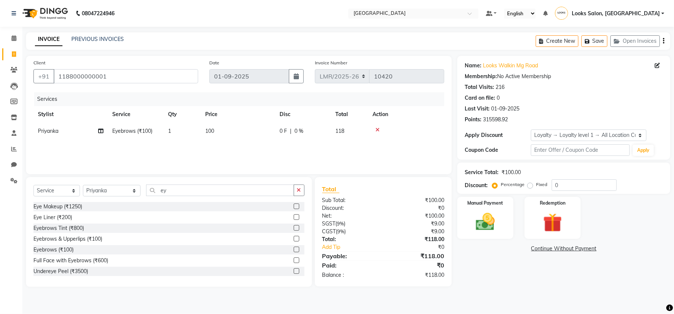
click at [219, 132] on td "100" at bounding box center [238, 131] width 74 height 17
select select "66879"
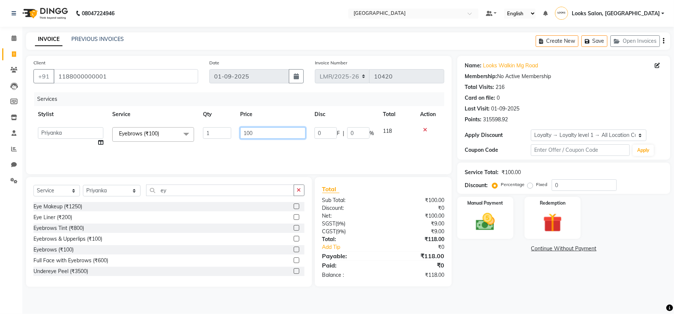
drag, startPoint x: 261, startPoint y: 133, endPoint x: 222, endPoint y: 135, distance: 39.1
click at [222, 135] on tr "Counter Sales DEVI Dr Manika Dr Nimisha Faizu_asst Farishta-2 Gaurav Inder_Pdct…" at bounding box center [238, 137] width 411 height 28
type input "102"
click at [500, 283] on div "Name: Looks Walkin Mg Road Membership: No Active Membership Total Visits: 216 C…" at bounding box center [566, 171] width 219 height 231
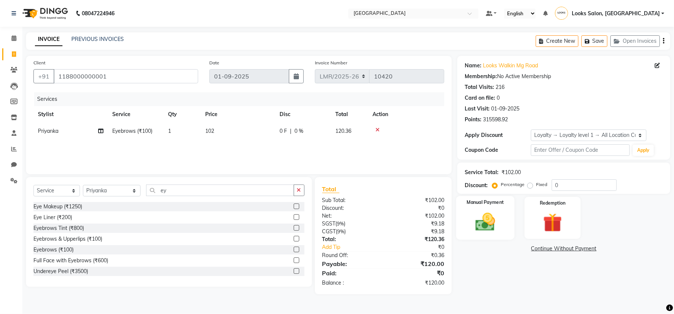
click at [487, 215] on img at bounding box center [485, 222] width 32 height 23
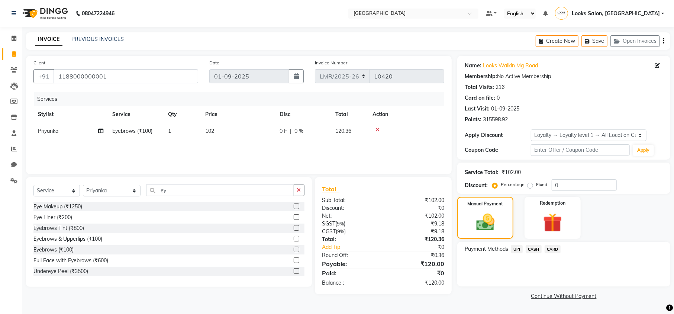
click at [518, 249] on span "UPI" at bounding box center [517, 249] width 12 height 9
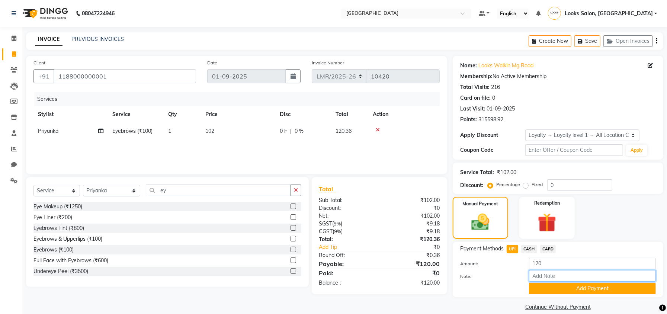
click at [544, 276] on input "Note:" at bounding box center [592, 276] width 127 height 12
paste input "110630106363"
type input "110630106363"
click at [550, 286] on button "Add Payment" at bounding box center [592, 289] width 127 height 12
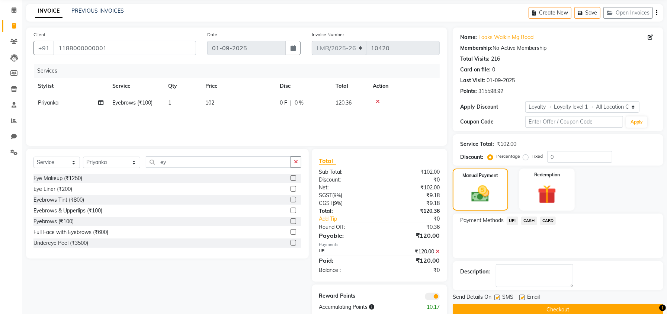
scroll to position [44, 0]
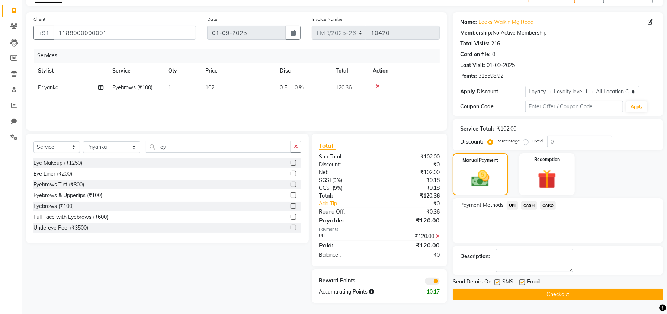
click at [534, 296] on button "Checkout" at bounding box center [558, 295] width 211 height 12
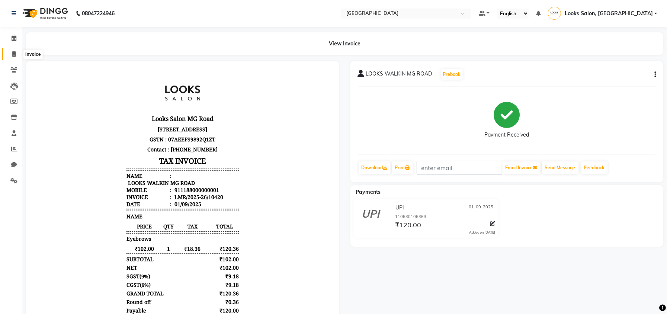
click at [16, 51] on icon at bounding box center [14, 54] width 4 height 6
select select "service"
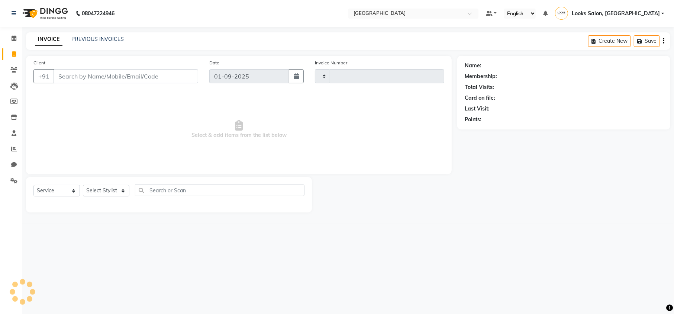
type input "10421"
select select "7647"
click at [92, 38] on link "PREVIOUS INVOICES" at bounding box center [97, 39] width 52 height 7
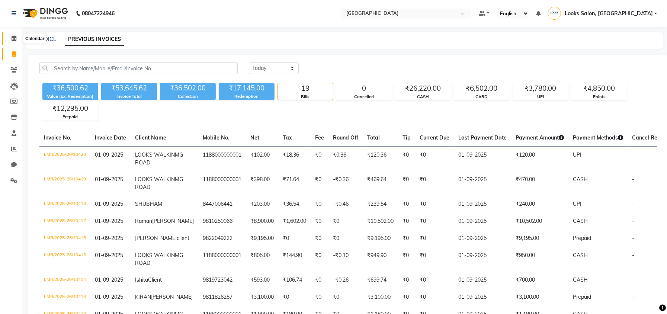
click at [11, 35] on span at bounding box center [13, 38] width 13 height 9
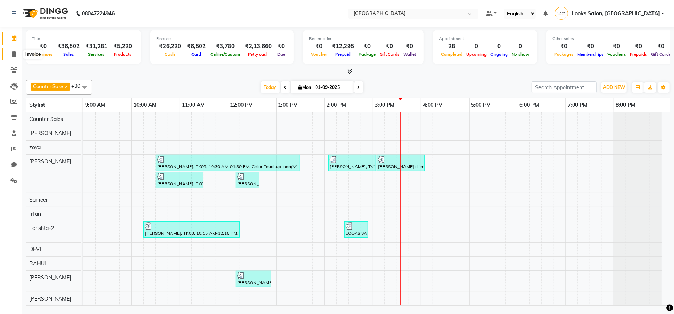
click at [12, 58] on span at bounding box center [13, 54] width 13 height 9
select select "service"
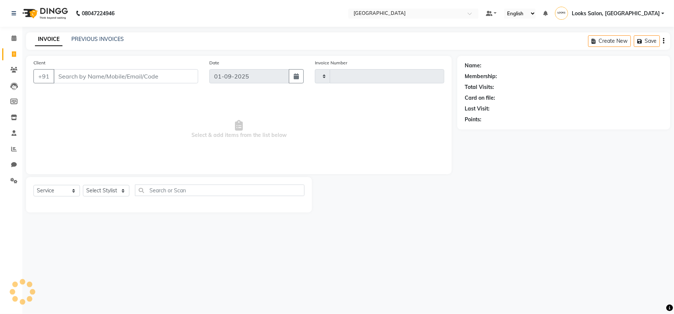
type input "10421"
select select "7647"
click at [98, 76] on input "Client" at bounding box center [126, 76] width 145 height 14
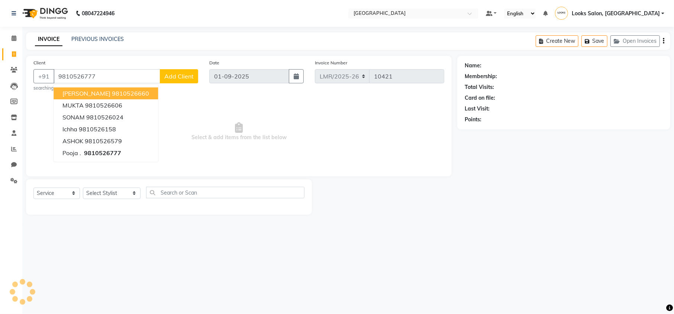
type input "9810526777"
select select "1: Object"
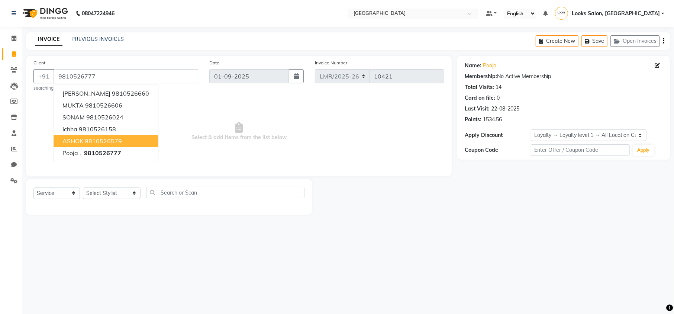
click at [152, 229] on div "08047224946 Select Location × Looks Mg Road, Sultanpur, New Delhi Default Panel…" at bounding box center [337, 157] width 674 height 314
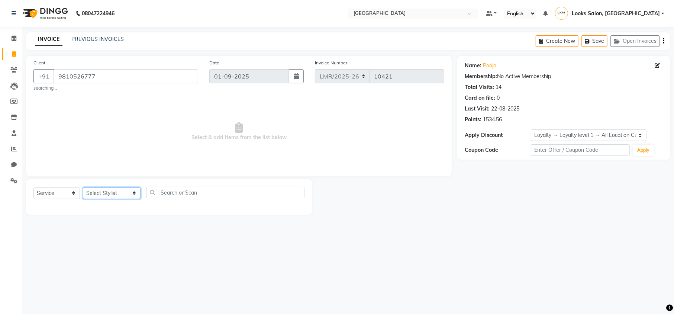
click at [107, 190] on select "Select Stylist Counter Sales DEVI Dr Manika Dr Nimisha Faizu_asst Farishta-2 Ga…" at bounding box center [112, 193] width 58 height 12
select select "66883"
click at [83, 187] on select "Select Stylist Counter Sales DEVI Dr Manika Dr Nimisha Faizu_asst Farishta-2 Ga…" at bounding box center [112, 193] width 58 height 12
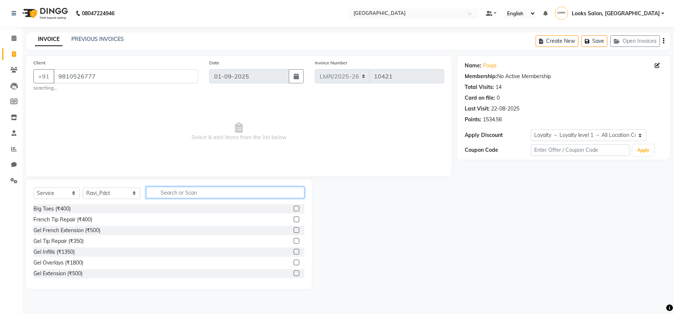
click at [179, 195] on input "text" at bounding box center [225, 193] width 158 height 12
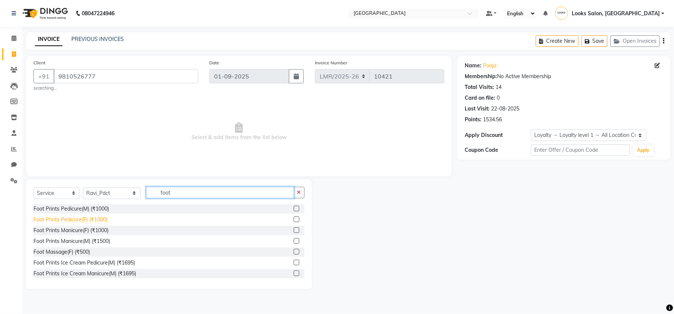
type input "foot"
click at [75, 218] on div "Foot Prints Pedicure(F) (₹1000)" at bounding box center [70, 220] width 74 height 8
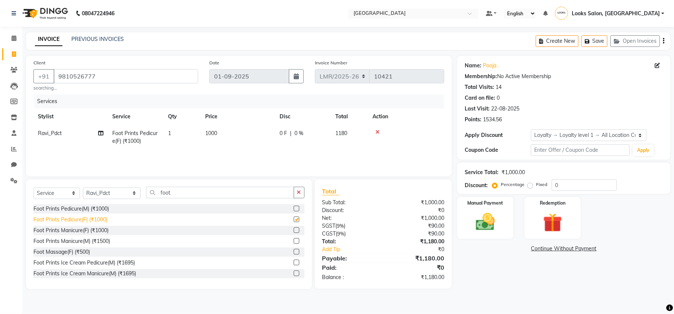
checkbox input "false"
click at [548, 226] on img at bounding box center [553, 223] width 32 height 25
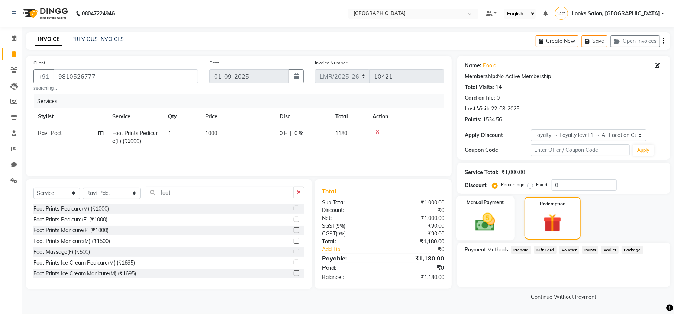
click at [481, 223] on img at bounding box center [485, 222] width 32 height 23
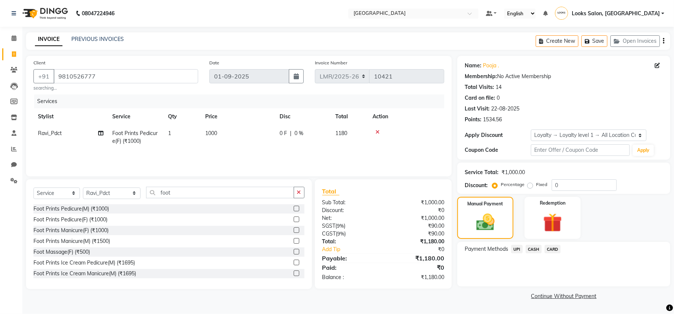
click at [546, 249] on span "CARD" at bounding box center [553, 249] width 16 height 9
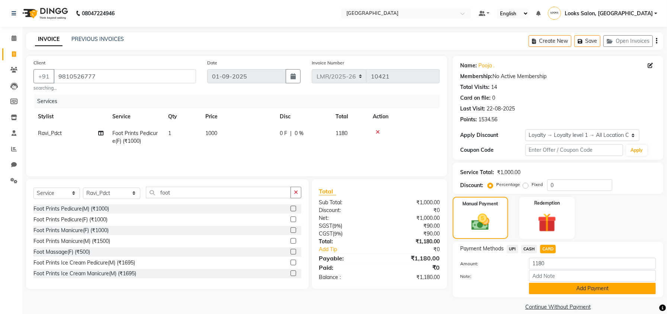
click at [556, 288] on button "Add Payment" at bounding box center [592, 289] width 127 height 12
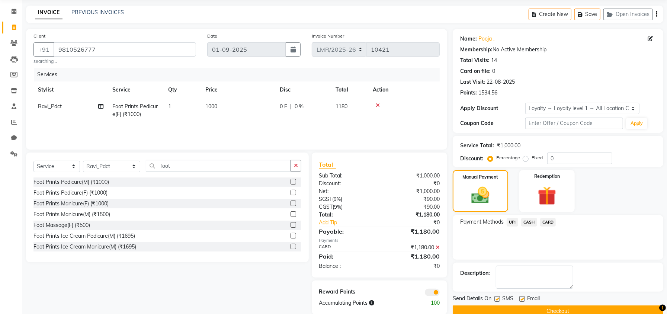
scroll to position [42, 0]
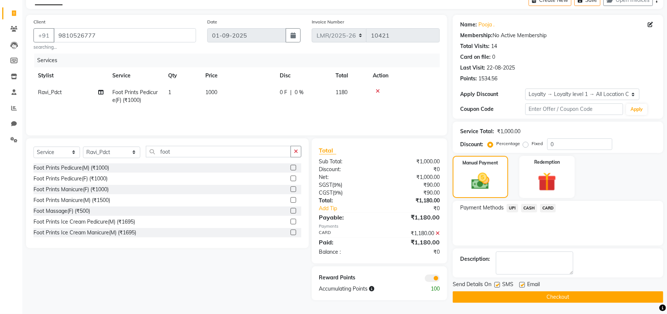
click at [540, 296] on button "Checkout" at bounding box center [558, 297] width 211 height 12
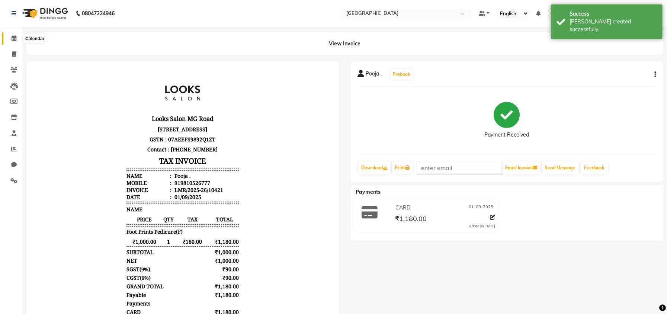
click at [8, 40] on span at bounding box center [13, 38] width 13 height 9
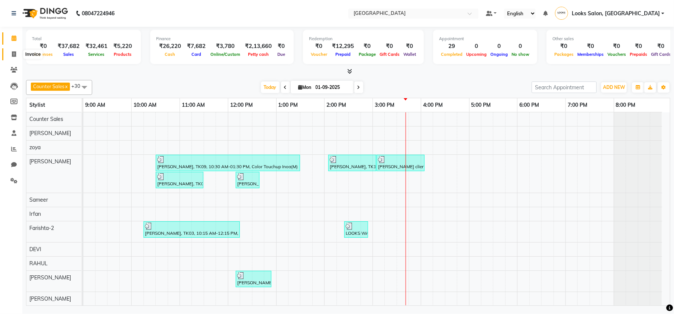
click at [11, 57] on span at bounding box center [13, 54] width 13 height 9
select select "service"
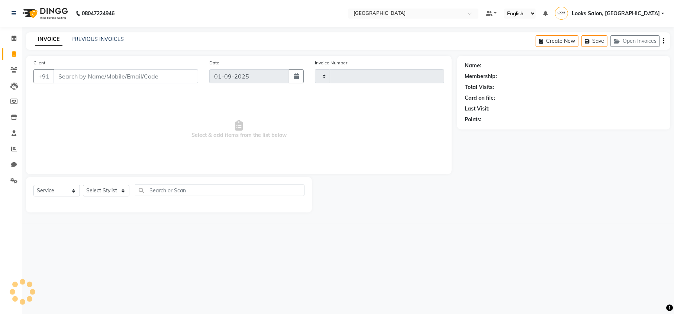
type input "10422"
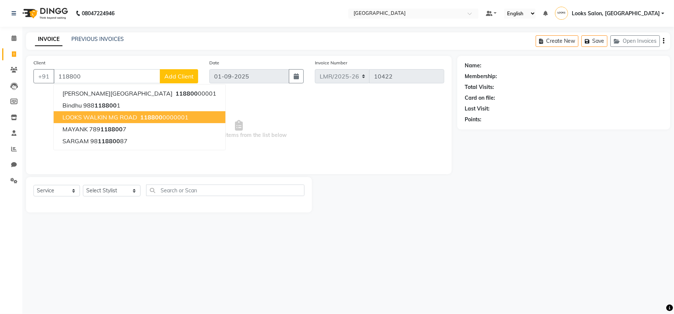
click at [130, 119] on span "LOOKS WALKIN MG ROAD" at bounding box center [99, 116] width 75 height 7
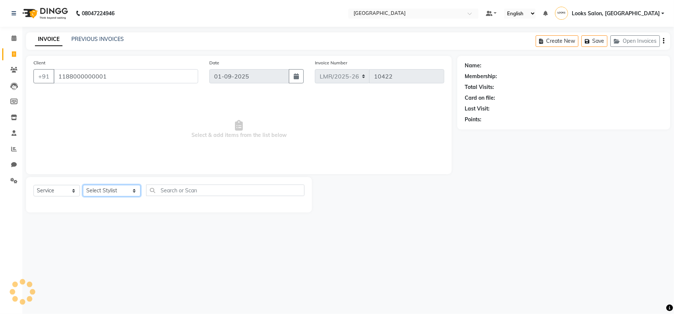
drag, startPoint x: 96, startPoint y: 190, endPoint x: 100, endPoint y: 186, distance: 5.8
click at [96, 190] on select "Select Stylist Counter Sales DEVI Dr Manika Dr Nimisha Faizu_asst Farishta-2 Ga…" at bounding box center [112, 191] width 58 height 12
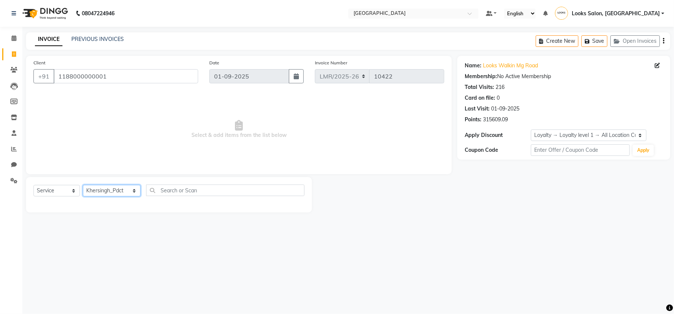
click at [83, 185] on select "Select Stylist Counter Sales DEVI Dr Manika Dr Nimisha Faizu_asst Farishta-2 Ga…" at bounding box center [112, 191] width 58 height 12
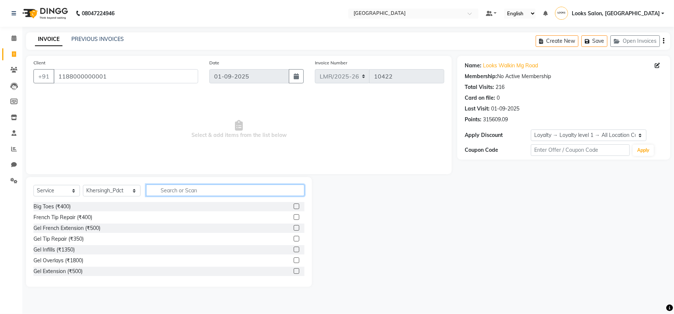
click at [204, 190] on input "text" at bounding box center [225, 190] width 158 height 12
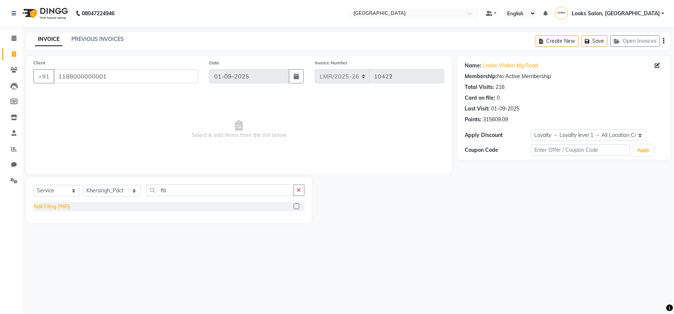
click at [49, 204] on div "Nail Filing (₹60)" at bounding box center [51, 207] width 36 height 8
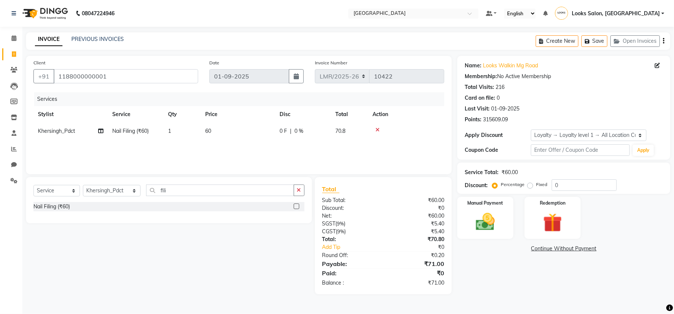
click at [209, 134] on td "60" at bounding box center [238, 131] width 74 height 17
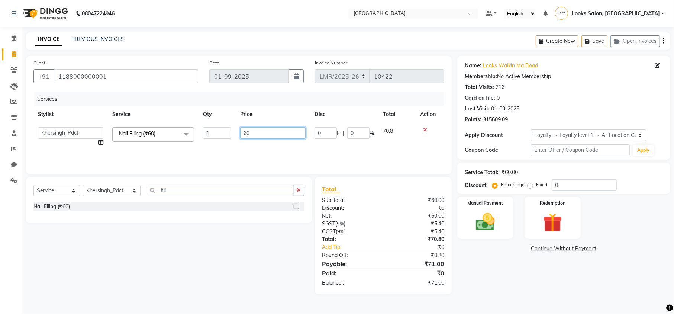
drag, startPoint x: 269, startPoint y: 130, endPoint x: 206, endPoint y: 130, distance: 63.2
click at [206, 130] on tr "Counter Sales DEVI Dr Manika Dr Nimisha Faizu_asst Farishta-2 Gaurav Inder_Pdct…" at bounding box center [238, 137] width 411 height 28
click at [530, 305] on main "INVOICE PREVIOUS INVOICES Create New Save Open Invoices Client +91 118800000000…" at bounding box center [348, 168] width 652 height 273
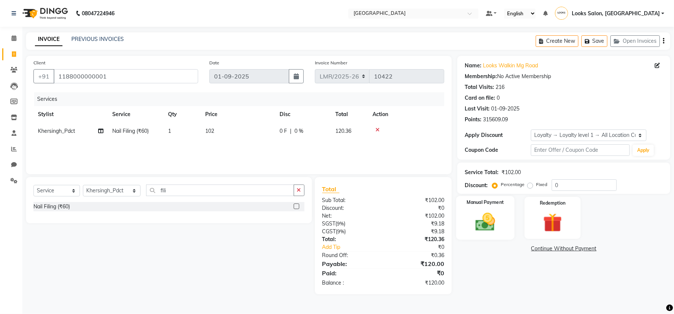
click at [477, 221] on img at bounding box center [485, 222] width 32 height 23
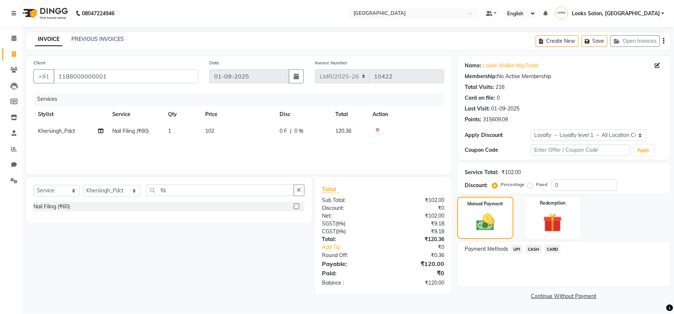
click at [534, 250] on span "CASH" at bounding box center [534, 249] width 16 height 9
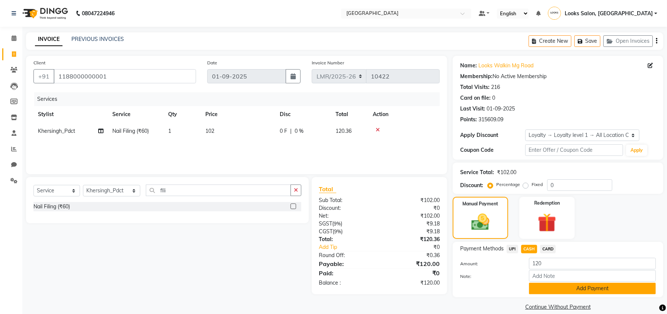
click at [556, 285] on button "Add Payment" at bounding box center [592, 289] width 127 height 12
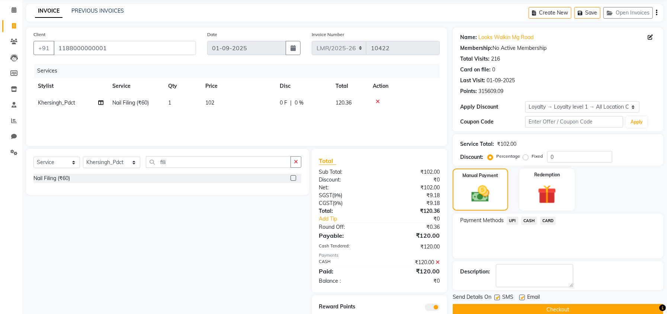
scroll to position [54, 0]
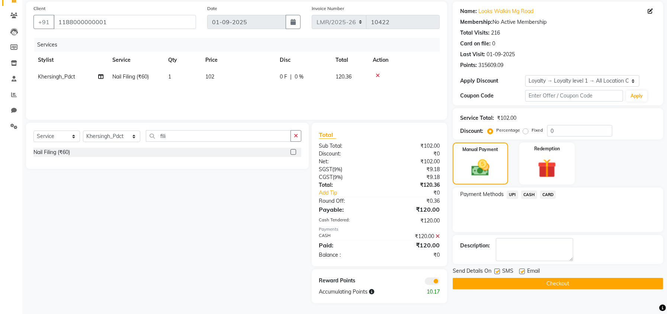
click at [551, 289] on button "Checkout" at bounding box center [558, 284] width 211 height 12
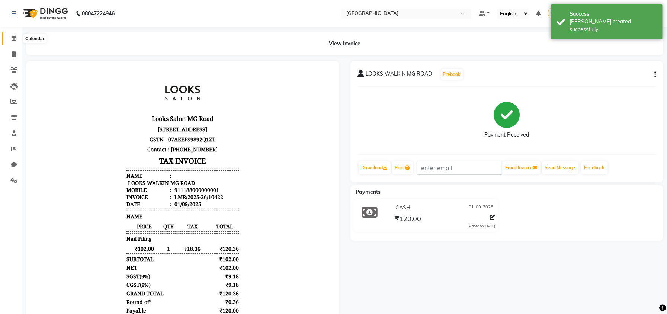
click at [15, 42] on span at bounding box center [13, 38] width 13 height 9
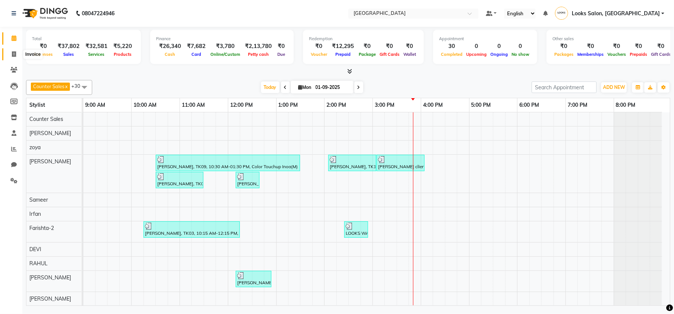
click at [12, 51] on icon at bounding box center [14, 54] width 4 height 6
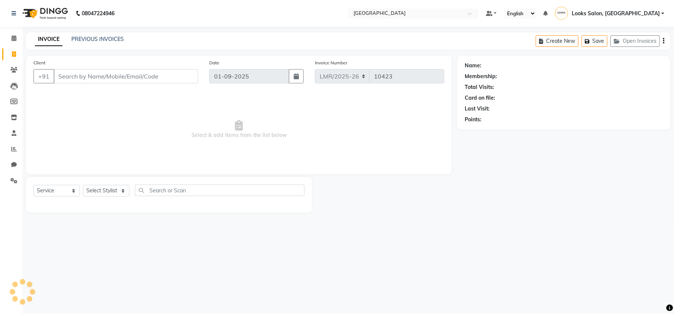
click at [102, 78] on input "Client" at bounding box center [126, 76] width 145 height 14
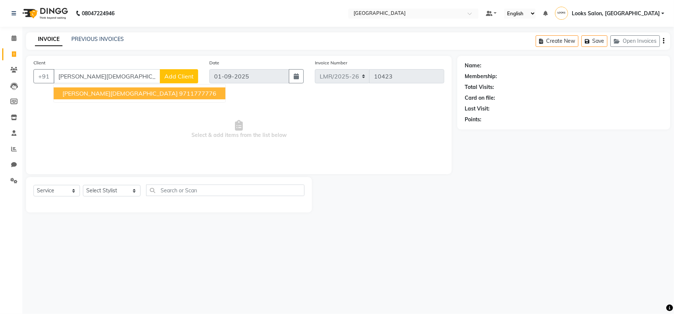
click at [179, 94] on ngb-highlight "9711777776" at bounding box center [197, 93] width 37 height 7
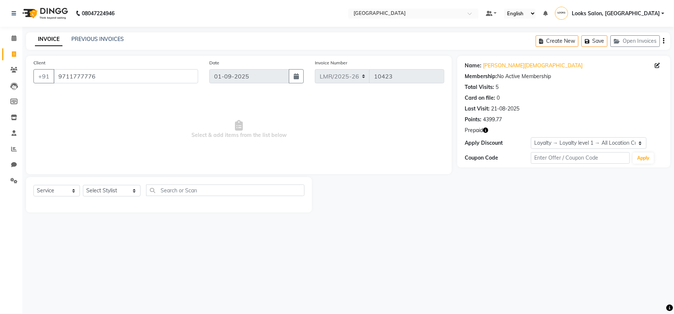
click at [487, 132] on icon "button" at bounding box center [485, 130] width 5 height 5
drag, startPoint x: 103, startPoint y: 191, endPoint x: 109, endPoint y: 191, distance: 6.0
click at [103, 191] on select "Select Stylist Counter Sales DEVI Dr Manika Dr Nimisha Faizu_asst Farishta-2 Ga…" at bounding box center [112, 191] width 58 height 12
click at [83, 185] on select "Select Stylist Counter Sales DEVI Dr Manika Dr Nimisha Faizu_asst Farishta-2 Ga…" at bounding box center [112, 191] width 58 height 12
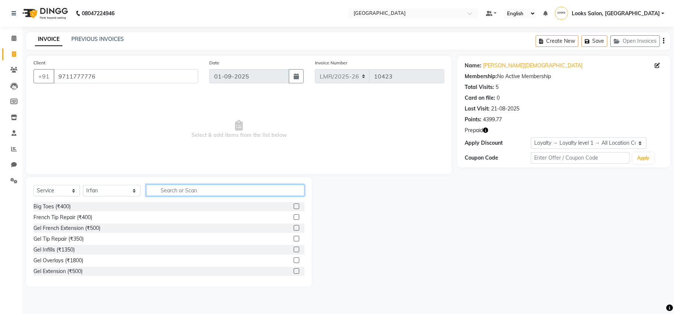
click at [181, 186] on input "text" at bounding box center [225, 190] width 158 height 12
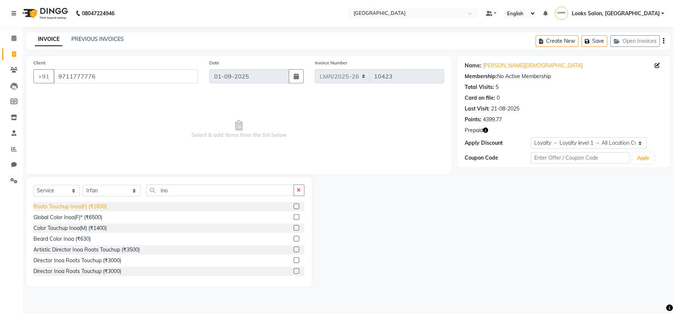
click at [78, 209] on div "Roots Touchup Inoa(F) (₹1600)" at bounding box center [69, 207] width 73 height 8
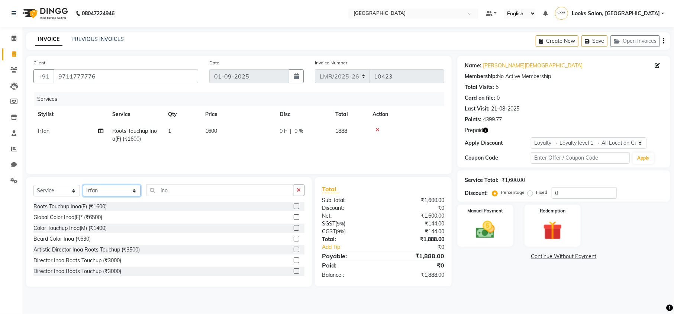
click at [90, 195] on select "Select Stylist Counter Sales DEVI Dr Manika Dr Nimisha Faizu_asst Farishta-2 Ga…" at bounding box center [112, 191] width 58 height 12
click at [83, 185] on select "Select Stylist Counter Sales DEVI Dr Manika Dr Nimisha Faizu_asst Farishta-2 Ga…" at bounding box center [112, 191] width 58 height 12
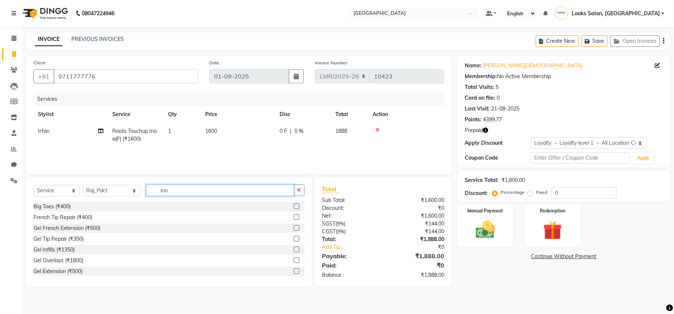
drag, startPoint x: 181, startPoint y: 189, endPoint x: 146, endPoint y: 192, distance: 35.9
click at [146, 192] on input "ino" at bounding box center [220, 190] width 148 height 12
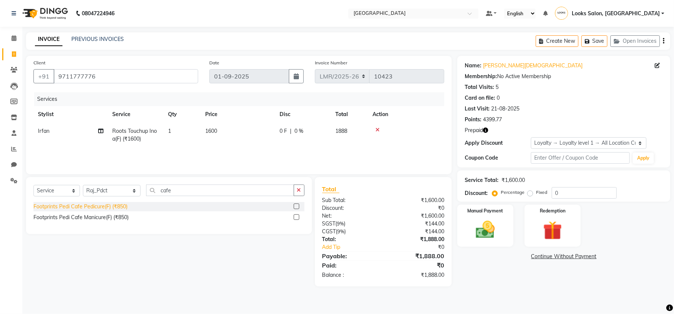
click at [95, 204] on div "Footprints Pedi Cafe Pedicure(F) (₹850)" at bounding box center [80, 207] width 94 height 8
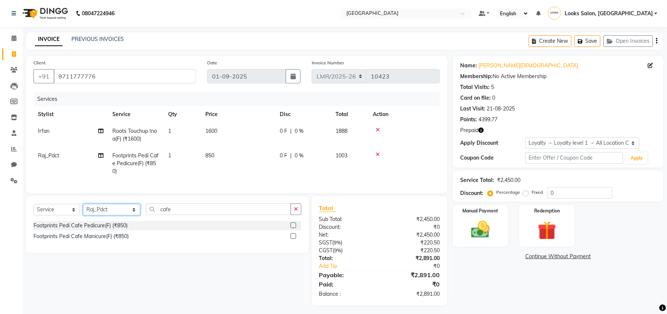
click at [96, 215] on select "Select Stylist Counter Sales DEVI Dr Manika Dr Nimisha Faizu_asst Farishta-2 Ga…" at bounding box center [111, 210] width 57 height 12
click at [83, 211] on select "Select Stylist Counter Sales DEVI Dr Manika Dr Nimisha Faizu_asst Farishta-2 Ga…" at bounding box center [111, 210] width 57 height 12
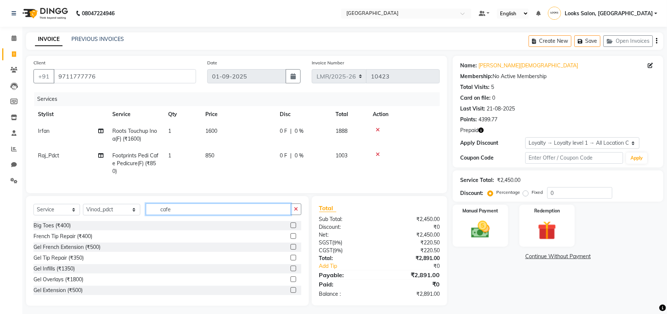
click at [166, 215] on input "cafe" at bounding box center [218, 209] width 145 height 12
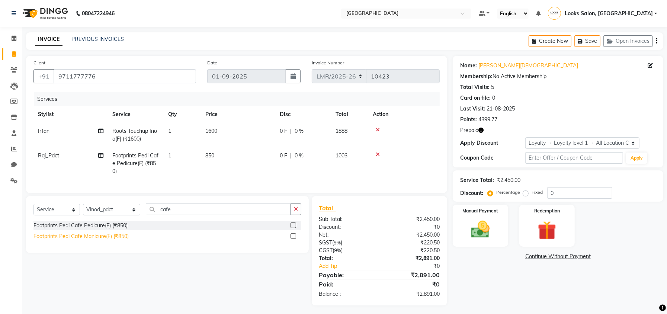
click at [106, 240] on div "Footprints Pedi Cafe Manicure(F) (₹850)" at bounding box center [80, 236] width 95 height 8
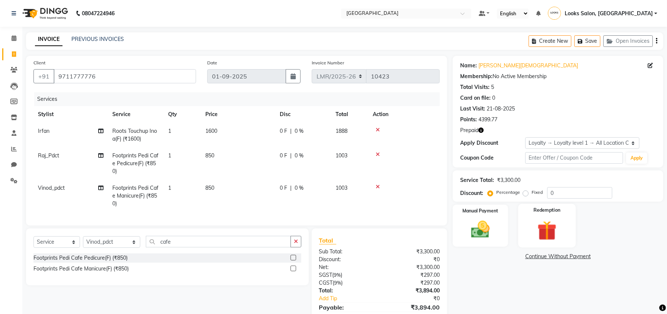
click at [551, 238] on img at bounding box center [547, 230] width 32 height 24
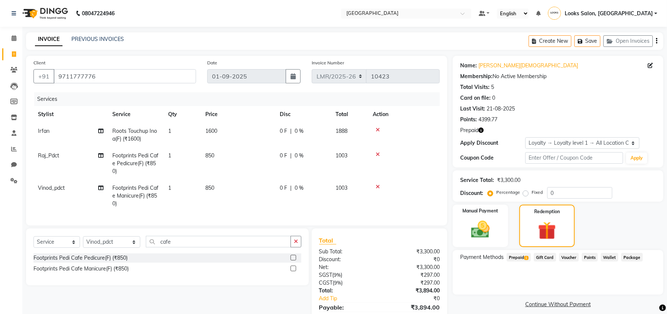
click at [521, 258] on span "Prepaid 1" at bounding box center [519, 257] width 24 height 9
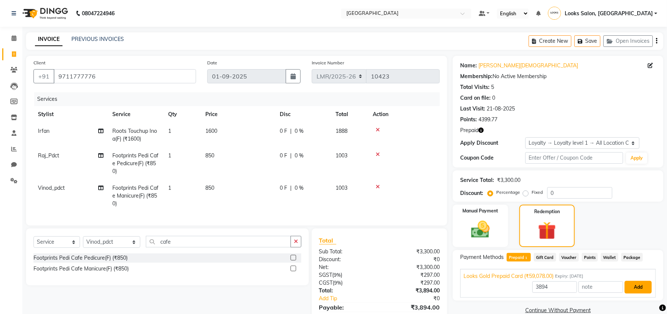
click at [633, 286] on button "Add" at bounding box center [637, 287] width 27 height 13
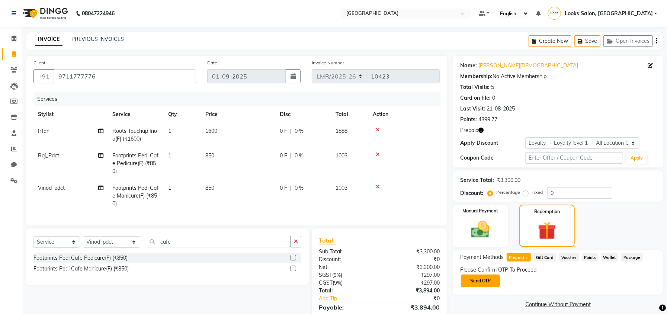
click at [476, 280] on button "Send OTP" at bounding box center [480, 280] width 39 height 13
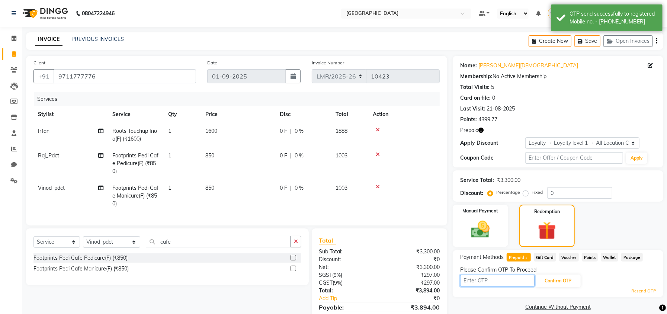
click at [478, 281] on input "text" at bounding box center [497, 281] width 74 height 12
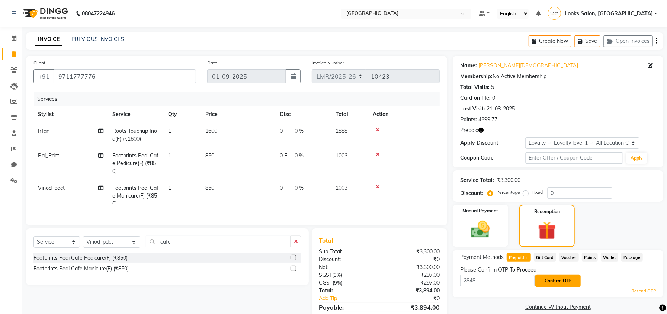
click at [565, 283] on button "Confirm OTP" at bounding box center [557, 280] width 45 height 13
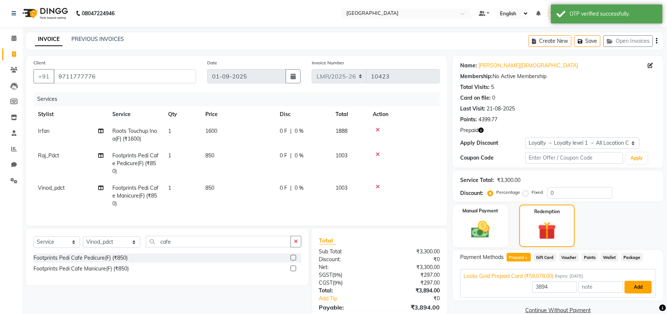
click at [645, 287] on button "Add" at bounding box center [637, 287] width 27 height 13
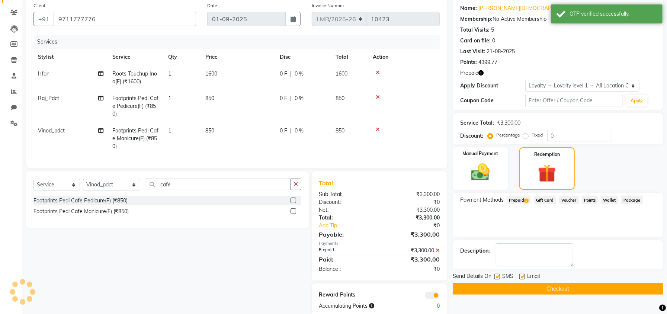
scroll to position [79, 0]
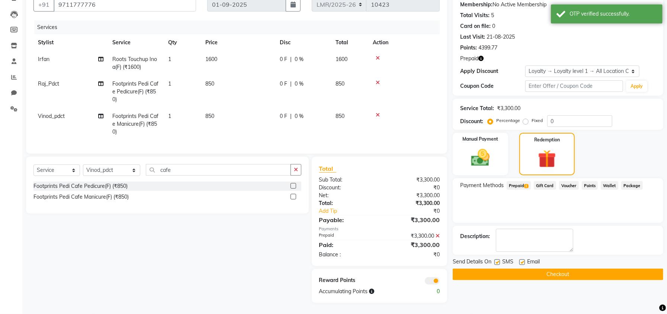
click at [554, 269] on button "Checkout" at bounding box center [558, 275] width 211 height 12
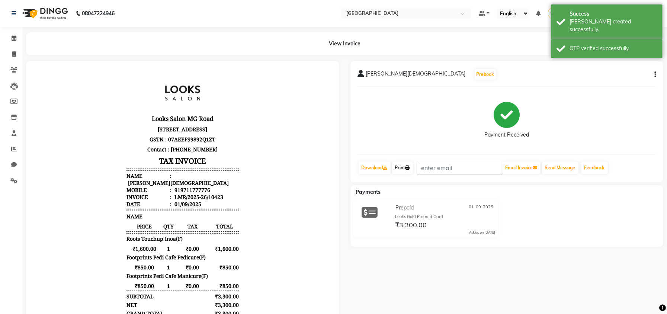
click at [405, 170] on link "Print" at bounding box center [402, 167] width 21 height 13
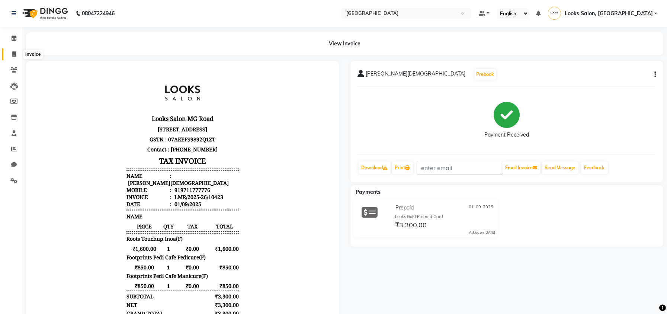
drag, startPoint x: 17, startPoint y: 52, endPoint x: 31, endPoint y: 58, distance: 15.7
click at [17, 51] on span at bounding box center [13, 54] width 13 height 9
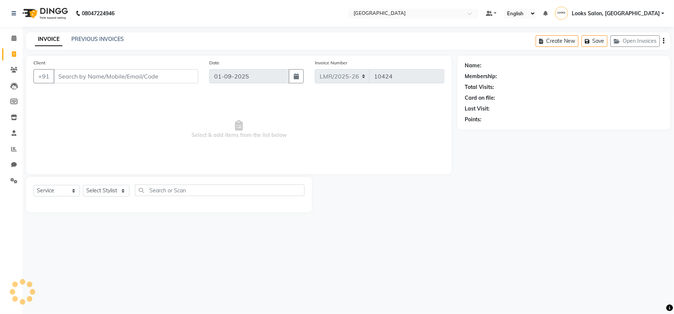
click at [69, 68] on div "Client +91" at bounding box center [116, 74] width 176 height 30
click at [63, 75] on input "Client" at bounding box center [126, 76] width 145 height 14
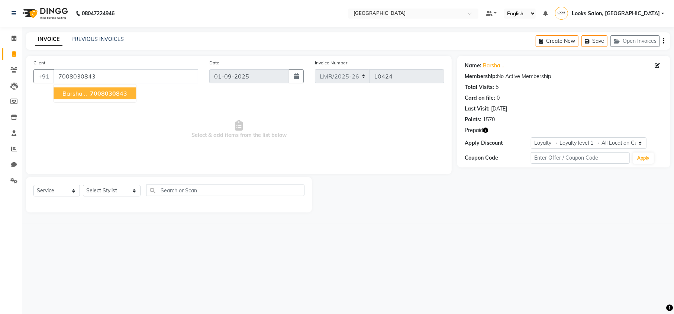
click at [94, 90] on span "70080308" at bounding box center [105, 93] width 30 height 7
click at [105, 186] on select "Select Stylist Counter Sales DEVI Dr Manika Dr Nimisha Faizu_asst Farishta-2 Ga…" at bounding box center [112, 191] width 58 height 12
click at [83, 185] on select "Select Stylist Counter Sales DEVI Dr Manika Dr Nimisha Faizu_asst Farishta-2 Ga…" at bounding box center [112, 191] width 58 height 12
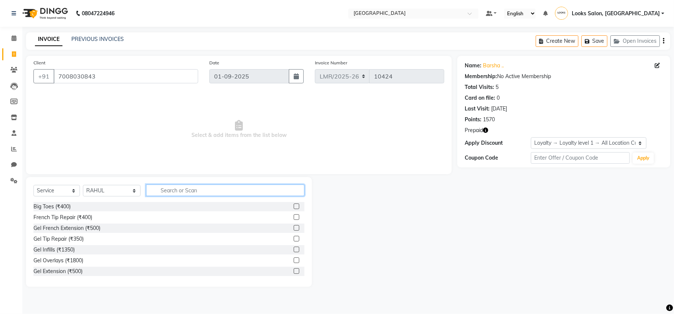
click at [169, 189] on input "text" at bounding box center [225, 190] width 158 height 12
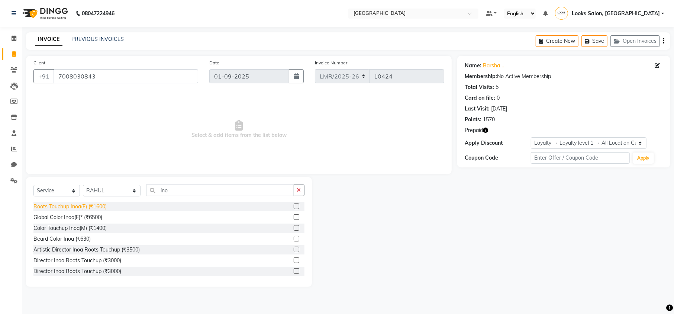
click at [96, 206] on div "Roots Touchup Inoa(F) (₹1600)" at bounding box center [69, 207] width 73 height 8
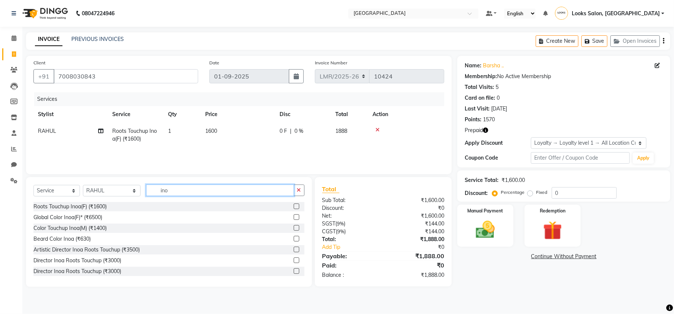
drag, startPoint x: 167, startPoint y: 192, endPoint x: 136, endPoint y: 192, distance: 31.2
click at [146, 192] on input "ino" at bounding box center [220, 190] width 148 height 12
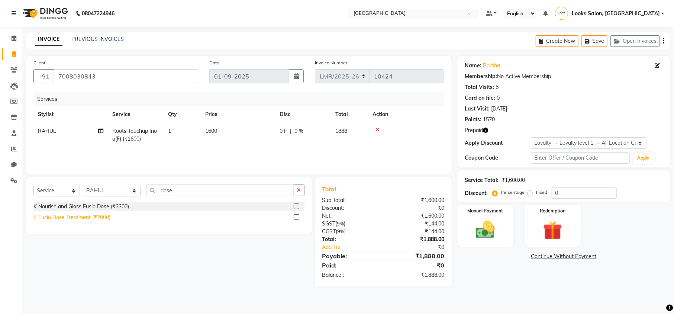
click at [89, 216] on div "K Fusio Dose Treatment (₹2000)" at bounding box center [71, 217] width 77 height 8
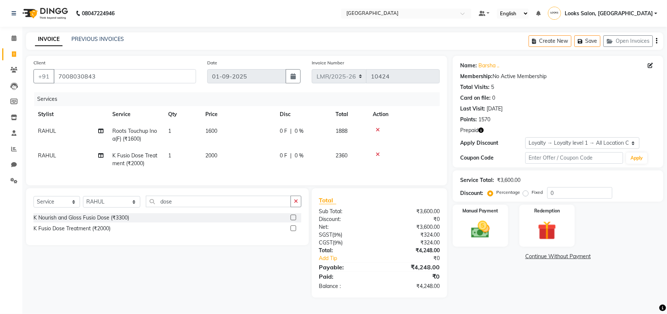
click at [215, 158] on span "2000" at bounding box center [211, 155] width 12 height 7
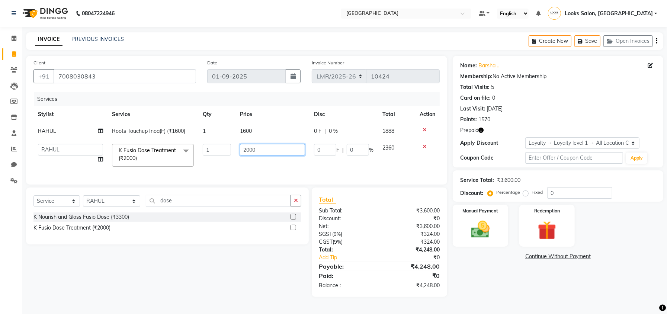
drag, startPoint x: 279, startPoint y: 154, endPoint x: 222, endPoint y: 152, distance: 56.9
click at [222, 152] on tr "Counter Sales DEVI Dr Manika Dr Nimisha Faizu_asst Farishta-2 Gaurav Inder_Pdct…" at bounding box center [236, 155] width 406 height 32
click at [470, 279] on div "Name: Barsha .. Membership: No Active Membership Total Visits: 5 Card on file: …" at bounding box center [561, 176] width 216 height 241
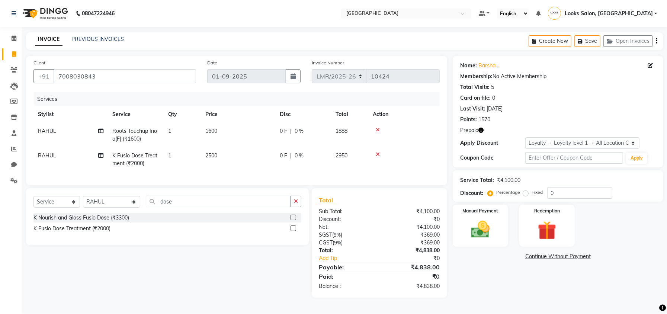
click at [481, 131] on icon "button" at bounding box center [480, 130] width 5 height 5
click at [555, 232] on img at bounding box center [547, 230] width 32 height 24
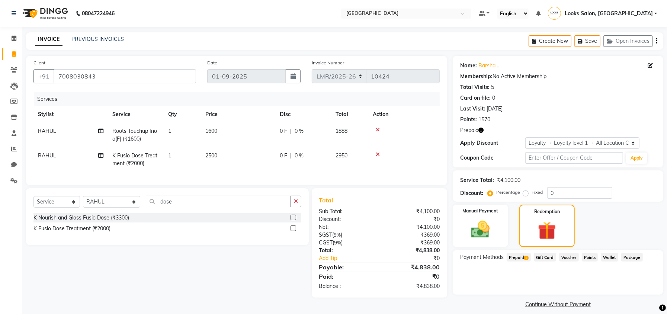
click at [512, 259] on span "Prepaid 1" at bounding box center [519, 257] width 24 height 9
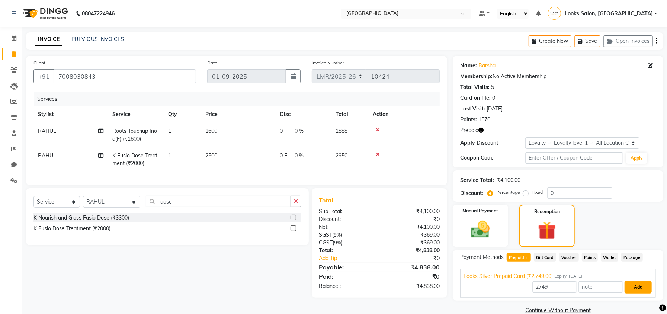
click at [634, 288] on button "Add" at bounding box center [637, 287] width 27 height 13
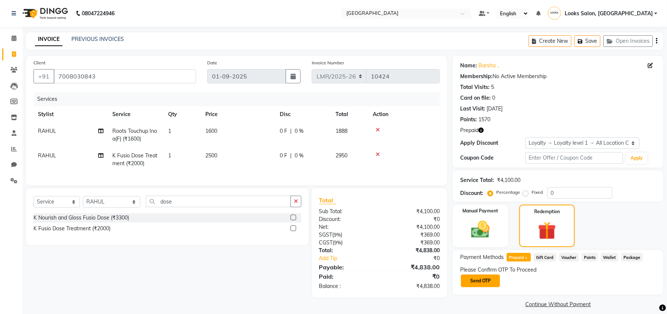
click at [482, 282] on button "Send OTP" at bounding box center [480, 280] width 39 height 13
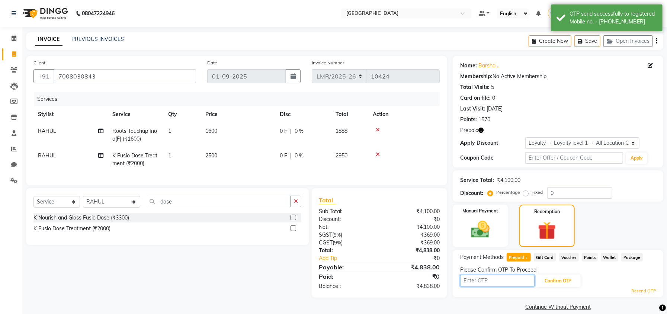
click at [483, 280] on input "text" at bounding box center [497, 281] width 74 height 12
click at [555, 280] on button "Confirm OTP" at bounding box center [557, 280] width 45 height 13
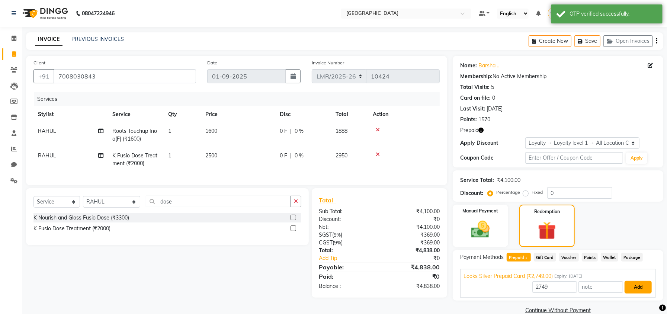
click at [636, 287] on button "Add" at bounding box center [637, 287] width 27 height 13
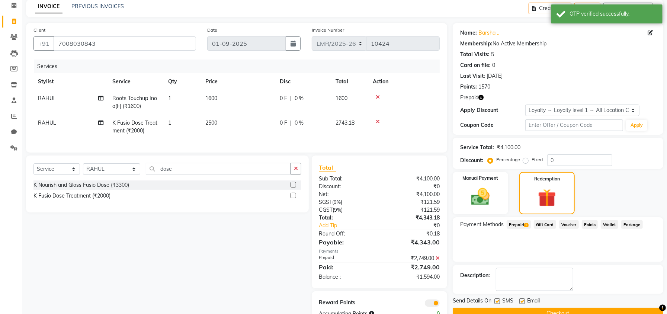
scroll to position [62, 0]
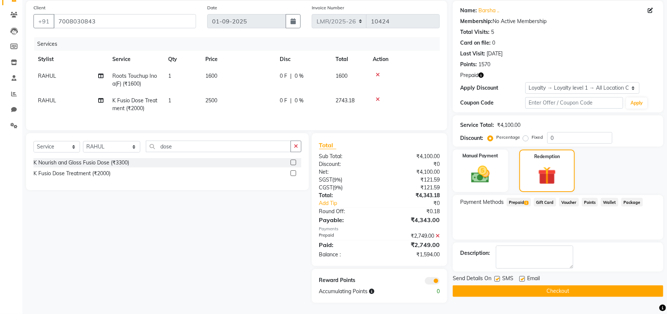
click at [533, 285] on button "Checkout" at bounding box center [558, 291] width 211 height 12
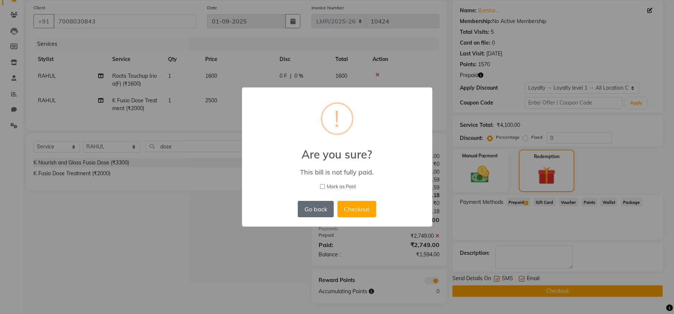
click at [319, 213] on button "Go back" at bounding box center [316, 209] width 36 height 16
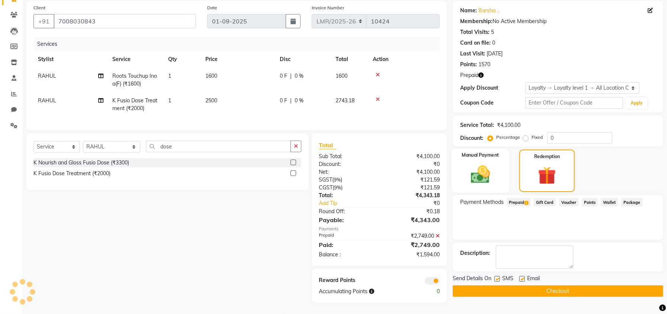
click at [482, 167] on img at bounding box center [481, 174] width 32 height 22
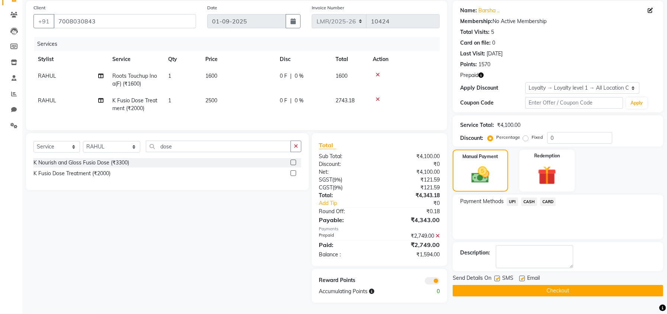
click at [542, 197] on span "CARD" at bounding box center [548, 201] width 16 height 9
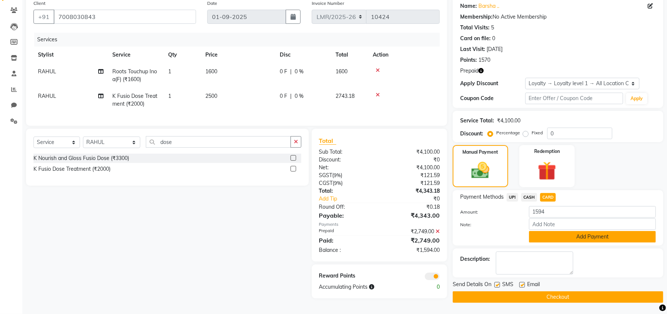
click at [548, 231] on button "Add Payment" at bounding box center [592, 237] width 127 height 12
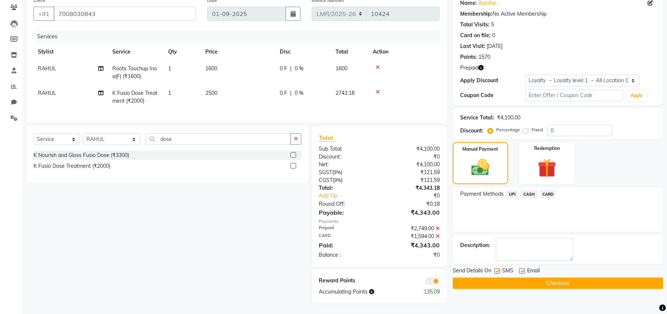
click at [550, 282] on button "Checkout" at bounding box center [558, 283] width 211 height 12
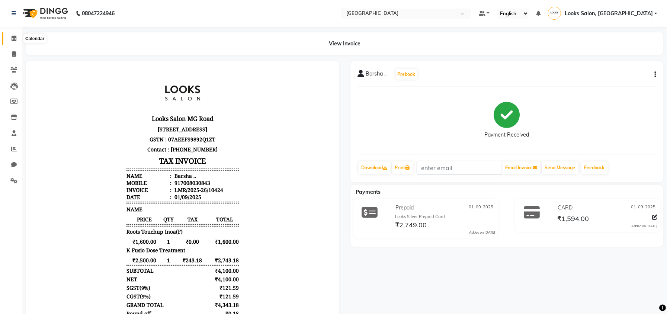
click at [12, 35] on icon at bounding box center [14, 38] width 5 height 6
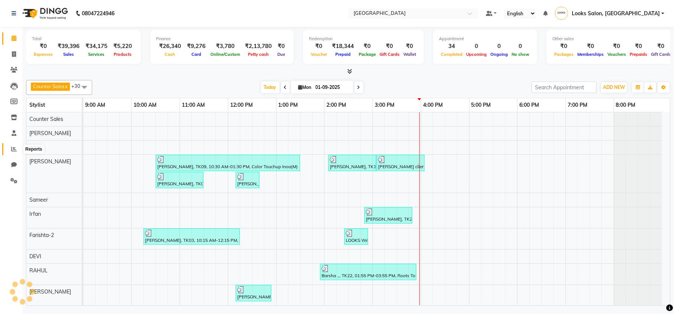
click at [11, 149] on icon at bounding box center [14, 149] width 6 height 6
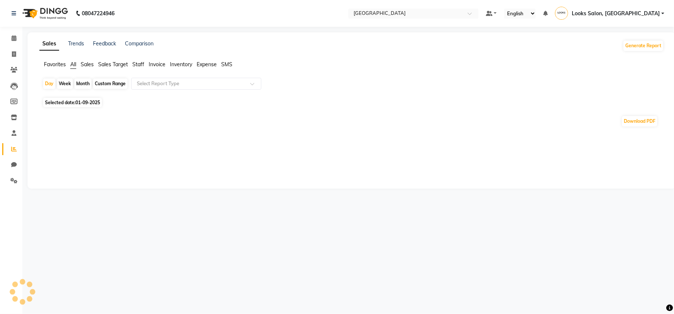
click at [135, 65] on span "Staff" at bounding box center [138, 64] width 12 height 7
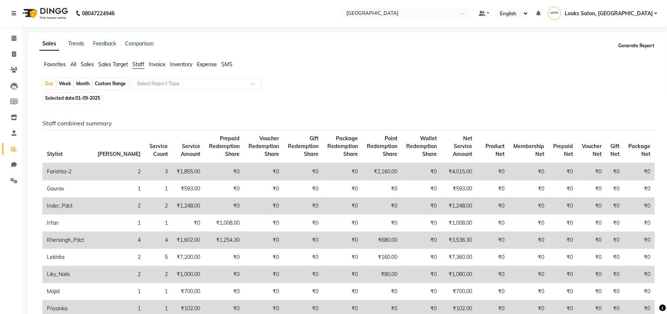
click at [621, 41] on button "Generate Report" at bounding box center [636, 46] width 40 height 10
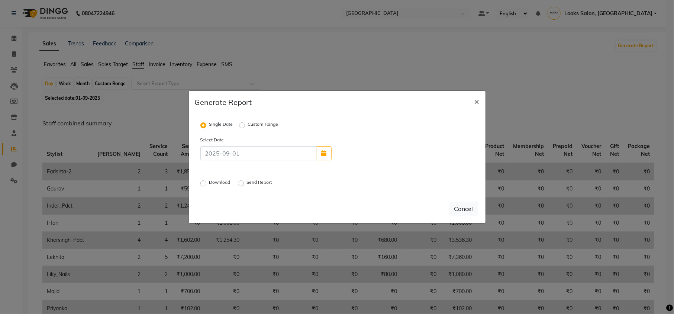
click at [209, 180] on label "Download" at bounding box center [220, 183] width 23 height 9
click at [202, 181] on input "Download" at bounding box center [204, 183] width 5 height 5
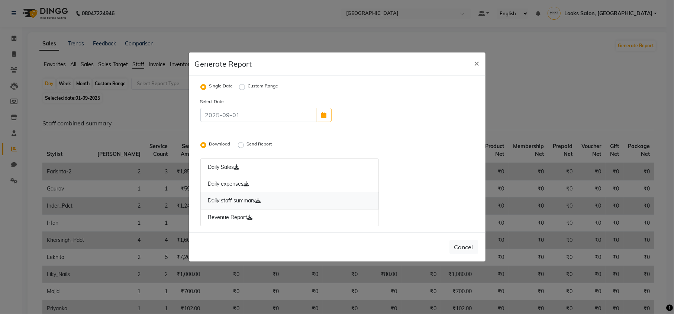
click at [261, 196] on link "Daily staff summary" at bounding box center [289, 200] width 179 height 17
click at [473, 64] on button "×" at bounding box center [477, 62] width 17 height 21
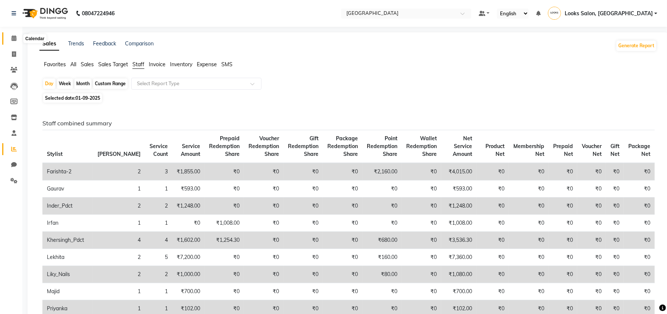
click at [16, 39] on icon at bounding box center [14, 38] width 5 height 6
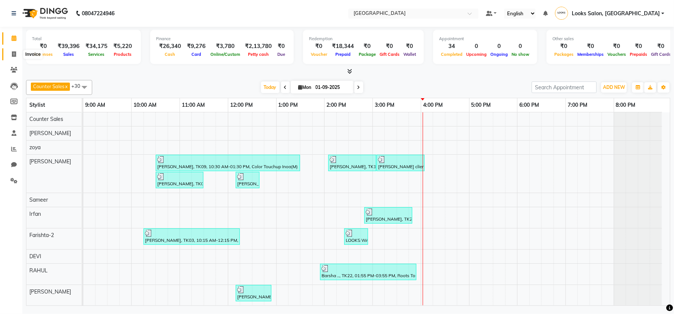
click at [10, 50] on span at bounding box center [13, 54] width 13 height 9
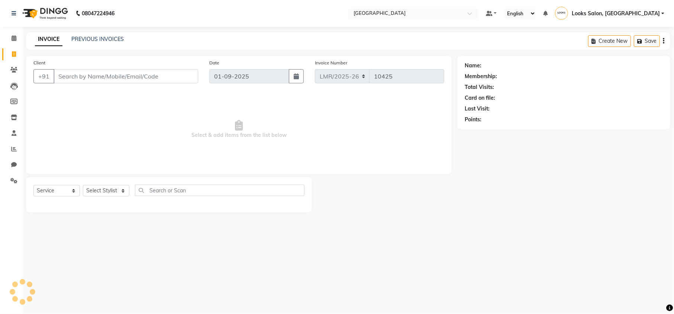
click at [78, 75] on input "Client" at bounding box center [126, 76] width 145 height 14
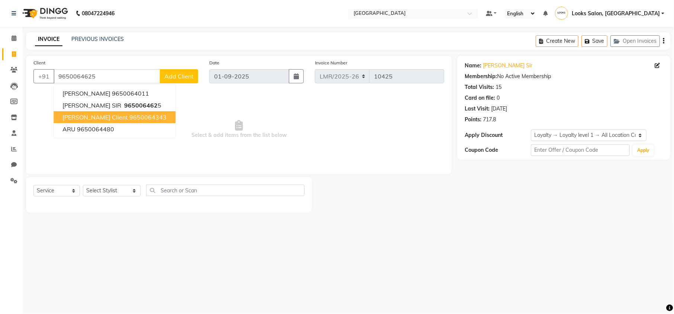
drag, startPoint x: 189, startPoint y: 253, endPoint x: 148, endPoint y: 242, distance: 42.4
click at [188, 252] on div "08047224946 Select Location × Looks Mg Road, Sultanpur, New Delhi Default Panel…" at bounding box center [337, 157] width 674 height 314
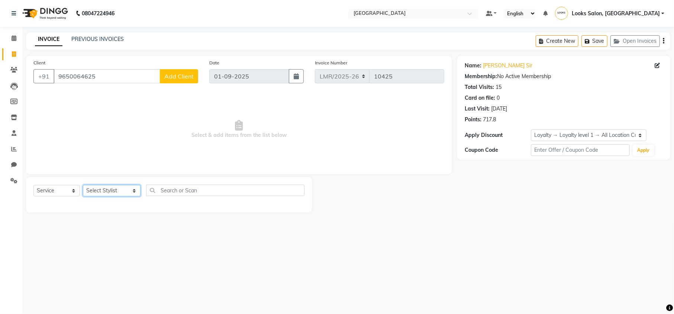
click at [100, 191] on select "Select Stylist Counter Sales DEVI Dr Manika Dr Nimisha Faizu_asst Farishta-2 Ga…" at bounding box center [112, 191] width 58 height 12
click at [107, 193] on select "Select Stylist Counter Sales DEVI Dr Manika Dr Nimisha Faizu_asst Farishta-2 Ga…" at bounding box center [112, 191] width 58 height 12
click at [83, 185] on select "Select Stylist Counter Sales DEVI Dr Manika Dr Nimisha Faizu_asst Farishta-2 Ga…" at bounding box center [112, 191] width 58 height 12
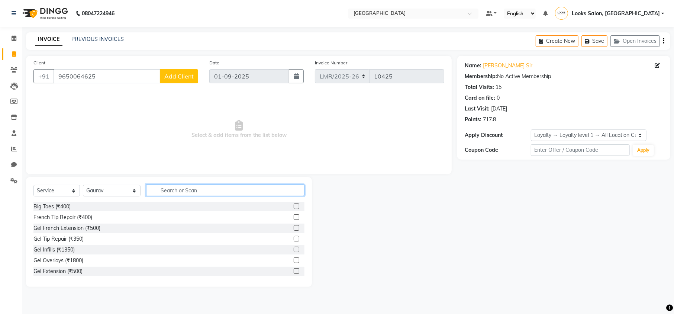
click at [152, 189] on input "text" at bounding box center [225, 190] width 158 height 12
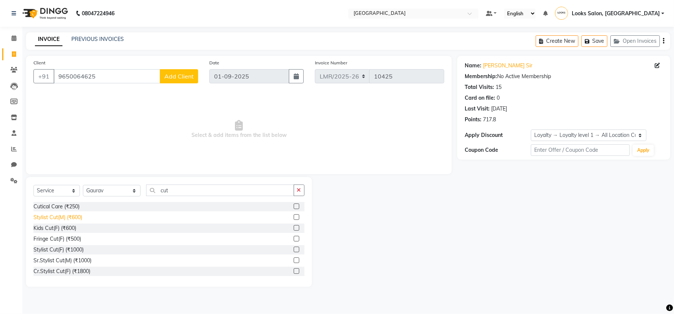
click at [62, 216] on div "Stylist Cut(M) (₹600)" at bounding box center [57, 217] width 49 height 8
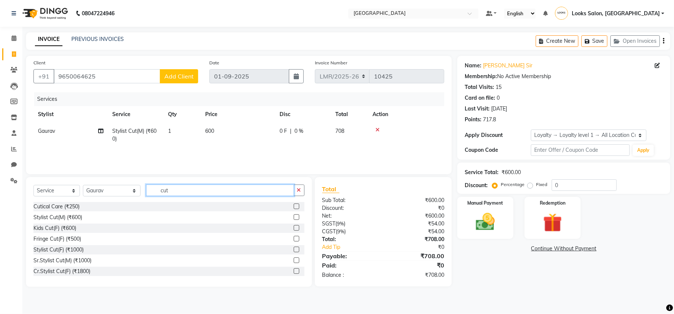
drag, startPoint x: 164, startPoint y: 191, endPoint x: 135, endPoint y: 190, distance: 28.3
click at [146, 190] on input "cut" at bounding box center [220, 190] width 148 height 12
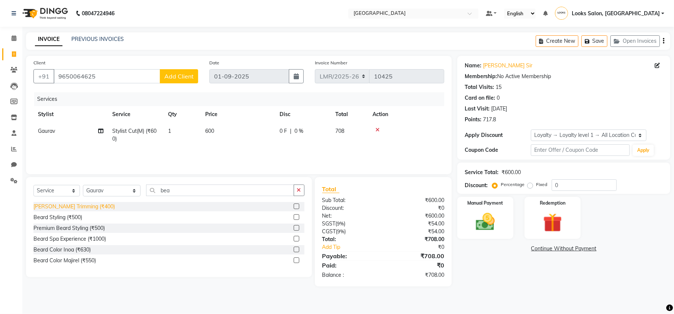
click at [68, 206] on div "Beard Trimming (₹400)" at bounding box center [73, 207] width 81 height 8
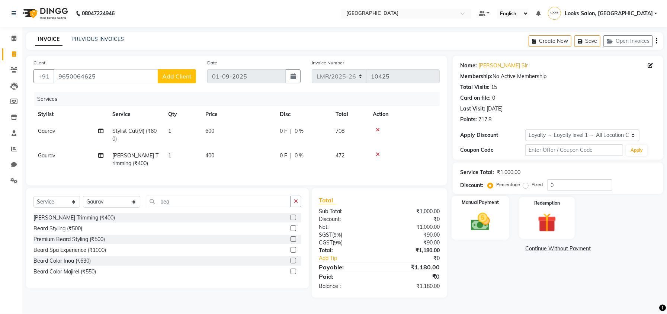
click at [482, 213] on img at bounding box center [481, 222] width 32 height 22
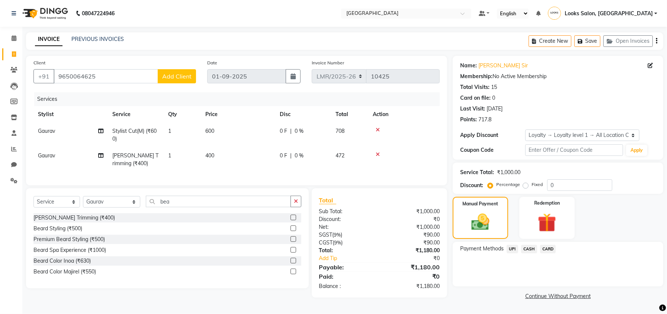
click at [524, 247] on span "CASH" at bounding box center [529, 249] width 16 height 9
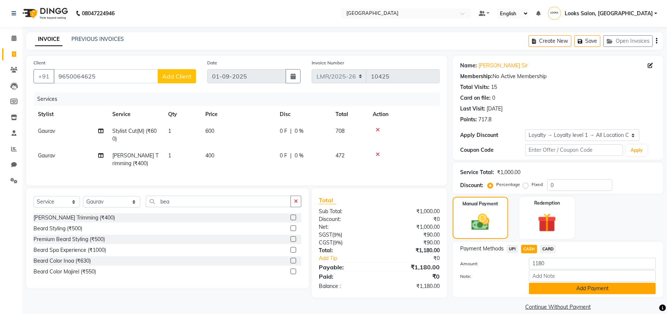
click at [558, 285] on button "Add Payment" at bounding box center [592, 289] width 127 height 12
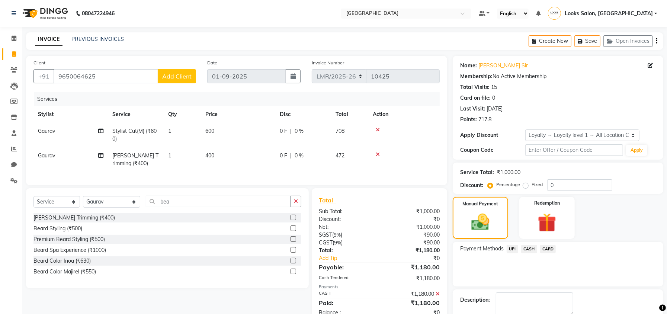
scroll to position [65, 0]
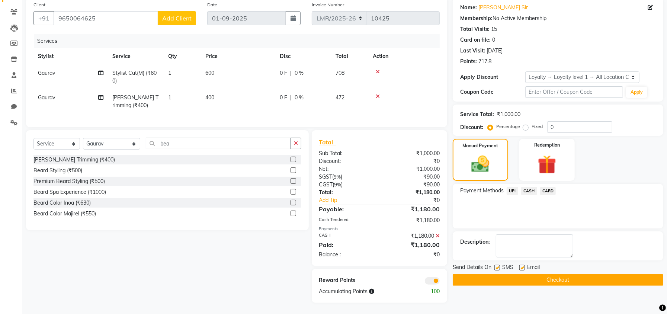
click at [527, 274] on button "Checkout" at bounding box center [558, 280] width 211 height 12
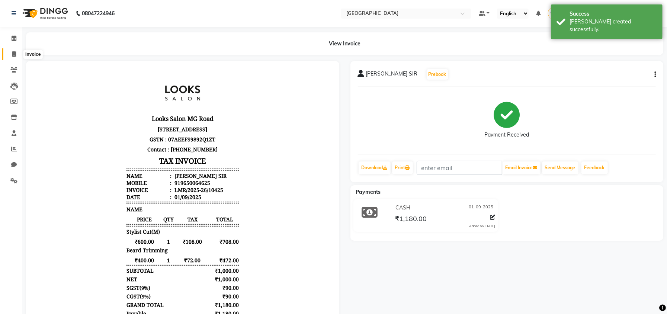
click at [16, 52] on span at bounding box center [13, 54] width 13 height 9
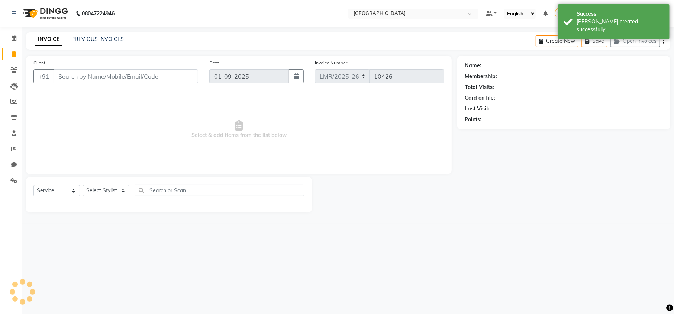
click at [89, 74] on input "Client" at bounding box center [126, 76] width 145 height 14
click at [145, 80] on input "Client" at bounding box center [126, 76] width 145 height 14
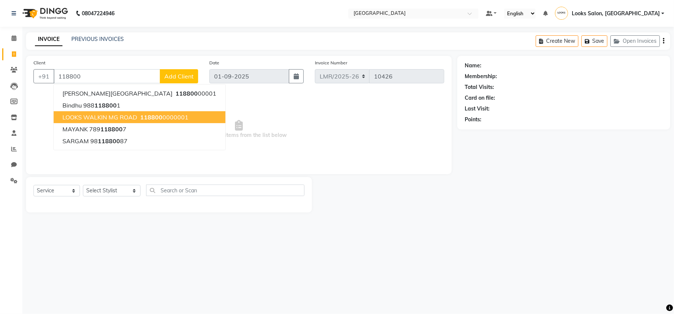
click at [177, 117] on ngb-highlight "118800 0000001" at bounding box center [164, 116] width 50 height 7
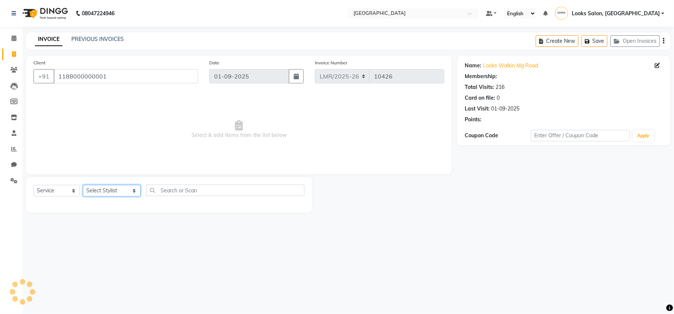
click at [108, 194] on select "Select Stylist Counter Sales DEVI Dr Manika Dr Nimisha Faizu_asst Farishta-2 Ga…" at bounding box center [112, 191] width 58 height 12
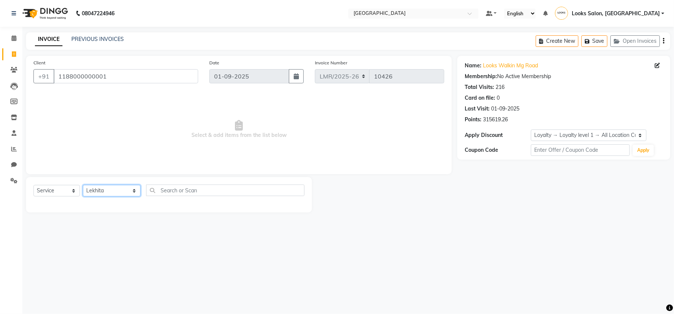
click at [83, 185] on select "Select Stylist Counter Sales DEVI Dr Manika Dr Nimisha Faizu_asst Farishta-2 Ga…" at bounding box center [112, 191] width 58 height 12
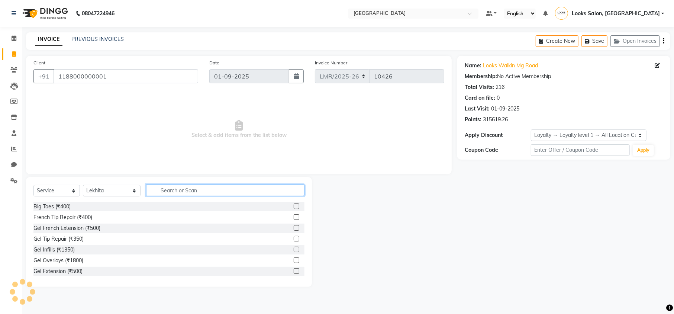
click at [168, 187] on input "text" at bounding box center [225, 190] width 158 height 12
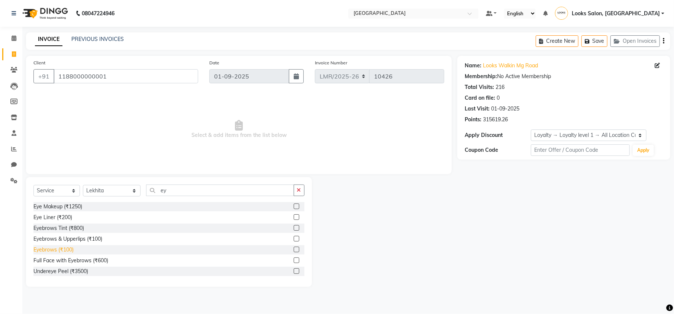
click at [62, 248] on div "Eyebrows (₹100)" at bounding box center [53, 250] width 40 height 8
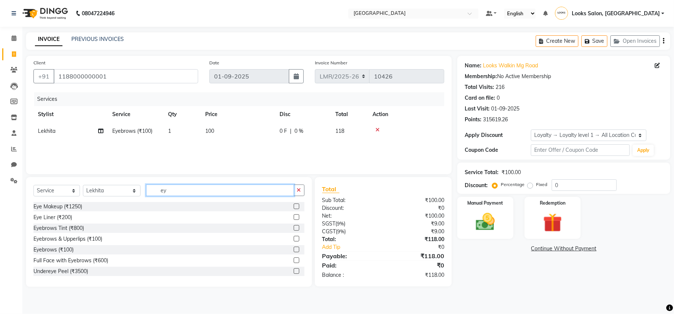
drag, startPoint x: 168, startPoint y: 191, endPoint x: 122, endPoint y: 191, distance: 46.5
click at [122, 191] on div "Select Service Product Membership Package Voucher Prepaid Gift Card Select Styl…" at bounding box center [168, 192] width 271 height 17
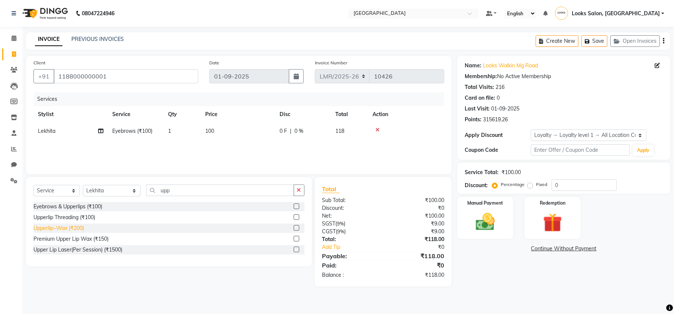
click at [62, 229] on div "Upperlip~Wax (₹200)" at bounding box center [58, 228] width 51 height 8
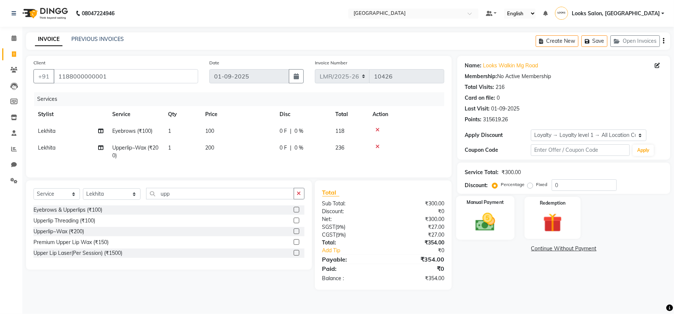
click at [496, 218] on img at bounding box center [485, 222] width 32 height 23
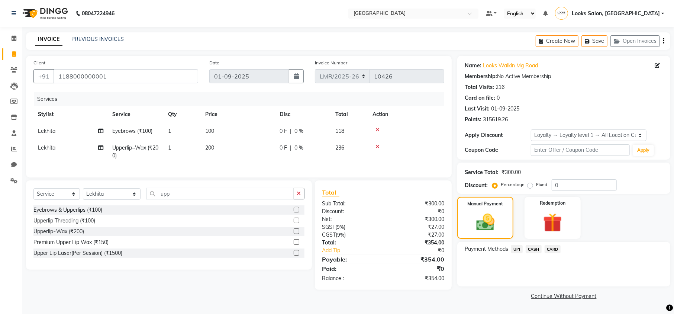
click at [507, 249] on span "Payment Methods" at bounding box center [487, 249] width 44 height 8
click at [515, 247] on span "UPI" at bounding box center [517, 249] width 12 height 9
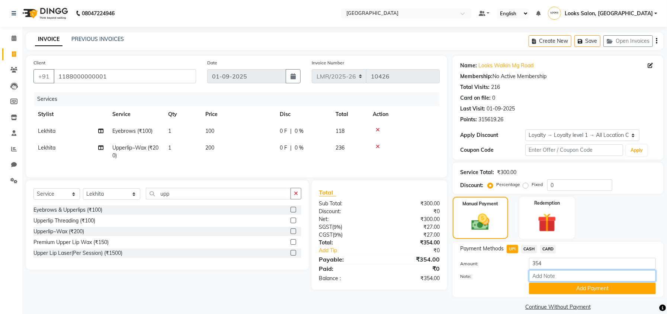
click at [542, 273] on input "Note:" at bounding box center [592, 276] width 127 height 12
paste input "110631755093"
click at [552, 292] on button "Add Payment" at bounding box center [592, 289] width 127 height 12
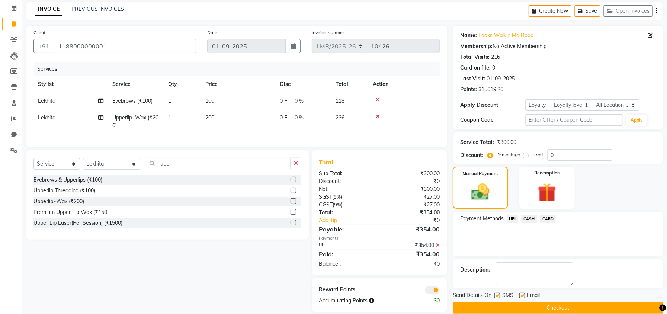
scroll to position [46, 0]
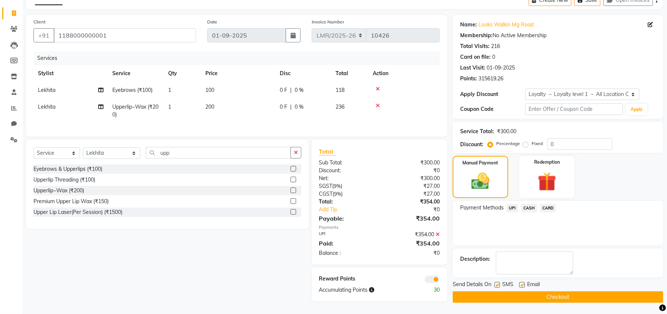
click at [542, 291] on button "Checkout" at bounding box center [558, 297] width 211 height 12
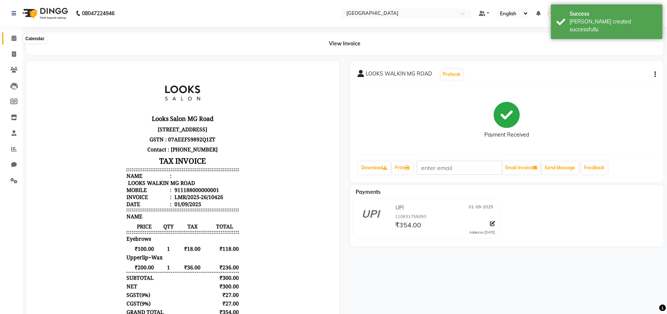
click at [8, 37] on span at bounding box center [13, 38] width 13 height 9
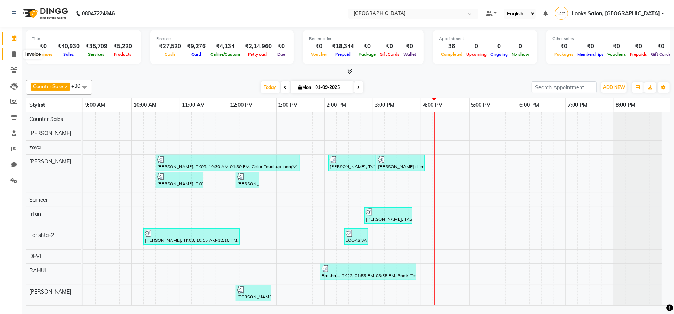
click at [12, 55] on icon at bounding box center [14, 54] width 4 height 6
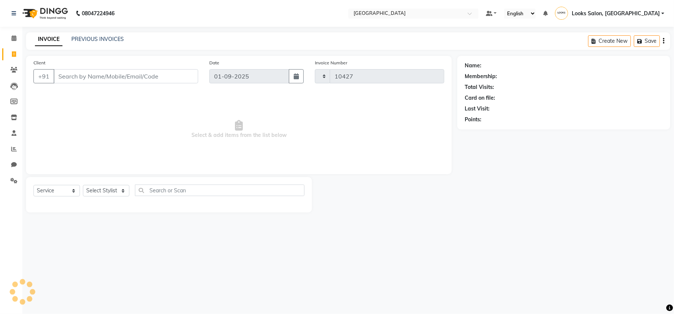
click at [116, 78] on input "Client" at bounding box center [126, 76] width 145 height 14
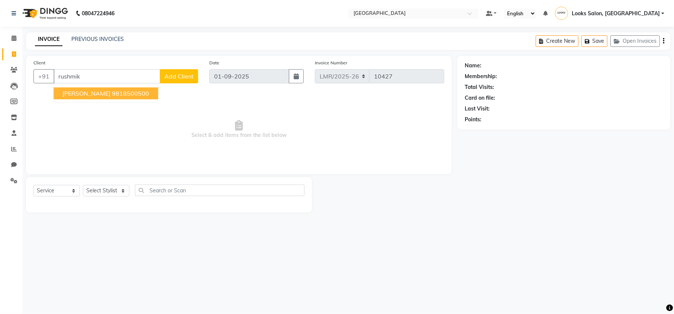
click at [115, 90] on ngb-highlight "9818500500" at bounding box center [130, 93] width 37 height 7
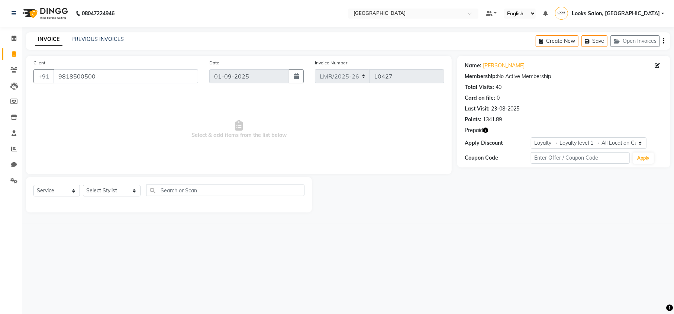
click at [484, 131] on icon "button" at bounding box center [485, 130] width 5 height 5
click at [545, 234] on div "08047224946 Select Location × Looks Mg Road, Sultanpur, New Delhi Default Panel…" at bounding box center [337, 157] width 674 height 314
click at [103, 188] on select "Select Stylist Counter Sales DEVI [PERSON_NAME] Dr [PERSON_NAME] Farishta-2 Gau…" at bounding box center [112, 191] width 58 height 12
click at [83, 185] on select "Select Stylist Counter Sales DEVI [PERSON_NAME] Dr [PERSON_NAME] Farishta-2 Gau…" at bounding box center [112, 191] width 58 height 12
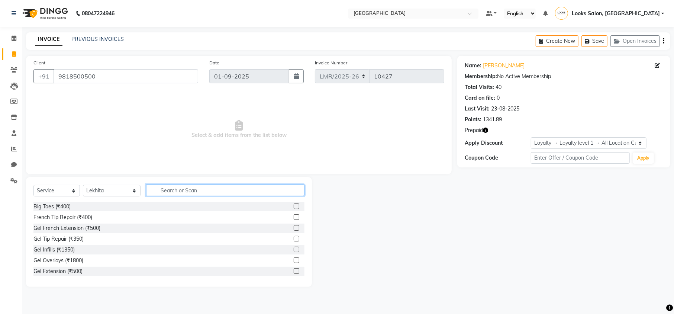
click at [170, 192] on input "text" at bounding box center [225, 190] width 158 height 12
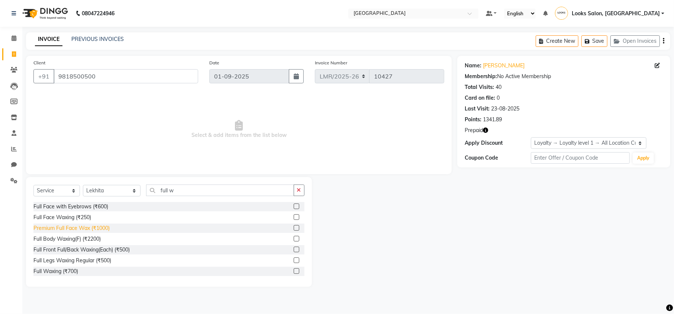
click at [72, 230] on div "Premium Full Face Wax (₹1000)" at bounding box center [71, 228] width 76 height 8
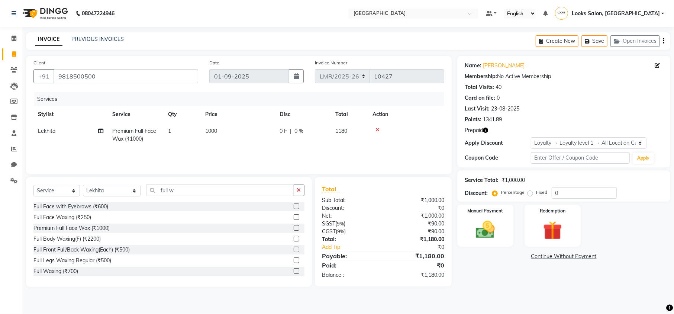
click at [377, 131] on icon at bounding box center [378, 129] width 4 height 5
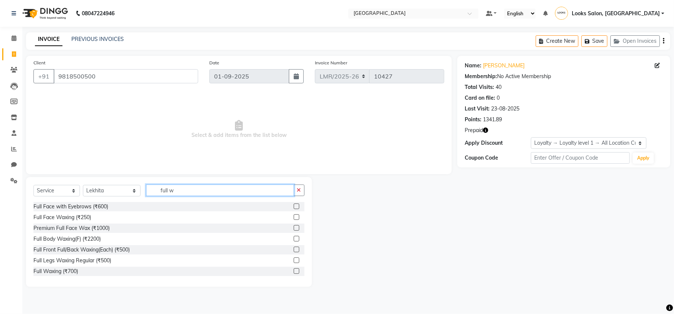
click at [167, 192] on input "full w" at bounding box center [220, 190] width 148 height 12
click at [64, 271] on div "Full Waxing (₹700)" at bounding box center [55, 271] width 45 height 8
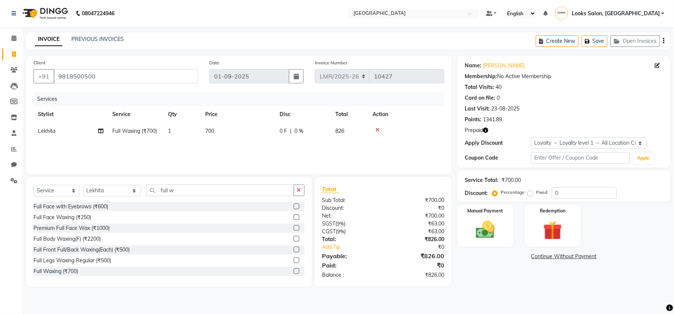
click at [213, 130] on span "700" at bounding box center [209, 131] width 9 height 7
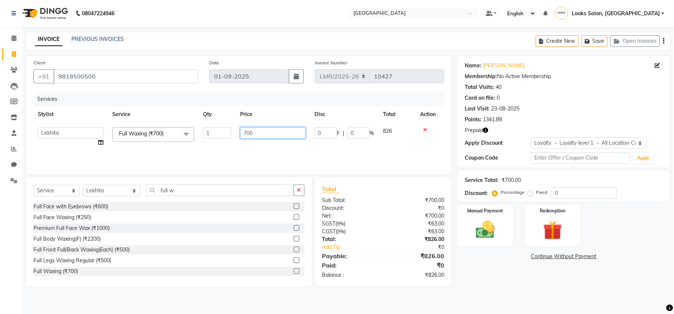
click at [223, 135] on tr "Counter Sales DEVI Dr Manika Dr Nimisha Faizu_asst Farishta-2 Gaurav Inder_Pdct…" at bounding box center [238, 137] width 411 height 28
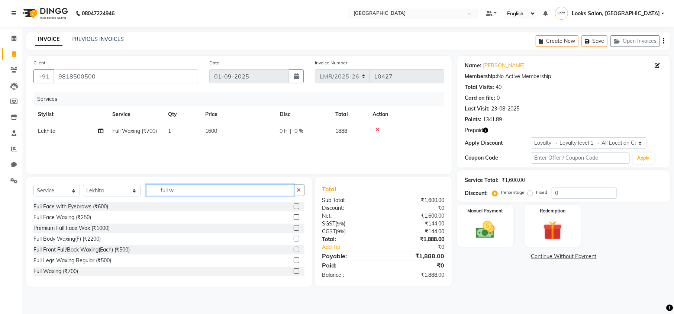
drag, startPoint x: 154, startPoint y: 189, endPoint x: 123, endPoint y: 189, distance: 30.5
click at [123, 189] on div "Select Service Product Membership Package Voucher Prepaid Gift Card Select Styl…" at bounding box center [168, 192] width 271 height 17
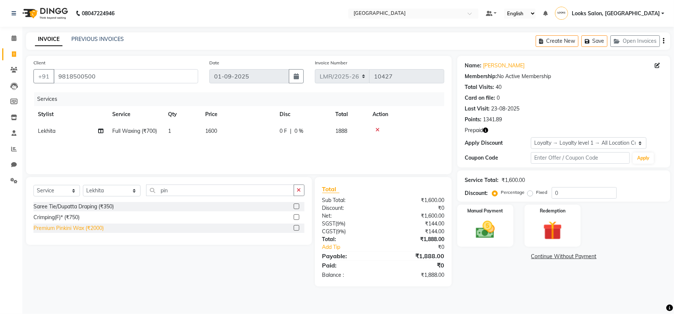
click at [61, 230] on div "Premium Pinkini Wax (₹2000)" at bounding box center [68, 228] width 70 height 8
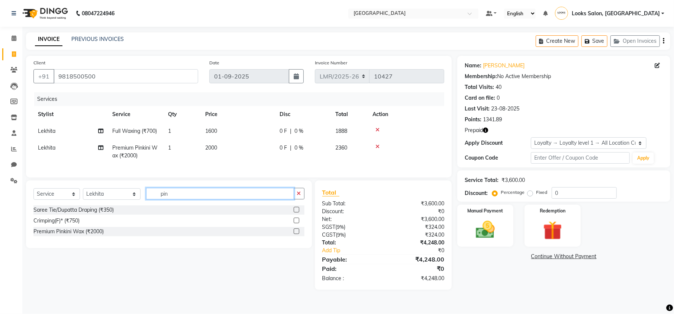
drag, startPoint x: 166, startPoint y: 202, endPoint x: 135, endPoint y: 202, distance: 30.9
click at [146, 199] on input "pin" at bounding box center [220, 194] width 148 height 12
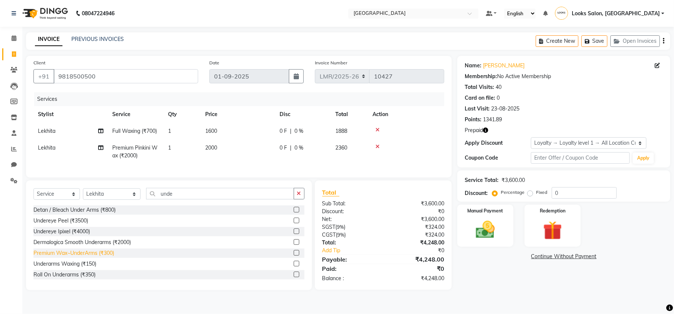
click at [75, 257] on div "Premium Wax~UnderArms (₹300)" at bounding box center [73, 253] width 81 height 8
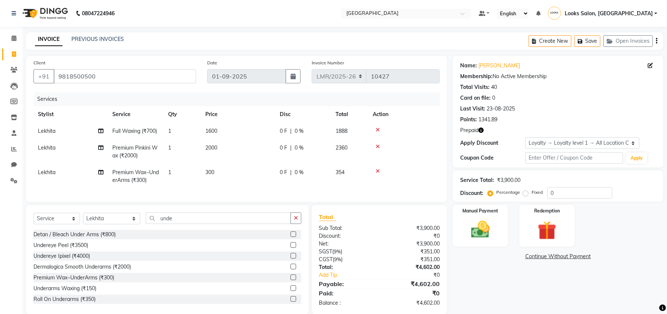
click at [215, 176] on td "300" at bounding box center [238, 176] width 74 height 25
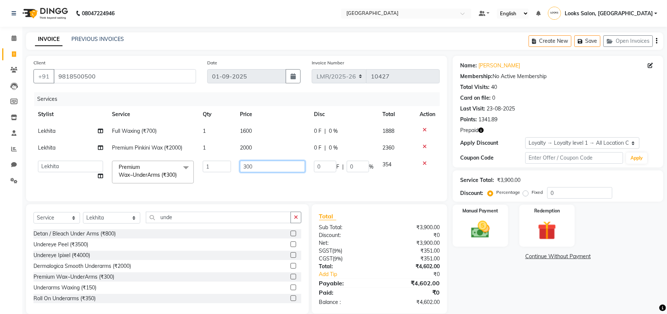
drag, startPoint x: 255, startPoint y: 164, endPoint x: 237, endPoint y: 167, distance: 17.7
click at [237, 167] on td "300" at bounding box center [272, 172] width 74 height 32
click at [496, 277] on div "Name: Rushmika Bansil Membership: No Active Membership Total Visits: 40 Card on…" at bounding box center [561, 185] width 216 height 258
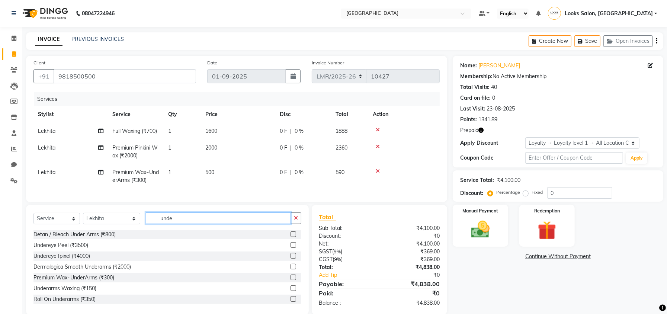
drag, startPoint x: 180, startPoint y: 222, endPoint x: 148, endPoint y: 225, distance: 32.5
click at [148, 224] on input "unde" at bounding box center [218, 218] width 145 height 12
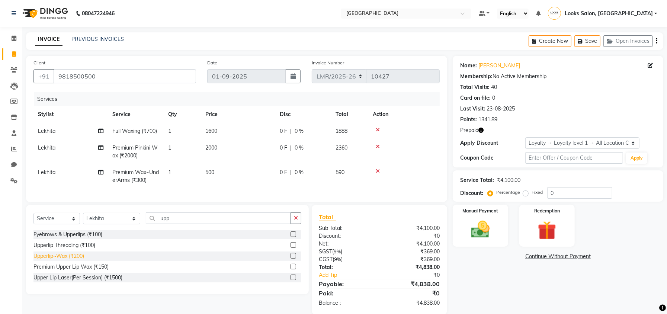
click at [58, 260] on div "Upperlip~Wax (₹200)" at bounding box center [58, 256] width 51 height 8
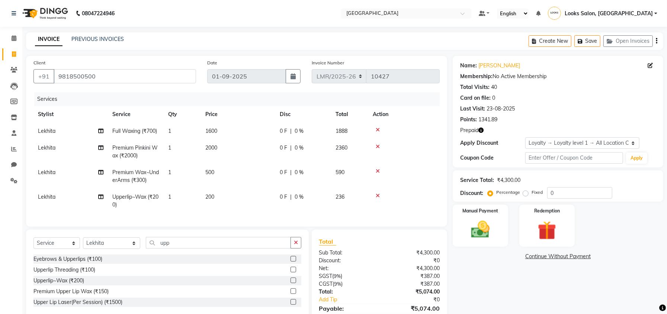
click at [180, 199] on td "1" at bounding box center [182, 201] width 37 height 25
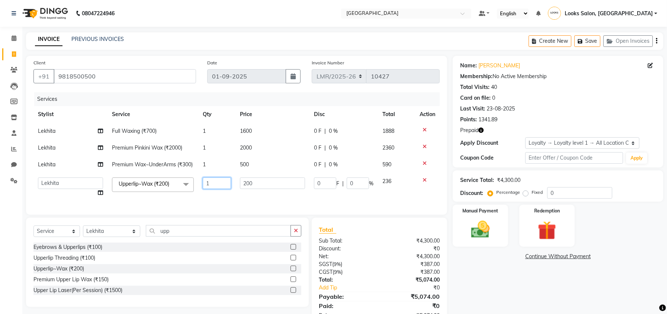
drag, startPoint x: 212, startPoint y: 193, endPoint x: 201, endPoint y: 193, distance: 10.8
click at [201, 193] on td "1" at bounding box center [216, 187] width 37 height 28
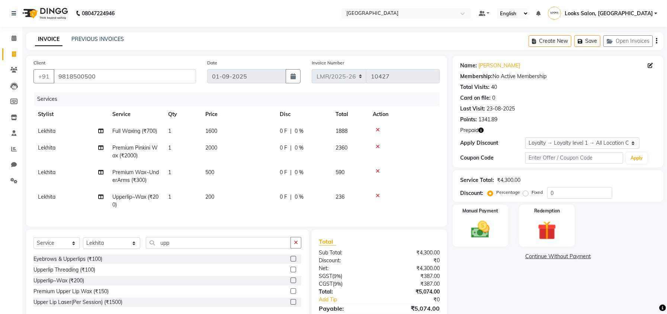
click at [233, 198] on td "200" at bounding box center [238, 201] width 74 height 25
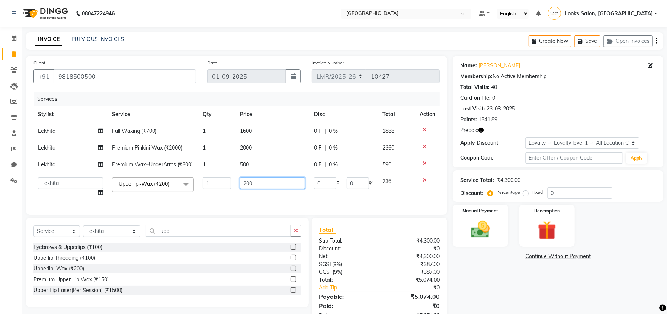
drag, startPoint x: 254, startPoint y: 193, endPoint x: 245, endPoint y: 195, distance: 8.5
click at [245, 189] on input "200" at bounding box center [272, 183] width 65 height 12
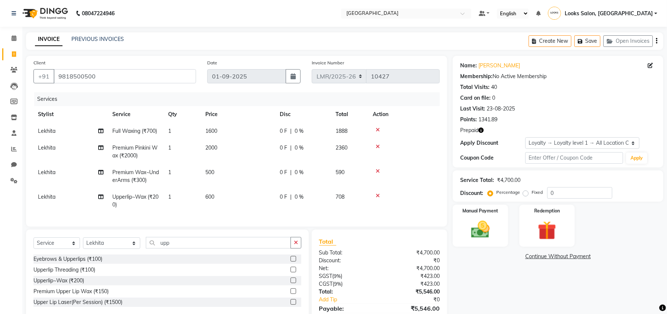
click at [519, 296] on div "Name: Rushmika Bansil Membership: No Active Membership Total Visits: 40 Card on…" at bounding box center [561, 197] width 216 height 283
drag, startPoint x: 179, startPoint y: 252, endPoint x: 137, endPoint y: 254, distance: 41.7
click at [146, 248] on input "upp" at bounding box center [218, 243] width 145 height 12
click at [52, 306] on div "Eyebrows (₹100)" at bounding box center [53, 302] width 40 height 8
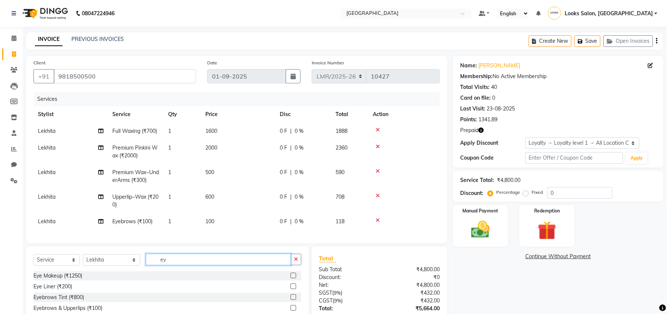
drag, startPoint x: 178, startPoint y: 267, endPoint x: 133, endPoint y: 269, distance: 45.0
click at [133, 269] on div "Select Service Product Membership Package Voucher Prepaid Gift Card Select Styl…" at bounding box center [167, 262] width 268 height 17
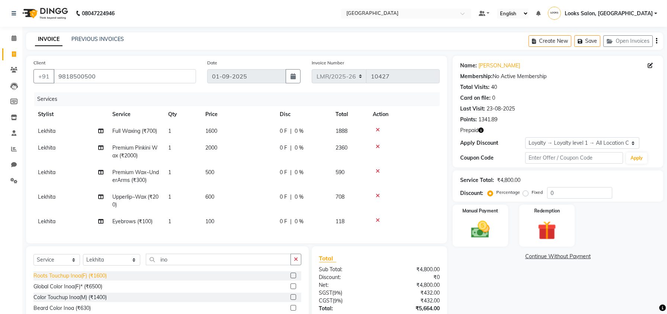
click at [71, 280] on div "Roots Touchup Inoa(F) (₹1600)" at bounding box center [69, 276] width 73 height 8
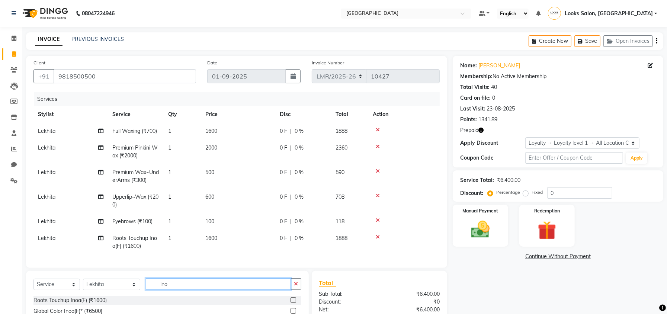
drag, startPoint x: 160, startPoint y: 287, endPoint x: 140, endPoint y: 288, distance: 19.7
click at [146, 288] on input "ino" at bounding box center [218, 284] width 145 height 12
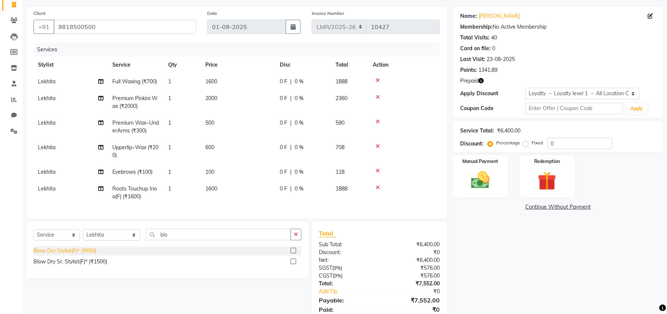
click at [83, 255] on div "Blow Dry Stylist(F)* (₹650)" at bounding box center [64, 251] width 63 height 8
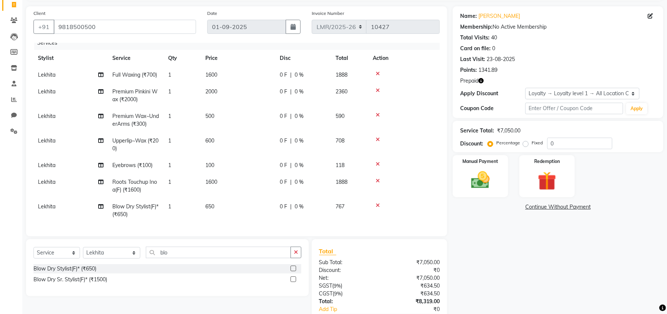
scroll to position [14, 0]
click at [60, 174] on td "Lekhita" at bounding box center [70, 186] width 74 height 25
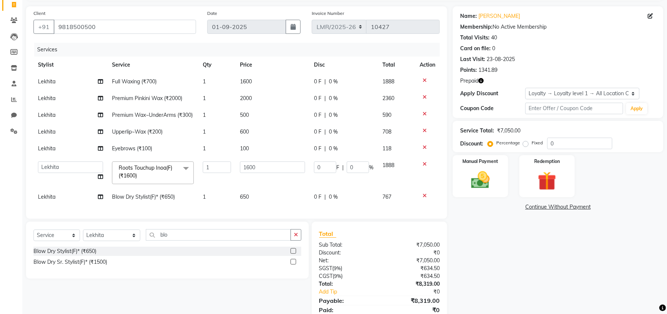
scroll to position [0, 0]
click at [91, 173] on select "Counter Sales DEVI Dr Manika Dr Nimisha Faizu_asst Farishta-2 Gaurav Inder_Pdct…" at bounding box center [70, 167] width 65 height 12
click at [528, 270] on div "Name: Rushmika Bansil Membership: No Active Membership Total Visits: 40 Card on…" at bounding box center [561, 168] width 216 height 325
click at [47, 200] on span "Lekhita" at bounding box center [46, 196] width 17 height 7
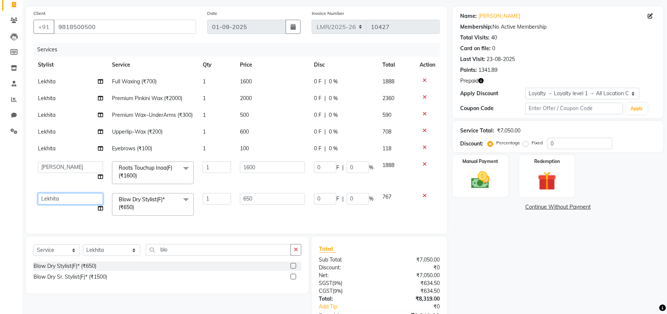
click at [62, 205] on select "Counter Sales DEVI Dr Manika Dr Nimisha Faizu_asst Farishta-2 Gaurav Inder_Pdct…" at bounding box center [70, 199] width 65 height 12
click at [100, 251] on select "Select Stylist Counter Sales DEVI [PERSON_NAME] Dr [PERSON_NAME] Farishta-2 Gau…" at bounding box center [111, 250] width 57 height 12
click at [83, 247] on select "Select Stylist Counter Sales DEVI [PERSON_NAME] Dr [PERSON_NAME] Farishta-2 Gau…" at bounding box center [111, 250] width 57 height 12
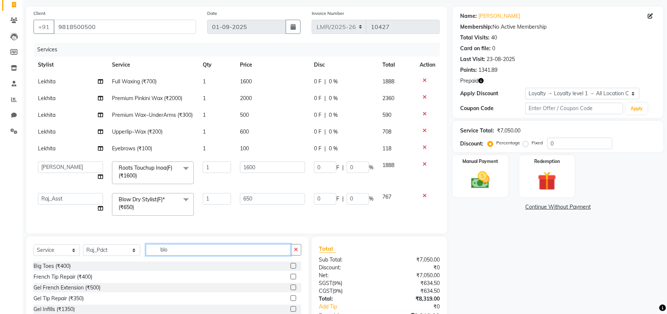
drag, startPoint x: 166, startPoint y: 248, endPoint x: 141, endPoint y: 255, distance: 25.4
click at [146, 255] on input "blo" at bounding box center [218, 250] width 145 height 12
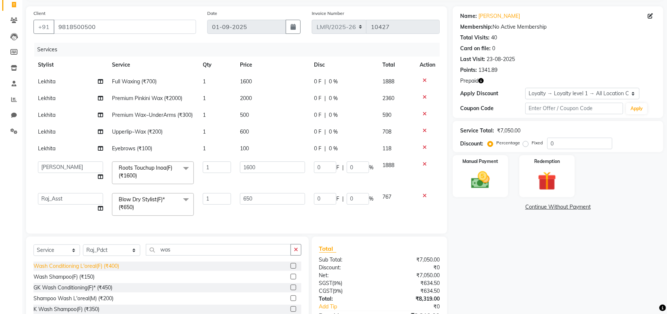
click at [83, 266] on div "Wash Conditioning L'oreal(F) (₹400)" at bounding box center [76, 266] width 86 height 8
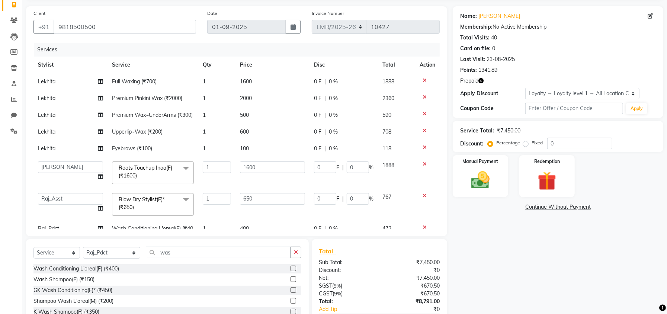
scroll to position [38, 0]
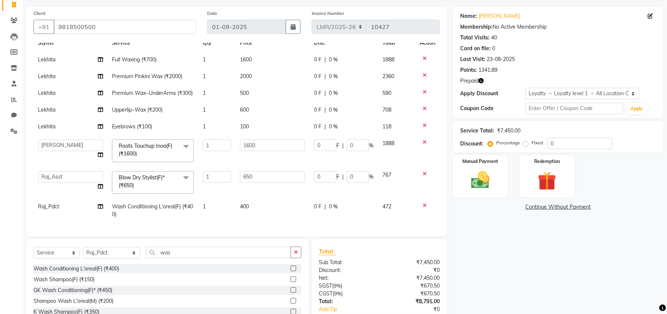
click at [499, 269] on div "Name: Rushmika Bansil Membership: No Active Membership Total Visits: 40 Card on…" at bounding box center [561, 177] width 216 height 342
click at [517, 266] on div "Name: Rushmika Bansil Membership: No Active Membership Total Visits: 40 Card on…" at bounding box center [561, 177] width 216 height 342
click at [540, 279] on div "Name: Rushmika Bansil Membership: No Active Membership Total Visits: 40 Card on…" at bounding box center [561, 177] width 216 height 342
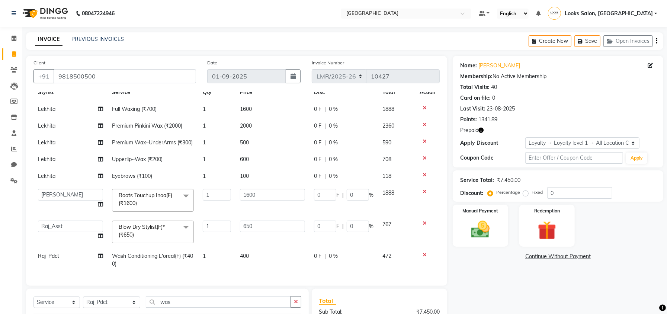
scroll to position [0, 0]
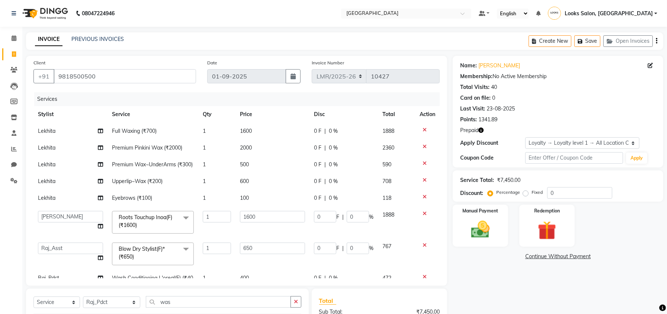
click at [507, 268] on div "Name: Rushmika Bansil Membership: No Active Membership Total Visits: 40 Card on…" at bounding box center [561, 227] width 216 height 342
click at [484, 298] on div "Name: Rushmika Bansil Membership: No Active Membership Total Visits: 40 Card on…" at bounding box center [561, 227] width 216 height 342
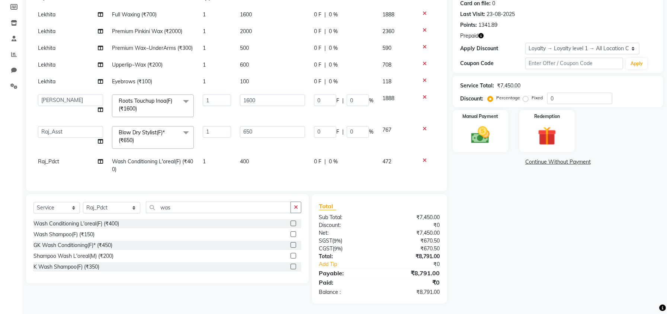
scroll to position [96, 0]
drag, startPoint x: 100, startPoint y: 206, endPoint x: 100, endPoint y: 202, distance: 4.1
click at [100, 206] on select "Select Stylist Counter Sales DEVI [PERSON_NAME] Dr [PERSON_NAME] Farishta-2 Gau…" at bounding box center [111, 207] width 57 height 12
click at [83, 201] on select "Select Stylist Counter Sales DEVI [PERSON_NAME] Dr [PERSON_NAME] Farishta-2 Gau…" at bounding box center [111, 207] width 57 height 12
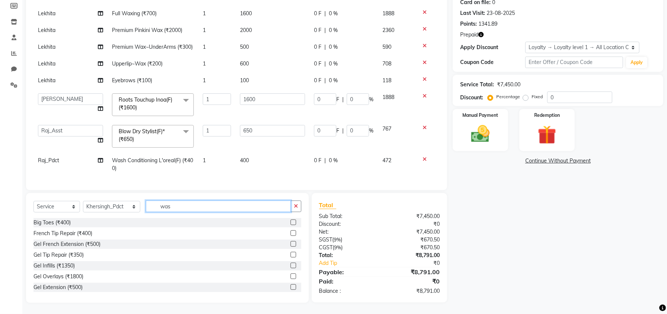
drag, startPoint x: 177, startPoint y: 205, endPoint x: 147, endPoint y: 209, distance: 30.4
click at [147, 209] on input "was" at bounding box center [218, 206] width 145 height 12
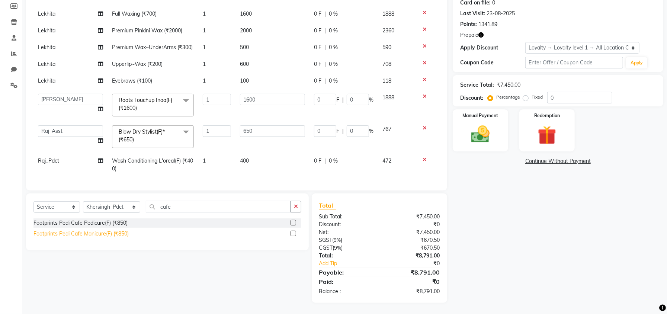
click at [106, 234] on div "Footprints Pedi Cafe Manicure(F) (₹850)" at bounding box center [80, 234] width 95 height 8
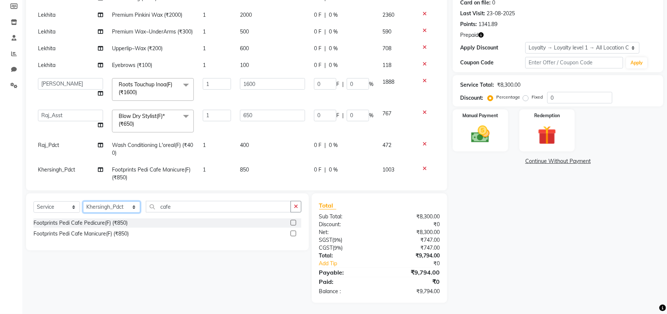
click at [103, 208] on select "Select Stylist Counter Sales DEVI [PERSON_NAME] Dr [PERSON_NAME] Farishta-2 Gau…" at bounding box center [111, 207] width 57 height 12
click at [83, 201] on select "Select Stylist Counter Sales DEVI [PERSON_NAME] Dr [PERSON_NAME] Farishta-2 Gau…" at bounding box center [111, 207] width 57 height 12
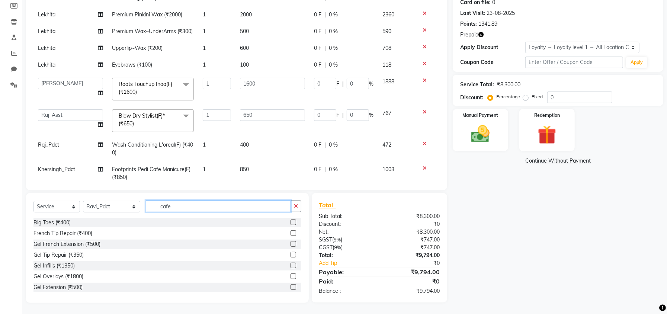
click at [173, 207] on input "cafe" at bounding box center [218, 206] width 145 height 12
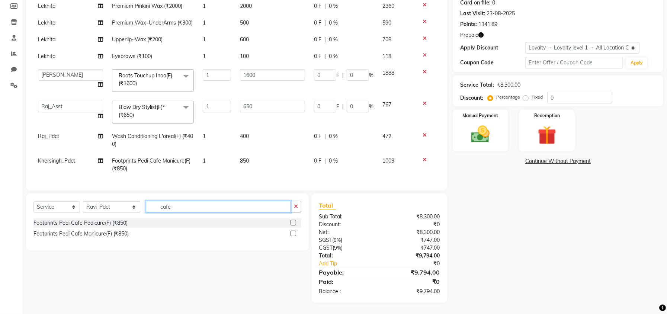
scroll to position [62, 0]
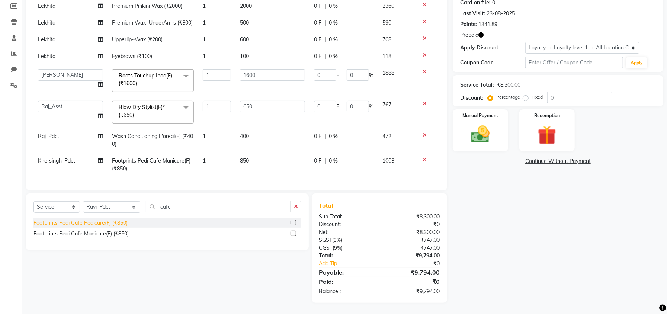
click at [96, 222] on div "Footprints Pedi Cafe Pedicure(F) (₹850)" at bounding box center [80, 223] width 94 height 8
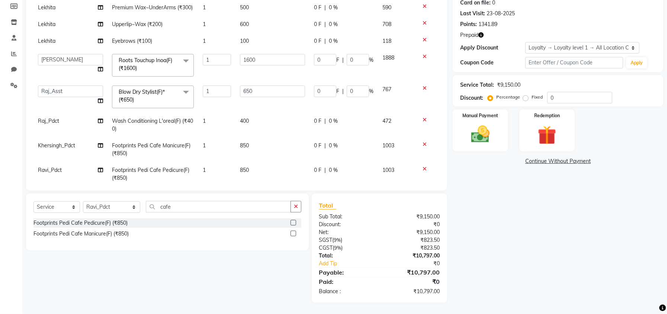
scroll to position [87, 0]
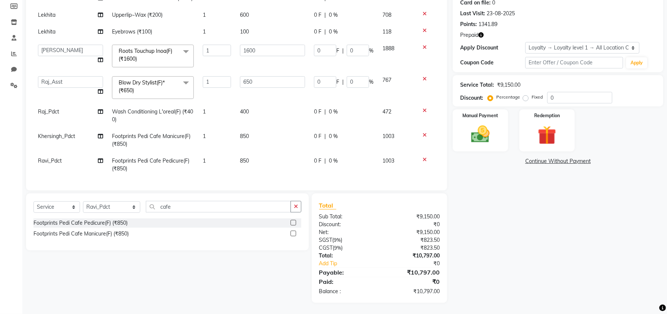
click at [512, 253] on div "Name: Rushmika Bansil Membership: No Active Membership Total Visits: 40 Card on…" at bounding box center [561, 132] width 216 height 342
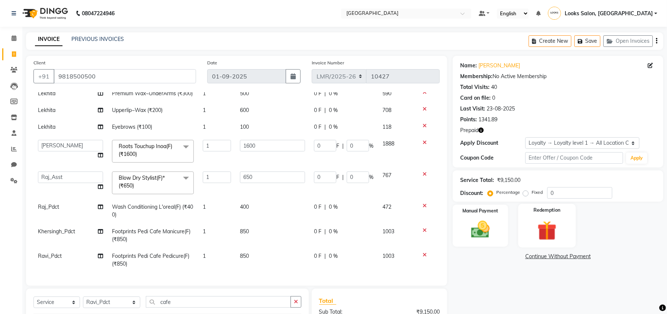
click at [542, 232] on img at bounding box center [547, 230] width 32 height 24
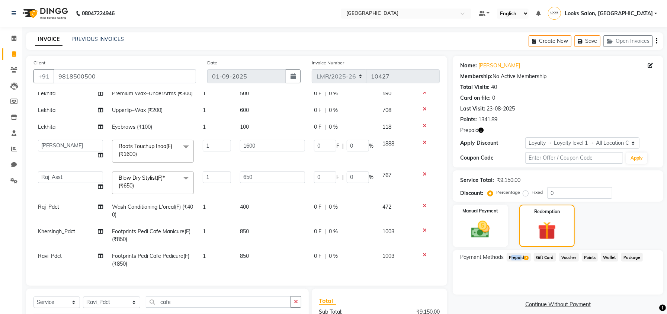
click at [518, 253] on span "Prepaid 2" at bounding box center [519, 257] width 24 height 9
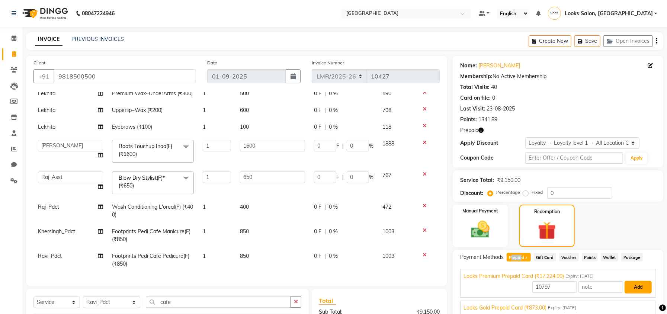
click at [645, 287] on button "Add" at bounding box center [637, 287] width 27 height 13
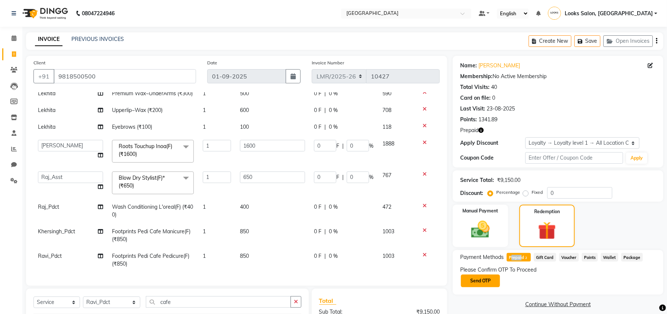
click at [478, 281] on button "Send OTP" at bounding box center [480, 280] width 39 height 13
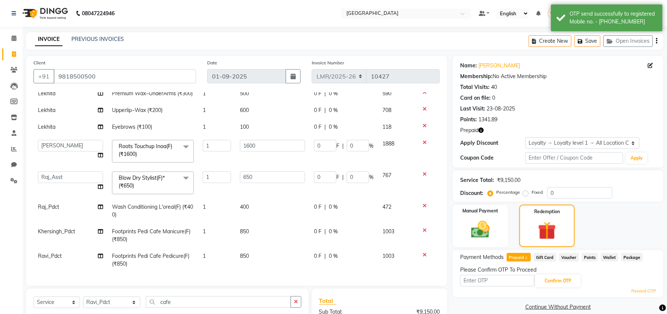
click at [484, 130] on div "Prepaid" at bounding box center [558, 130] width 196 height 8
click at [481, 130] on icon "button" at bounding box center [480, 130] width 5 height 5
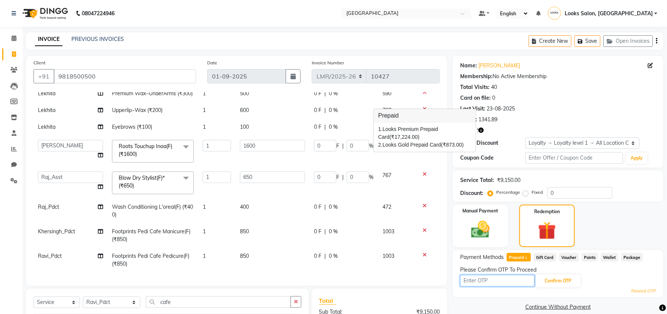
click at [496, 280] on input "text" at bounding box center [497, 281] width 74 height 12
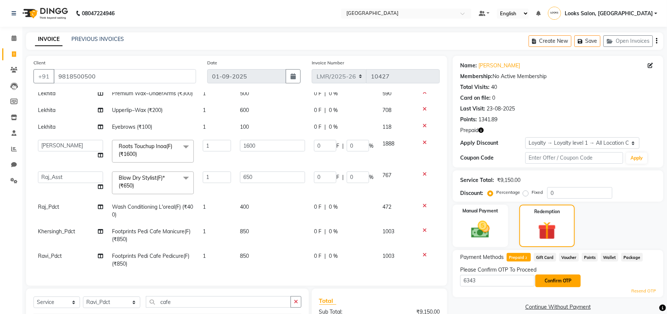
click at [551, 283] on button "Confirm OTP" at bounding box center [557, 280] width 45 height 13
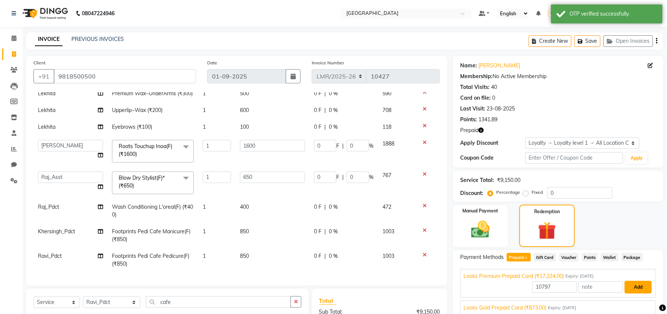
click at [647, 289] on button "Add" at bounding box center [637, 287] width 27 height 13
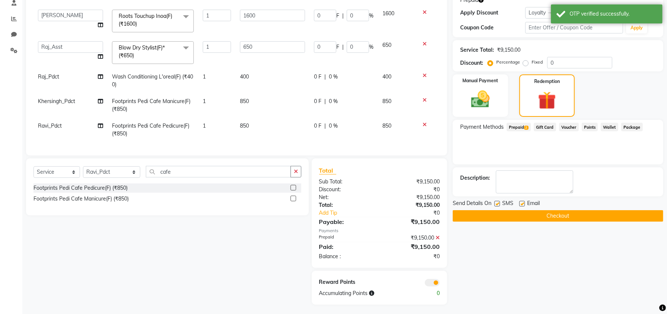
scroll to position [132, 0]
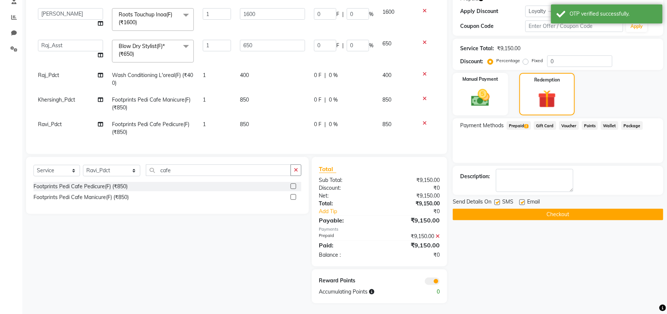
click at [564, 213] on button "Checkout" at bounding box center [558, 215] width 211 height 12
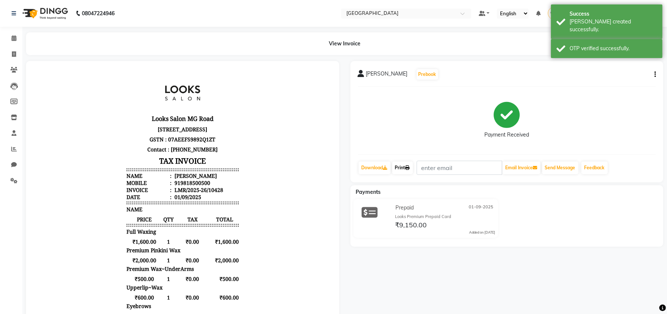
click at [404, 167] on link "Print" at bounding box center [402, 167] width 21 height 13
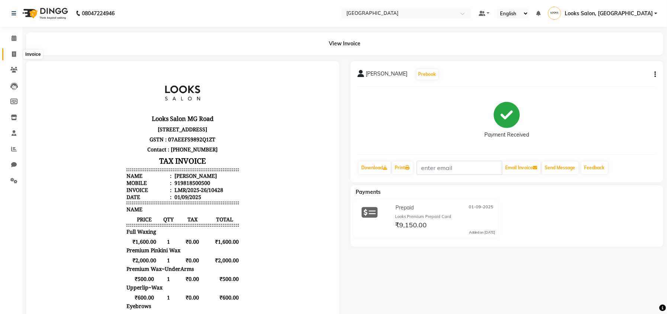
drag, startPoint x: 10, startPoint y: 54, endPoint x: 21, endPoint y: 54, distance: 10.4
click at [11, 54] on span at bounding box center [13, 54] width 13 height 9
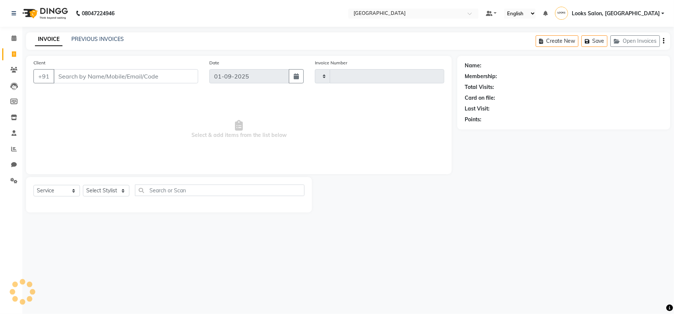
click at [113, 75] on input "Client" at bounding box center [126, 76] width 145 height 14
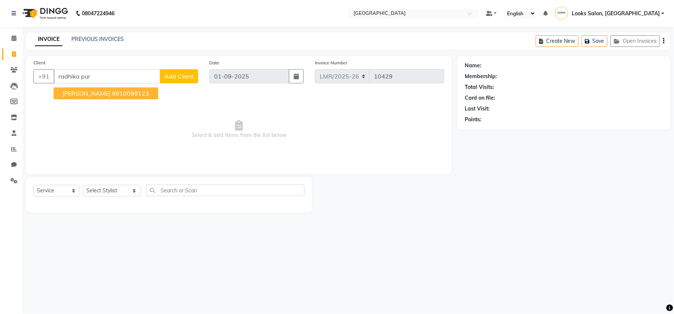
click at [103, 91] on span "RADHIKA PURI" at bounding box center [86, 93] width 48 height 7
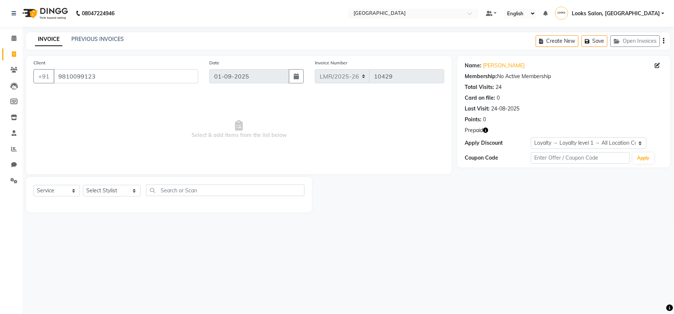
click at [486, 133] on icon "button" at bounding box center [485, 130] width 5 height 5
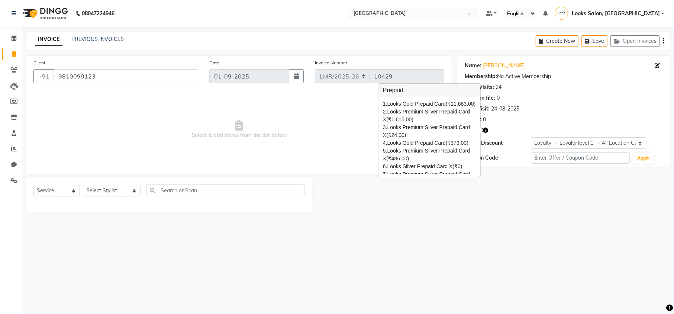
click at [537, 229] on div "08047224946 Select Location × Looks Mg Road, Sultanpur, New Delhi Default Panel…" at bounding box center [337, 157] width 674 height 314
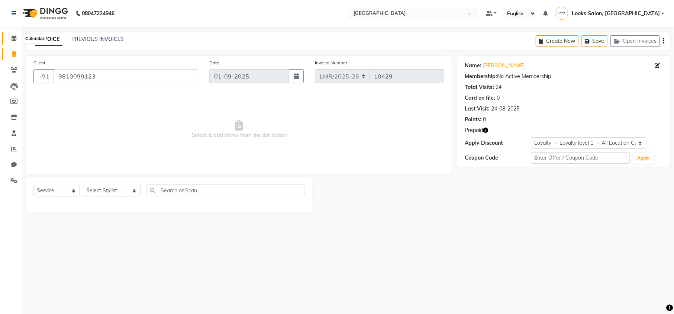
click at [14, 41] on icon at bounding box center [14, 38] width 5 height 6
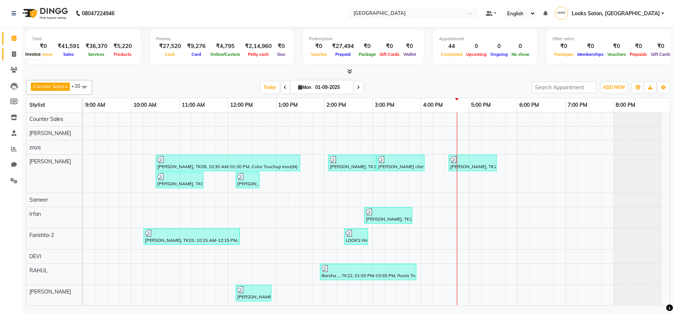
click at [9, 53] on span at bounding box center [13, 54] width 13 height 9
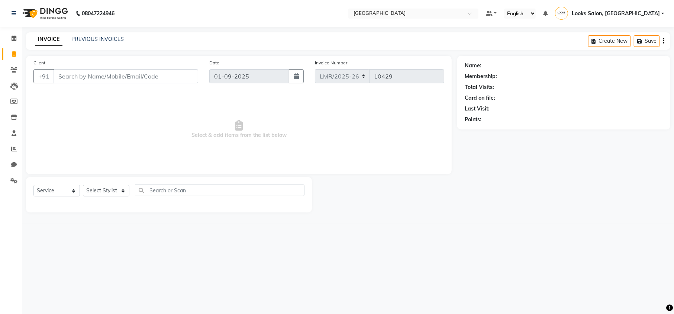
click at [119, 76] on input "Client" at bounding box center [126, 76] width 145 height 14
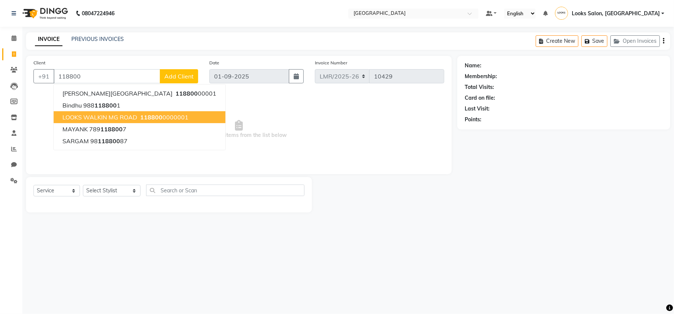
click at [139, 112] on button "LOOKS WALKIN MG ROAD 118800 0000001" at bounding box center [140, 117] width 172 height 12
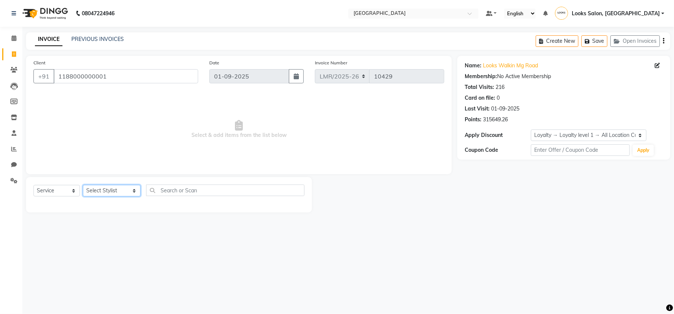
click at [100, 191] on select "Select Stylist Counter Sales DEVI [PERSON_NAME] Dr [PERSON_NAME] Farishta-2 Gau…" at bounding box center [112, 191] width 58 height 12
click at [83, 185] on select "Select Stylist Counter Sales DEVI [PERSON_NAME] Dr [PERSON_NAME] Farishta-2 Gau…" at bounding box center [112, 191] width 58 height 12
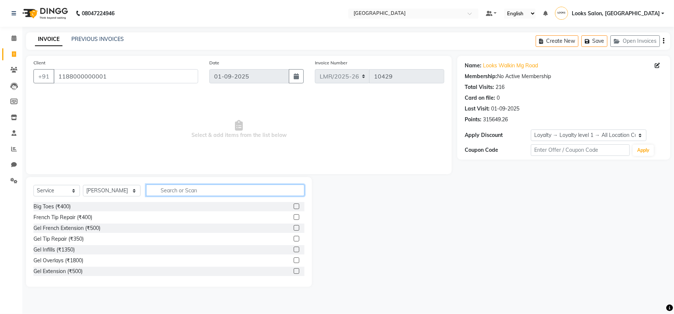
click at [152, 190] on input "text" at bounding box center [225, 190] width 158 height 12
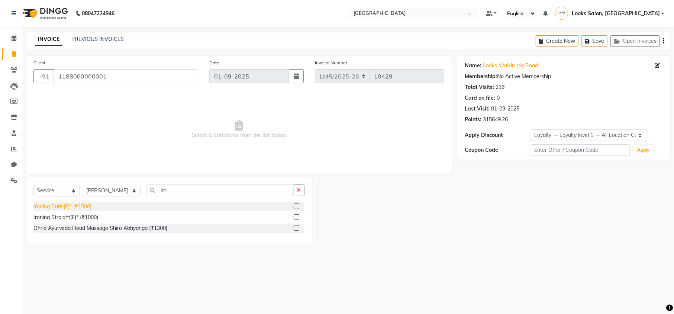
click at [54, 207] on div "Ironing Curls(F)* (₹1500)" at bounding box center [62, 207] width 58 height 8
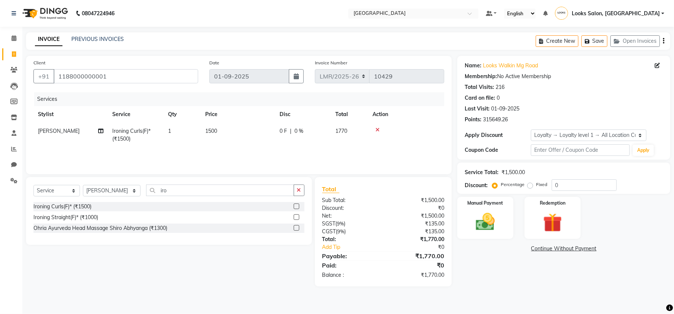
click at [209, 131] on span "1500" at bounding box center [211, 131] width 12 height 7
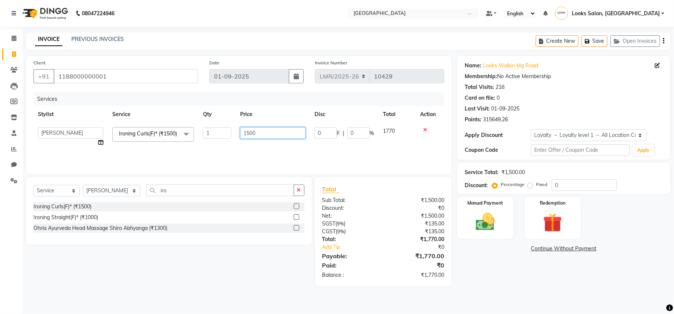
drag, startPoint x: 276, startPoint y: 134, endPoint x: 223, endPoint y: 134, distance: 52.4
click at [223, 134] on tr "Counter Sales DEVI Dr Manika Dr Nimisha Faizu_asst Farishta-2 Gaurav Inder_Pdct…" at bounding box center [238, 137] width 411 height 28
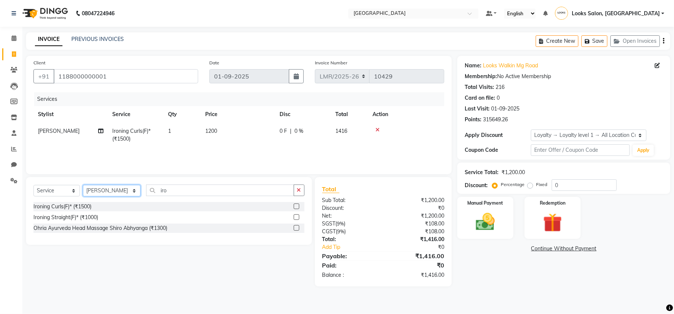
click at [102, 191] on select "Select Stylist Counter Sales DEVI [PERSON_NAME] Dr [PERSON_NAME] Farishta-2 Gau…" at bounding box center [112, 191] width 58 height 12
click at [83, 185] on select "Select Stylist Counter Sales DEVI [PERSON_NAME] Dr [PERSON_NAME] Farishta-2 Gau…" at bounding box center [112, 191] width 58 height 12
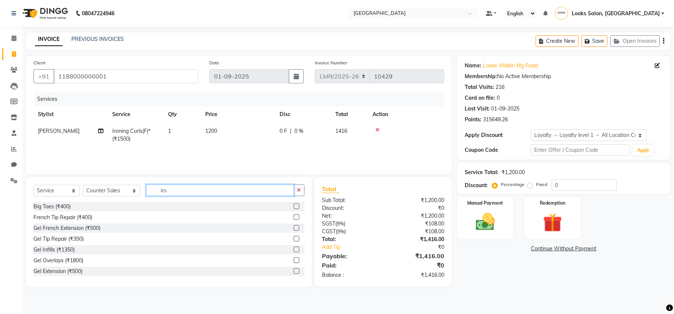
drag, startPoint x: 169, startPoint y: 189, endPoint x: 123, endPoint y: 197, distance: 46.8
click at [123, 197] on div "Select Service Product Membership Package Voucher Prepaid Gift Card Select Styl…" at bounding box center [168, 192] width 271 height 17
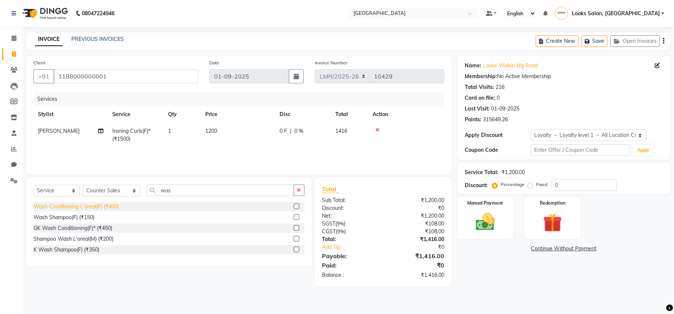
click at [79, 209] on div "Wash Conditioning L'oreal(F) (₹400)" at bounding box center [76, 207] width 86 height 8
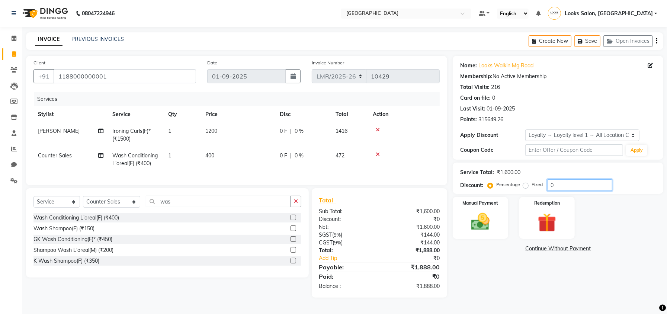
drag, startPoint x: 576, startPoint y: 187, endPoint x: 491, endPoint y: 194, distance: 85.5
click at [491, 194] on div "Service Total: ₹1,600.00 Discount: Percentage Fixed 0" at bounding box center [558, 178] width 211 height 31
click at [513, 286] on div "Name: Looks Walkin Mg Road Membership: No Active Membership Total Visits: 216 C…" at bounding box center [561, 181] width 216 height 250
drag, startPoint x: 561, startPoint y: 185, endPoint x: 547, endPoint y: 185, distance: 14.5
click at [547, 185] on input "30" at bounding box center [579, 185] width 65 height 12
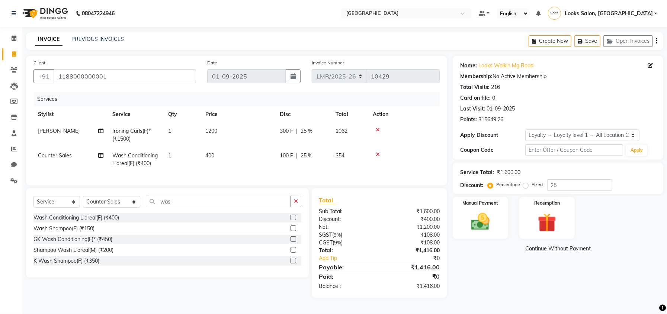
click at [512, 291] on div "Name: Looks Walkin Mg Road Membership: No Active Membership Total Visits: 216 C…" at bounding box center [561, 177] width 216 height 242
click at [219, 131] on td "1200" at bounding box center [238, 135] width 74 height 25
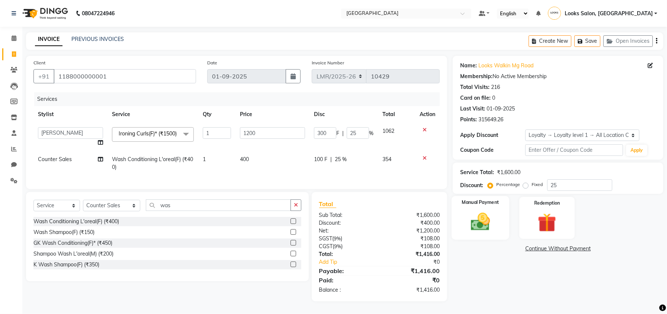
click at [472, 220] on img at bounding box center [481, 222] width 32 height 22
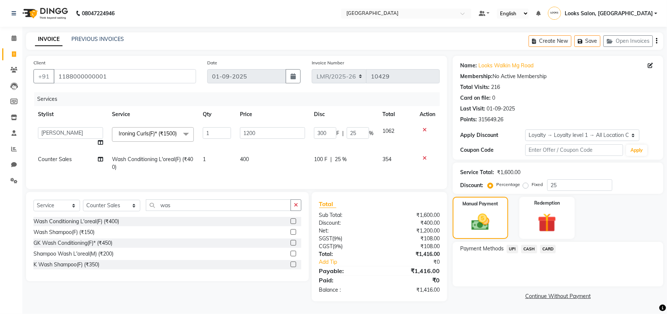
click at [526, 250] on span "CASH" at bounding box center [529, 249] width 16 height 9
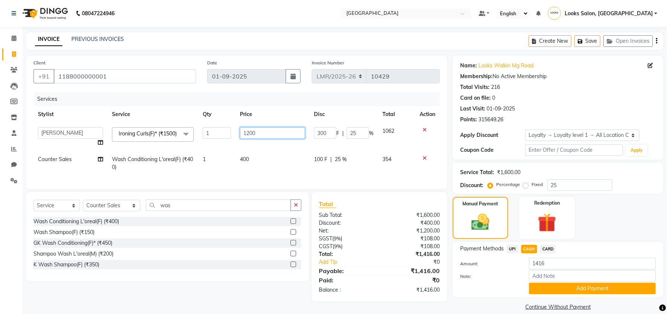
click at [263, 133] on input "1200" at bounding box center [272, 133] width 65 height 12
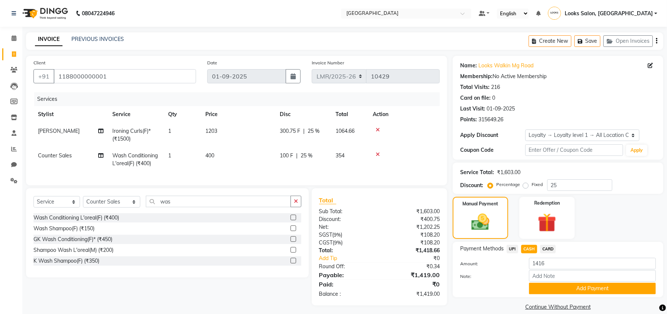
click at [478, 301] on div "Name: Looks Walkin Mg Road Membership: No Active Membership Total Visits: 216 C…" at bounding box center [561, 184] width 216 height 257
click at [527, 249] on span "CASH" at bounding box center [529, 249] width 16 height 9
click at [552, 286] on button "Add Payment" at bounding box center [592, 289] width 127 height 12
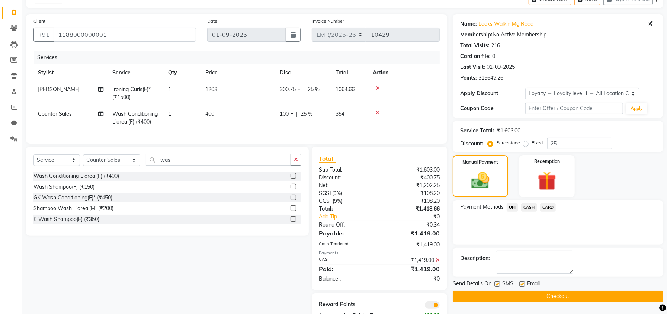
scroll to position [73, 0]
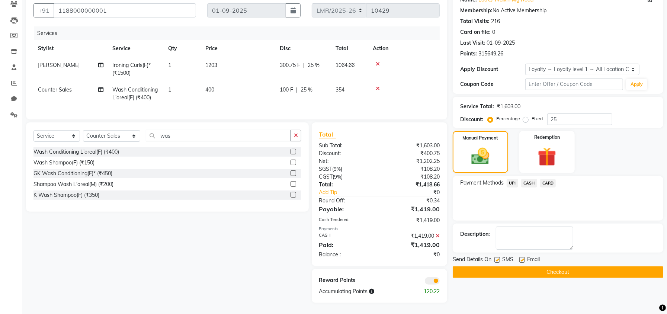
click at [541, 266] on button "Checkout" at bounding box center [558, 272] width 211 height 12
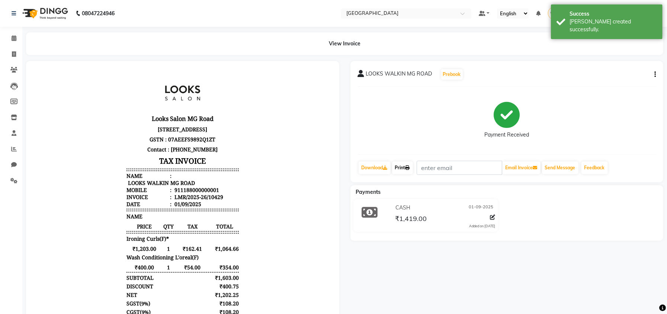
click at [398, 164] on link "Print" at bounding box center [402, 167] width 21 height 13
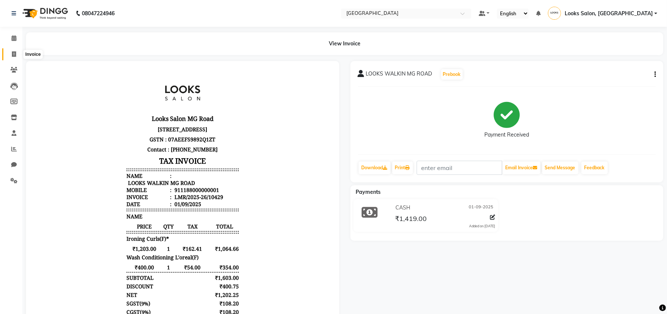
click at [10, 51] on span at bounding box center [13, 54] width 13 height 9
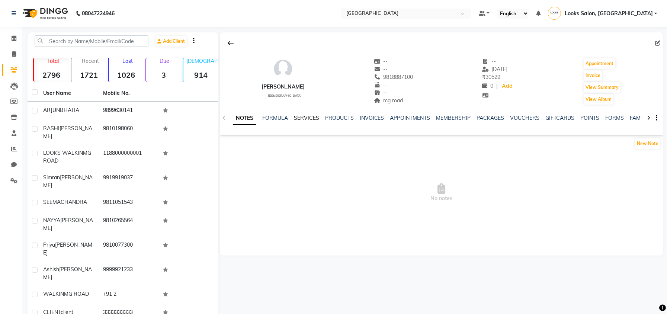
click at [302, 117] on link "SERVICES" at bounding box center [306, 118] width 25 height 7
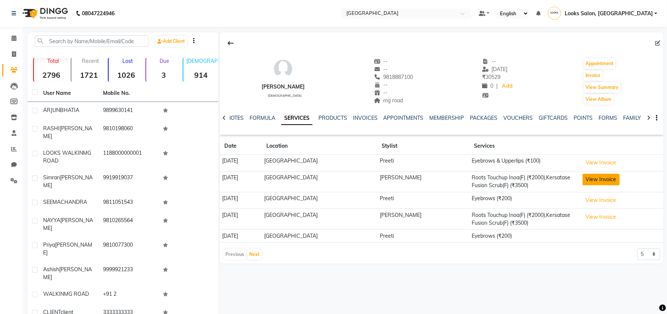
click at [601, 181] on button "View Invoice" at bounding box center [600, 180] width 37 height 12
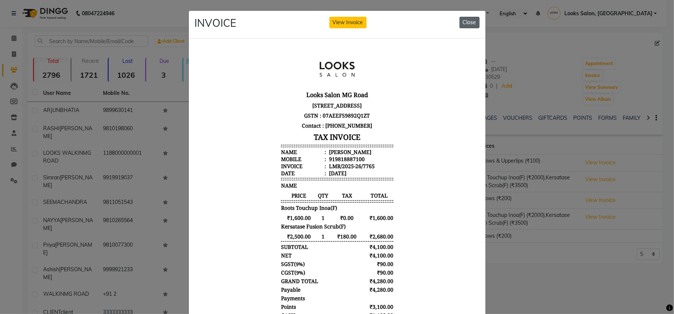
click at [460, 18] on button "Close" at bounding box center [470, 23] width 20 height 12
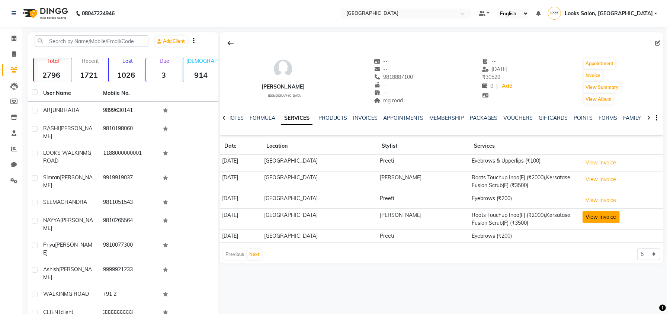
click at [602, 222] on button "View Invoice" at bounding box center [600, 217] width 37 height 12
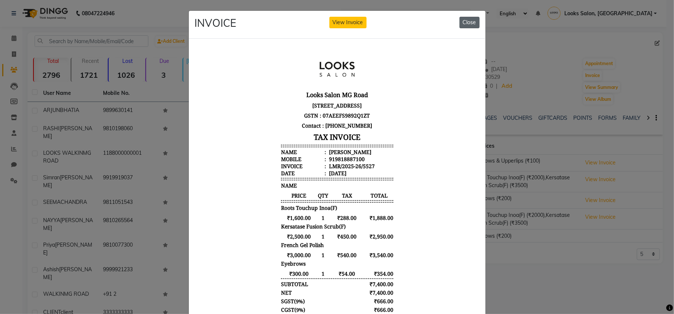
click at [465, 23] on button "Close" at bounding box center [470, 23] width 20 height 12
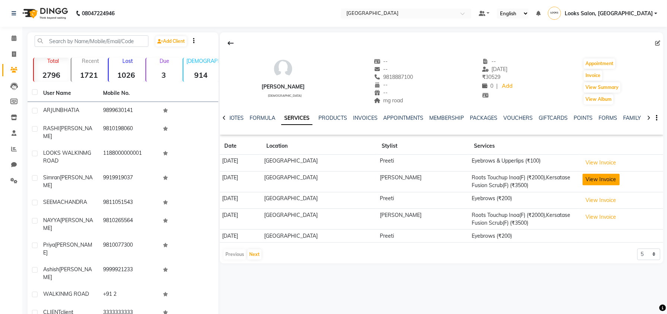
click at [601, 179] on button "View Invoice" at bounding box center [600, 180] width 37 height 12
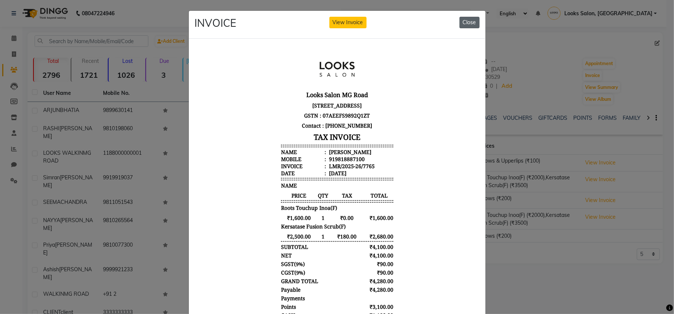
click at [460, 18] on button "Close" at bounding box center [470, 23] width 20 height 12
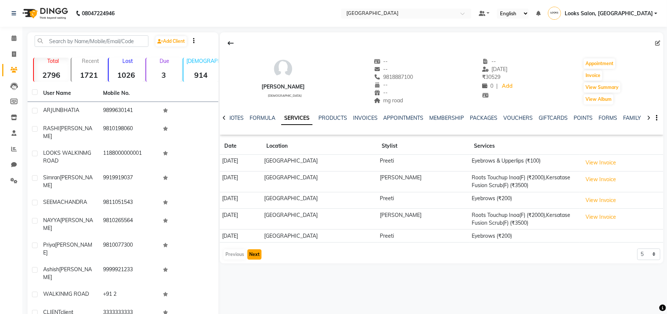
click at [255, 260] on button "Next" at bounding box center [254, 254] width 14 height 10
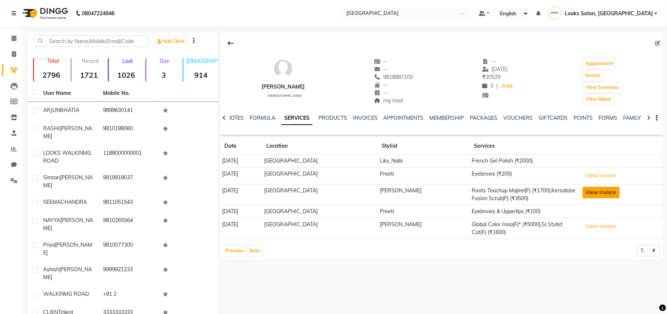
click at [610, 189] on button "View Invoice" at bounding box center [600, 193] width 37 height 12
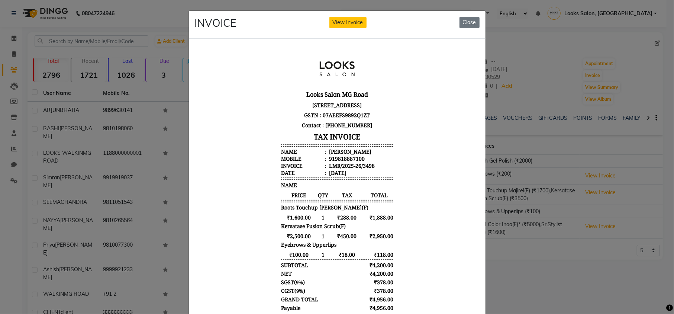
scroll to position [6, 0]
click at [466, 20] on button "Close" at bounding box center [470, 23] width 20 height 12
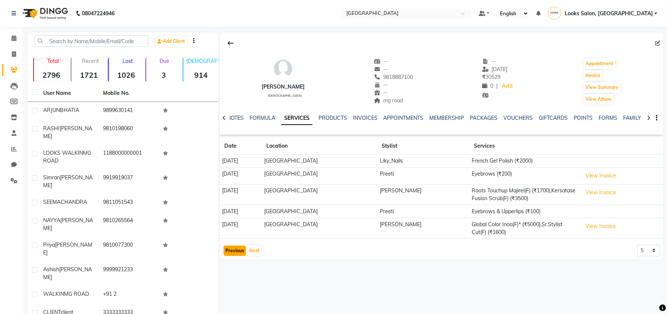
click at [232, 256] on button "Previous" at bounding box center [235, 250] width 22 height 10
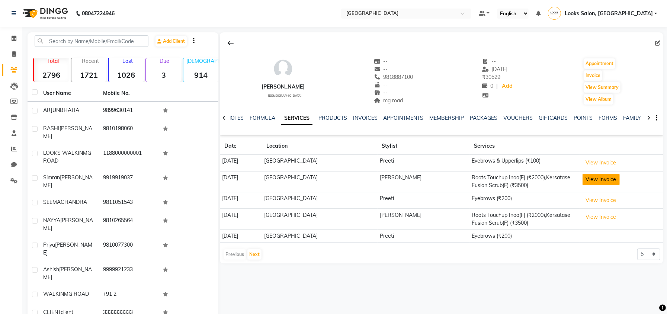
click at [607, 181] on button "View Invoice" at bounding box center [600, 180] width 37 height 12
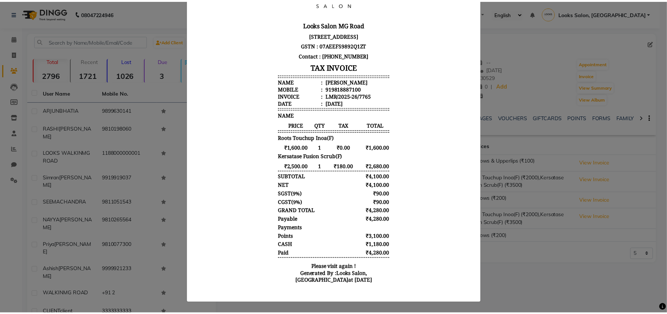
scroll to position [0, 0]
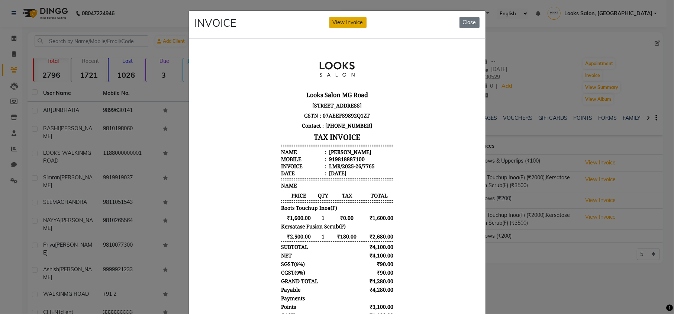
click at [331, 18] on button "View Invoice" at bounding box center [348, 23] width 37 height 12
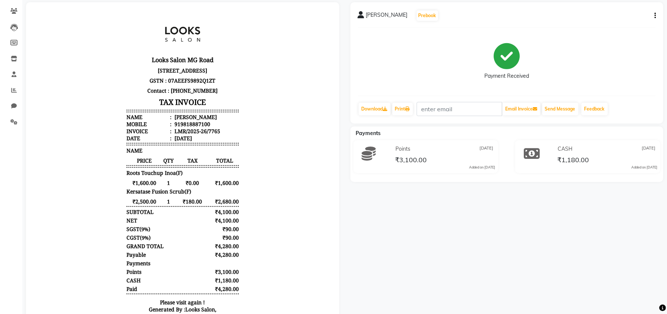
scroll to position [4, 0]
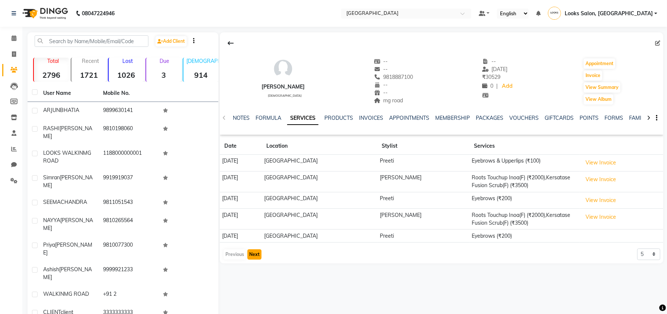
click at [256, 260] on button "Next" at bounding box center [254, 254] width 14 height 10
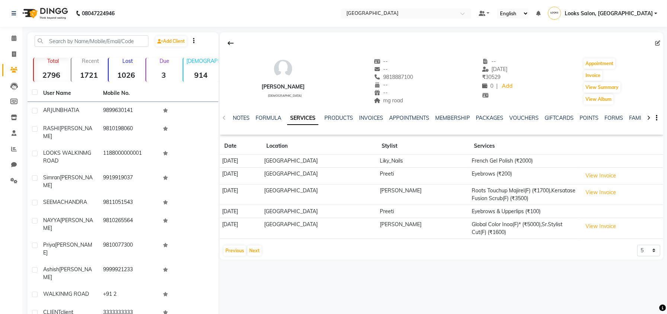
click at [540, 195] on td "Roots Touchup Majirel(F) (₹1700),Kersatase Fusion Scrub(F) (₹3500)" at bounding box center [524, 194] width 110 height 21
click at [609, 197] on button "View Invoice" at bounding box center [600, 193] width 37 height 12
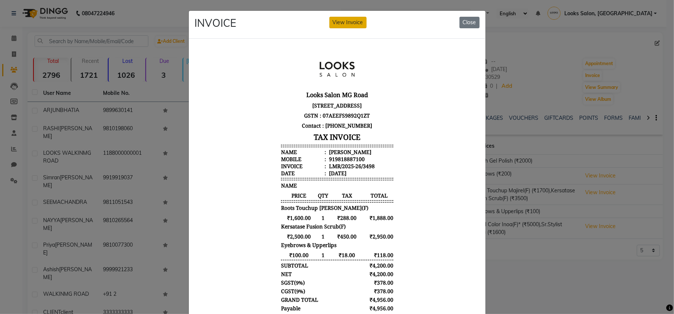
click at [335, 25] on button "View Invoice" at bounding box center [348, 23] width 37 height 12
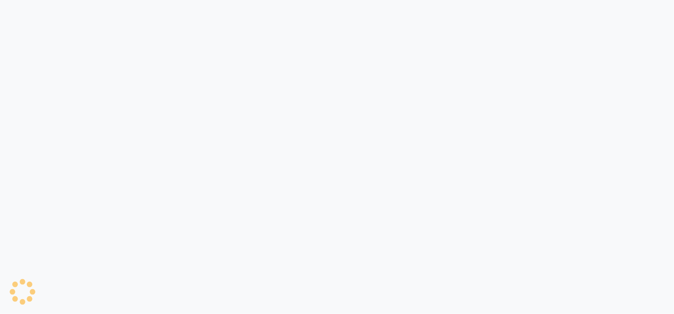
select select "service"
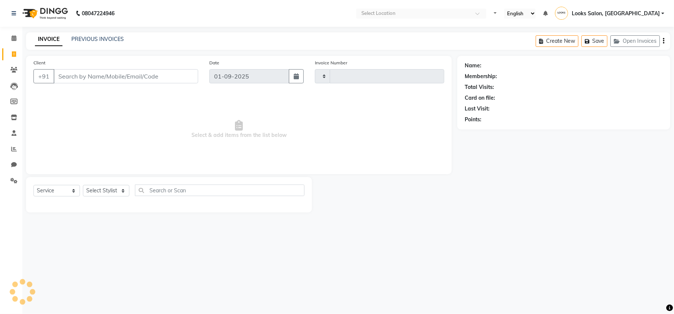
type input "10427"
select select "7647"
click at [14, 34] on span at bounding box center [13, 38] width 13 height 9
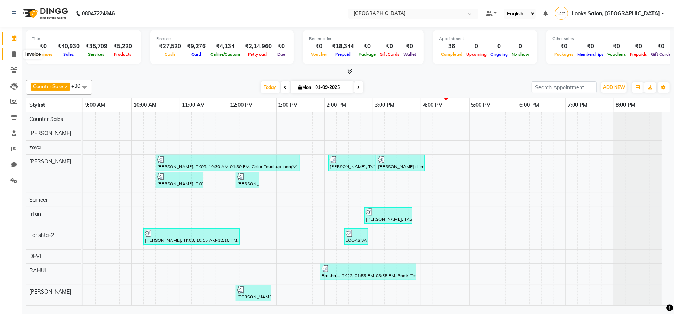
drag, startPoint x: 16, startPoint y: 52, endPoint x: 21, endPoint y: 59, distance: 8.3
click at [16, 52] on span at bounding box center [13, 54] width 13 height 9
select select "service"
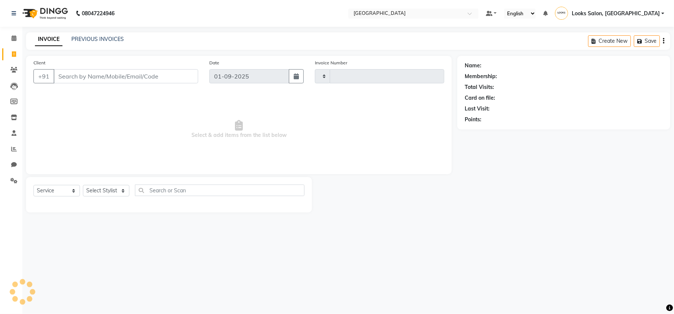
type input "10427"
select select "7647"
click at [81, 78] on input "Client" at bounding box center [126, 76] width 145 height 14
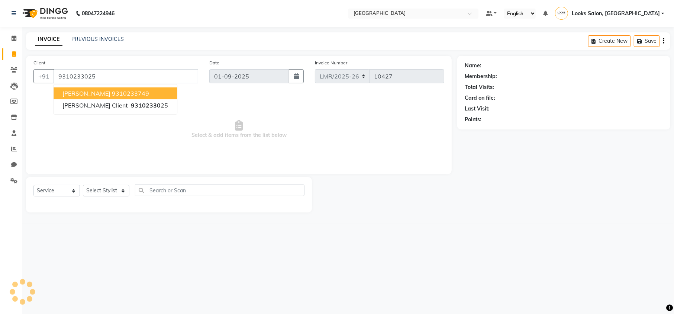
type input "9310233025"
select select "1: Object"
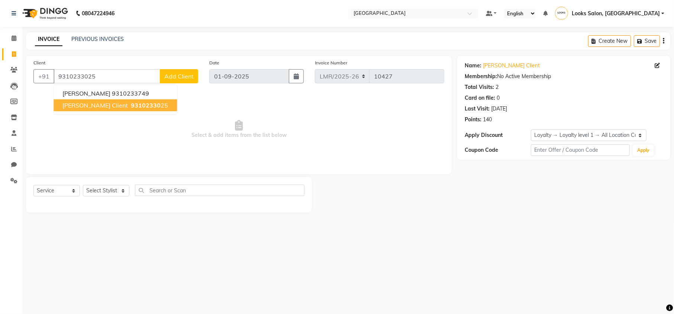
click at [131, 103] on span "93102330" at bounding box center [146, 105] width 30 height 7
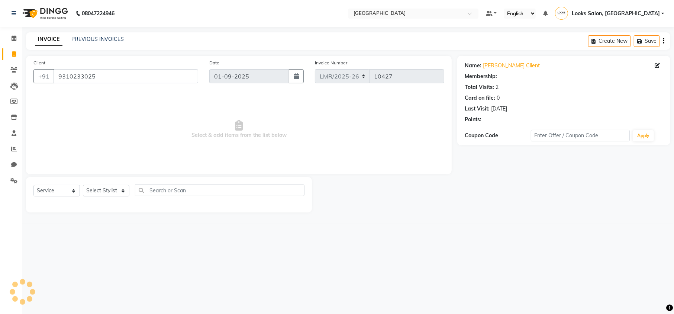
select select "1: Object"
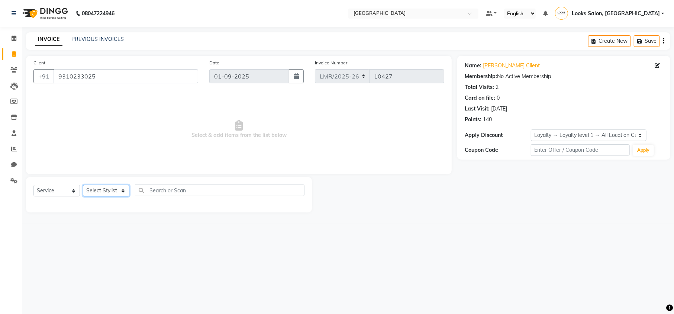
click at [99, 194] on select "Select Stylist" at bounding box center [106, 191] width 46 height 12
click at [98, 191] on select "Select Stylist" at bounding box center [106, 191] width 46 height 12
drag, startPoint x: 115, startPoint y: 76, endPoint x: 57, endPoint y: 80, distance: 58.5
click at [57, 80] on input "9310233025" at bounding box center [126, 76] width 145 height 14
click at [112, 107] on span "Select & add items from the list below" at bounding box center [238, 129] width 411 height 74
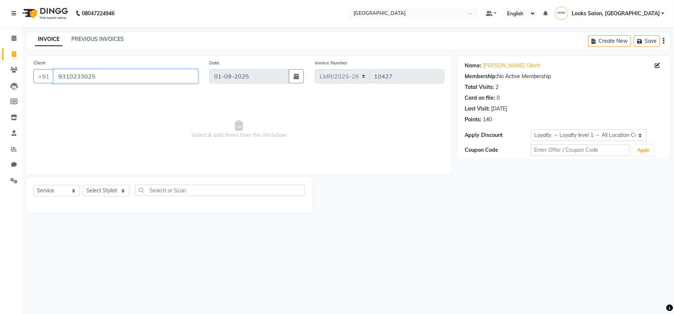
click at [91, 77] on input "9310233025" at bounding box center [126, 76] width 145 height 14
click at [106, 76] on input "9310233025" at bounding box center [126, 76] width 145 height 14
select select "1: Object"
click at [100, 192] on select "Select Stylist" at bounding box center [106, 191] width 46 height 12
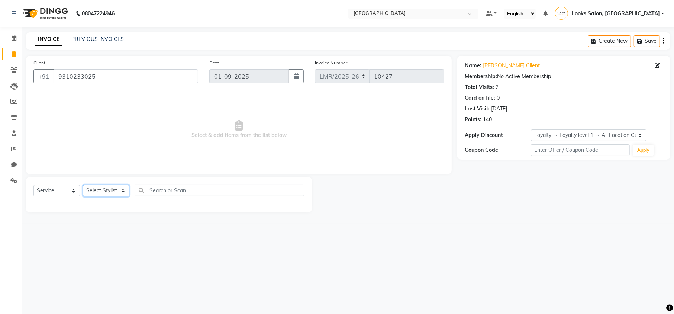
click at [100, 192] on select "Select Stylist" at bounding box center [106, 191] width 46 height 12
click at [103, 190] on select "Select Stylist" at bounding box center [106, 191] width 46 height 12
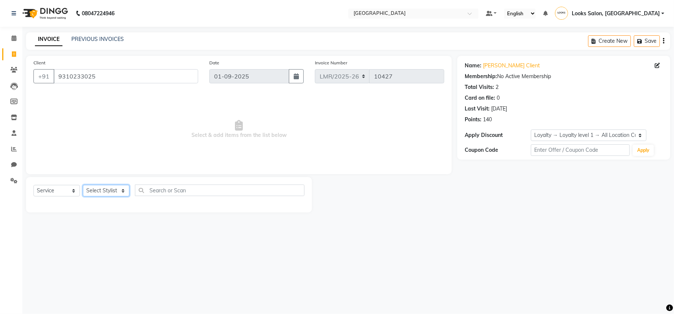
click at [91, 193] on select "Select Stylist" at bounding box center [106, 191] width 46 height 12
click at [90, 193] on select "Select Stylist" at bounding box center [106, 191] width 46 height 12
click at [90, 192] on select "Select Stylist" at bounding box center [106, 191] width 46 height 12
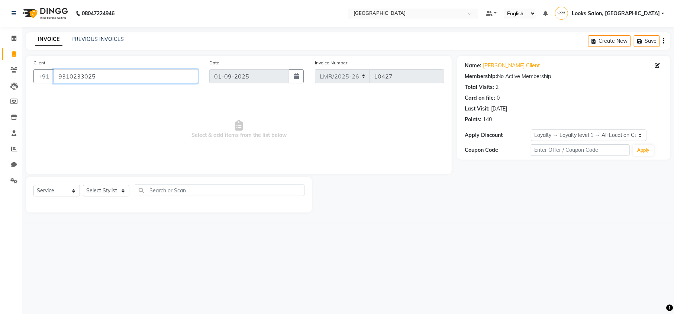
drag, startPoint x: 115, startPoint y: 73, endPoint x: 57, endPoint y: 83, distance: 58.8
click at [57, 83] on input "9310233025" at bounding box center [126, 76] width 145 height 14
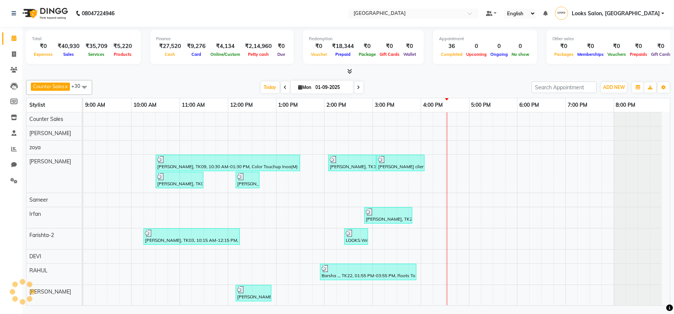
scroll to position [10, 0]
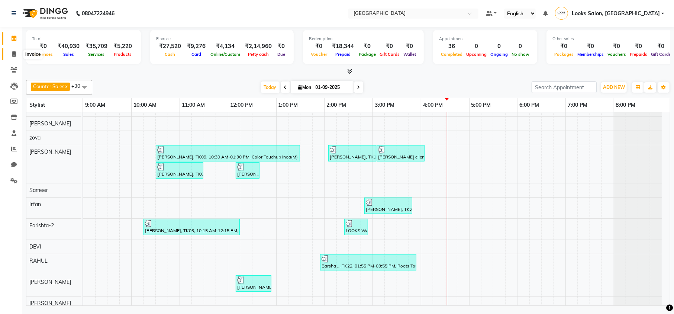
click at [13, 54] on icon at bounding box center [14, 54] width 4 height 6
select select "service"
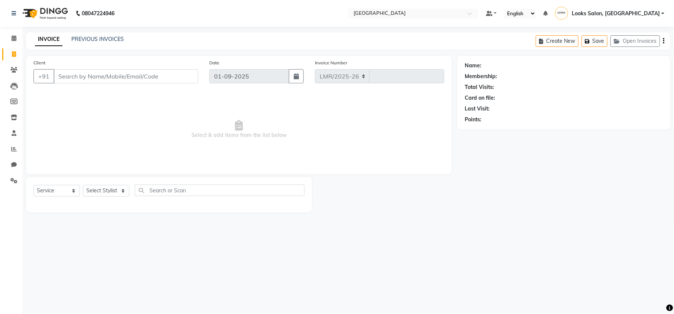
select select "7647"
type input "10427"
click at [99, 75] on input "Client" at bounding box center [126, 76] width 145 height 14
type input "9310233025"
select select "1: Object"
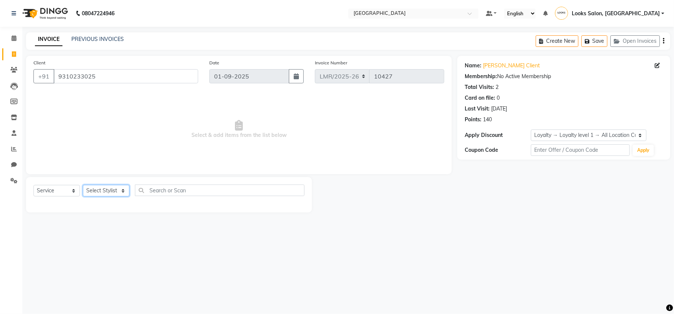
click at [109, 188] on select "Select Stylist" at bounding box center [106, 191] width 46 height 12
select select "86406"
click at [83, 185] on select "Select Stylist Counter Sales DEVI [PERSON_NAME] Dr [PERSON_NAME] Farishta-2 Gau…" at bounding box center [112, 191] width 58 height 12
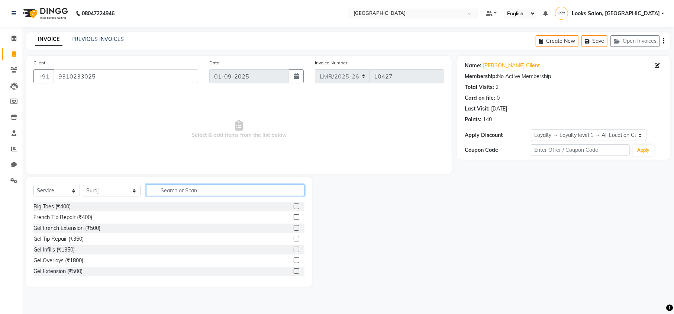
click at [156, 192] on input "text" at bounding box center [225, 190] width 158 height 12
type input "cut"
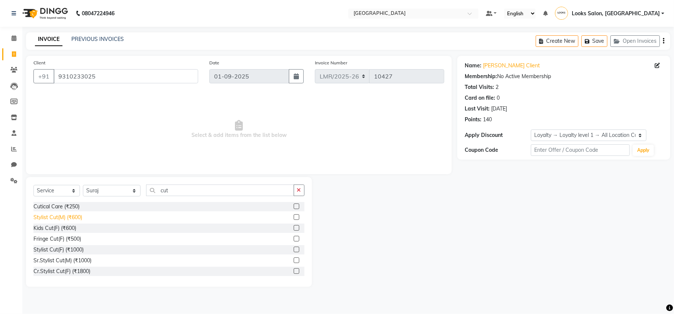
click at [70, 217] on div "Stylist Cut(M) (₹600)" at bounding box center [57, 217] width 49 height 8
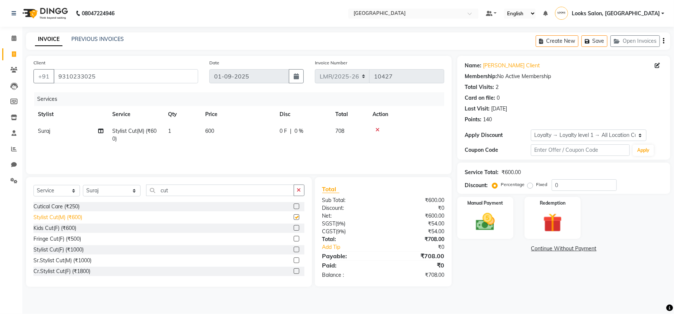
checkbox input "false"
click at [97, 190] on select "Select Stylist Counter Sales DEVI [PERSON_NAME] Dr [PERSON_NAME] Farishta-2 Gau…" at bounding box center [112, 191] width 58 height 12
select select "66877"
click at [83, 185] on select "Select Stylist Counter Sales DEVI [PERSON_NAME] Dr [PERSON_NAME] Farishta-2 Gau…" at bounding box center [112, 191] width 58 height 12
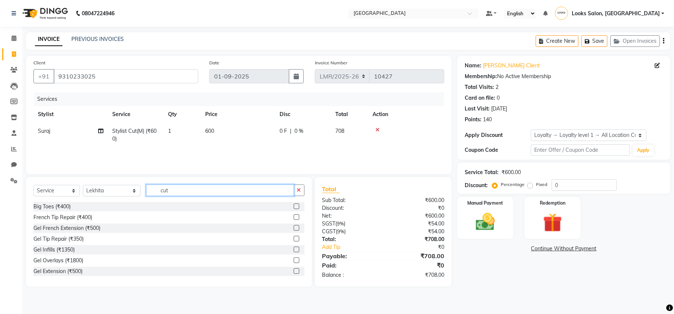
drag, startPoint x: 171, startPoint y: 191, endPoint x: 133, endPoint y: 198, distance: 38.6
click at [133, 198] on div "Select Service Product Membership Package Voucher Prepaid Gift Card Select Styl…" at bounding box center [168, 192] width 271 height 17
type input "ey"
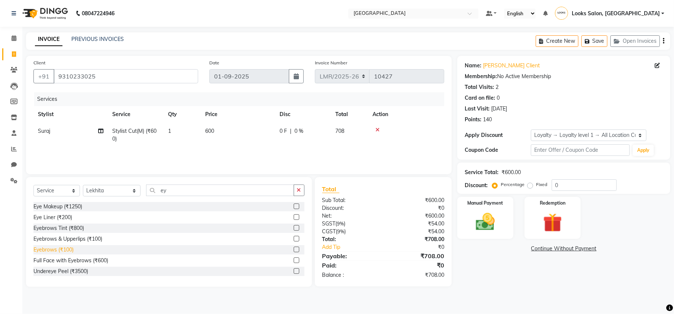
click at [60, 248] on div "Eyebrows (₹100)" at bounding box center [53, 250] width 40 height 8
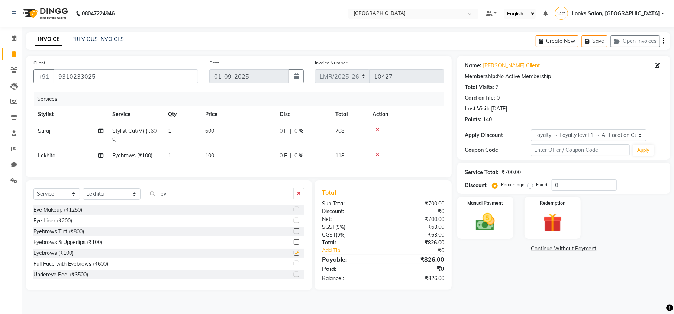
checkbox input "false"
drag, startPoint x: 568, startPoint y: 186, endPoint x: 533, endPoint y: 190, distance: 34.9
click at [533, 190] on div "Percentage Fixed 0" at bounding box center [555, 185] width 123 height 12
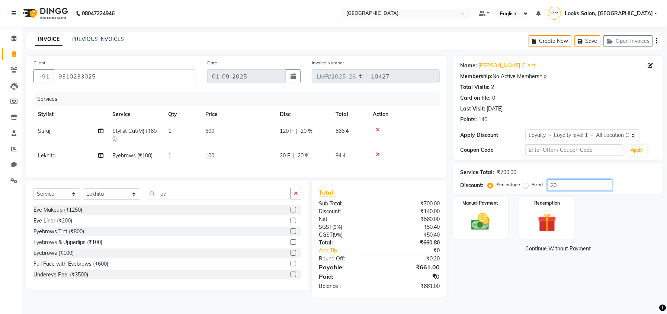
scroll to position [2, 0]
type input "20"
click at [576, 277] on div "Name: [PERSON_NAME] Client Membership: No Active Membership Total Visits: 2 Car…" at bounding box center [561, 177] width 216 height 242
click at [478, 207] on div "Manual Payment" at bounding box center [481, 218] width 58 height 44
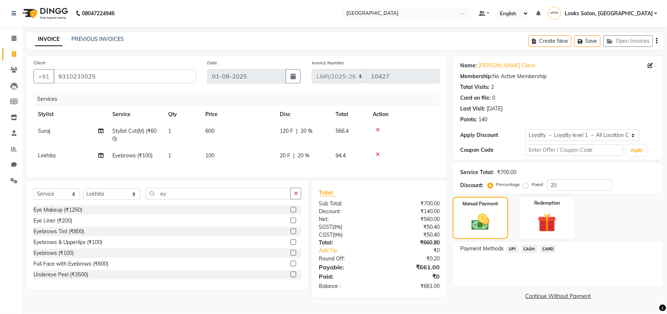
click at [508, 245] on span "UPI" at bounding box center [513, 249] width 12 height 9
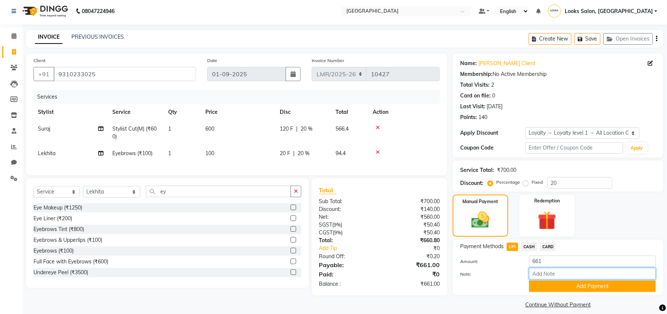
click at [549, 273] on input "Note:" at bounding box center [592, 274] width 127 height 12
paste input "524433345026"
type input "524433345026"
click at [551, 286] on button "Add Payment" at bounding box center [592, 286] width 127 height 12
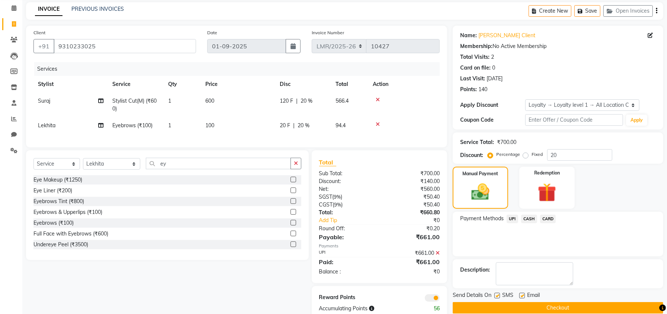
scroll to position [54, 0]
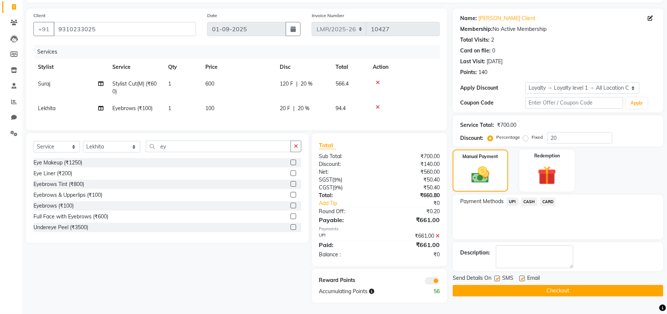
click at [538, 285] on button "Checkout" at bounding box center [558, 291] width 211 height 12
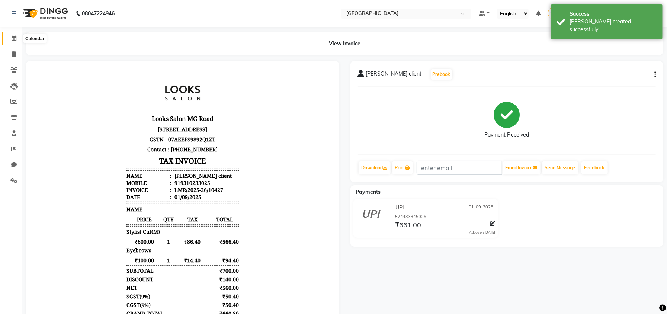
drag, startPoint x: 15, startPoint y: 37, endPoint x: 27, endPoint y: 45, distance: 13.7
click at [15, 37] on icon at bounding box center [14, 38] width 5 height 6
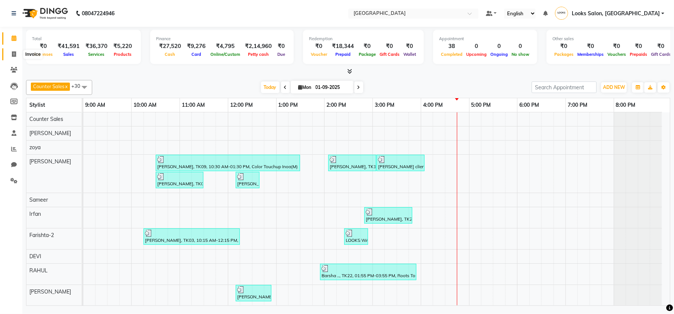
click at [13, 54] on icon at bounding box center [14, 54] width 4 height 6
select select "service"
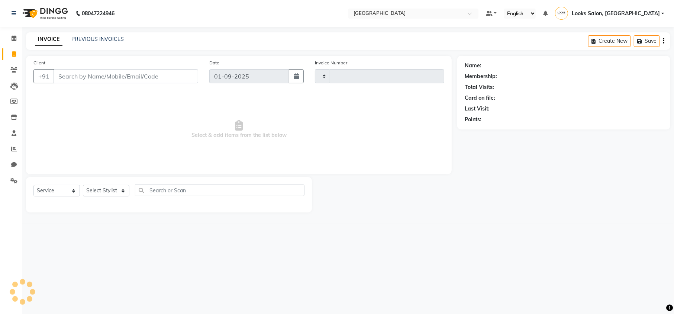
type input "10429"
select select "7647"
click at [91, 82] on input "Client" at bounding box center [126, 76] width 145 height 14
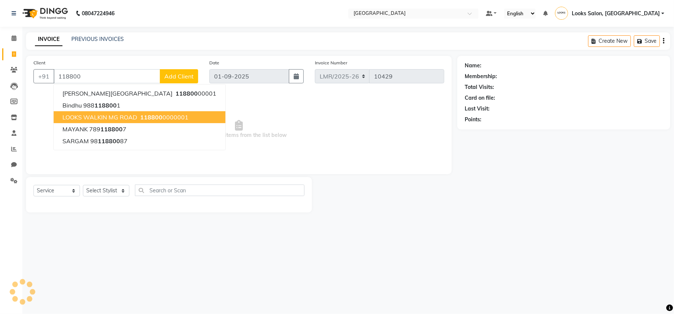
click at [122, 118] on span "LOOKS WALKIN MG ROAD" at bounding box center [99, 116] width 75 height 7
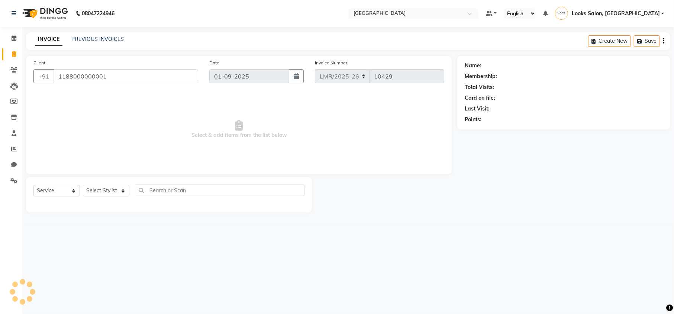
type input "1188000000001"
click at [91, 191] on select "Select Stylist" at bounding box center [106, 191] width 46 height 12
click at [106, 192] on select "Select Stylist" at bounding box center [106, 191] width 46 height 12
select select "1: Object"
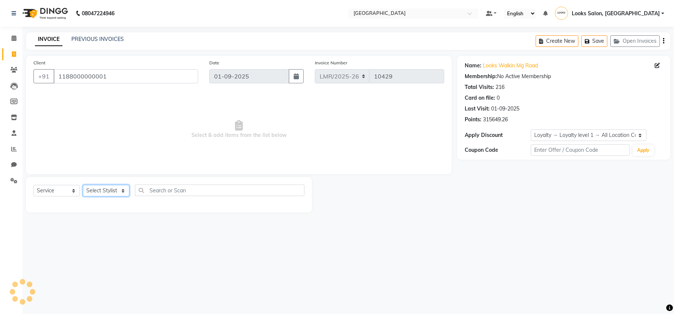
click at [109, 187] on select "Select Stylist" at bounding box center [106, 191] width 46 height 12
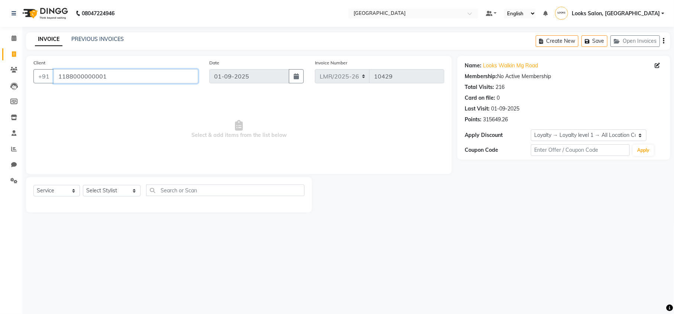
click at [133, 80] on input "1188000000001" at bounding box center [126, 76] width 145 height 14
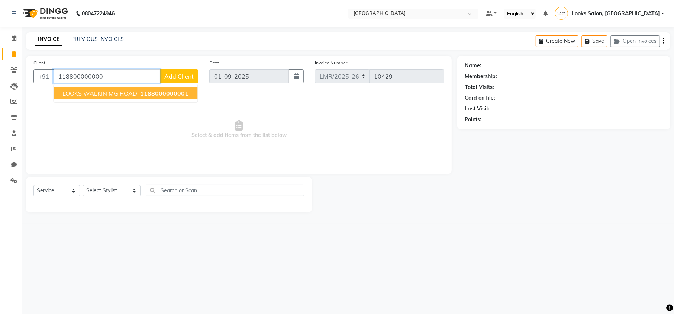
click at [119, 96] on span "LOOKS WALKIN MG ROAD" at bounding box center [99, 93] width 75 height 7
type input "1188000000001"
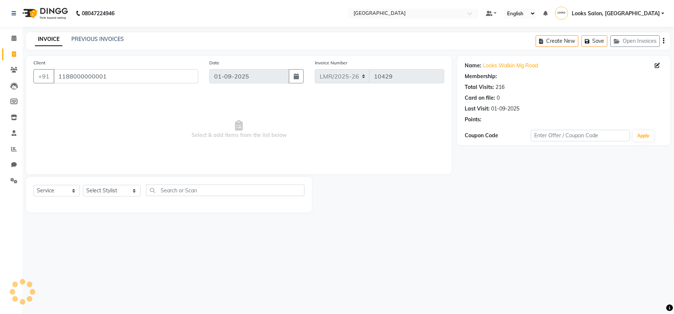
select select "1: Object"
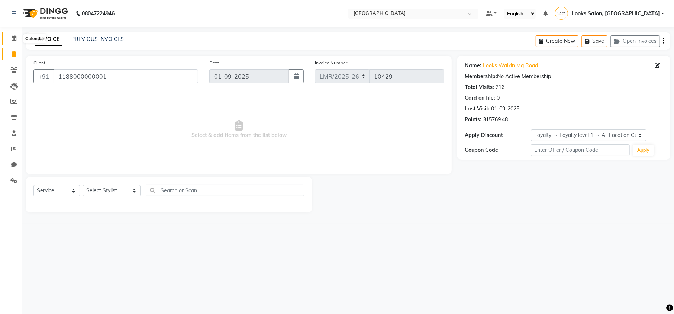
click at [14, 38] on icon at bounding box center [14, 38] width 5 height 6
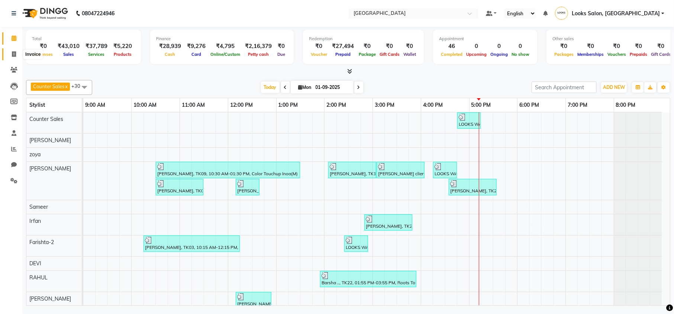
click at [14, 56] on icon at bounding box center [14, 54] width 4 height 6
select select "service"
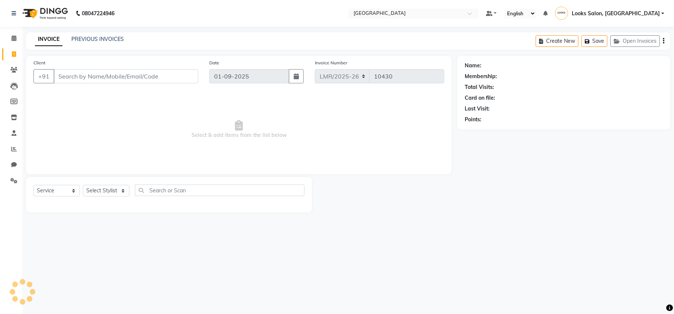
click at [76, 73] on input "Client" at bounding box center [126, 76] width 145 height 14
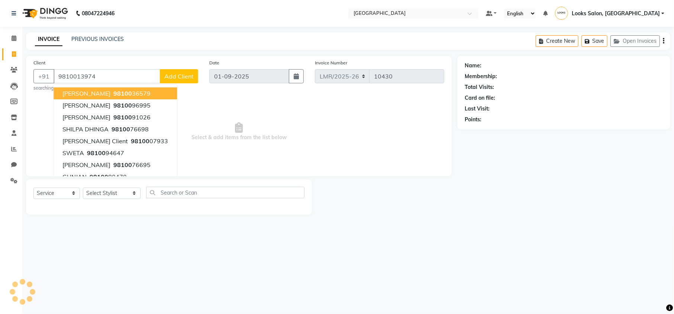
type input "9810013974"
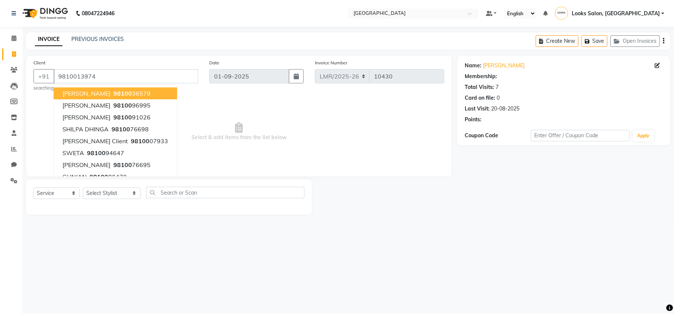
select select "1: Object"
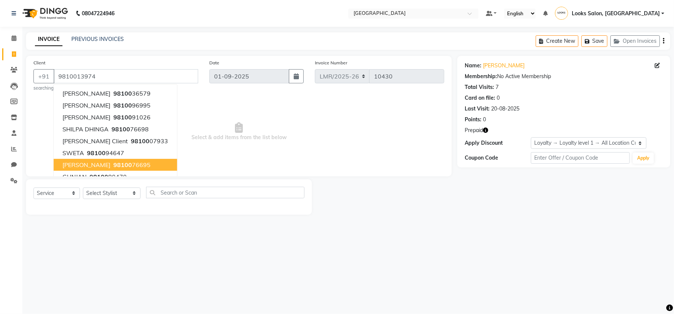
click at [95, 283] on div "08047224946 Select Location × [GEOGRAPHIC_DATA] Default Panel My Panel English …" at bounding box center [337, 157] width 674 height 314
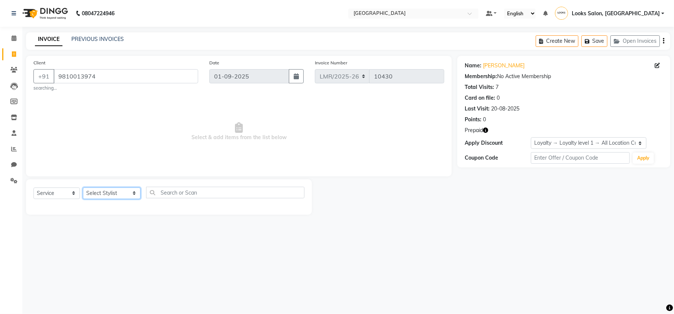
click at [105, 194] on select "Select Stylist Counter Sales DEVI [PERSON_NAME] Dr [PERSON_NAME] Farishta-2 Gau…" at bounding box center [112, 193] width 58 height 12
select select "66871"
click at [83, 187] on select "Select Stylist Counter Sales DEVI [PERSON_NAME] Dr [PERSON_NAME] Farishta-2 Gau…" at bounding box center [112, 193] width 58 height 12
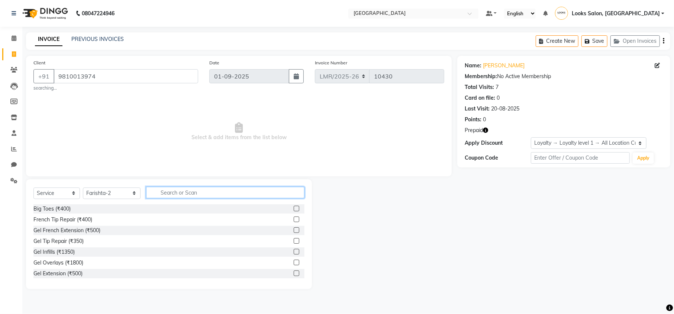
click at [191, 193] on input "text" at bounding box center [225, 193] width 158 height 12
type input "cut"
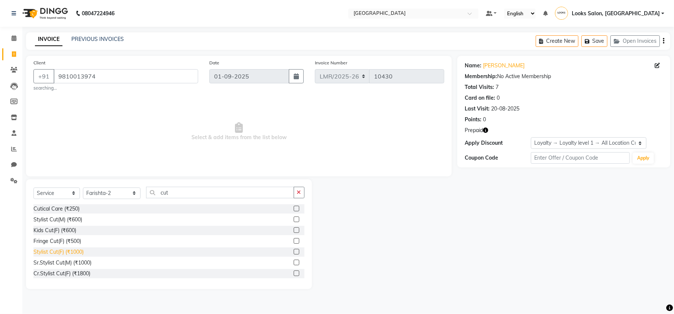
click at [51, 252] on div "Stylist Cut(F) (₹1000)" at bounding box center [58, 252] width 50 height 8
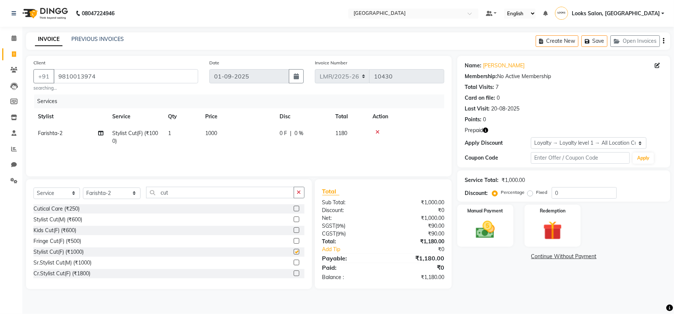
checkbox input "false"
click at [219, 130] on td "1000" at bounding box center [238, 137] width 74 height 25
select select "66871"
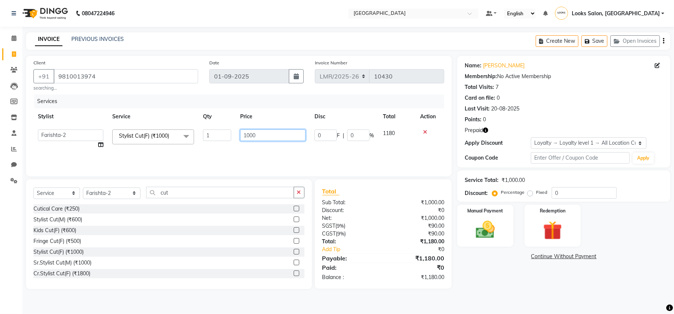
drag, startPoint x: 267, startPoint y: 135, endPoint x: 219, endPoint y: 145, distance: 48.4
click at [219, 145] on tr "Counter Sales DEVI [PERSON_NAME] Dr [PERSON_NAME] Farishta-2 Gaurav Inder_Pdct …" at bounding box center [238, 139] width 411 height 28
type input "1200"
click at [499, 284] on div "Name: [PERSON_NAME] Membership: No Active Membership Total Visits: 7 Card on fi…" at bounding box center [566, 172] width 219 height 233
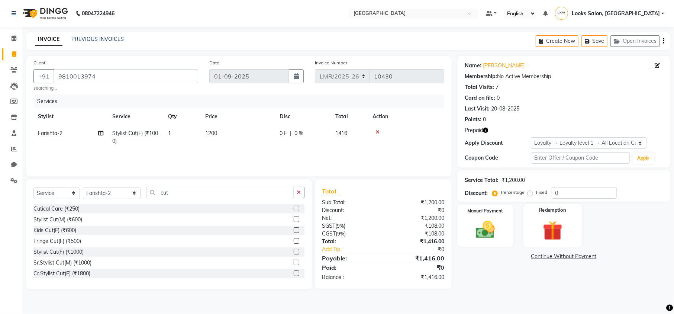
click at [551, 229] on img at bounding box center [553, 230] width 32 height 25
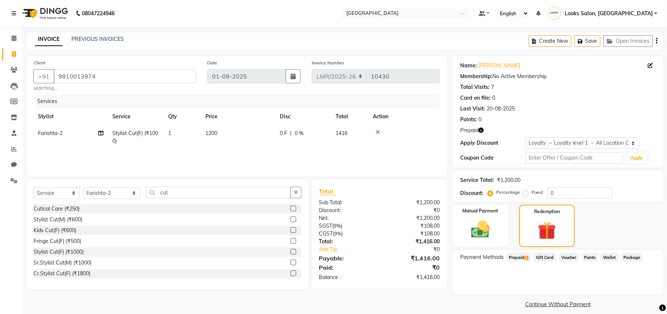
click at [513, 256] on span "Prepaid 1" at bounding box center [519, 257] width 24 height 9
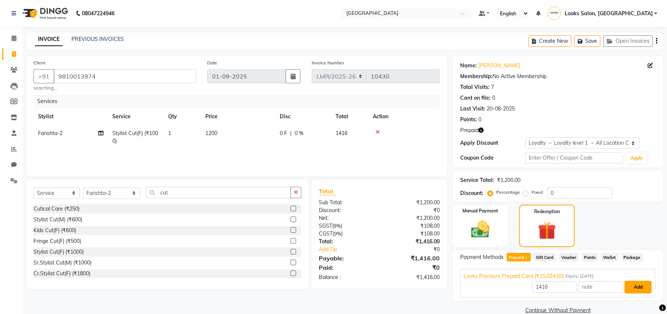
click at [638, 286] on button "Add" at bounding box center [637, 287] width 27 height 13
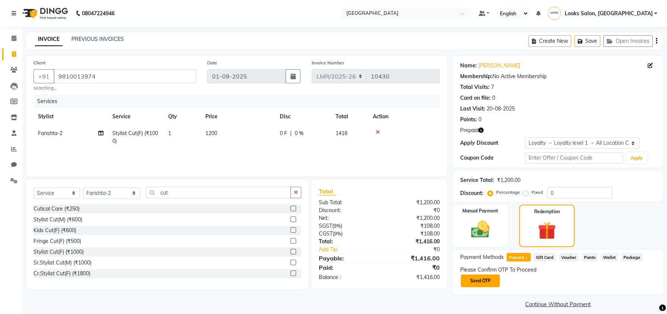
click at [472, 280] on button "Send OTP" at bounding box center [480, 280] width 39 height 13
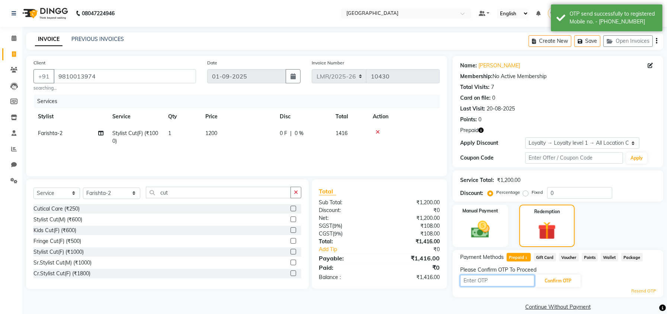
click at [506, 282] on input "text" at bounding box center [497, 281] width 74 height 12
click at [481, 130] on icon "button" at bounding box center [480, 130] width 5 height 5
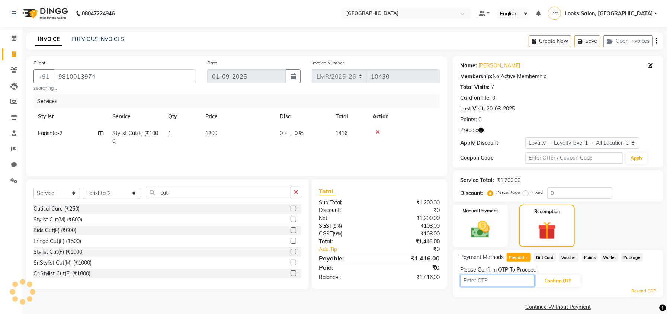
click at [501, 282] on input "text" at bounding box center [497, 281] width 74 height 12
type input "3090"
click at [564, 277] on button "Confirm OTP" at bounding box center [557, 280] width 45 height 13
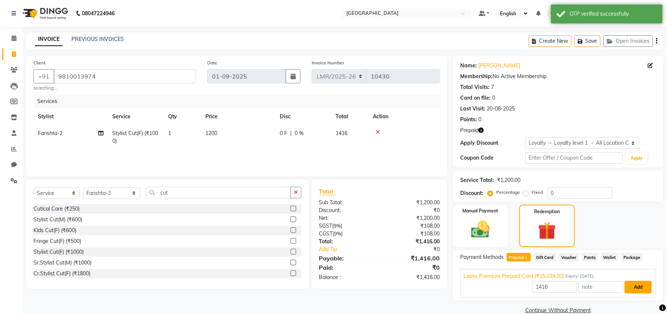
click at [641, 284] on button "Add" at bounding box center [637, 287] width 27 height 13
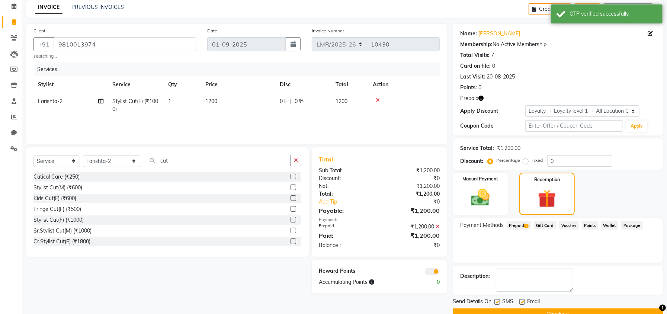
scroll to position [49, 0]
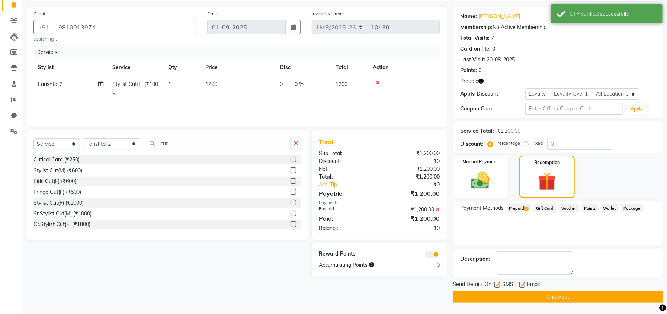
click at [578, 296] on button "Checkout" at bounding box center [558, 297] width 211 height 12
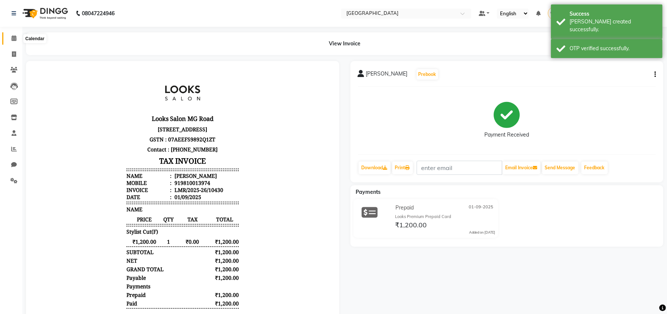
click at [13, 38] on icon at bounding box center [14, 38] width 5 height 6
